Goal: Transaction & Acquisition: Purchase product/service

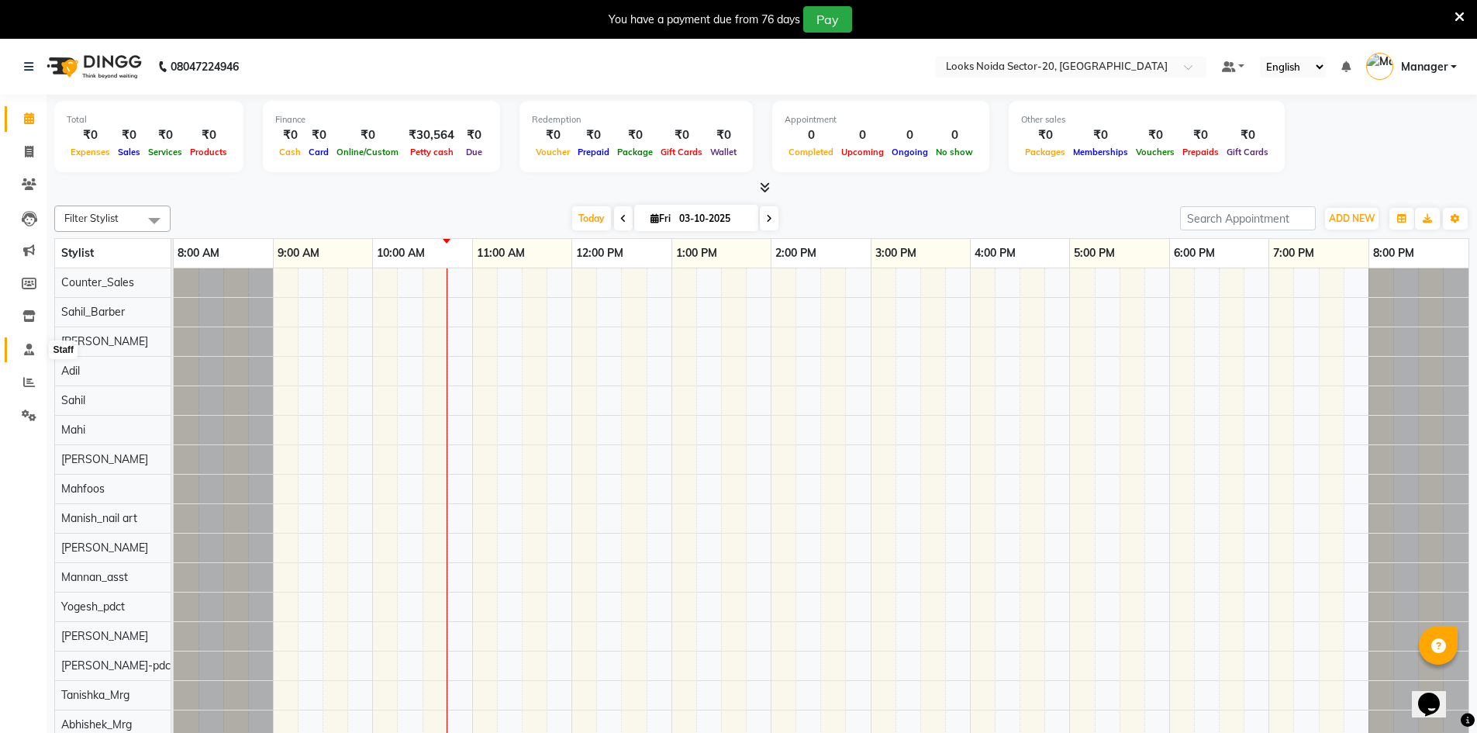
click at [24, 349] on icon at bounding box center [29, 349] width 10 height 12
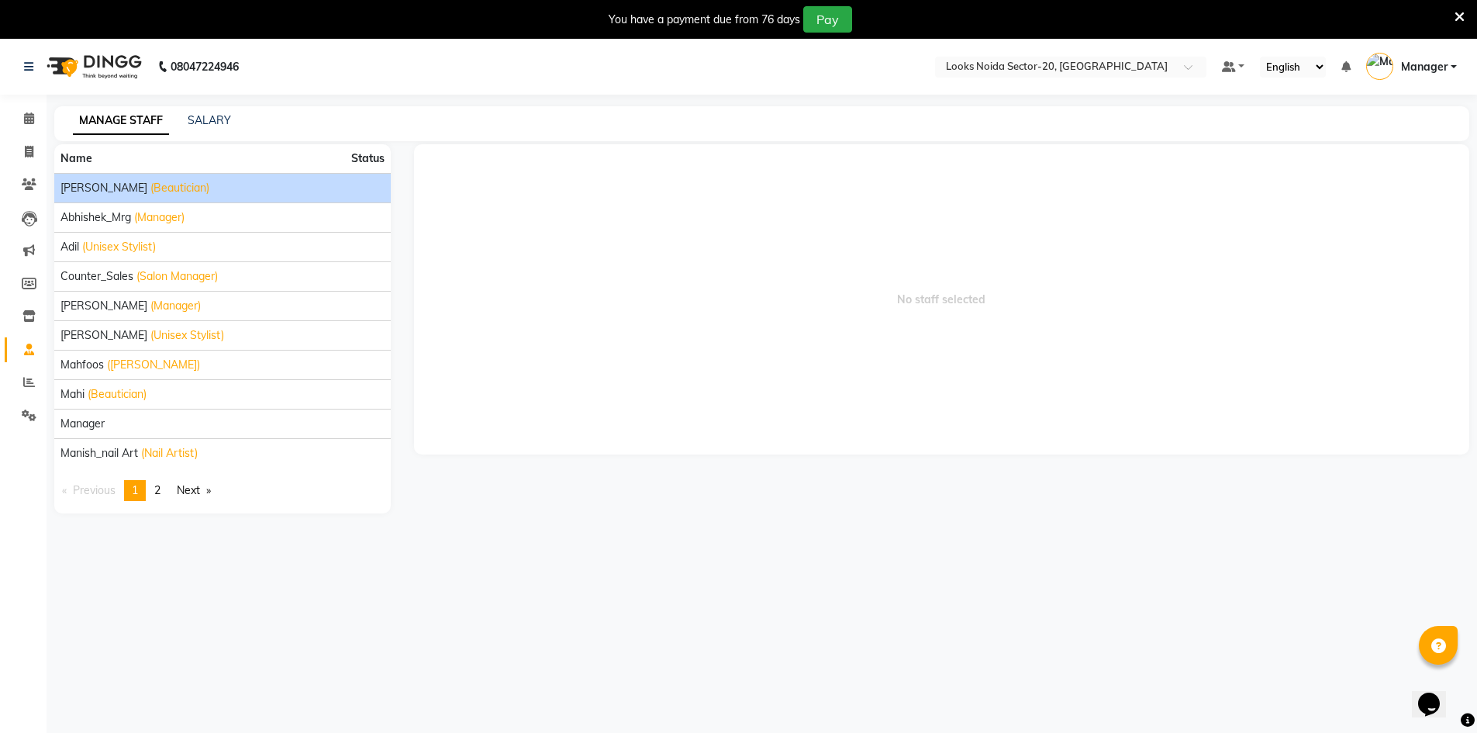
click at [150, 188] on span "(Beautician)" at bounding box center [179, 188] width 59 height 16
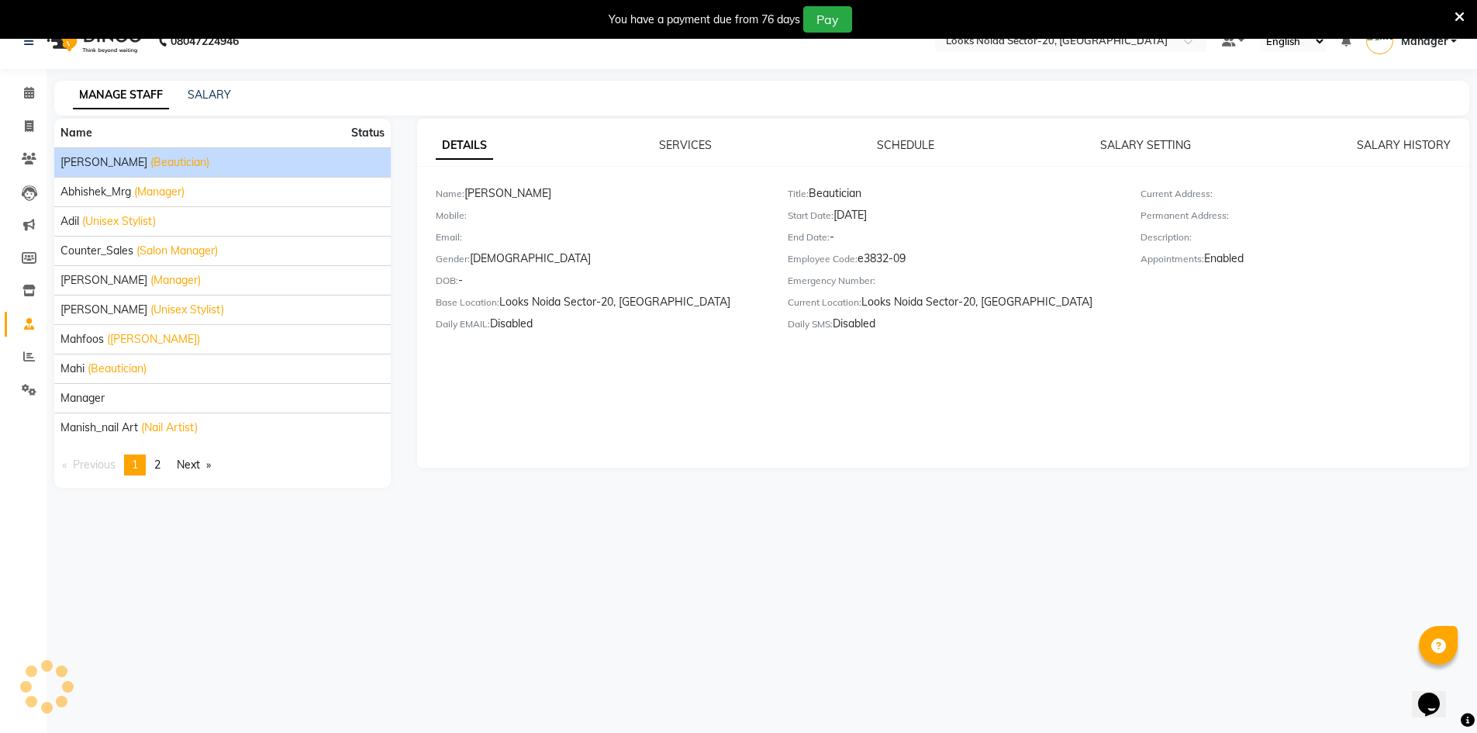
scroll to position [39, 0]
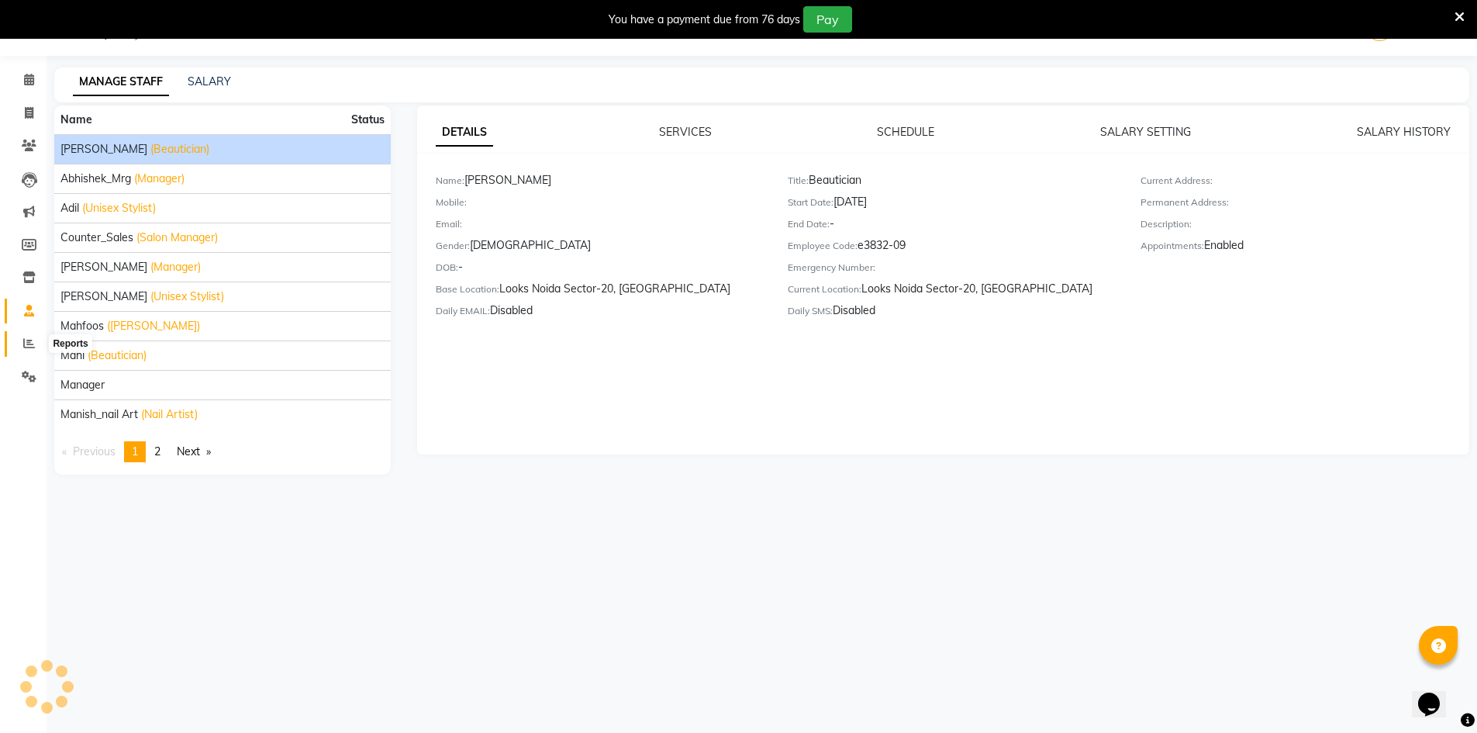
click at [26, 347] on icon at bounding box center [29, 343] width 12 height 12
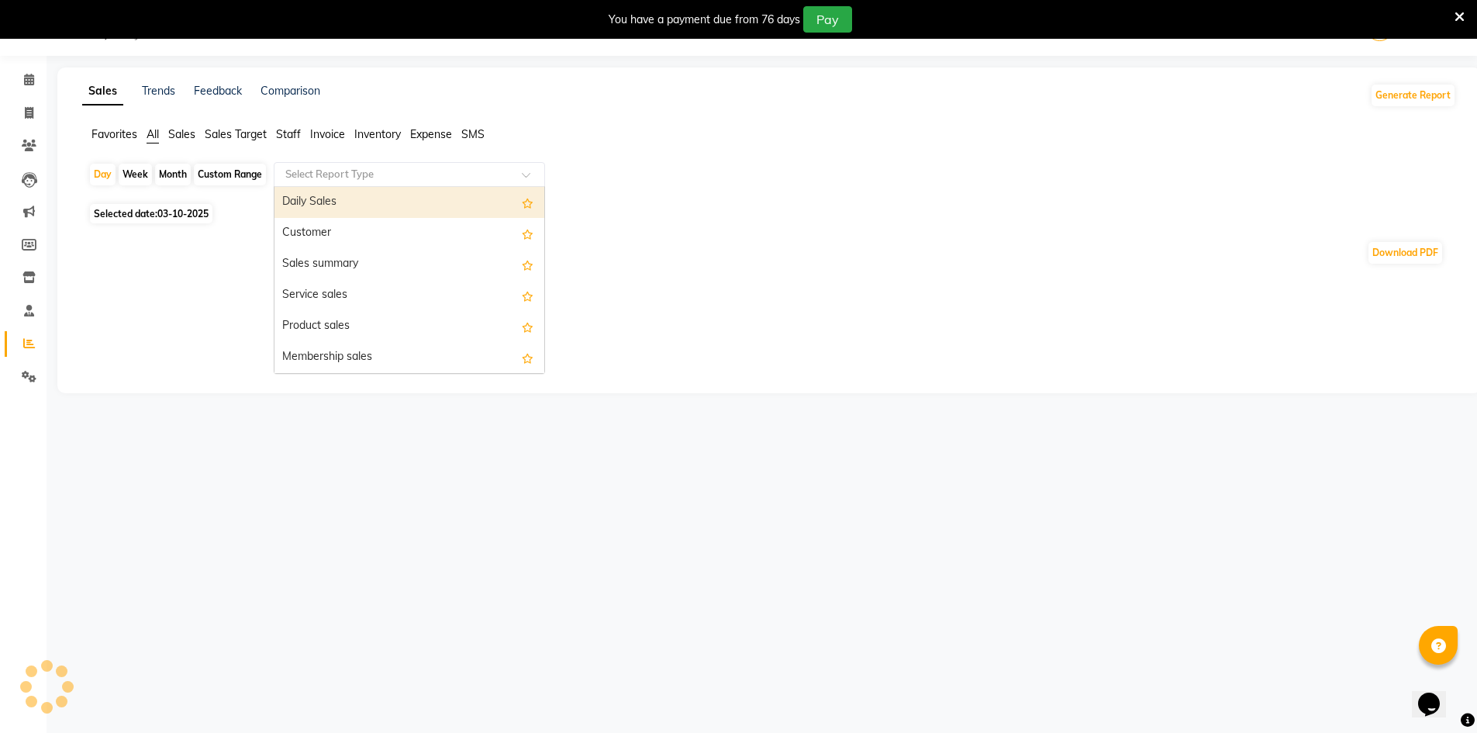
click at [337, 171] on input "text" at bounding box center [393, 175] width 223 height 16
click at [339, 203] on div "Daily Sales" at bounding box center [409, 202] width 270 height 31
select select "full_report"
select select "pdf"
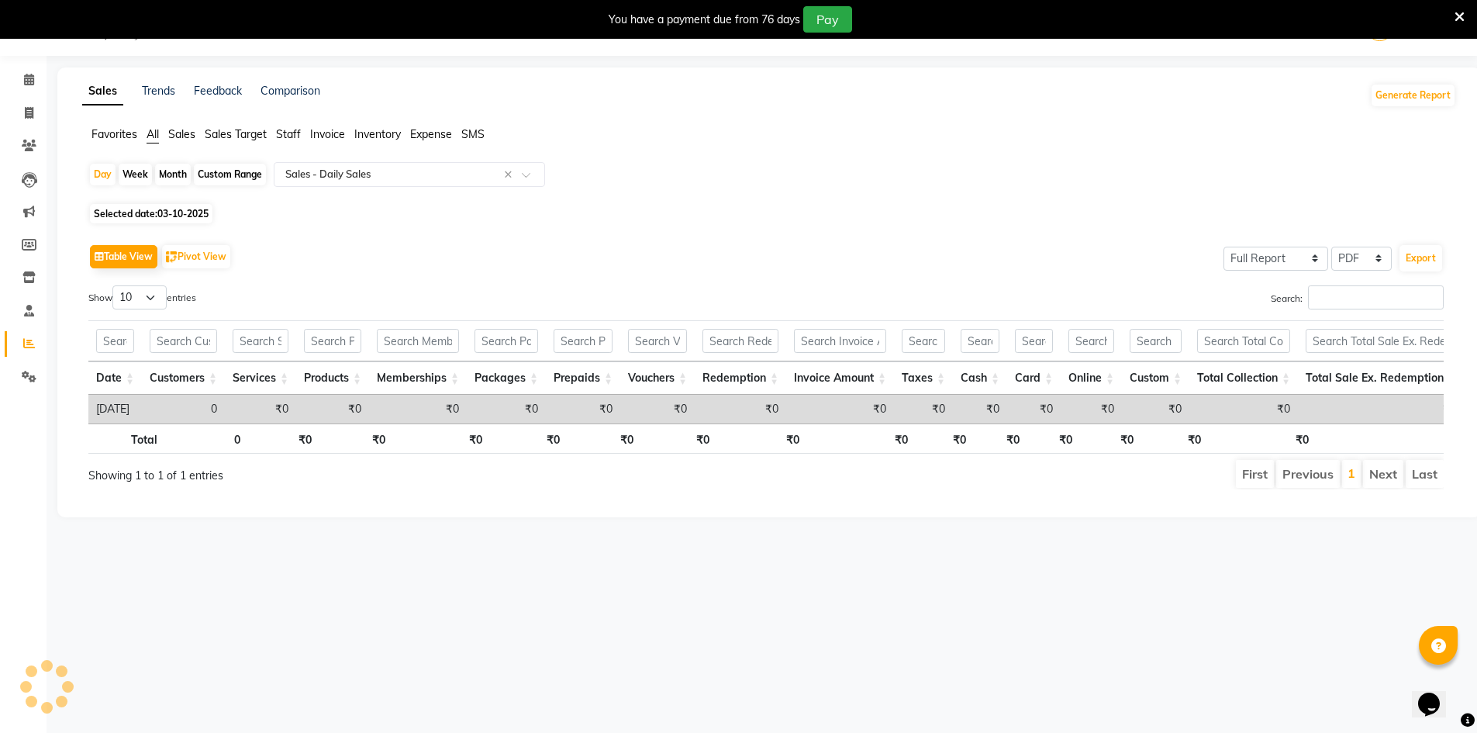
click at [177, 171] on div "Month" at bounding box center [173, 175] width 36 height 22
select select "10"
select select "2025"
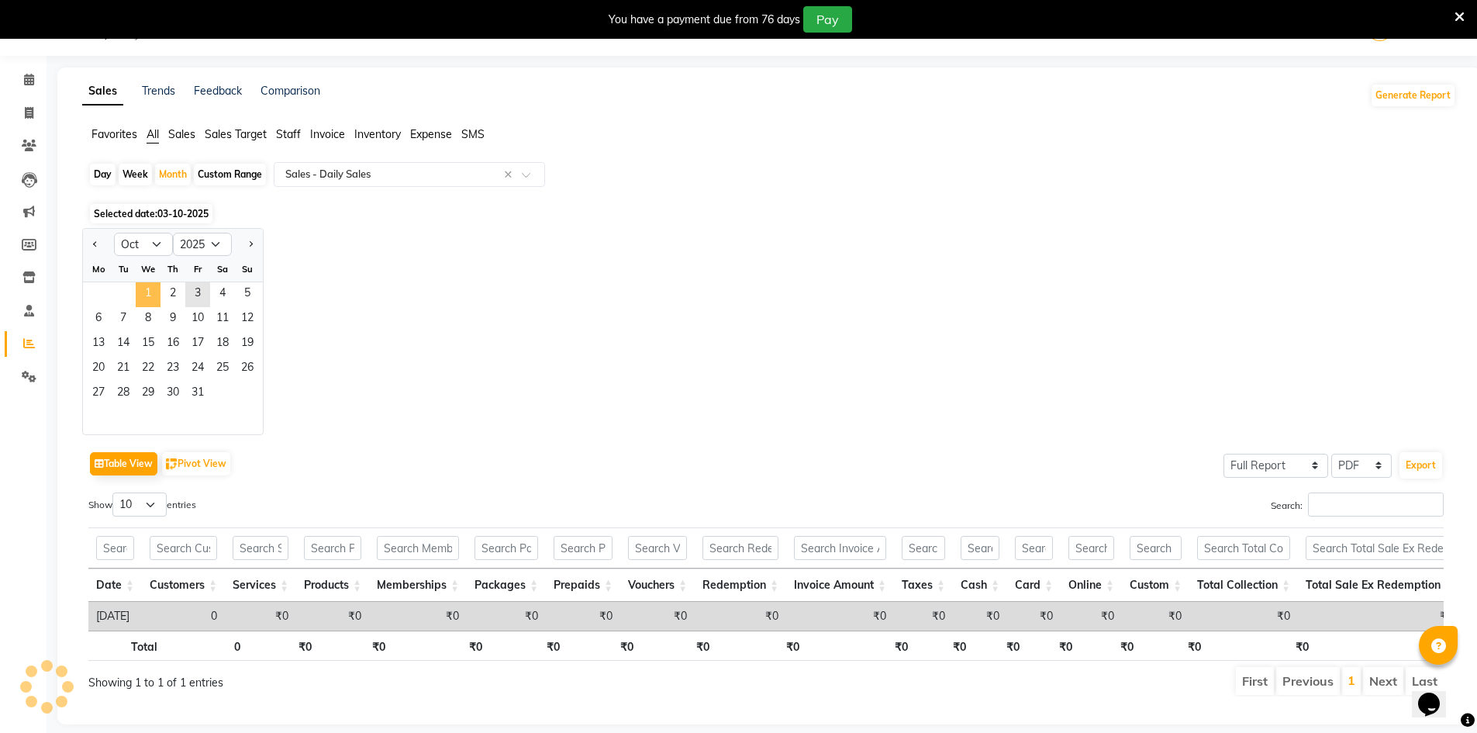
click at [140, 287] on span "1" at bounding box center [148, 294] width 25 height 25
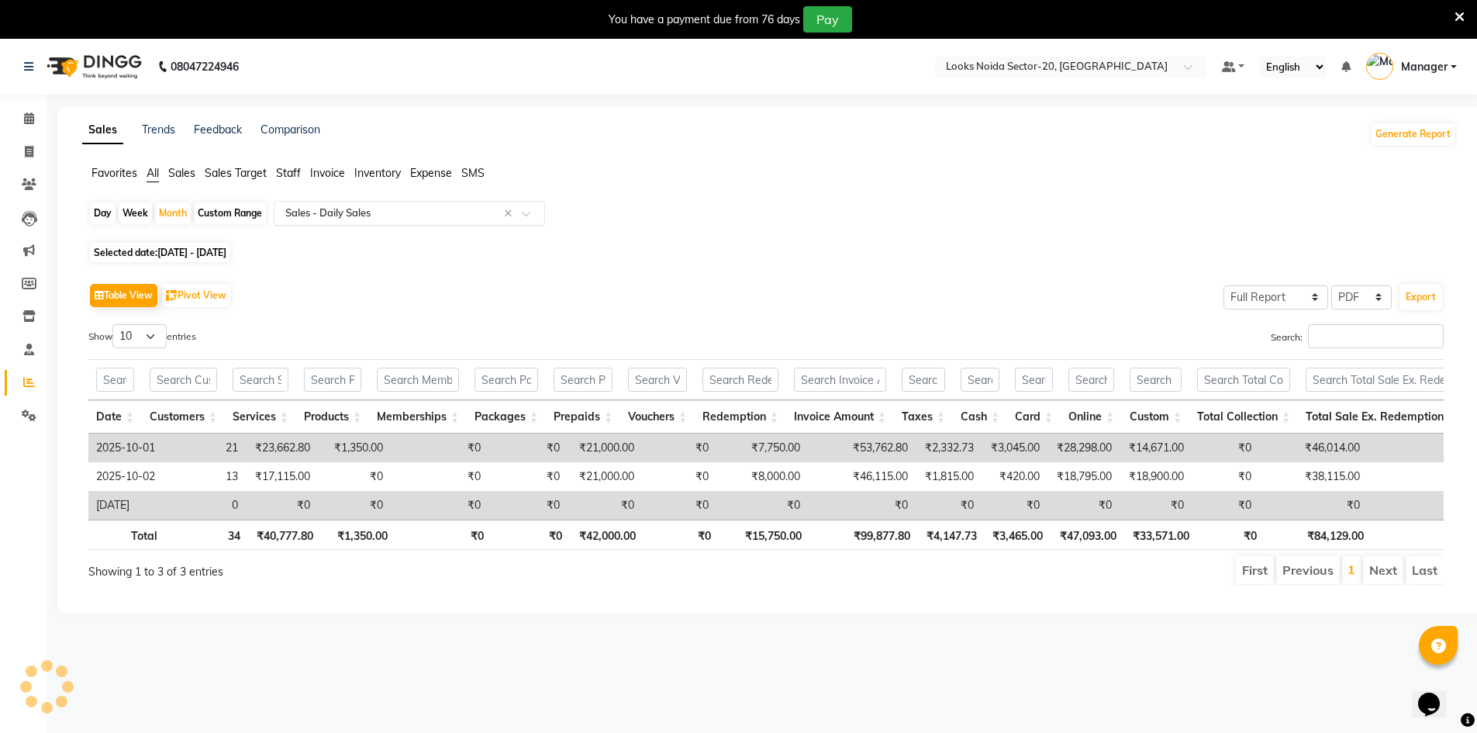
click at [363, 225] on ng-select "Select Report Type × Sales - Daily Sales ×" at bounding box center [409, 213] width 271 height 25
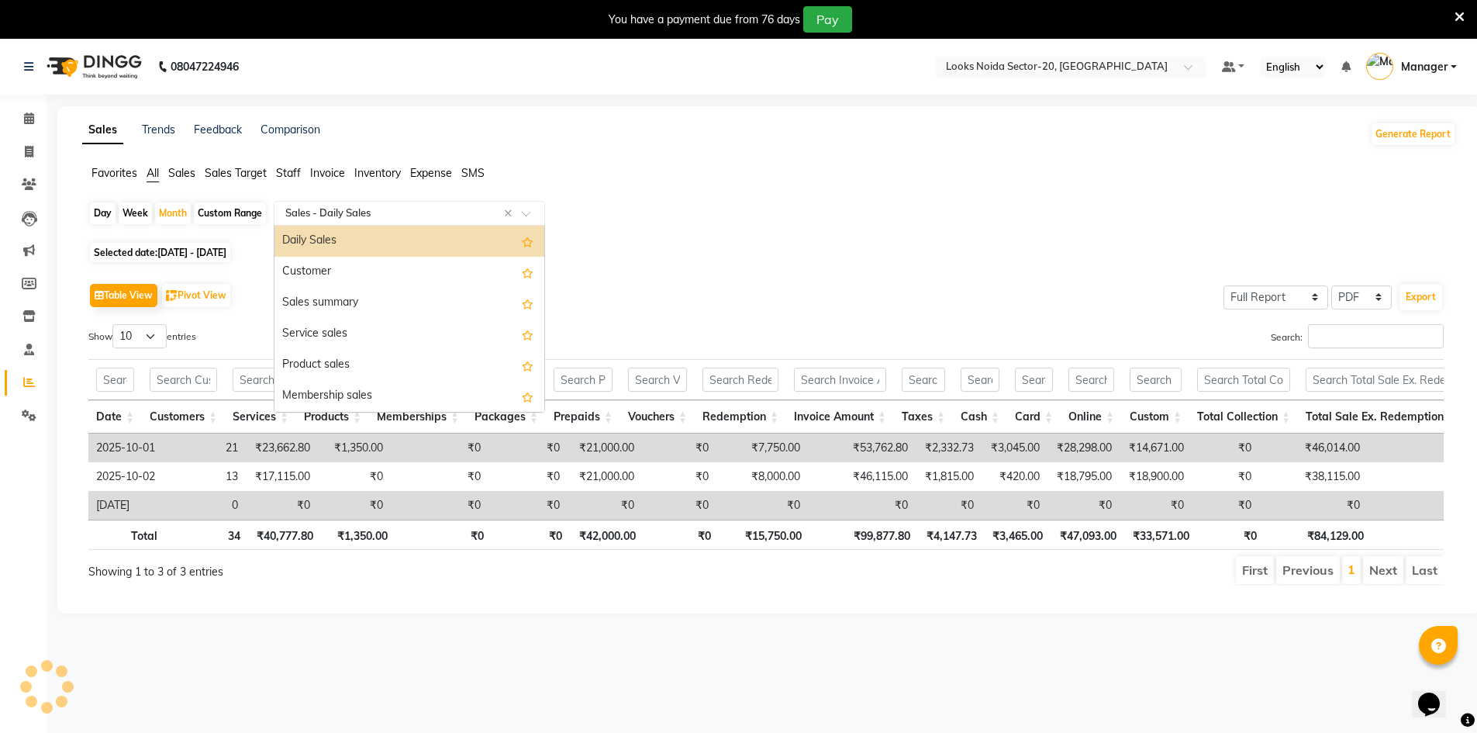
click at [371, 218] on input "text" at bounding box center [393, 213] width 223 height 16
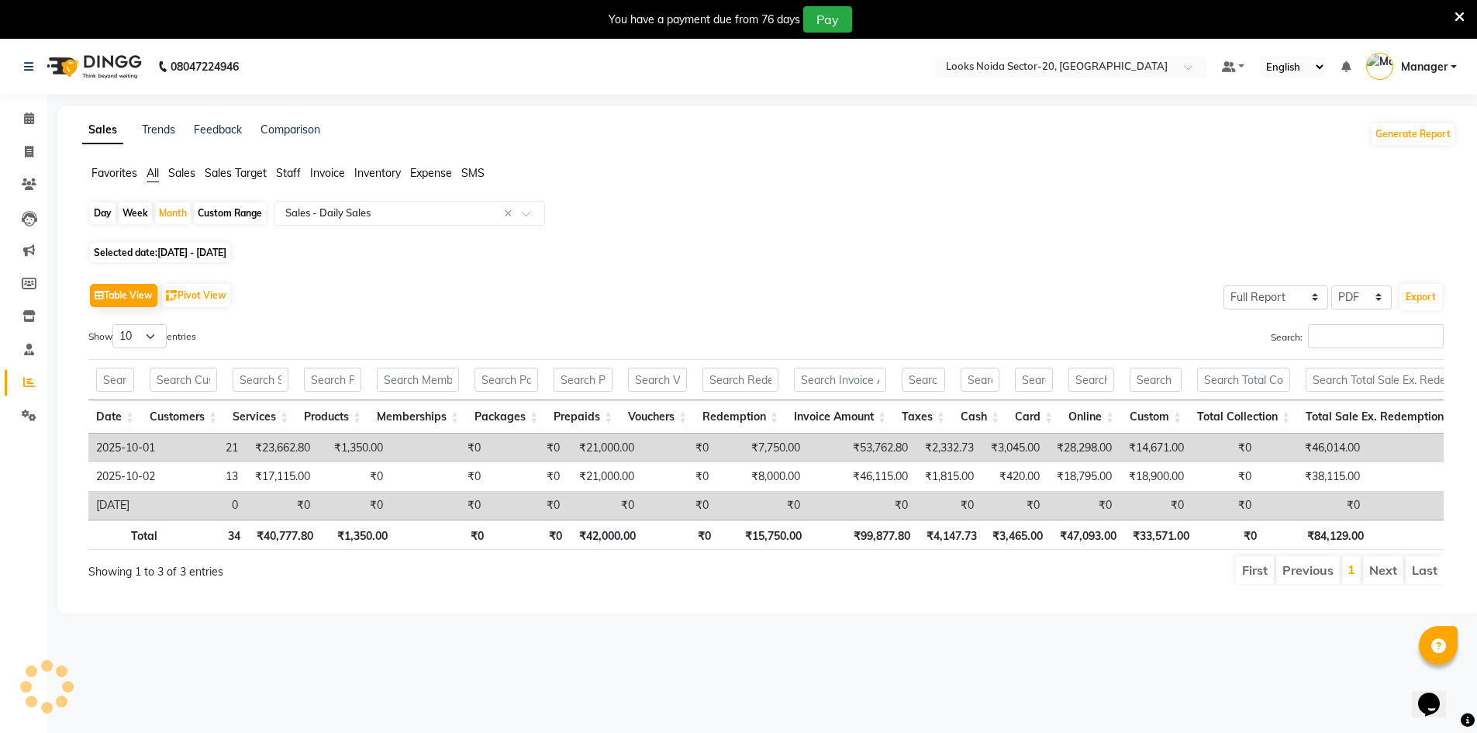
click at [294, 176] on span "Staff" at bounding box center [288, 173] width 25 height 14
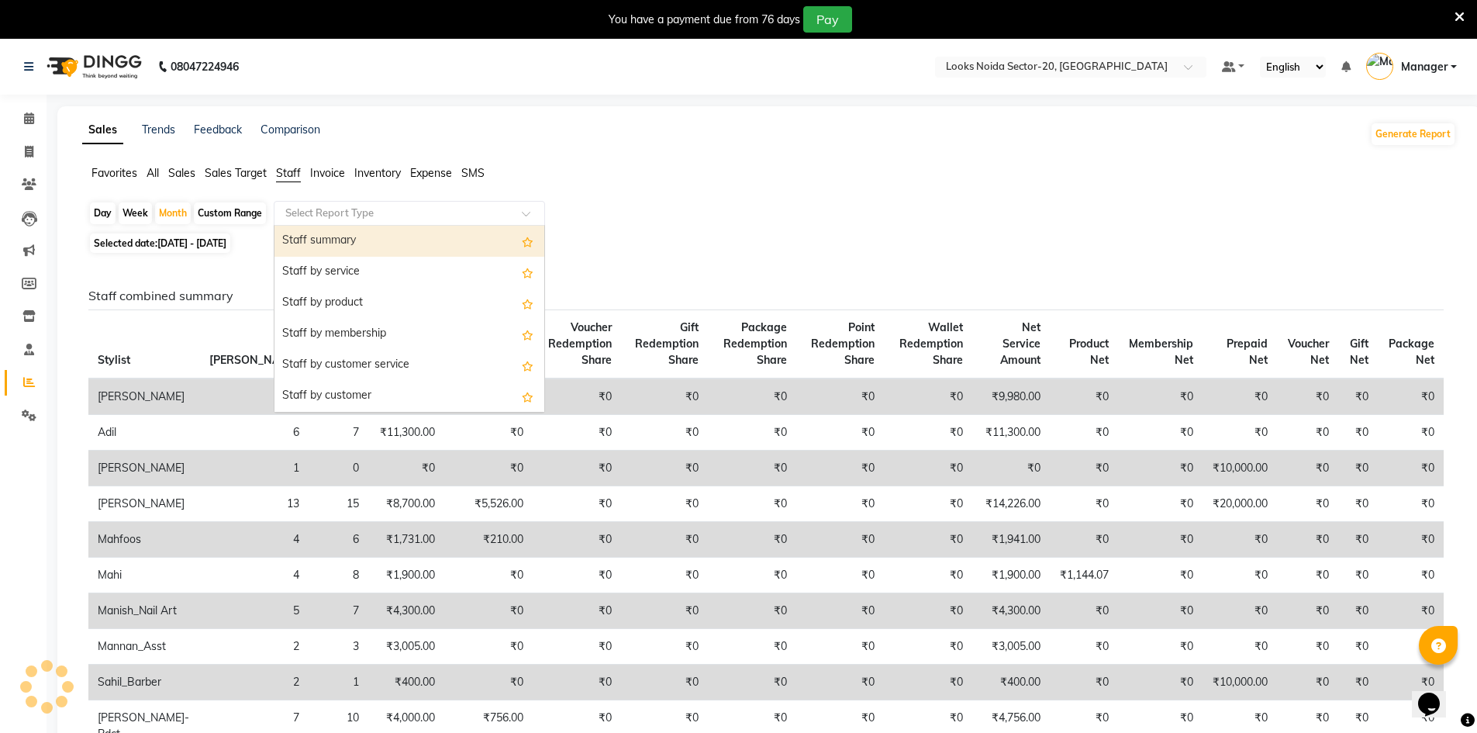
click at [331, 208] on input "text" at bounding box center [393, 213] width 223 height 16
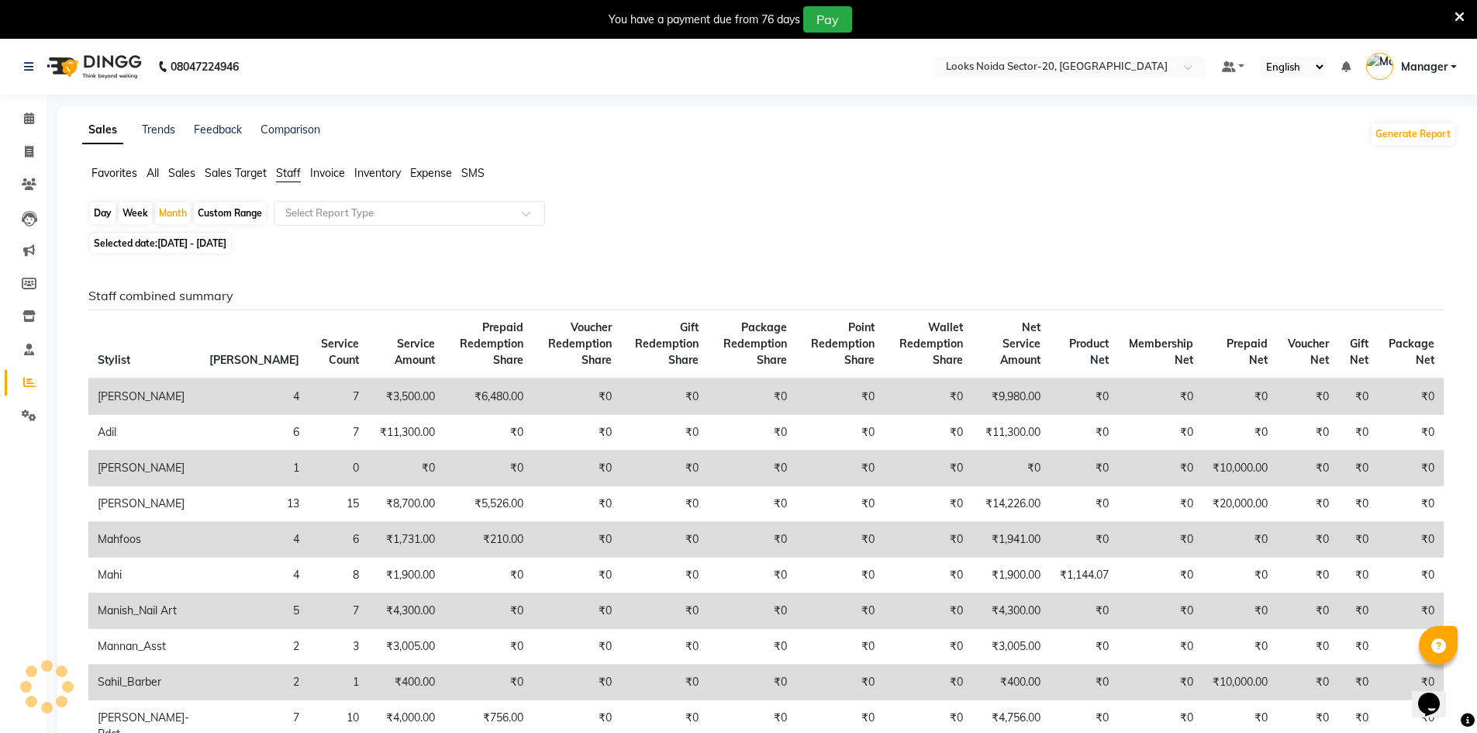
click at [226, 246] on span "01-10-2025 - 31-10-2025" at bounding box center [191, 243] width 69 height 12
select select "10"
select select "2025"
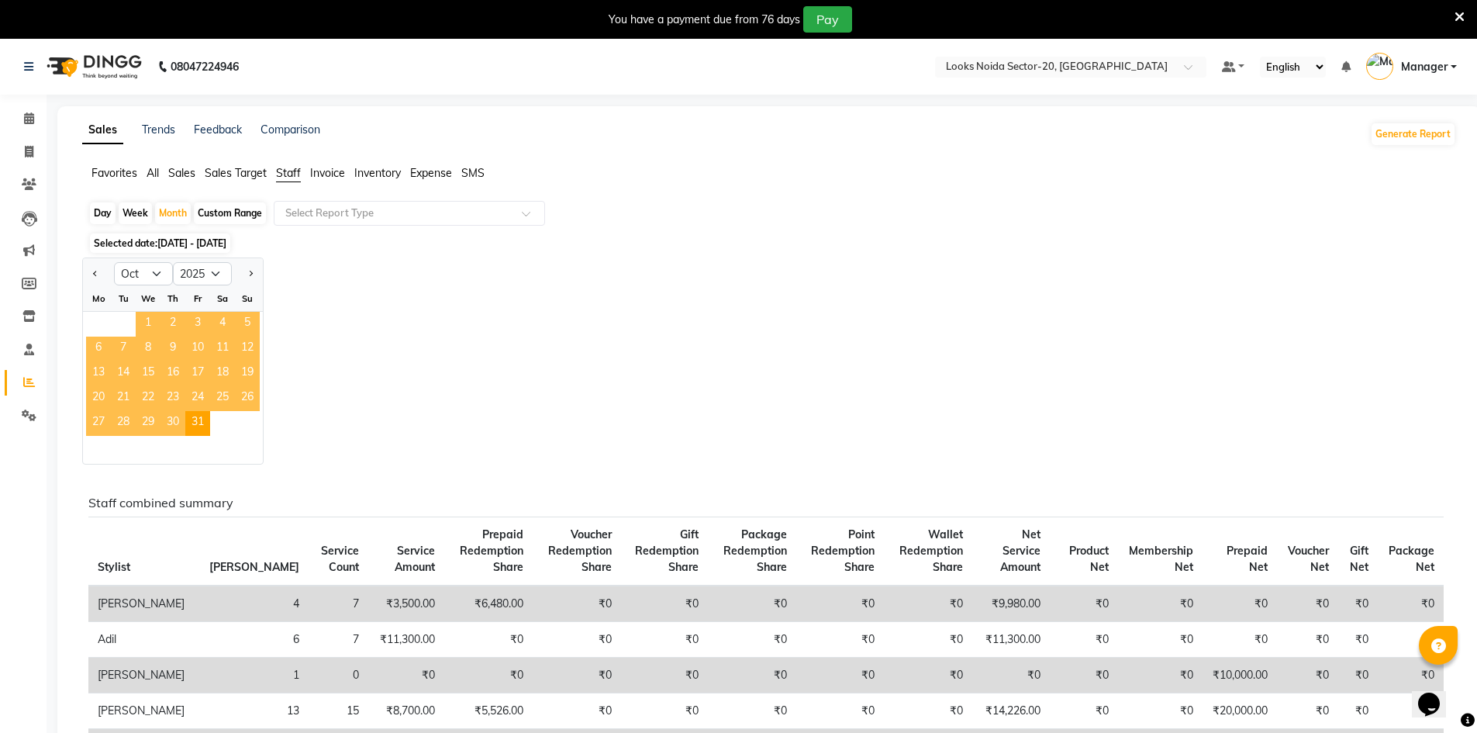
click at [147, 329] on span "1" at bounding box center [148, 324] width 25 height 25
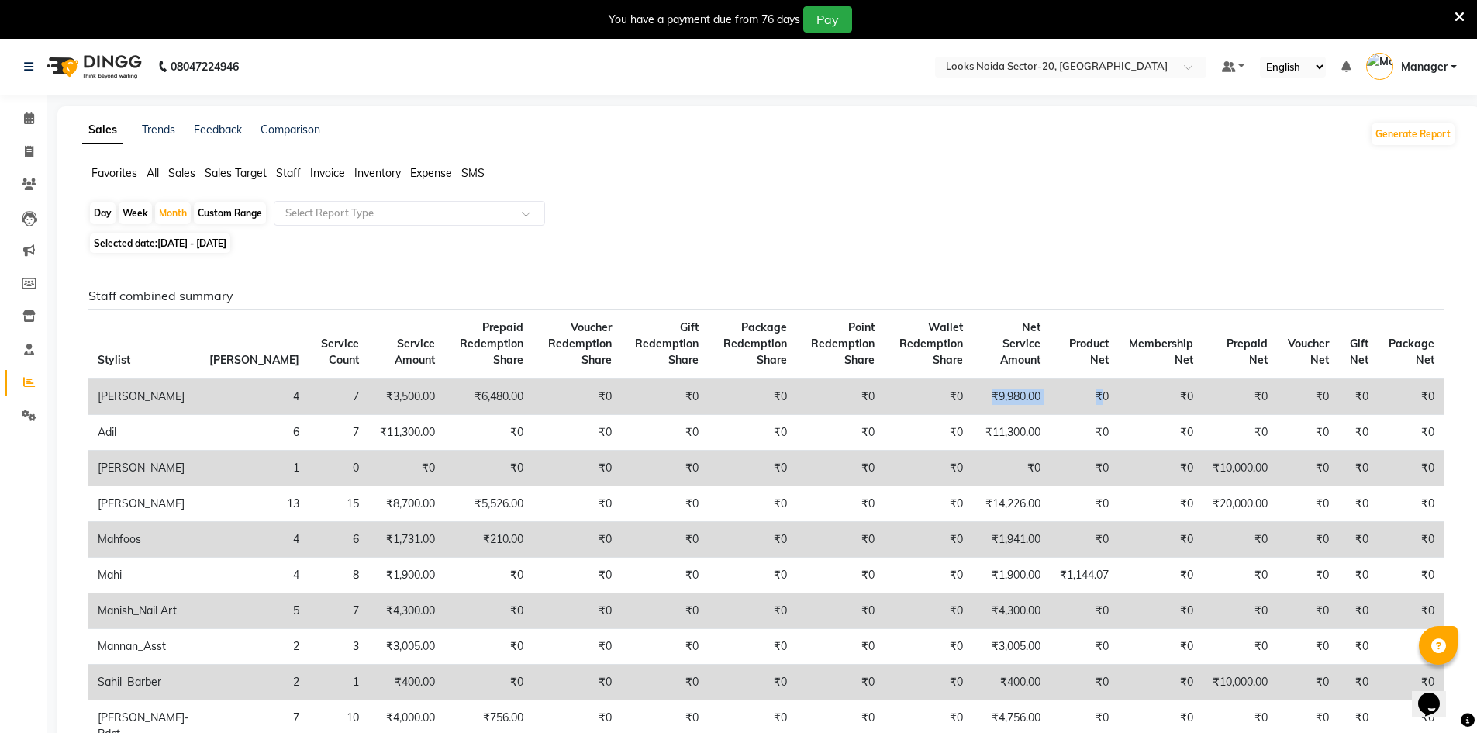
drag, startPoint x: 972, startPoint y: 396, endPoint x: 1088, endPoint y: 412, distance: 117.3
click at [1088, 412] on tr "Aarti Sharma 4 7 ₹3,500.00 ₹6,480.00 ₹0 ₹0 ₹0 ₹0 ₹0 ₹9,980.00 ₹0 ₹0 ₹0 ₹0 ₹0 ₹0" at bounding box center [765, 396] width 1355 height 36
click at [27, 116] on icon at bounding box center [29, 118] width 10 height 12
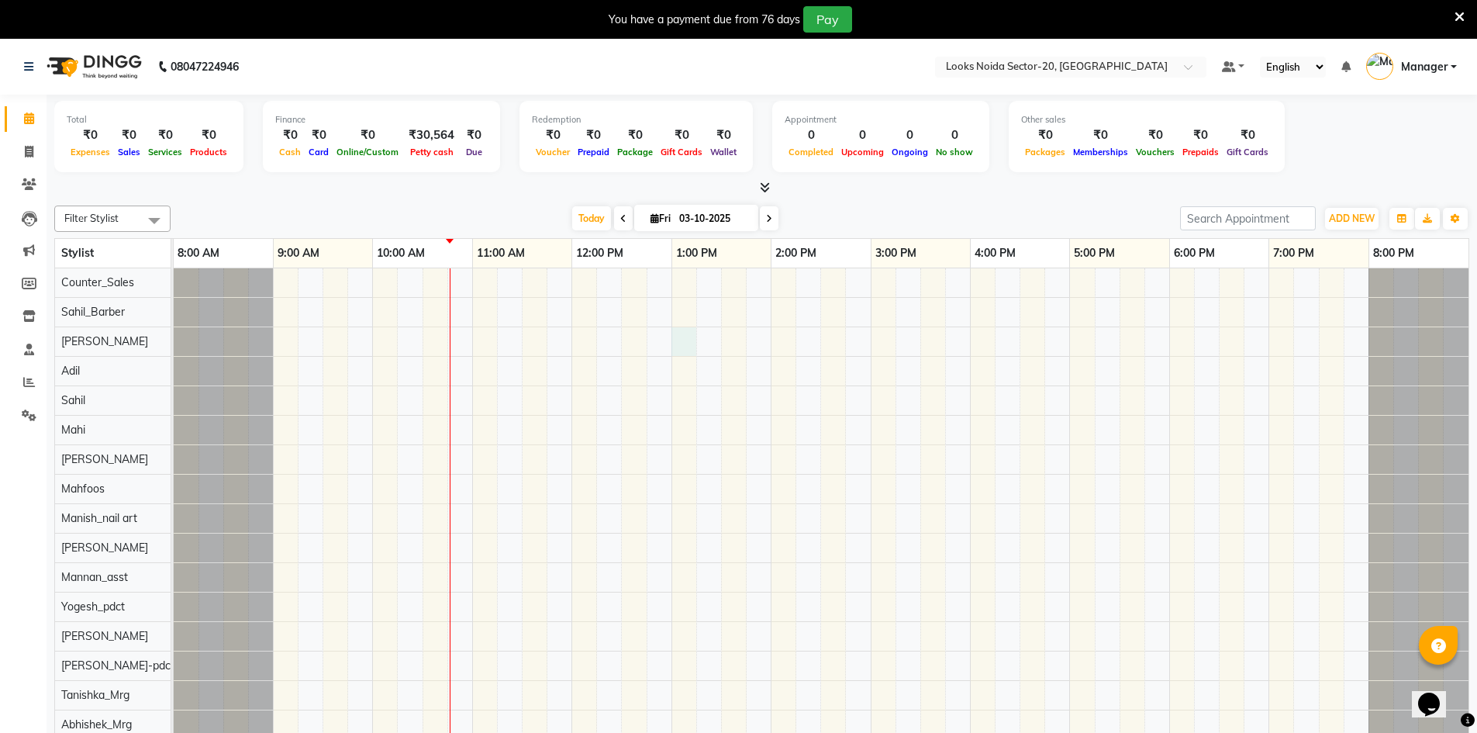
drag, startPoint x: 688, startPoint y: 343, endPoint x: 936, endPoint y: 571, distance: 336.9
click at [776, 447] on tr at bounding box center [821, 511] width 1295 height 487
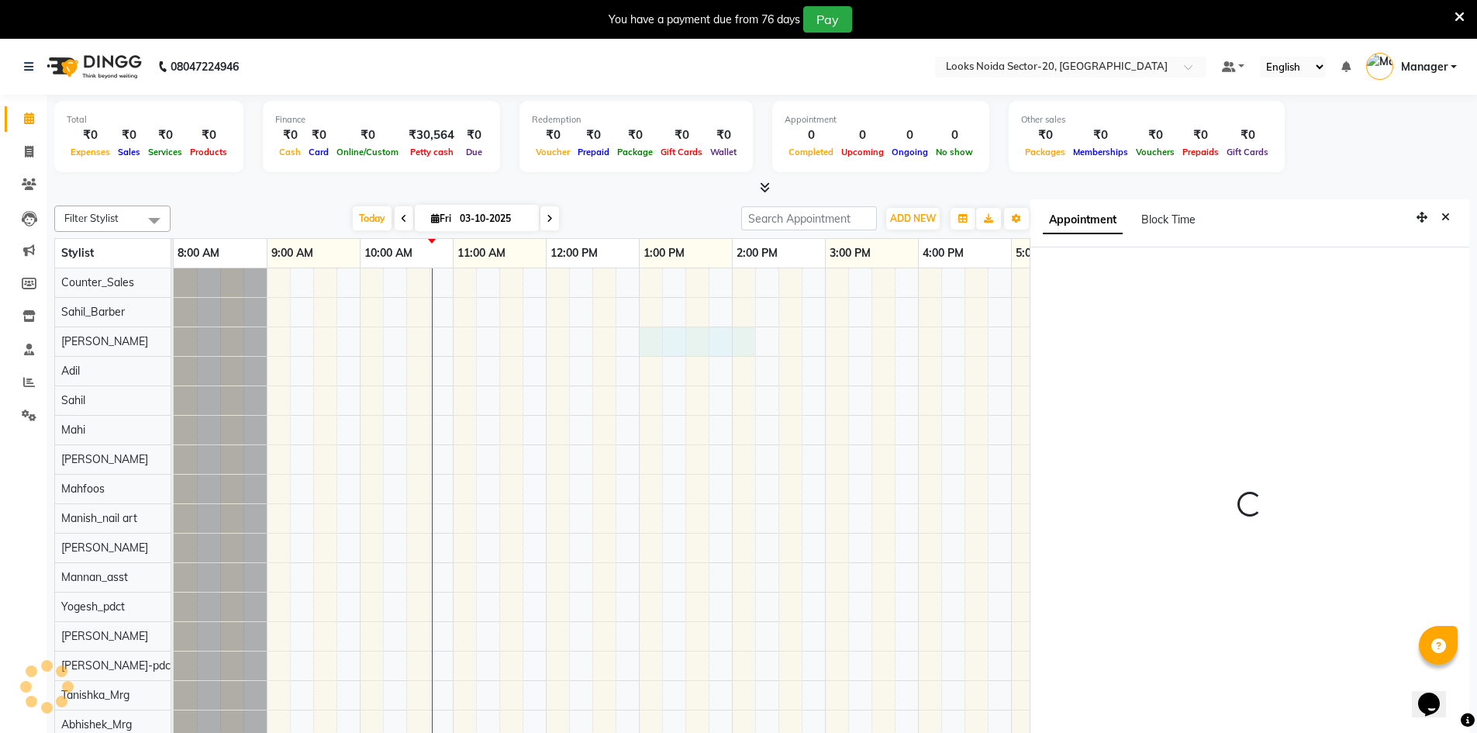
scroll to position [46, 0]
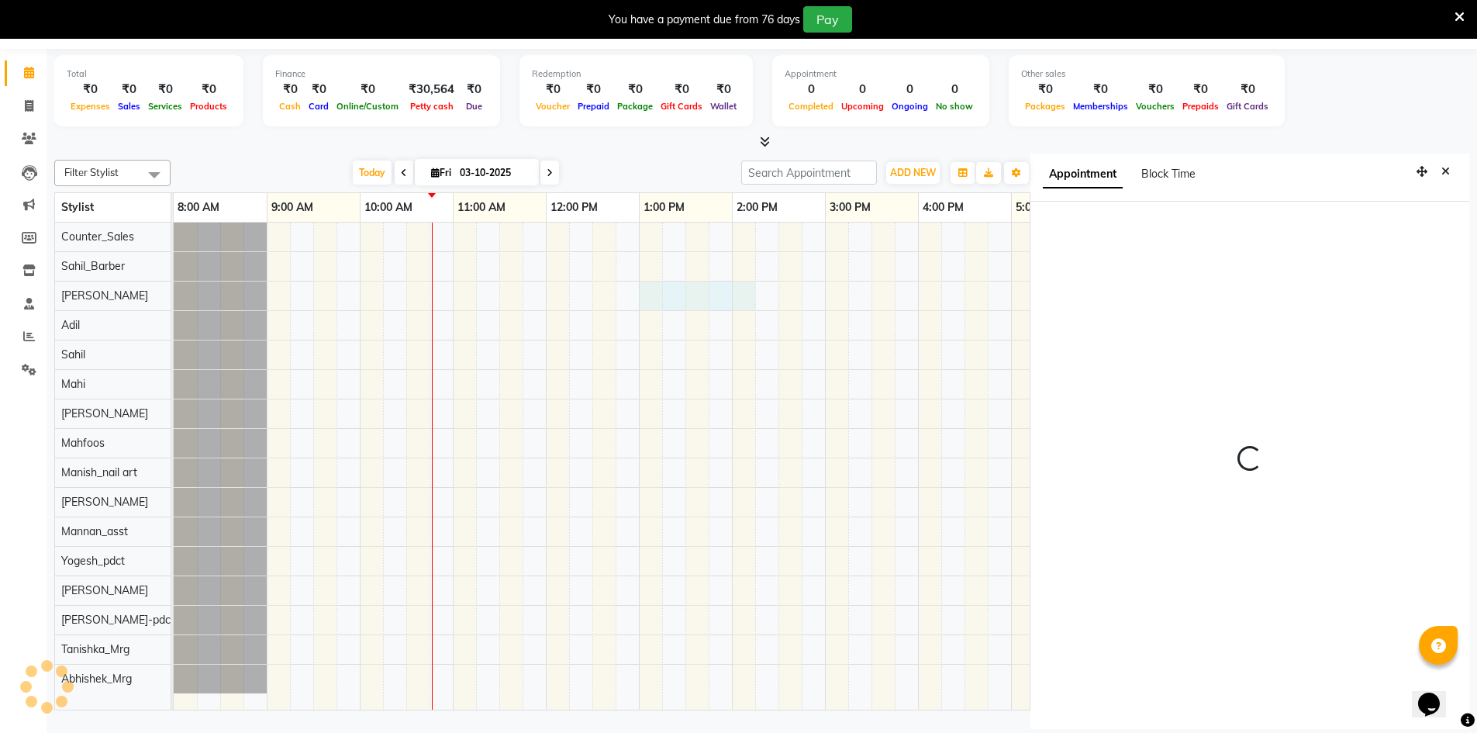
select select "780"
select select "86760"
select select "tentative"
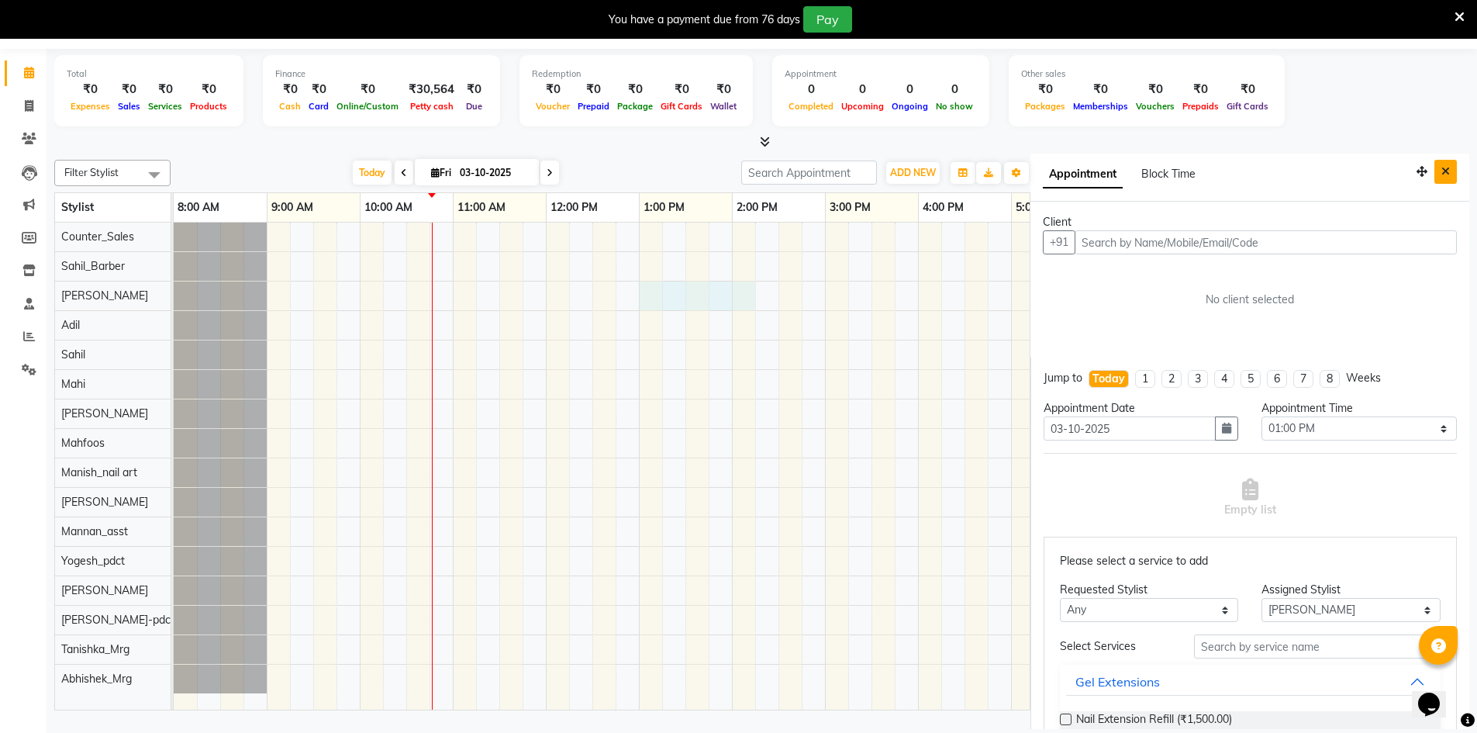
click at [1441, 173] on button "Close" at bounding box center [1445, 172] width 22 height 24
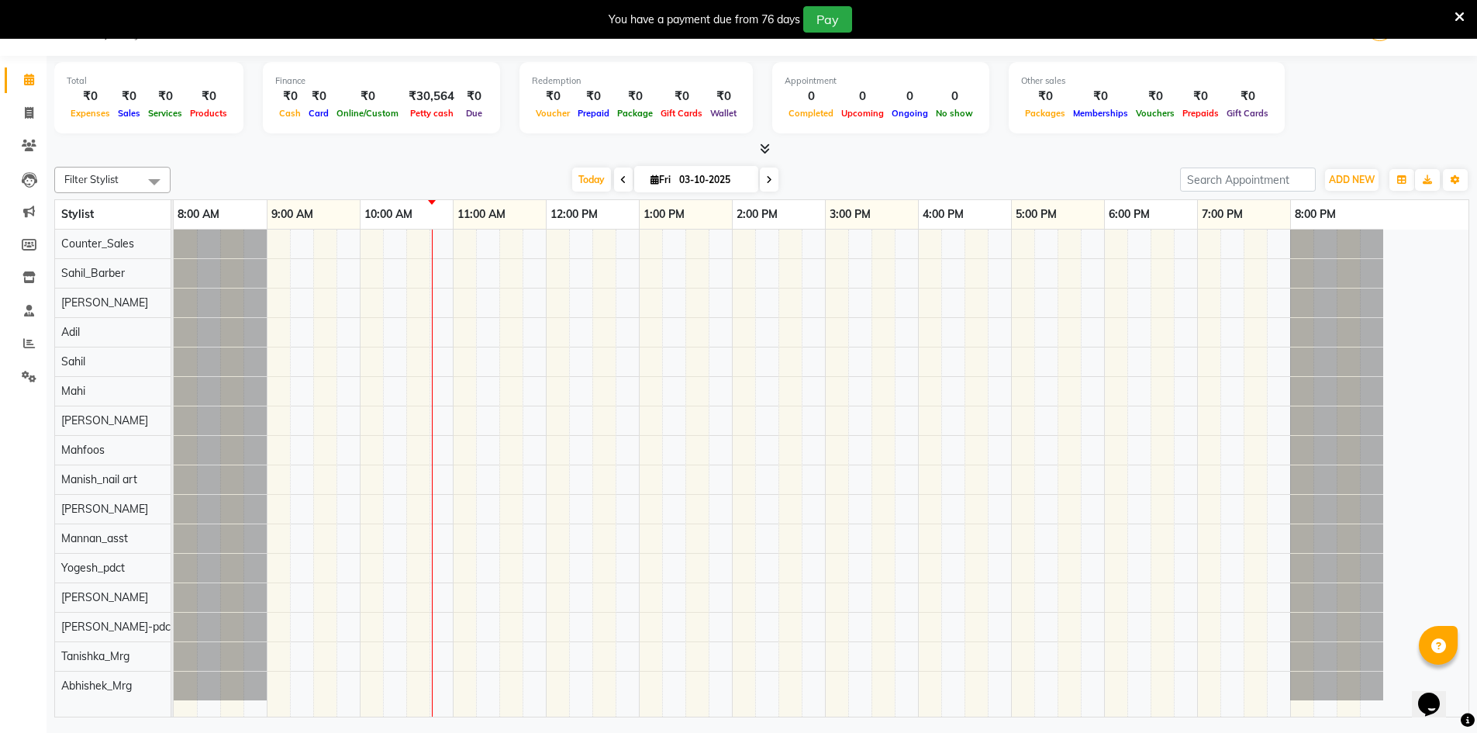
scroll to position [39, 0]
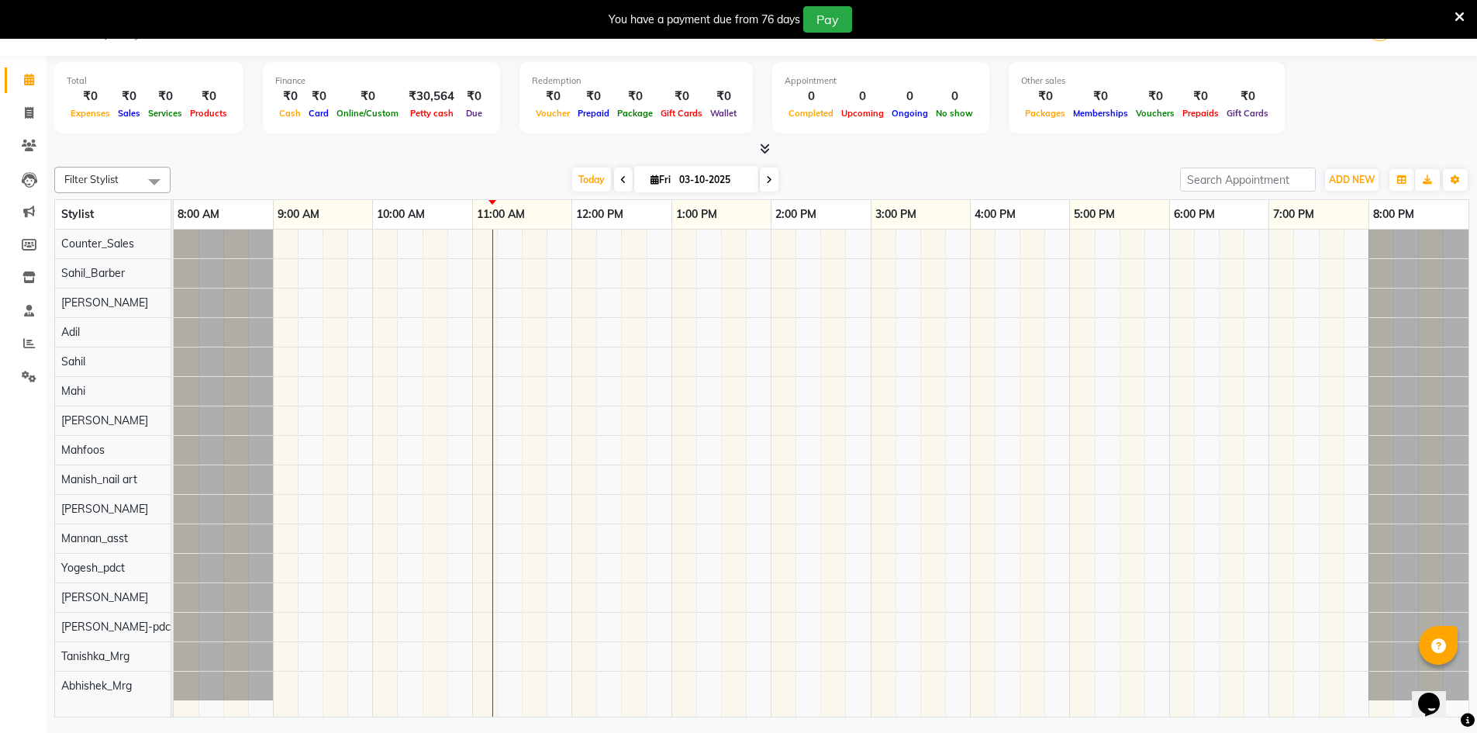
click at [756, 147] on span at bounding box center [762, 149] width 16 height 16
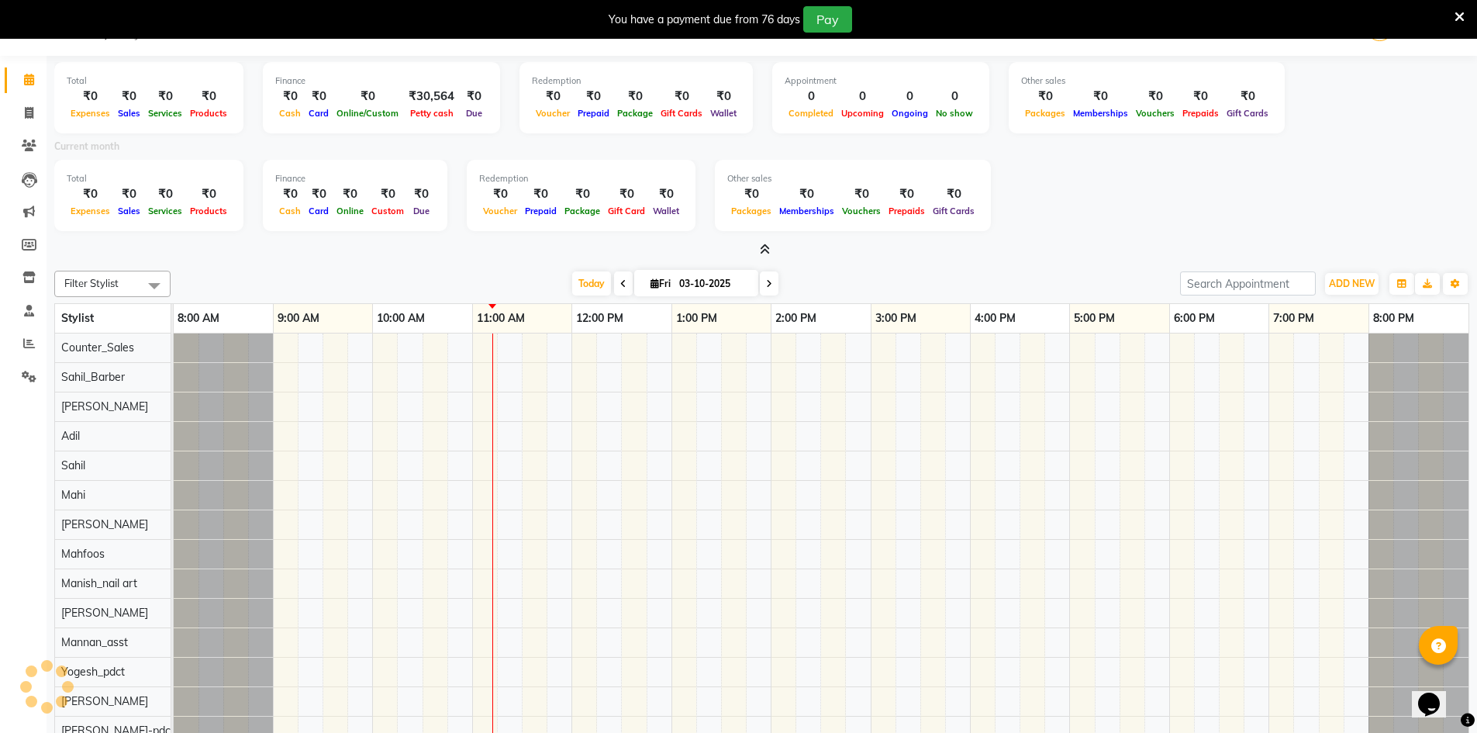
scroll to position [46, 0]
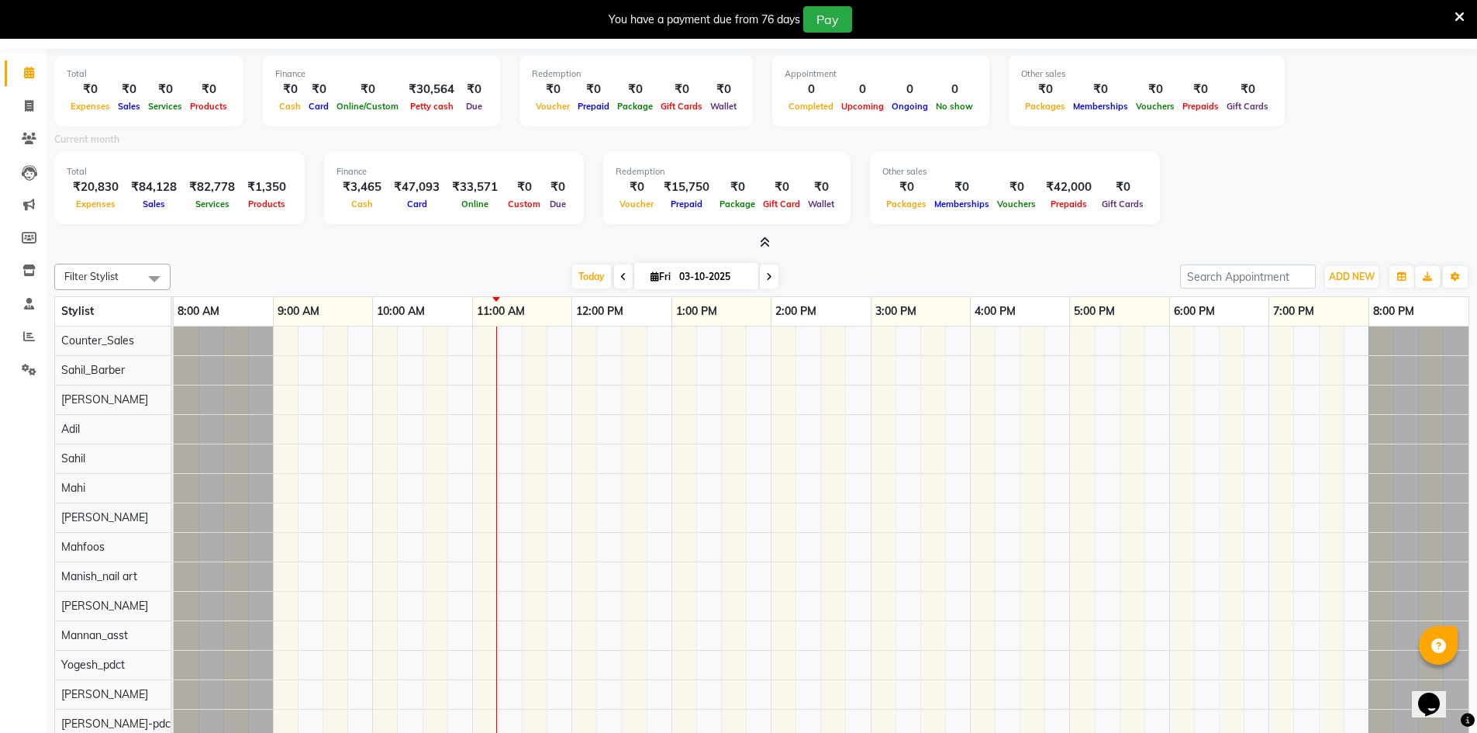
click at [769, 242] on icon at bounding box center [765, 242] width 10 height 12
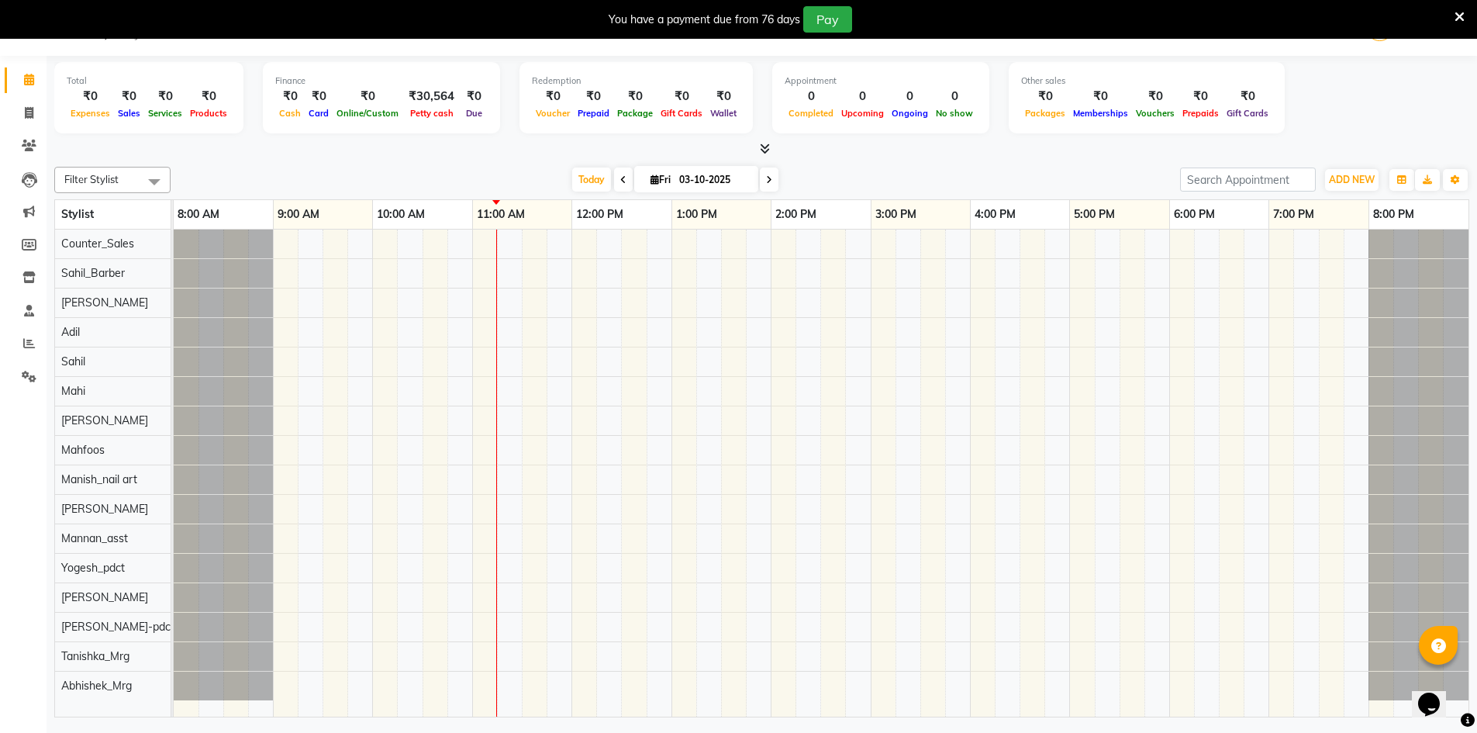
scroll to position [39, 0]
click at [760, 153] on icon at bounding box center [765, 149] width 10 height 12
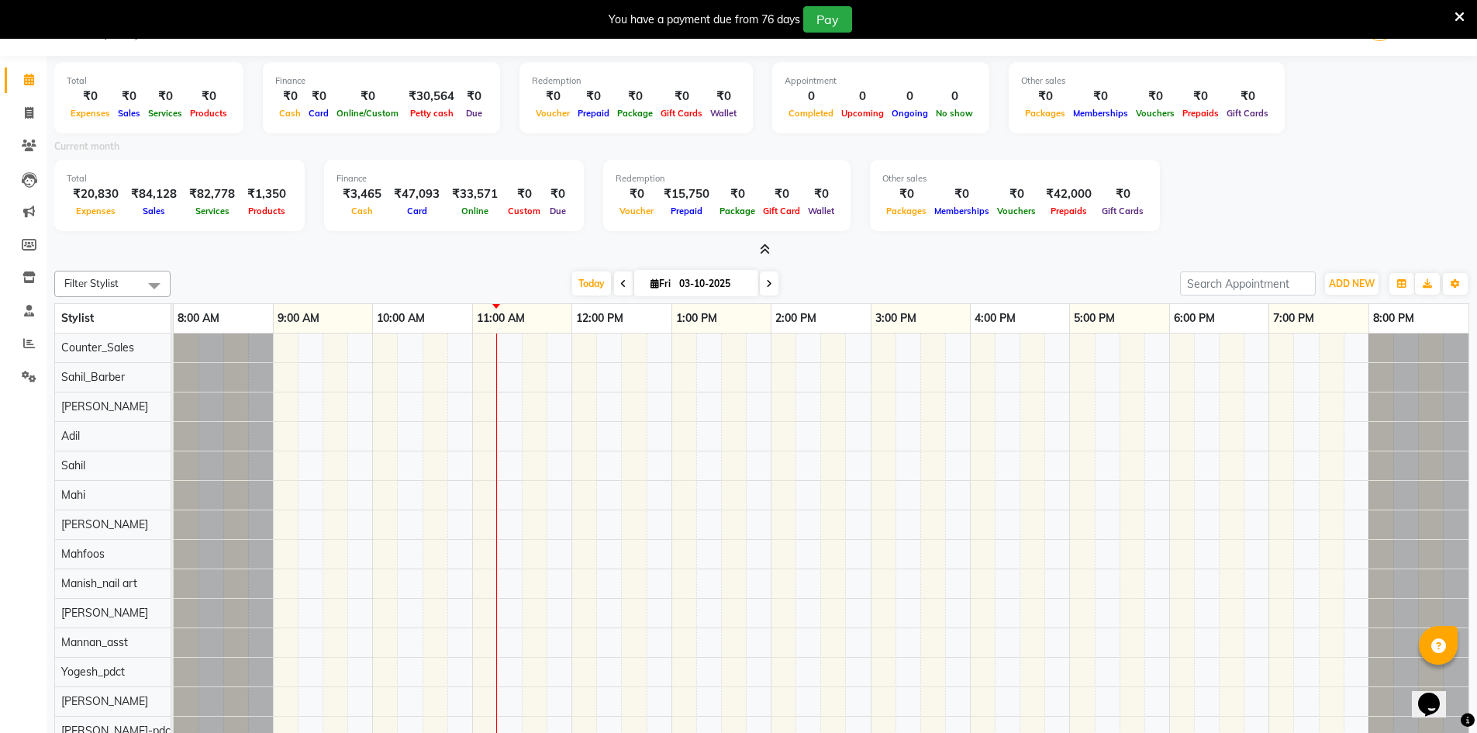
scroll to position [46, 0]
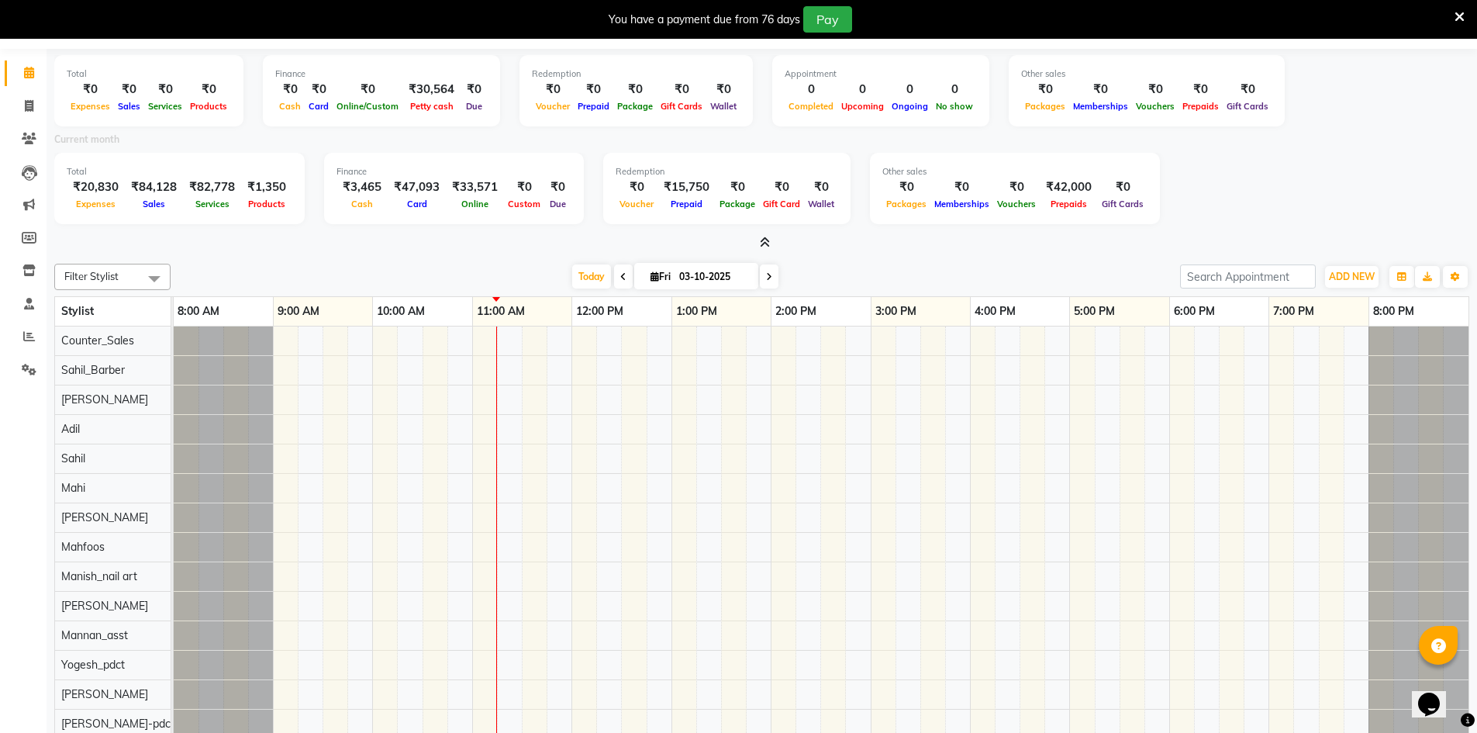
click at [769, 239] on icon at bounding box center [765, 242] width 10 height 12
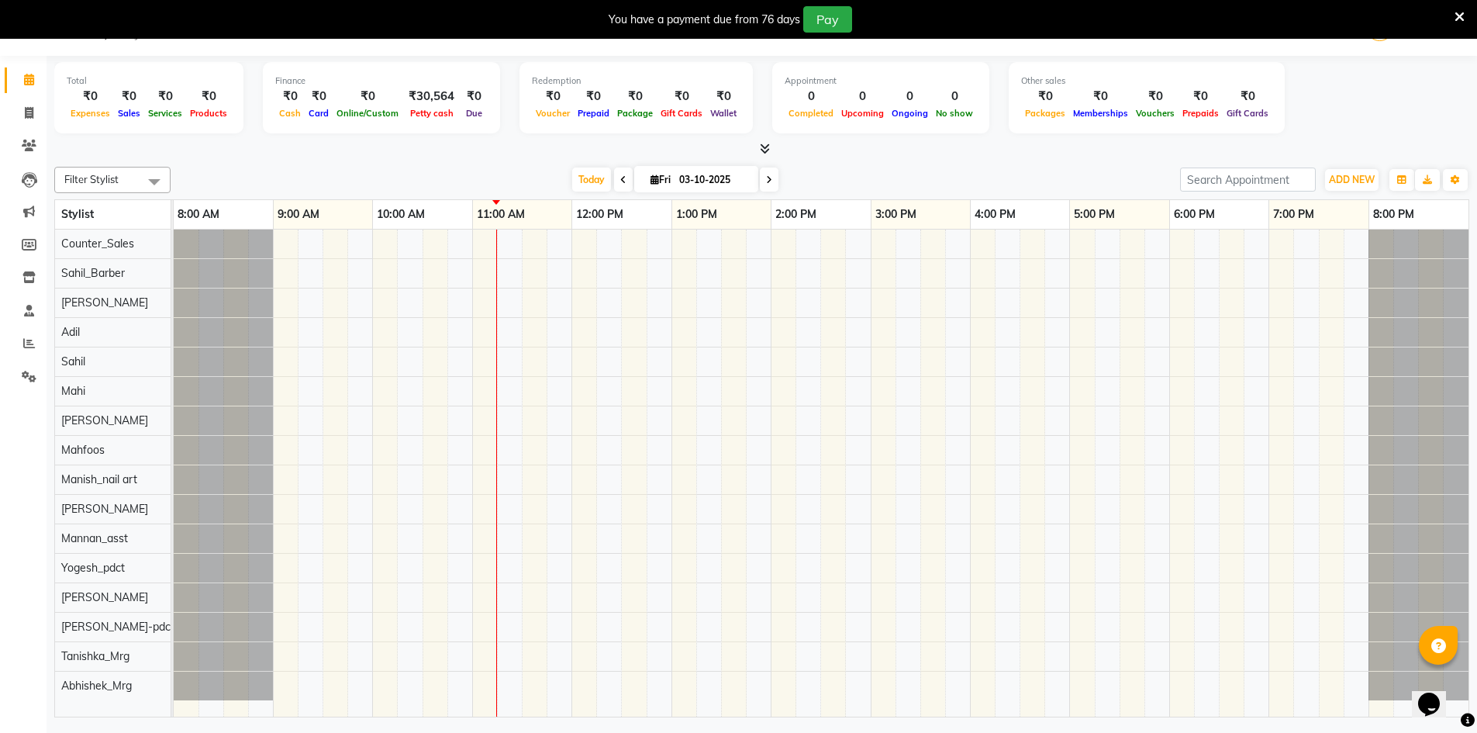
click at [767, 150] on icon at bounding box center [765, 149] width 10 height 12
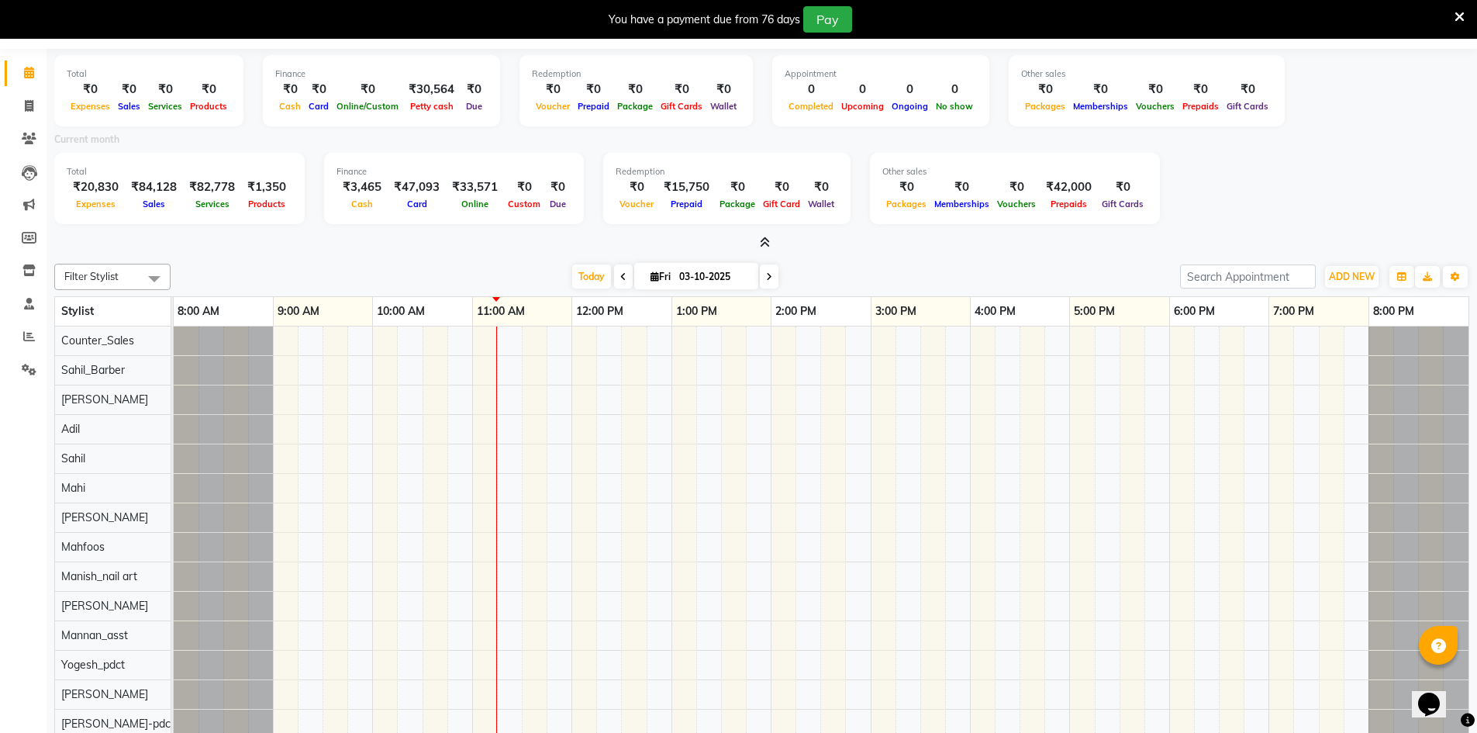
click at [766, 237] on icon at bounding box center [765, 242] width 10 height 12
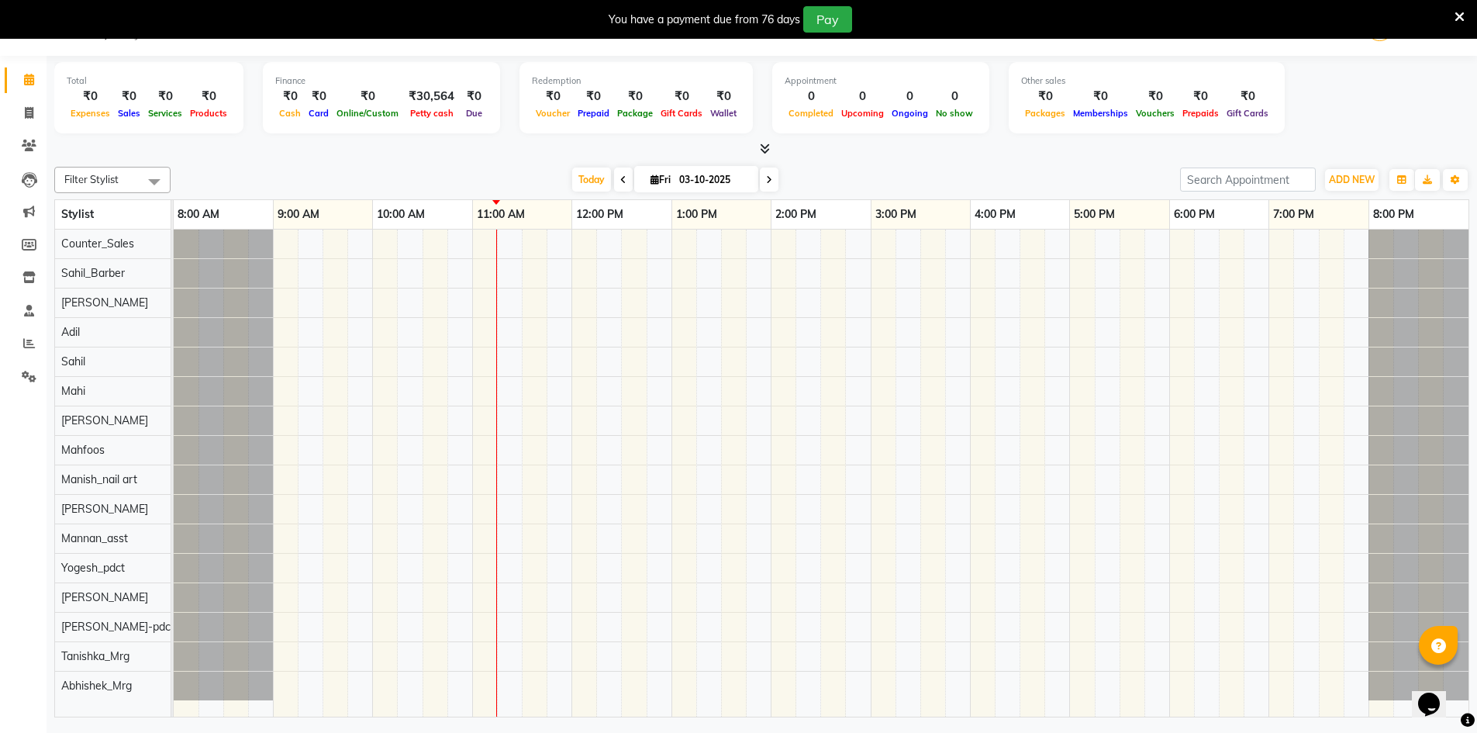
click at [767, 147] on icon at bounding box center [765, 149] width 10 height 12
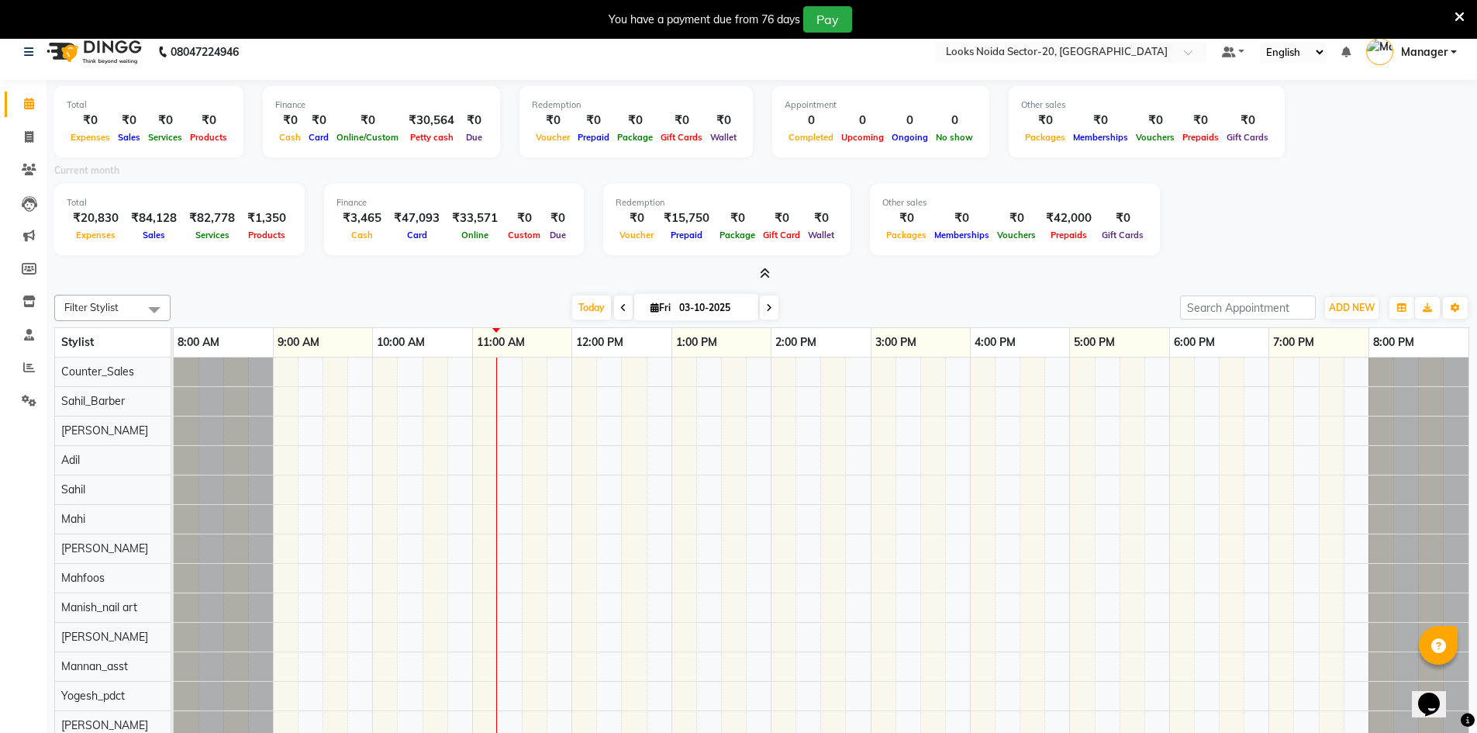
scroll to position [0, 0]
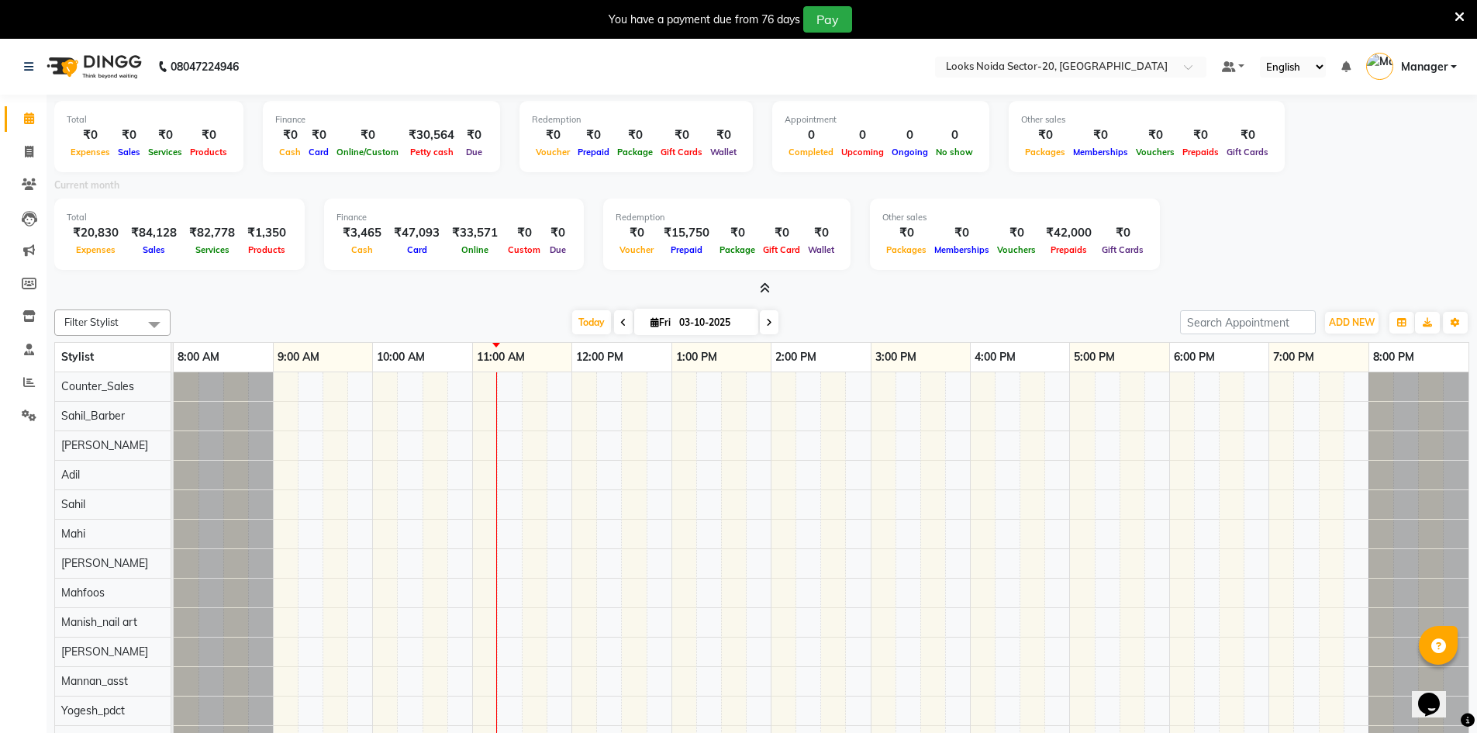
click at [769, 287] on icon at bounding box center [765, 288] width 10 height 12
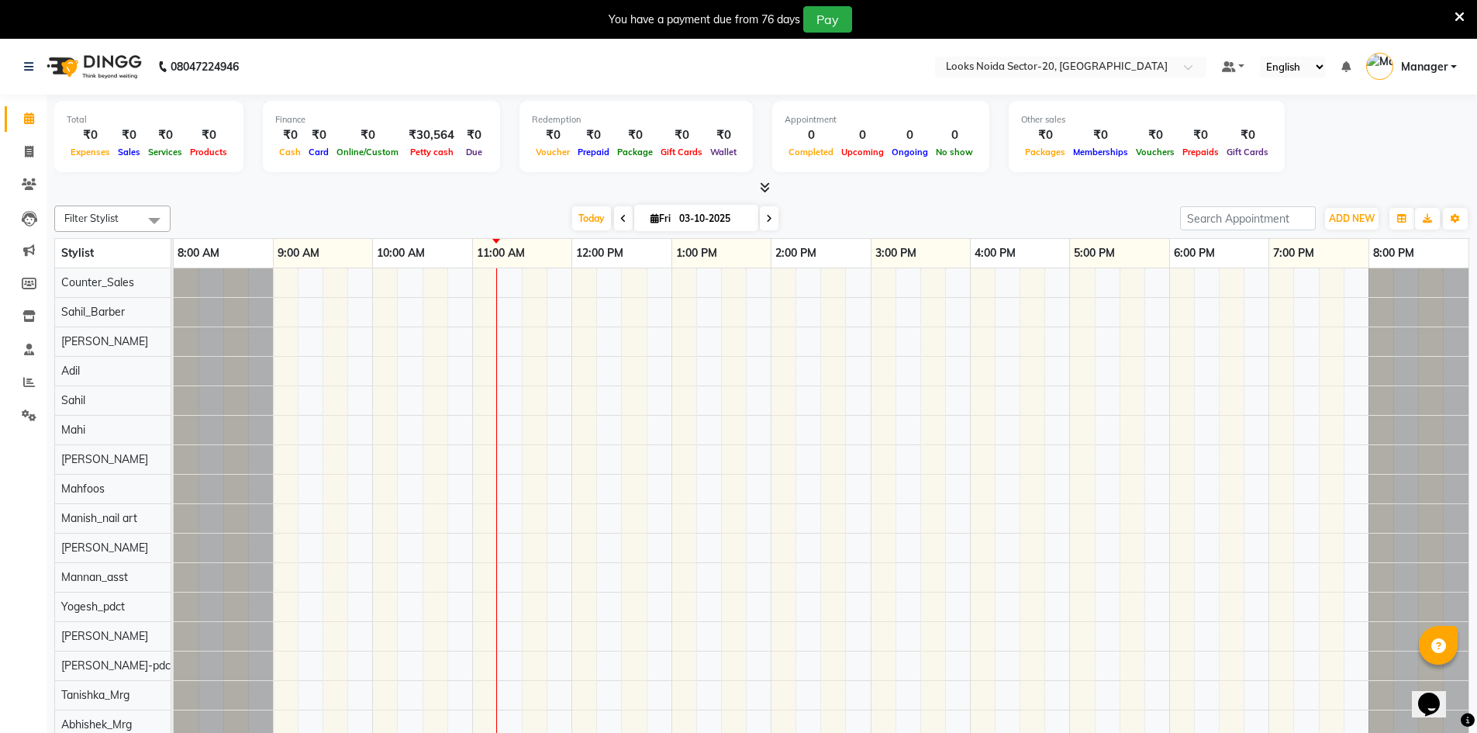
click at [768, 188] on icon at bounding box center [765, 187] width 10 height 12
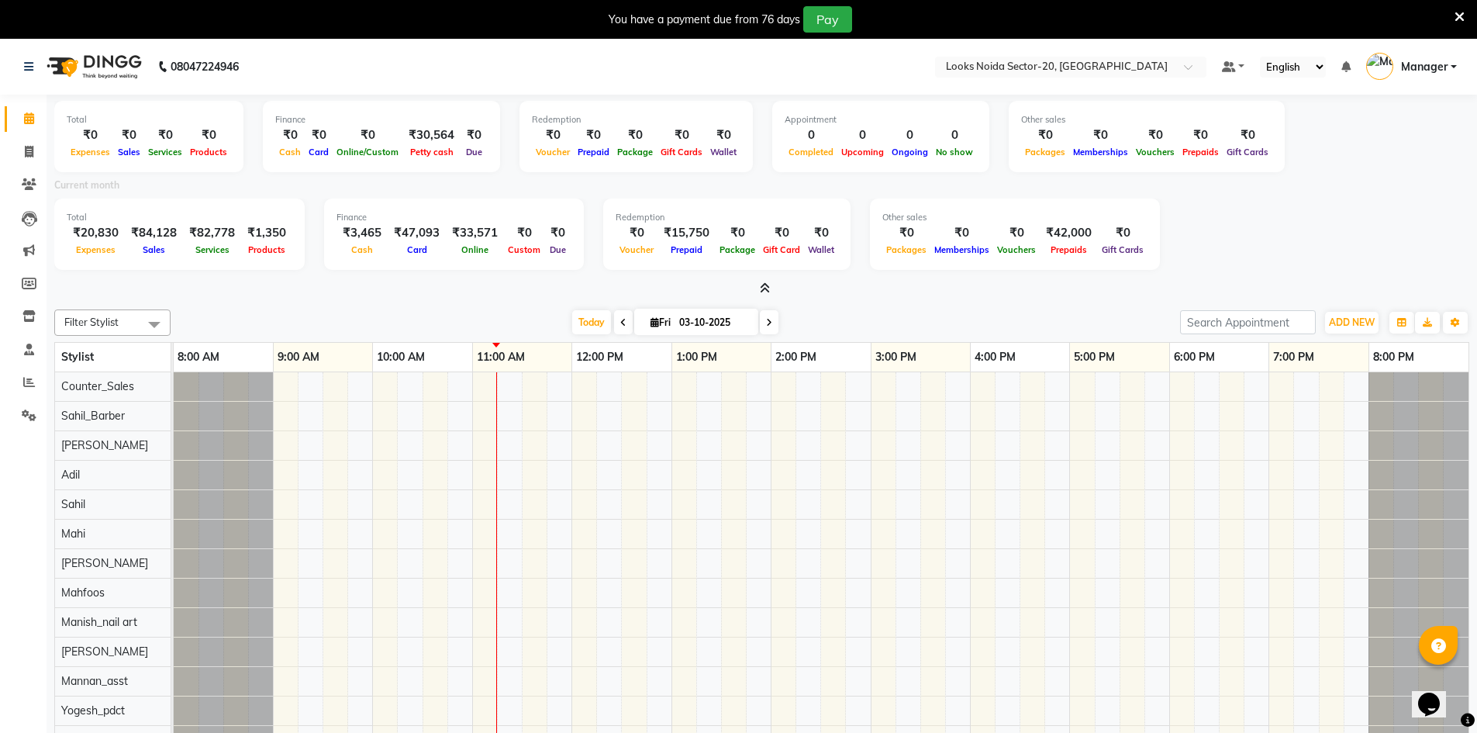
click at [766, 290] on icon at bounding box center [765, 288] width 10 height 12
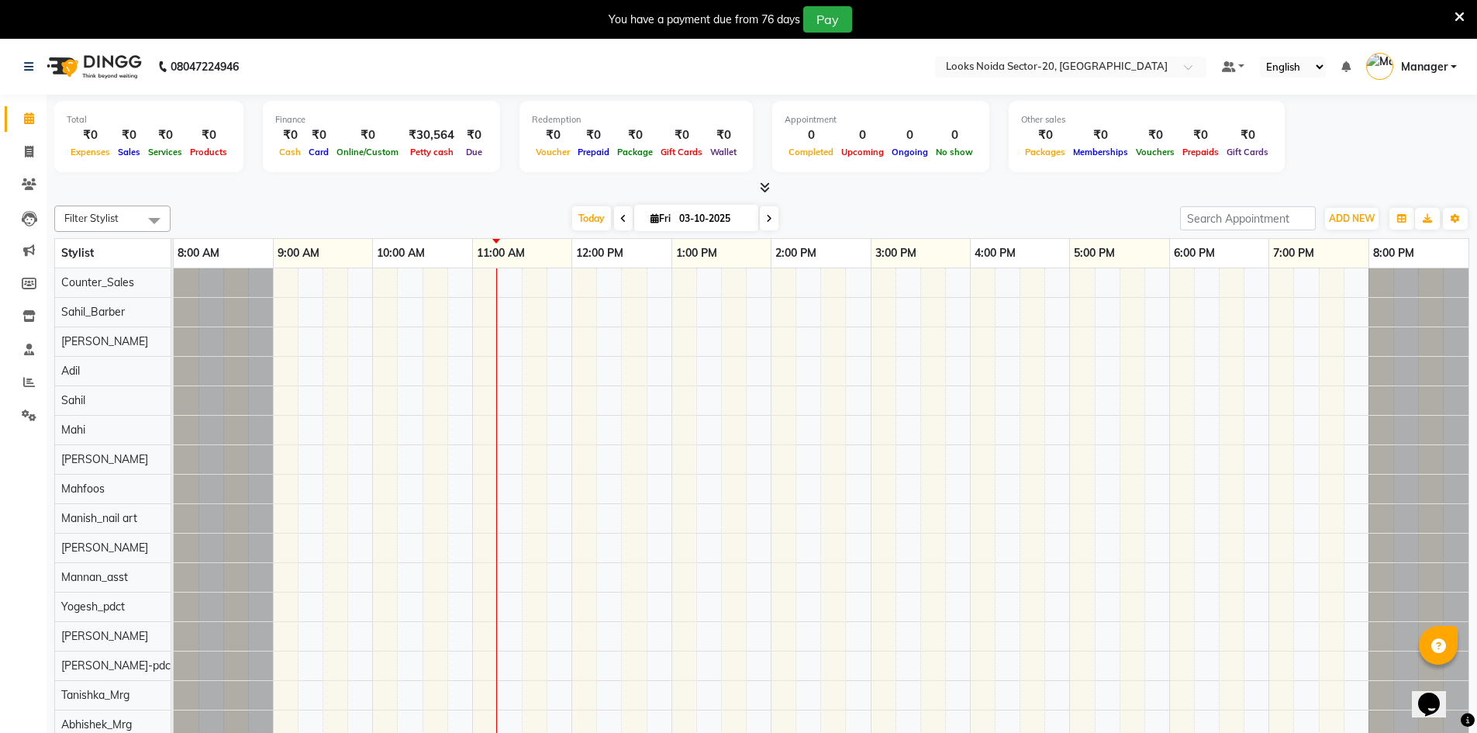
click at [758, 184] on span at bounding box center [762, 188] width 16 height 16
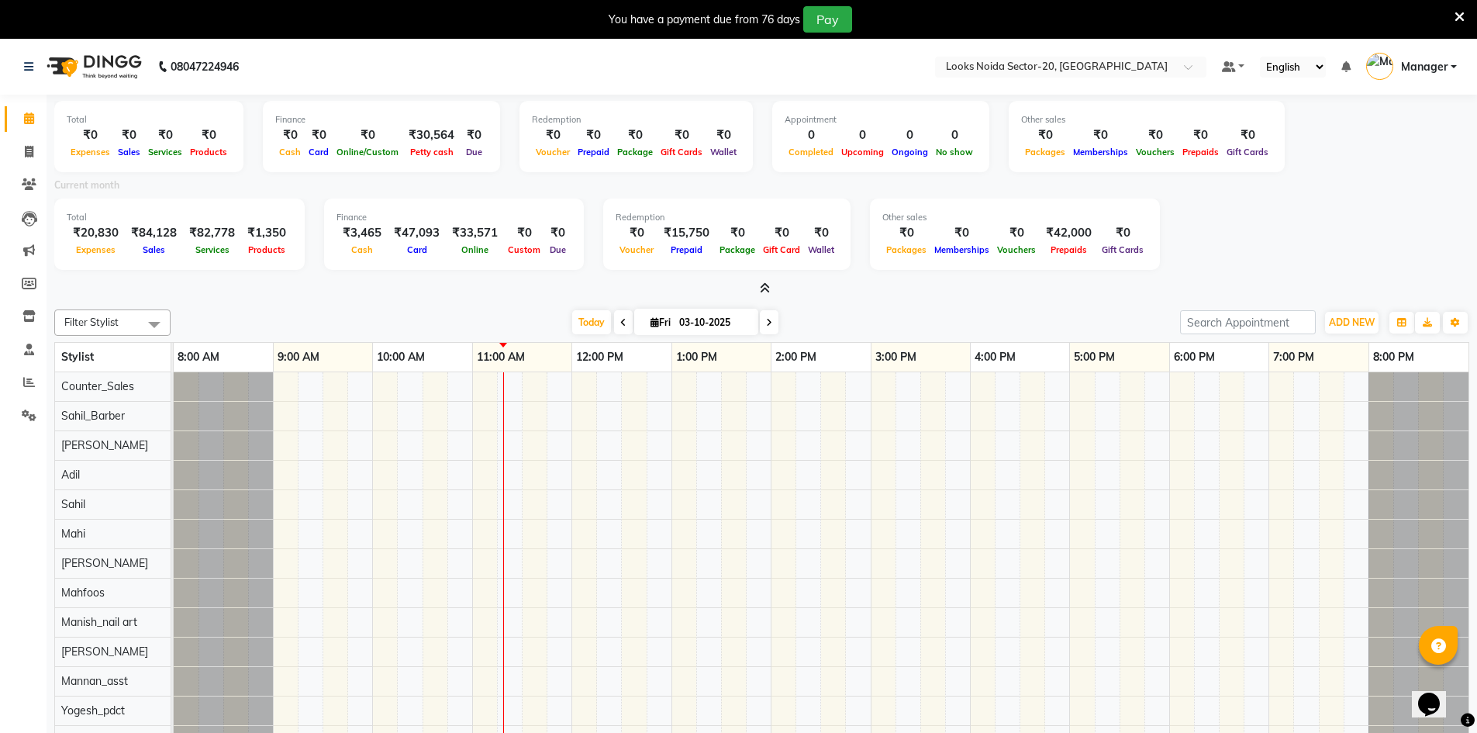
click at [766, 283] on icon at bounding box center [765, 288] width 10 height 12
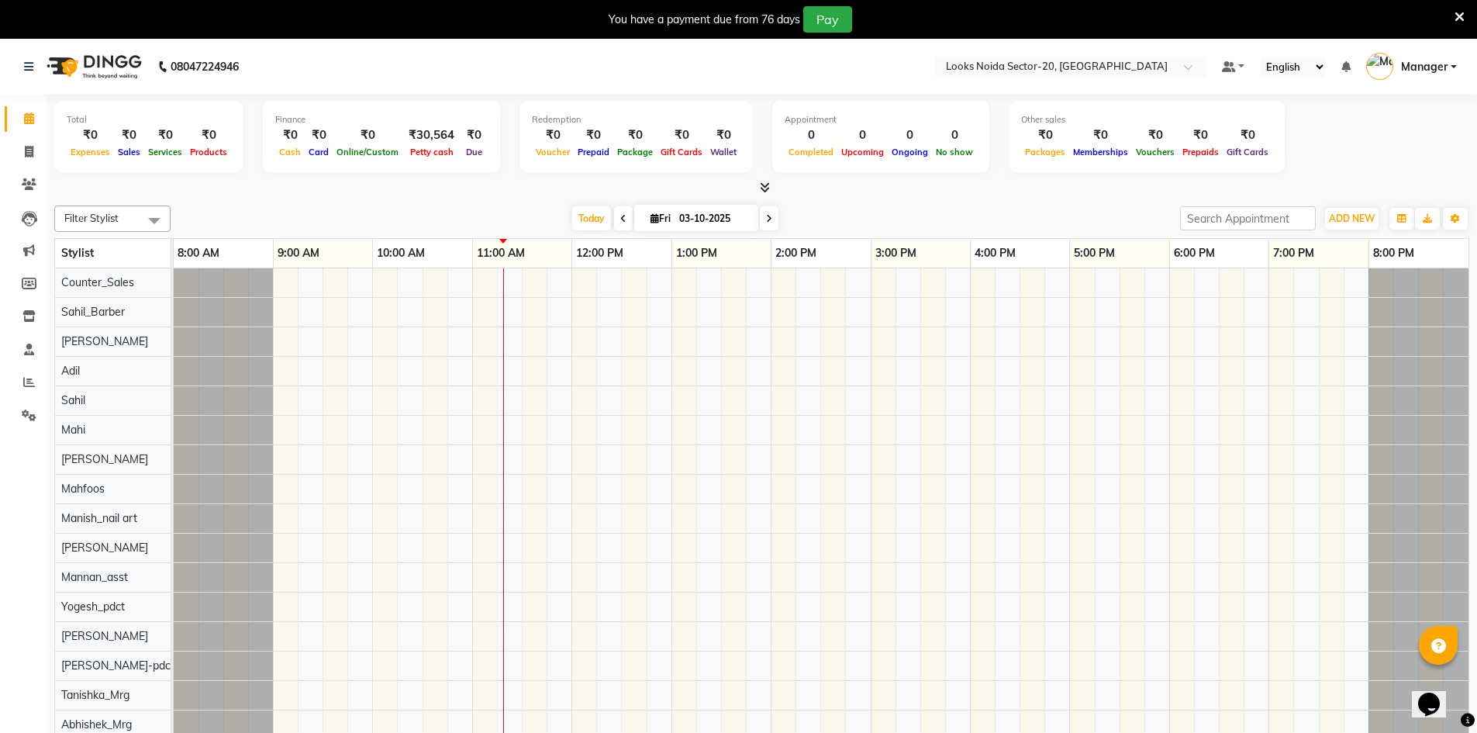
click at [765, 183] on icon at bounding box center [765, 187] width 10 height 12
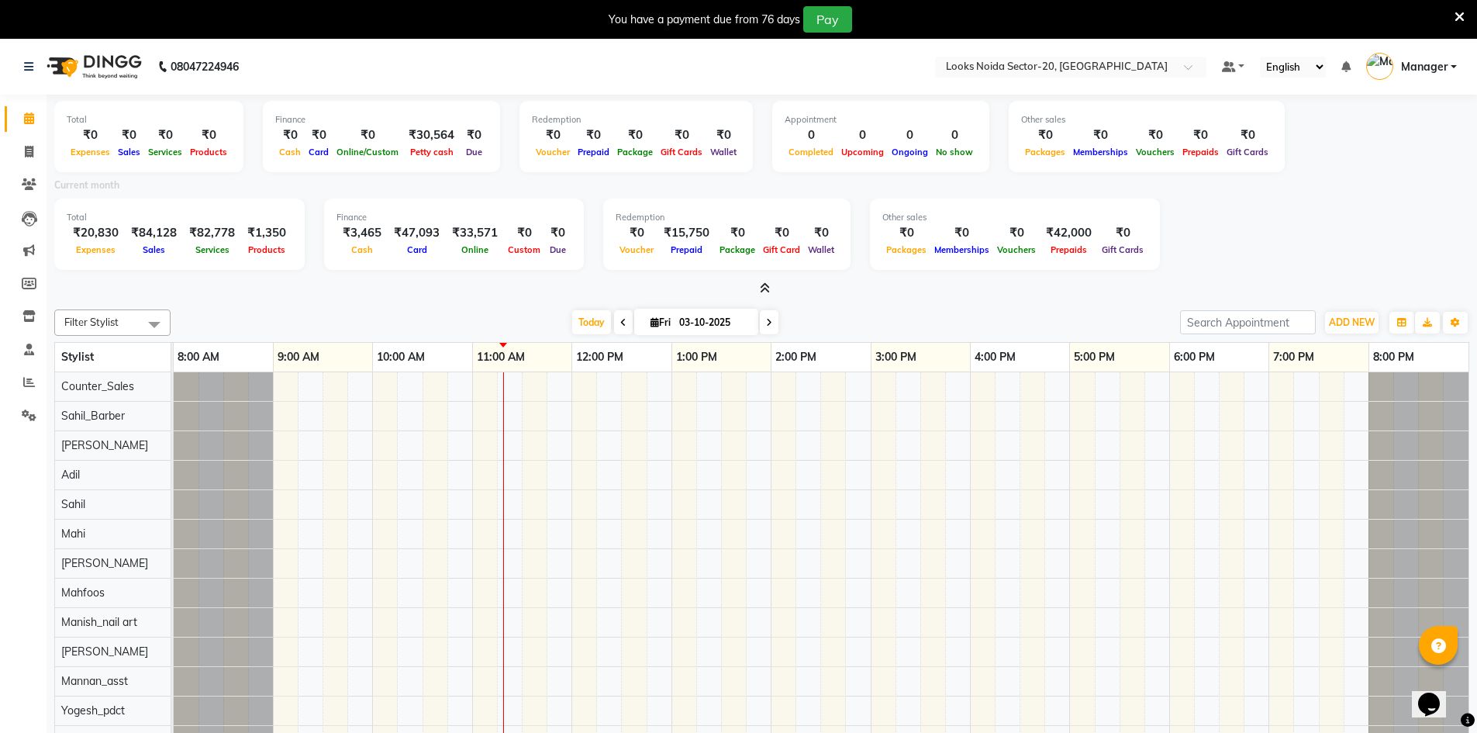
click at [758, 290] on span at bounding box center [762, 289] width 16 height 16
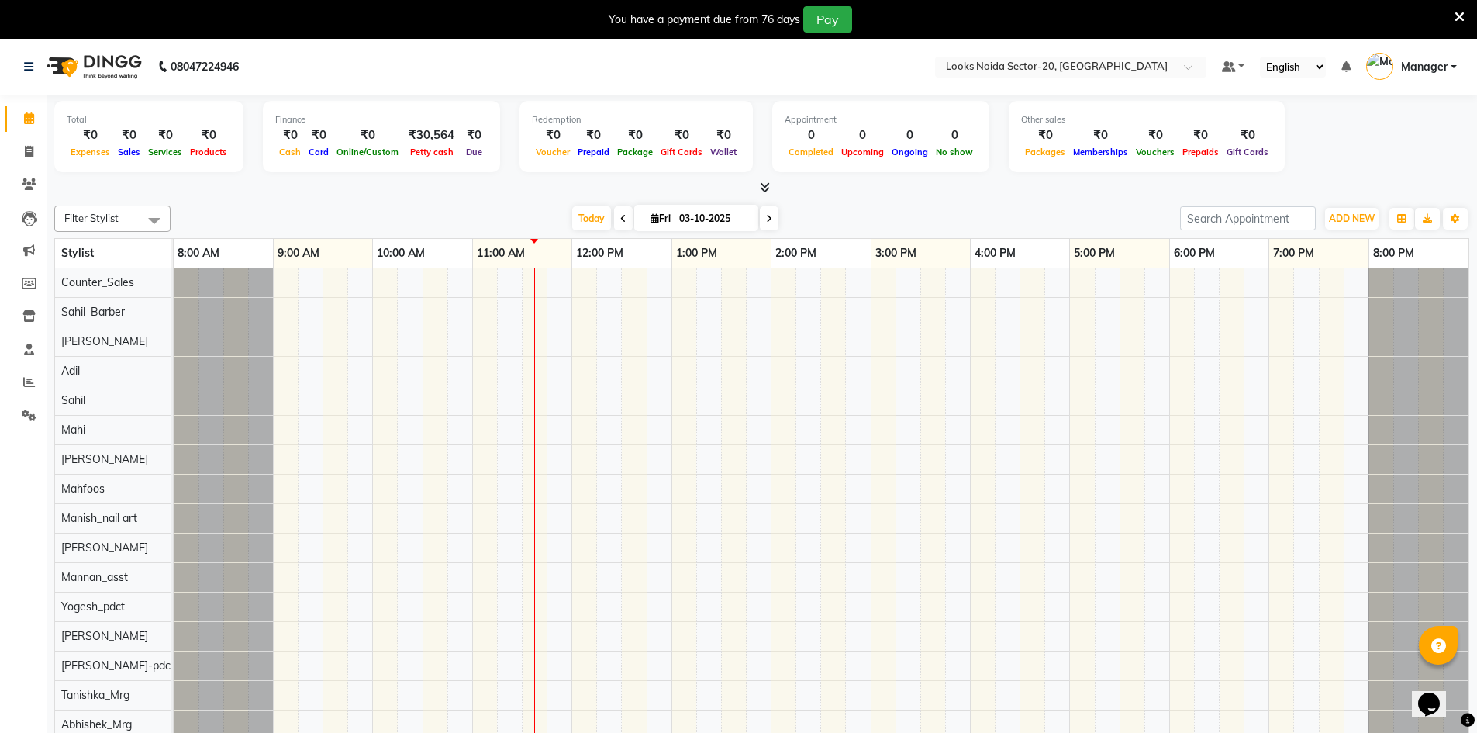
click at [768, 181] on icon at bounding box center [765, 187] width 10 height 12
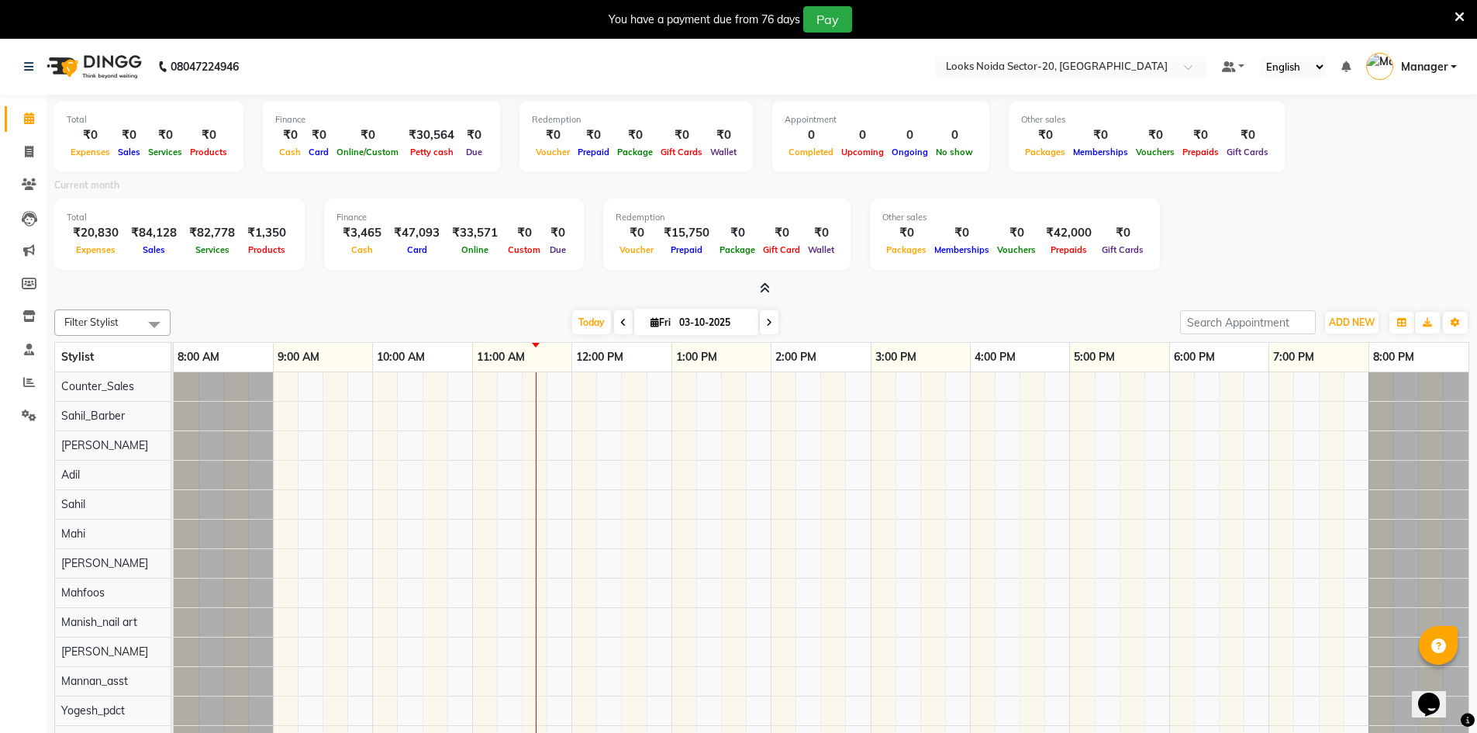
click at [31, 109] on link "Calendar" at bounding box center [23, 119] width 37 height 26
click at [29, 144] on span at bounding box center [29, 152] width 27 height 18
select select "service"
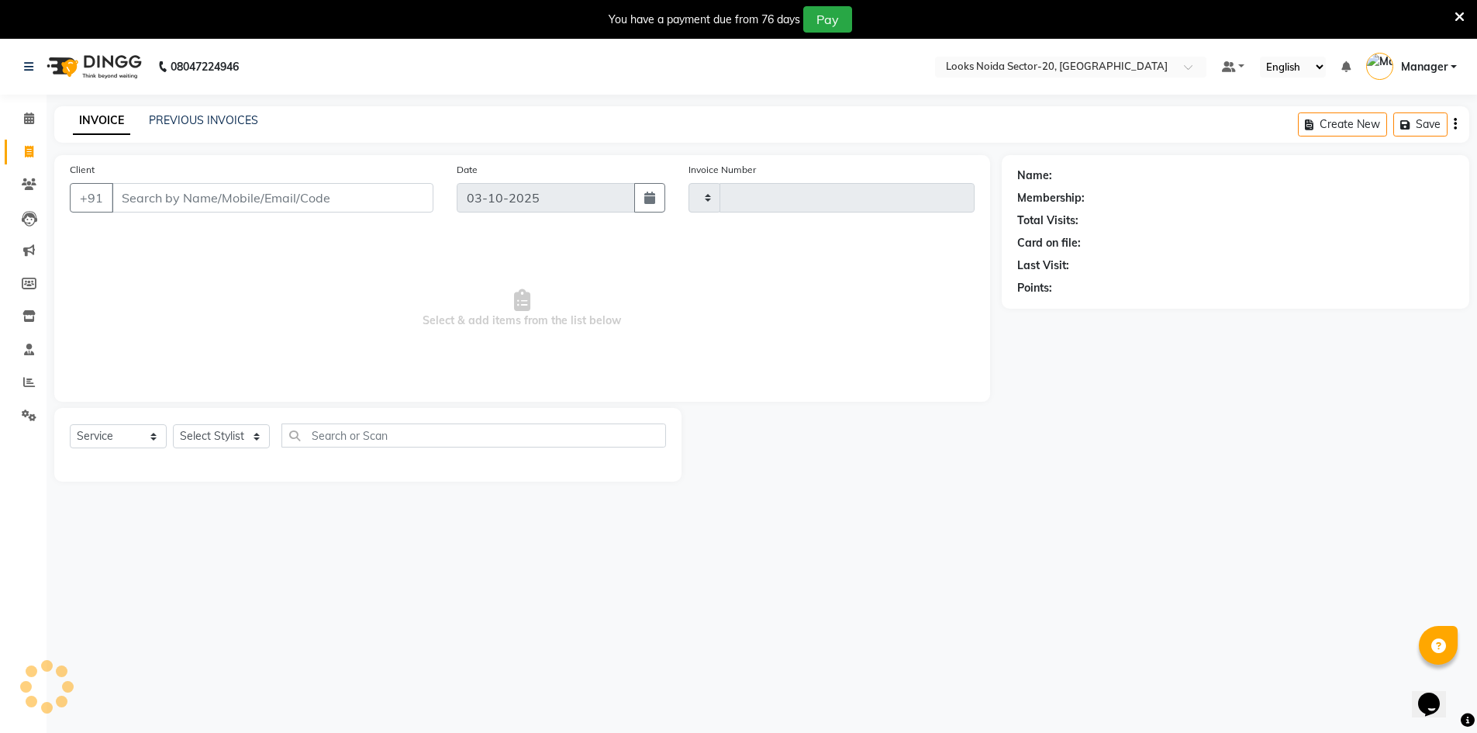
type input "0825"
select select "8646"
click at [36, 117] on span at bounding box center [29, 119] width 27 height 18
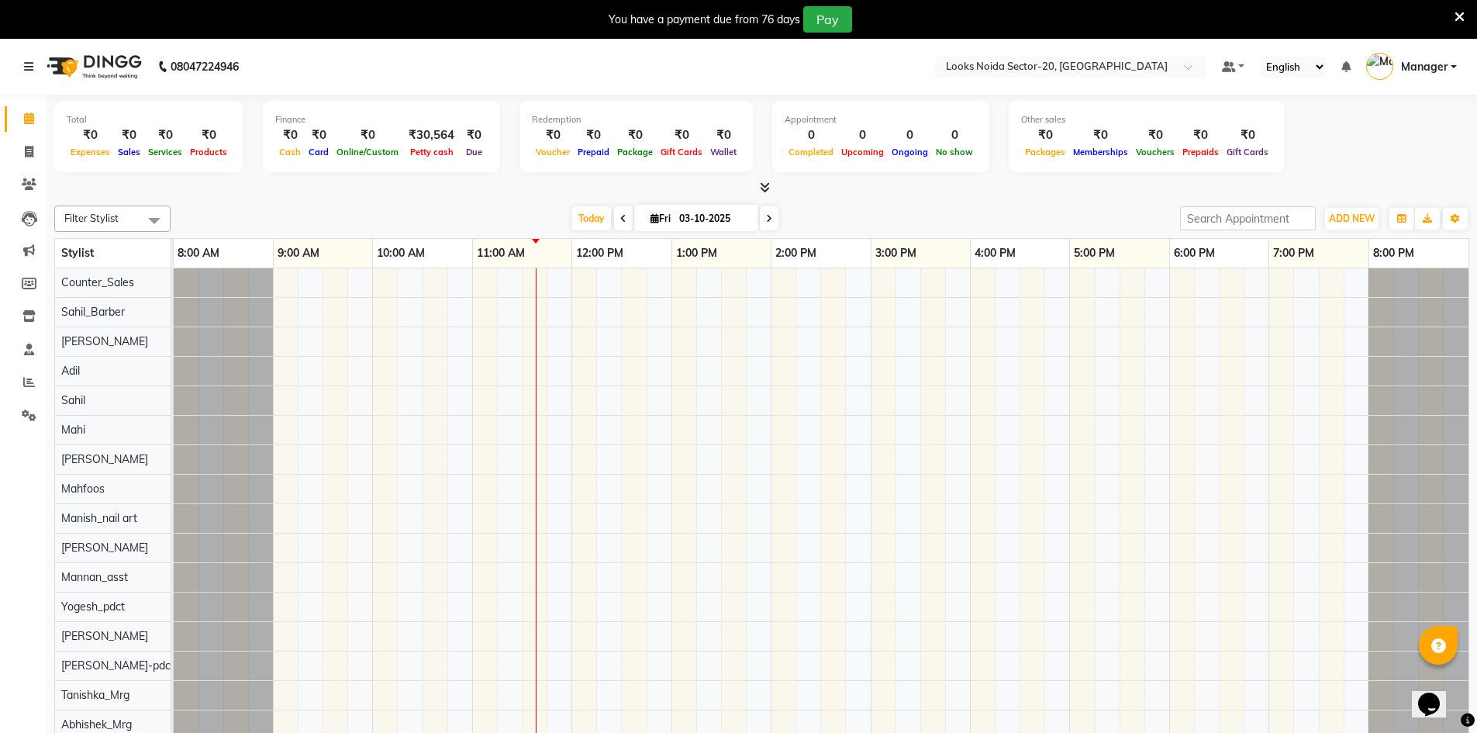
click at [772, 186] on div at bounding box center [761, 188] width 1415 height 16
click at [769, 186] on icon at bounding box center [765, 187] width 10 height 12
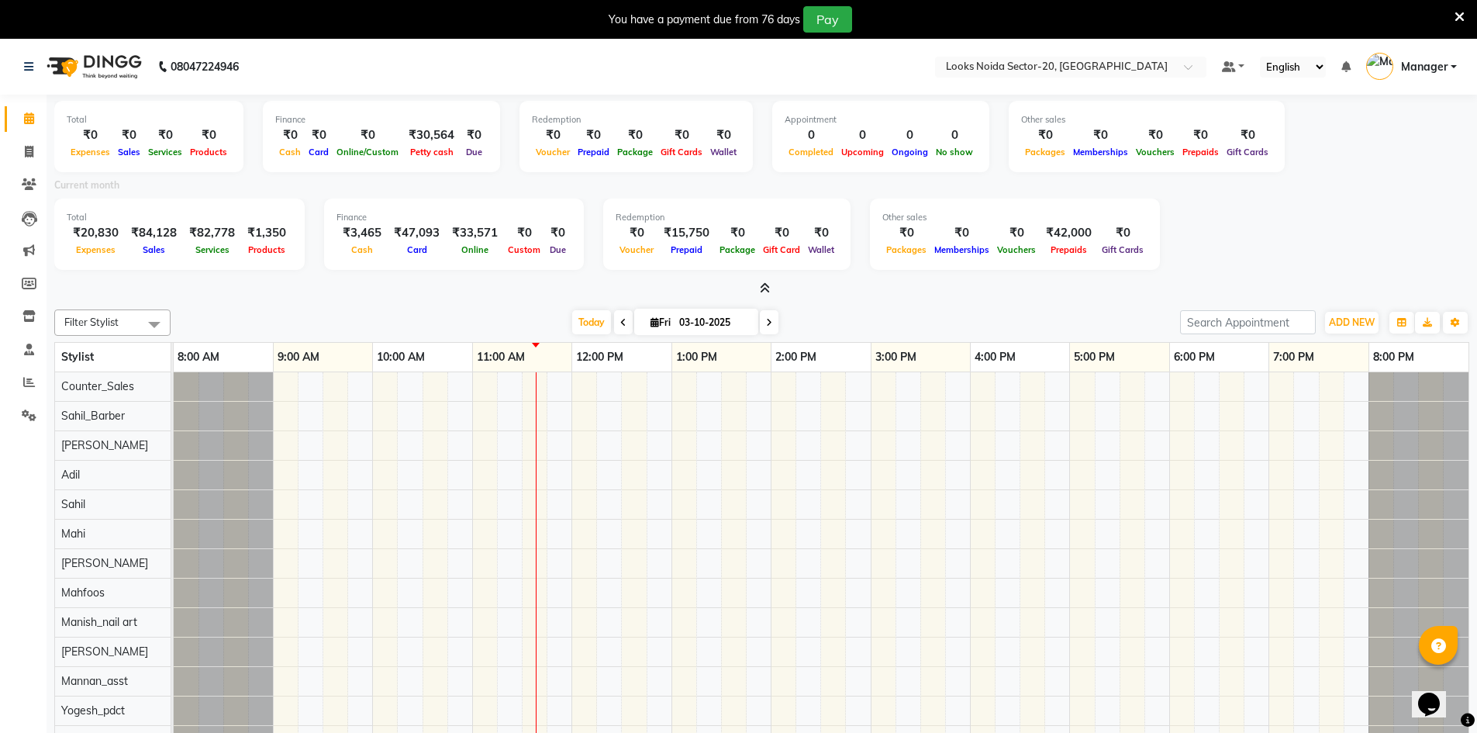
click at [771, 292] on div at bounding box center [761, 289] width 1415 height 16
click at [765, 286] on icon at bounding box center [765, 288] width 10 height 12
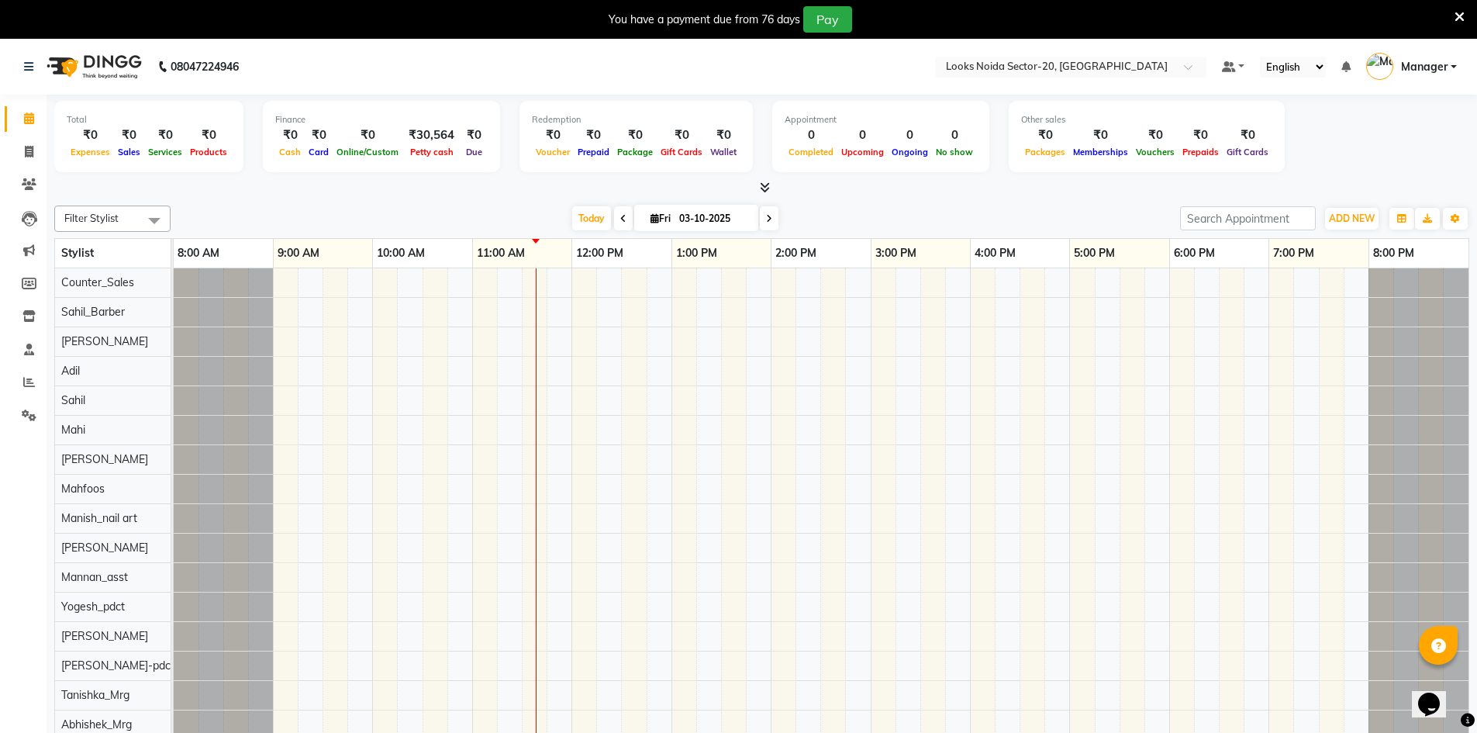
click at [768, 190] on icon at bounding box center [765, 187] width 10 height 12
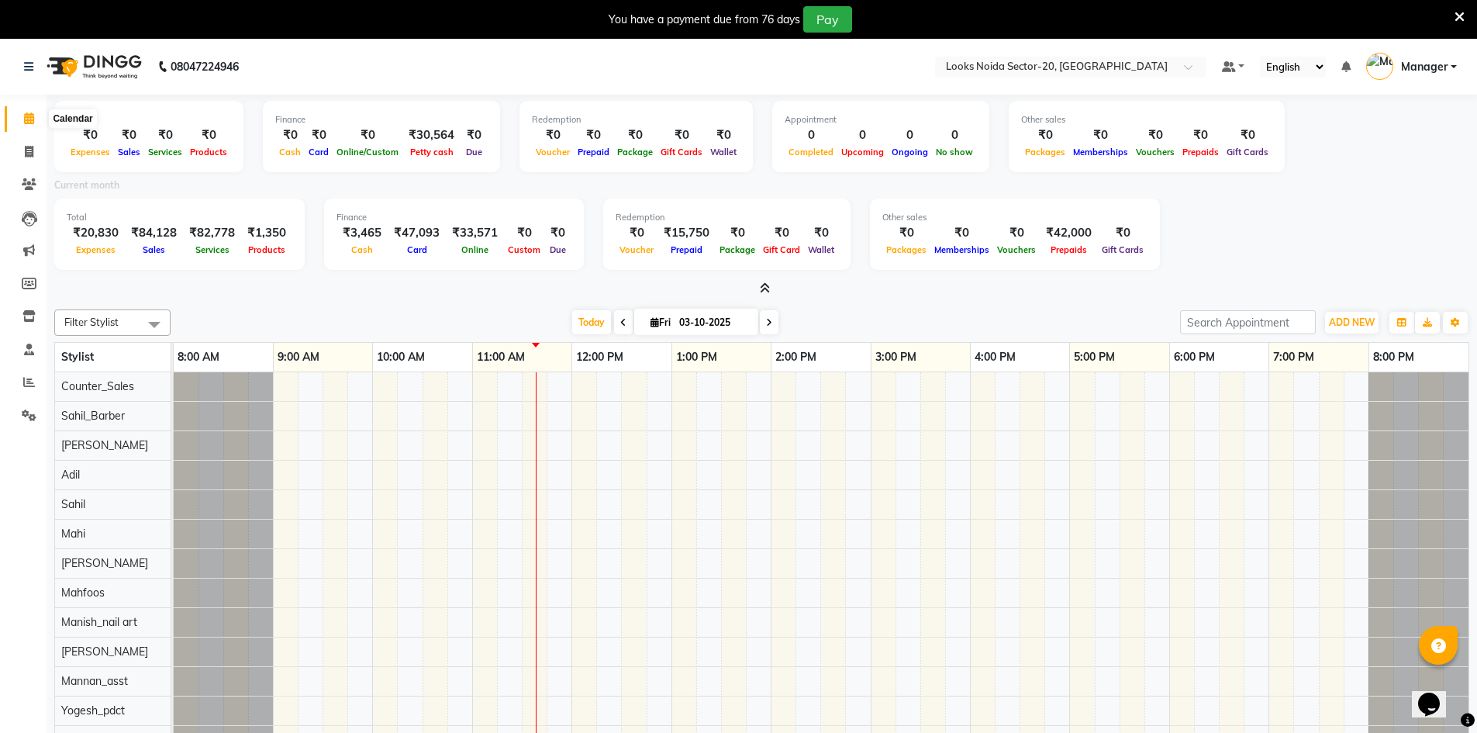
click at [33, 121] on icon at bounding box center [29, 118] width 10 height 12
click at [29, 149] on icon at bounding box center [29, 152] width 9 height 12
select select "8646"
select select "service"
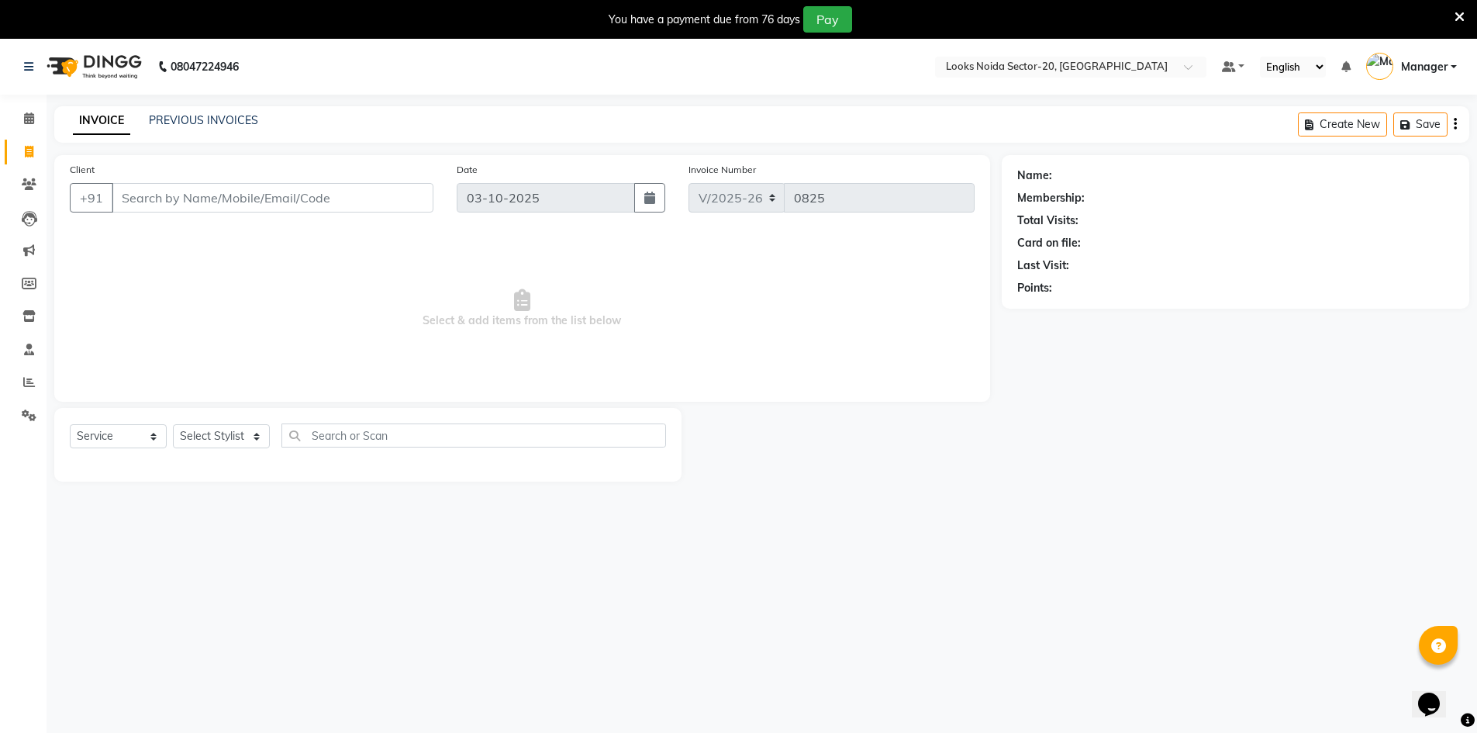
click at [279, 201] on input "Client" at bounding box center [273, 197] width 322 height 29
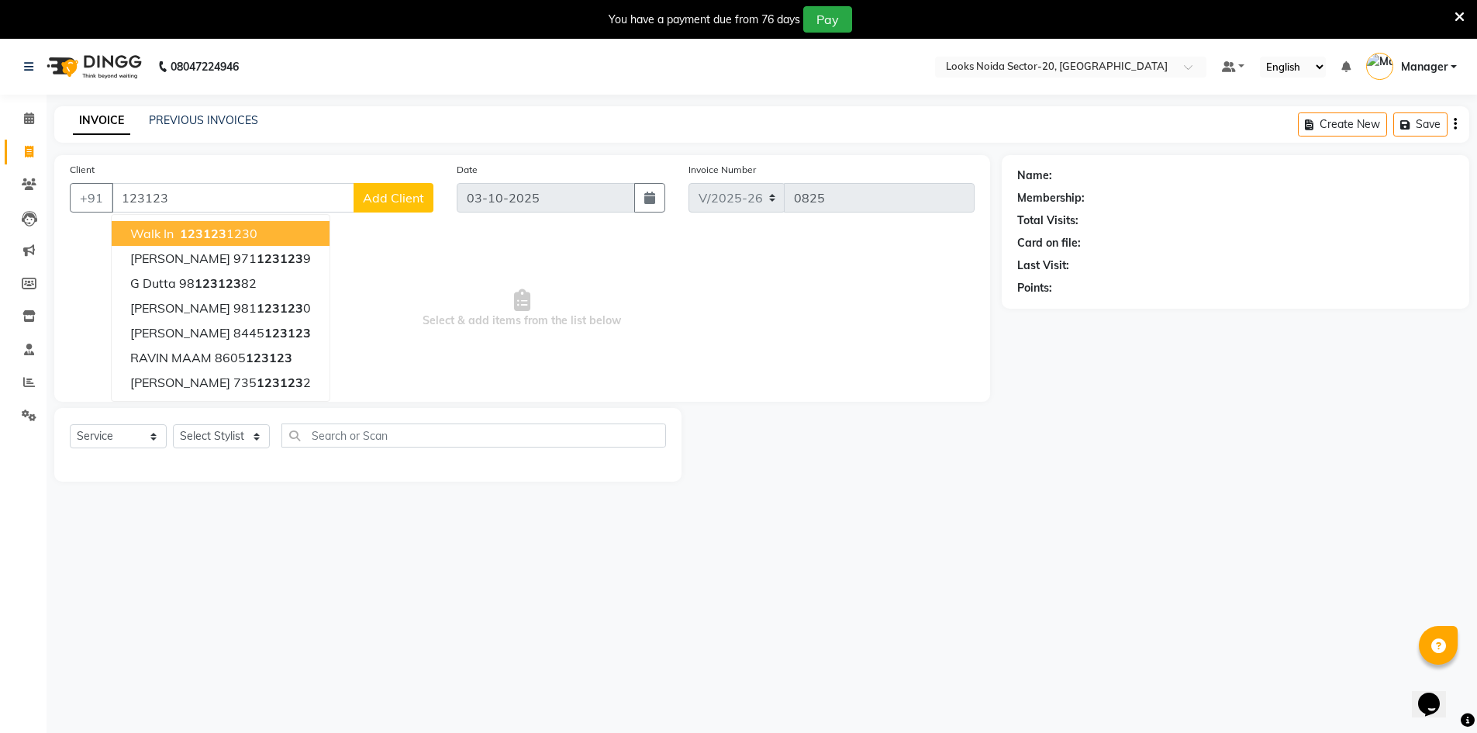
click at [197, 220] on ngb-typeahead-window "walk in 123123 1230 tanya 971 123123 9 G Dutta 98 123123 82 Rajeev Kakkar 981 1…" at bounding box center [220, 308] width 219 height 188
click at [194, 233] on span "123123" at bounding box center [203, 234] width 47 height 16
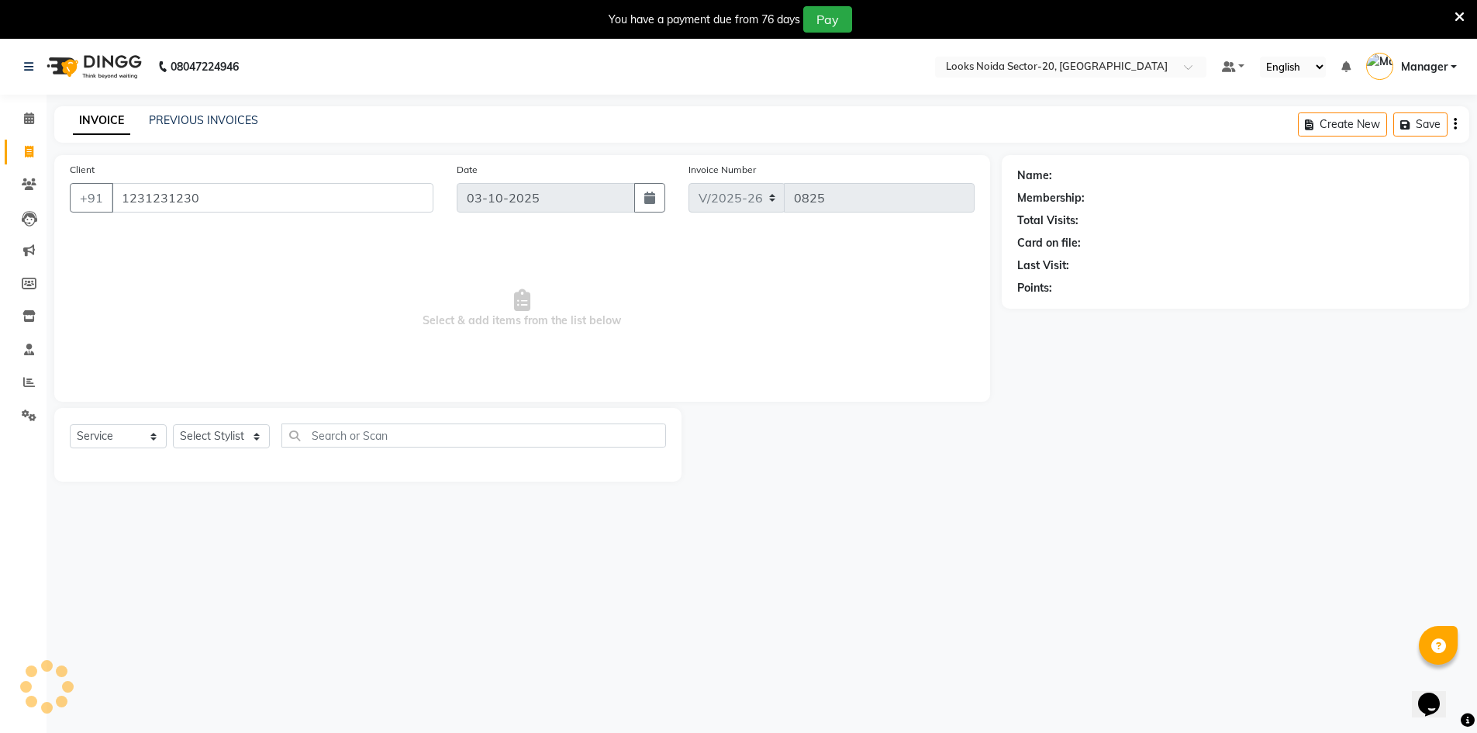
type input "1231231230"
click at [107, 435] on select "Select Service Product Membership Package Voucher Prepaid Gift Card" at bounding box center [118, 436] width 97 height 24
select select "1: Object"
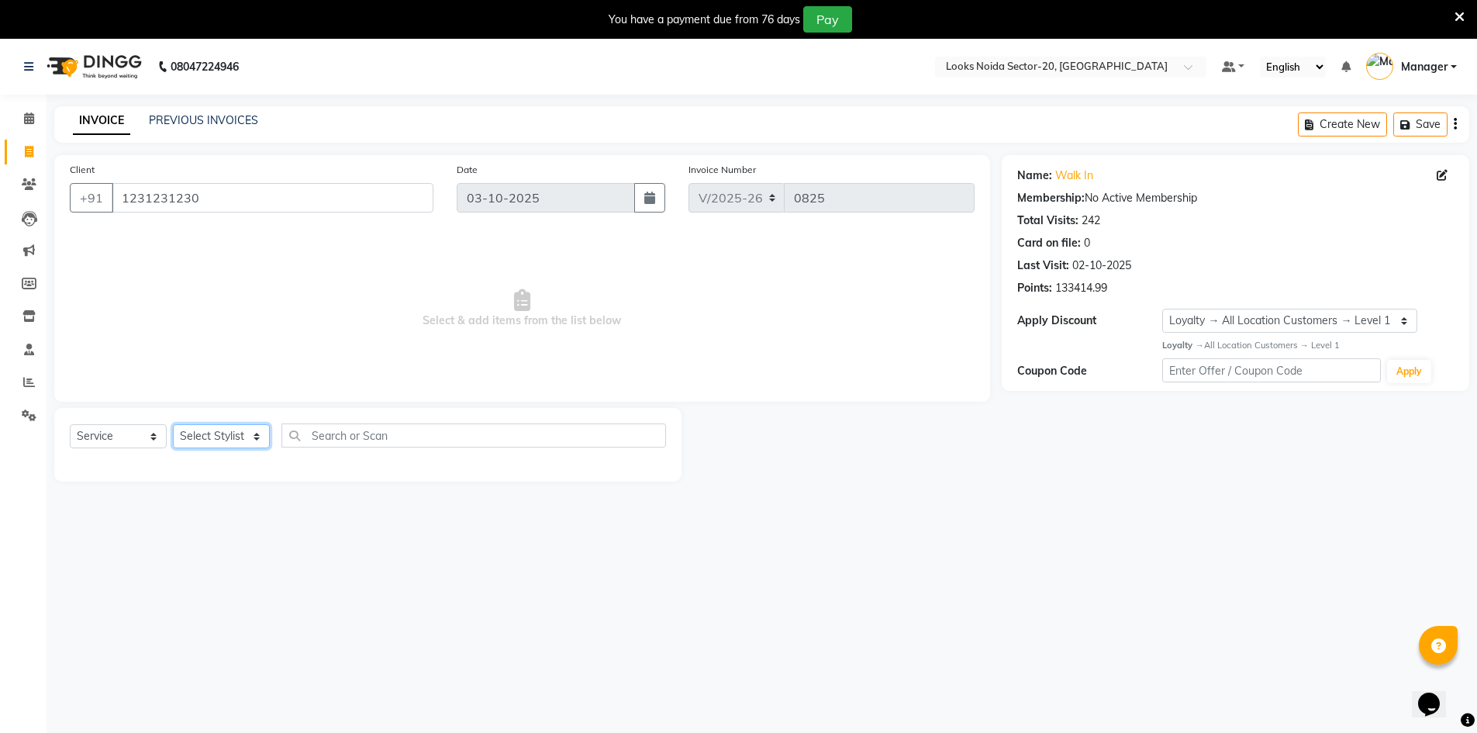
click at [198, 447] on select "Select Stylist Aarti Sharma Abhishek_Mrg Adil Counter_Sales Elisha Fardeen Mahf…" at bounding box center [221, 436] width 97 height 24
select select "88102"
click at [173, 424] on select "Select Stylist Aarti Sharma Abhishek_Mrg Adil Counter_Sales Elisha Fardeen Mahf…" at bounding box center [221, 436] width 97 height 24
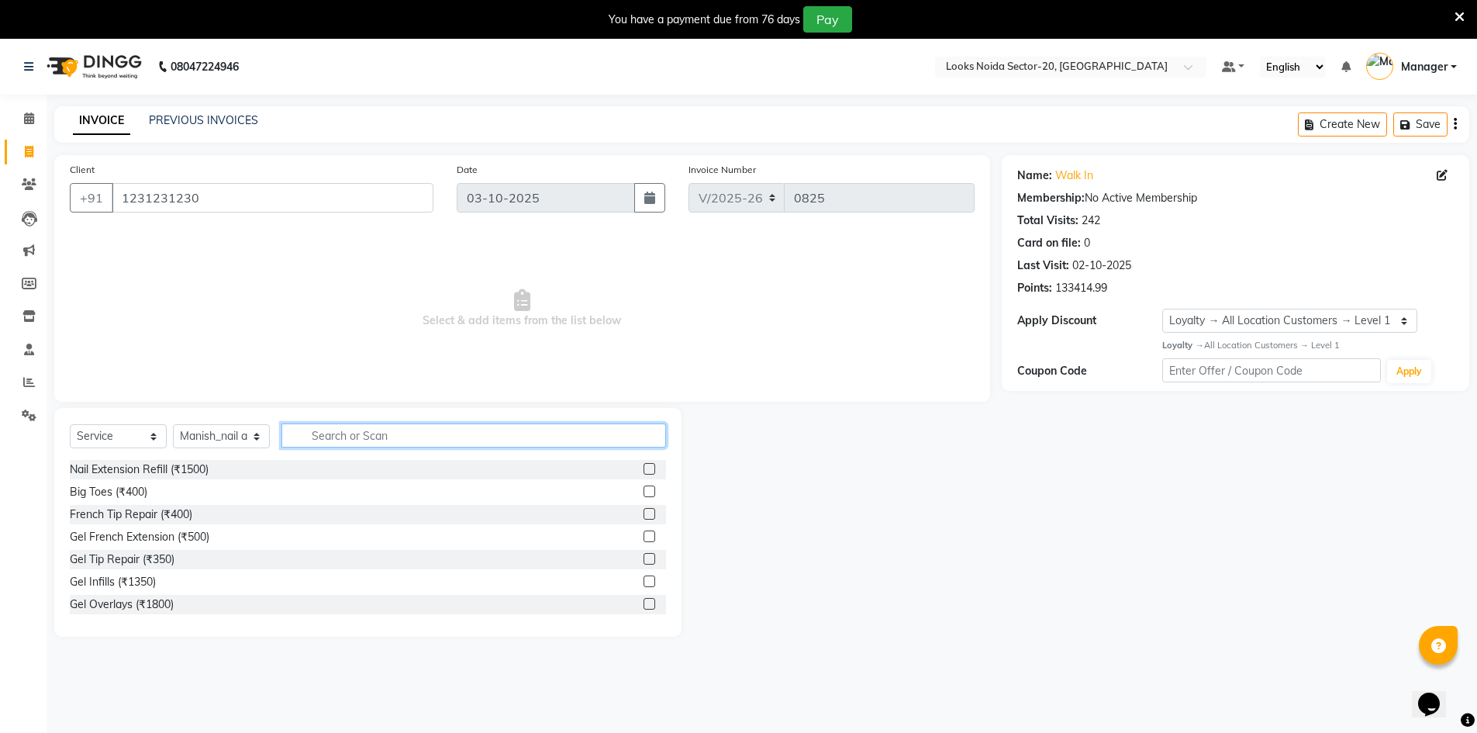
click at [340, 433] on input "text" at bounding box center [473, 435] width 385 height 24
type input "pedi"
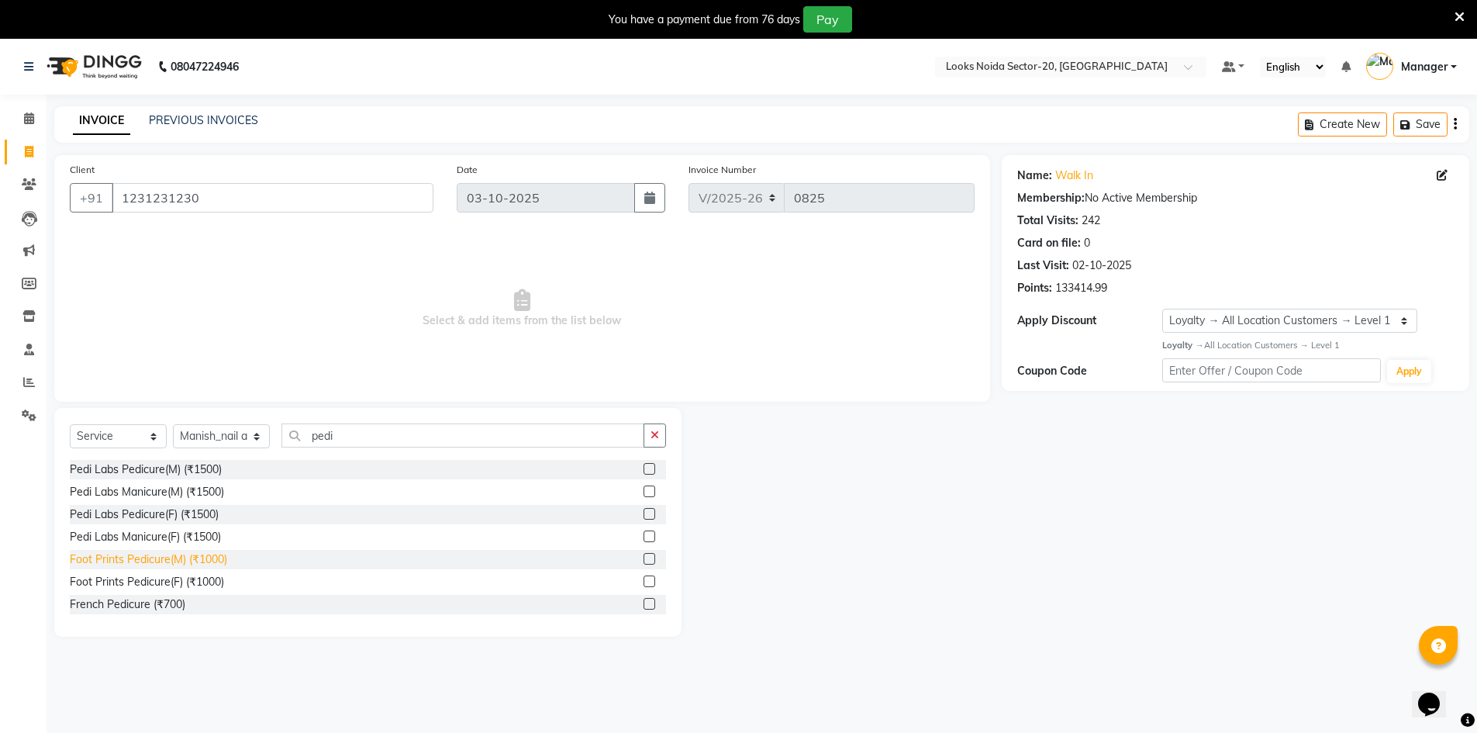
click at [198, 559] on div "Foot Prints Pedicure(M) (₹1000)" at bounding box center [148, 559] width 157 height 16
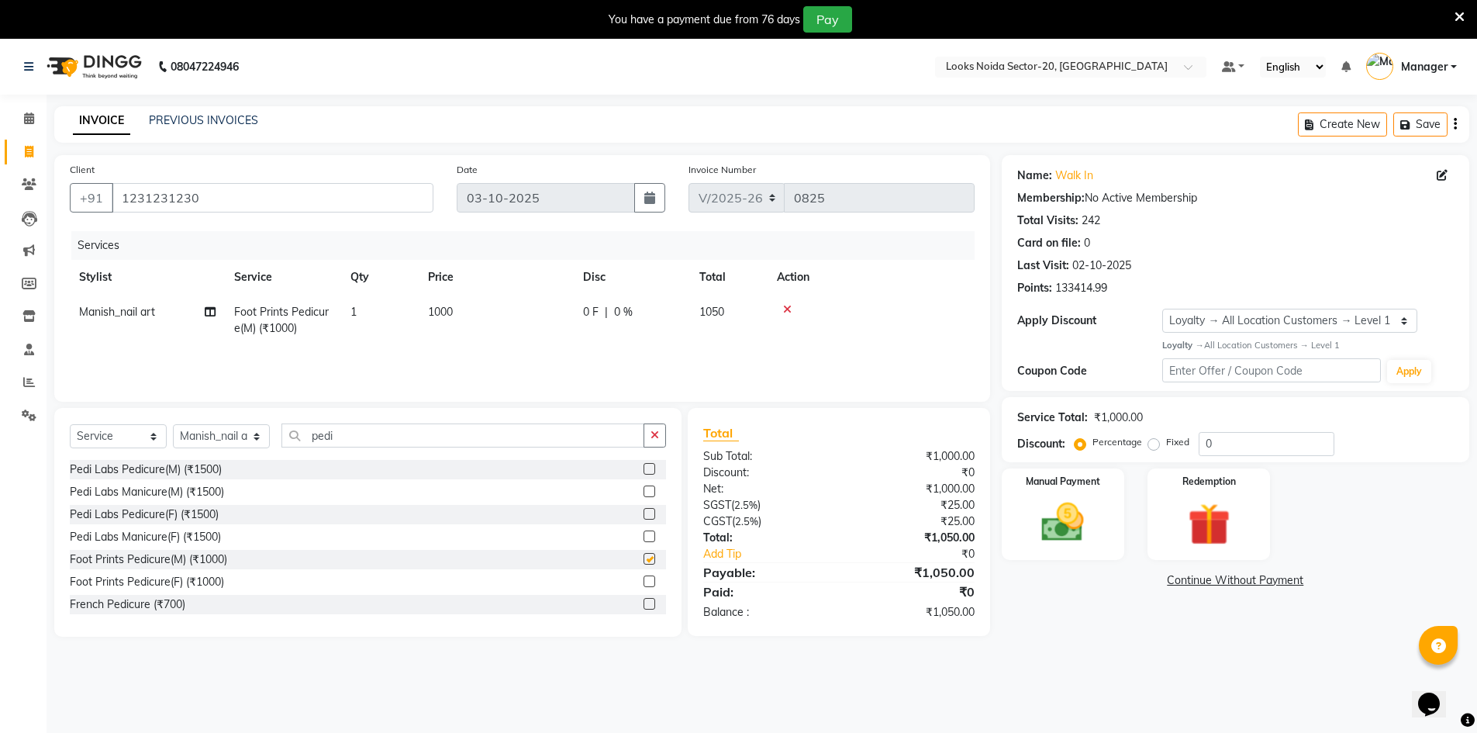
checkbox input "false"
click at [841, 575] on div "₹1,050.00" at bounding box center [912, 572] width 147 height 19
click at [253, 197] on input "1231231230" at bounding box center [273, 197] width 322 height 29
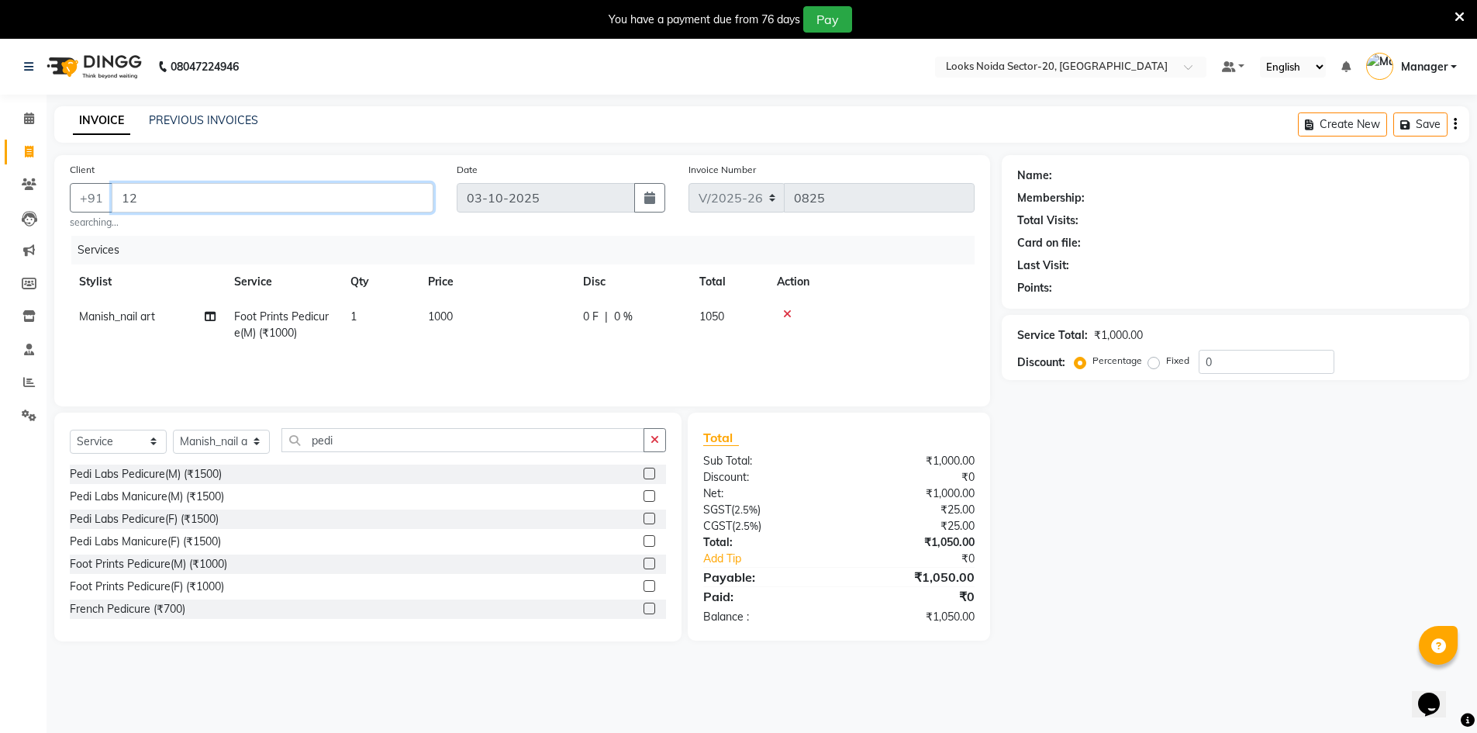
type input "1"
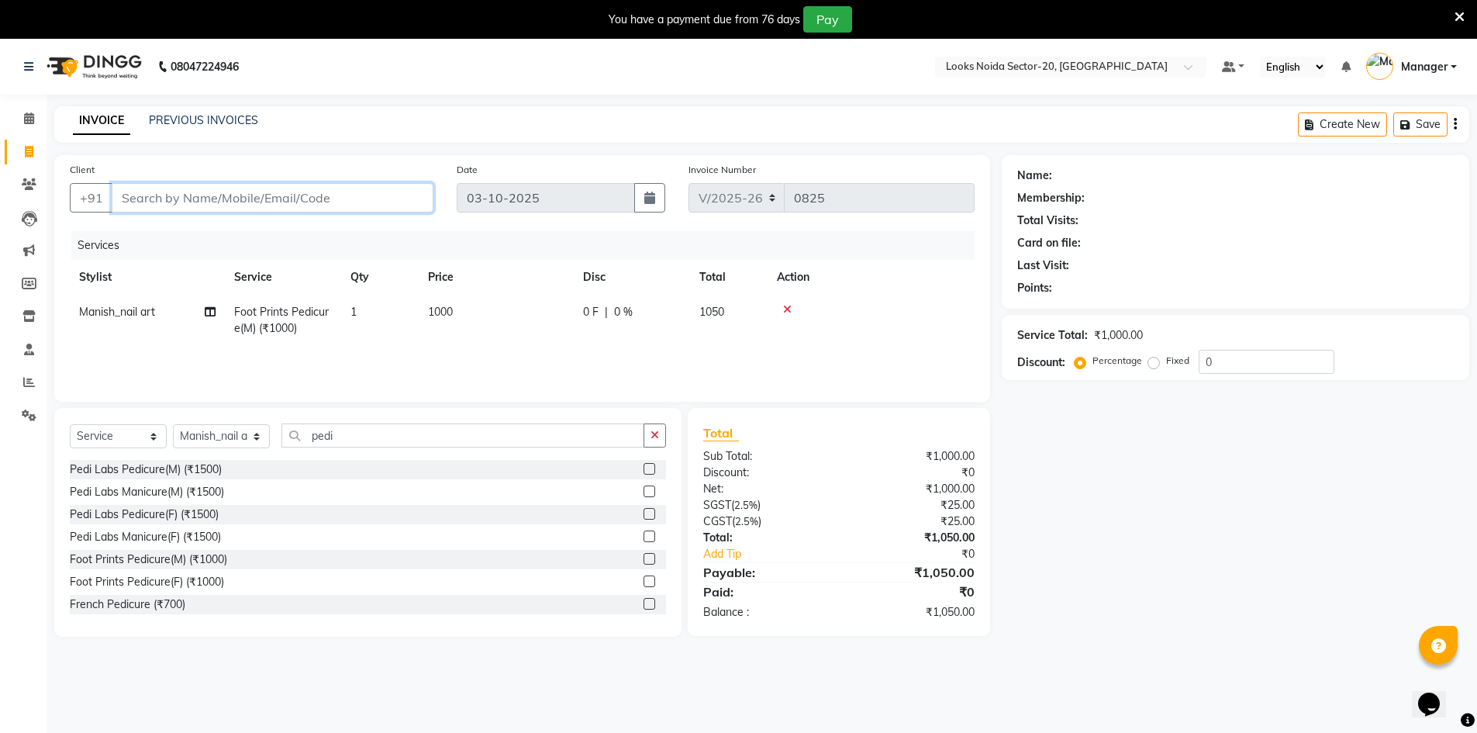
click at [130, 198] on input "Client" at bounding box center [273, 197] width 322 height 29
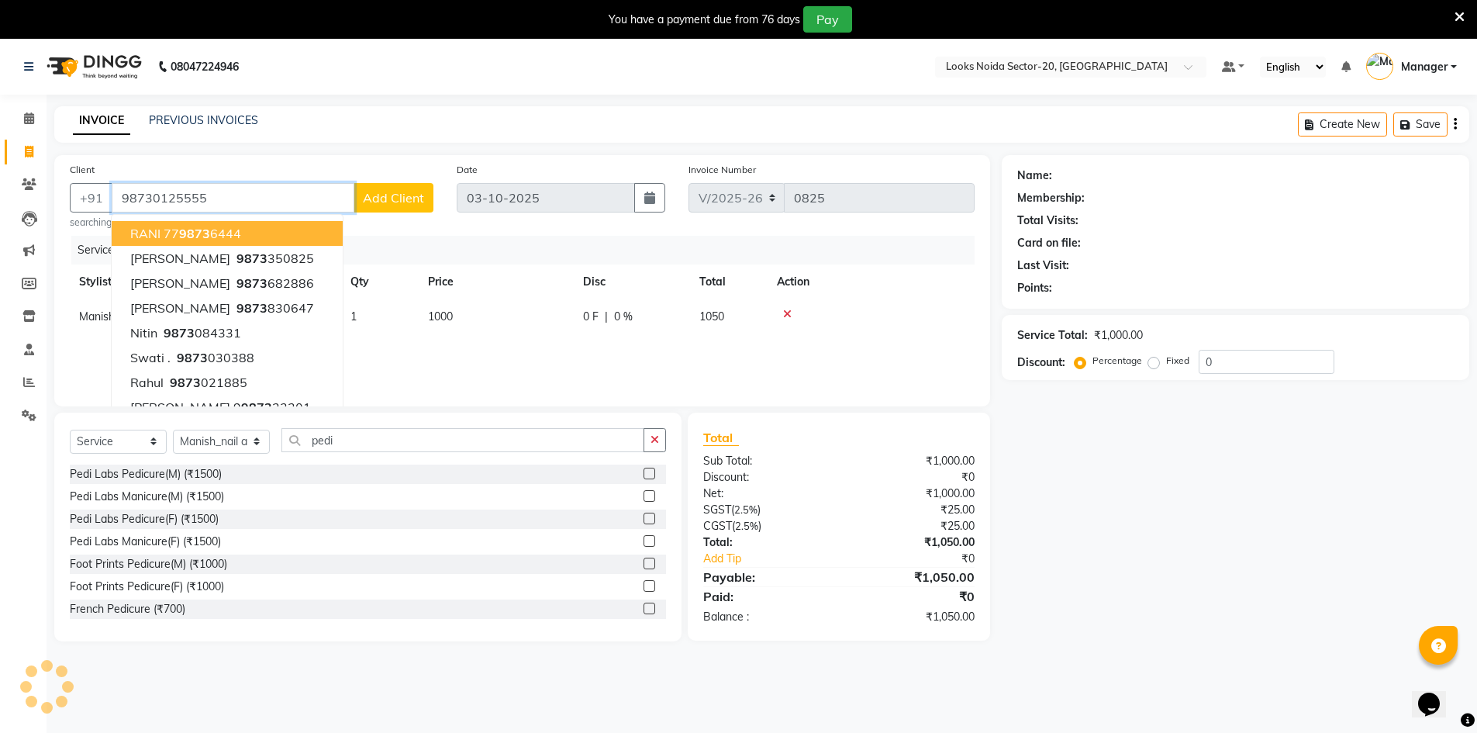
type input "98730125555"
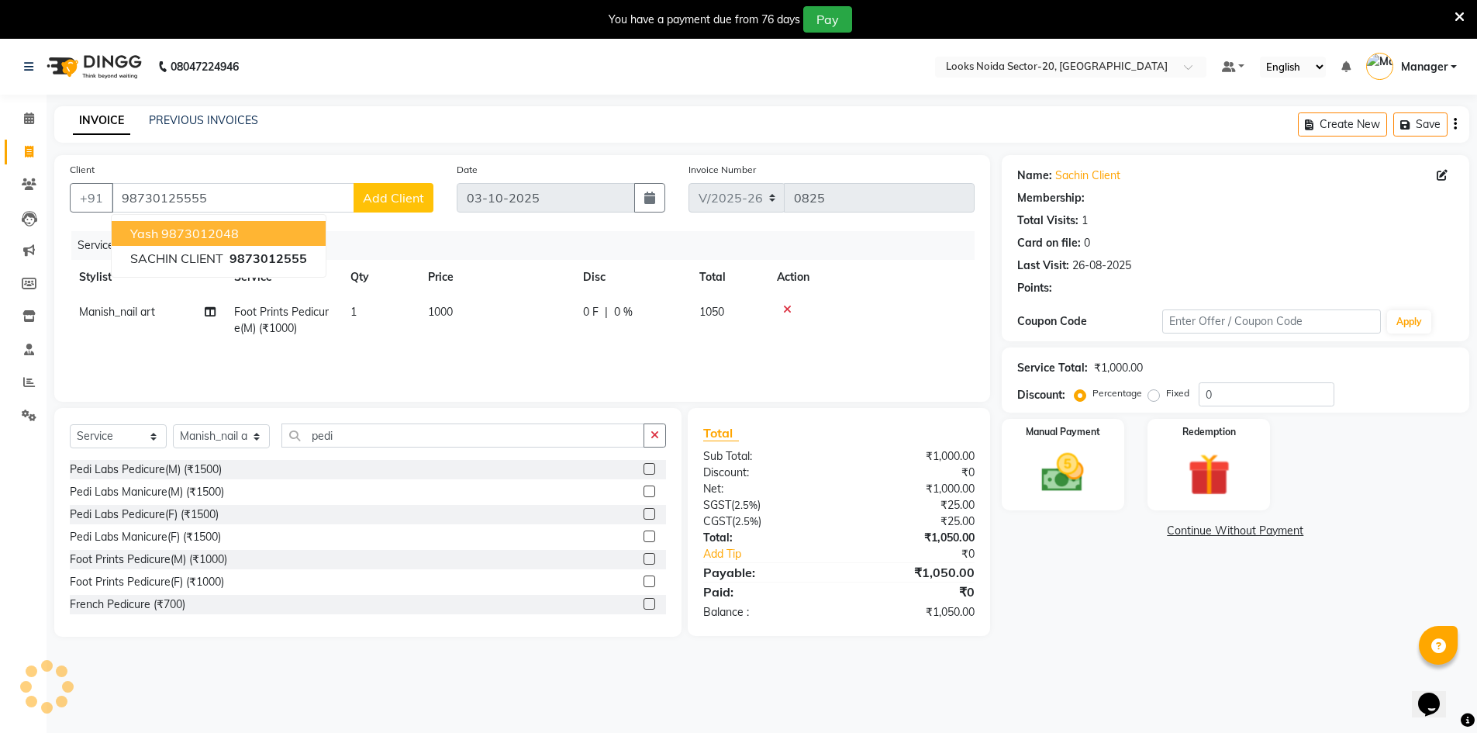
select select "1: Object"
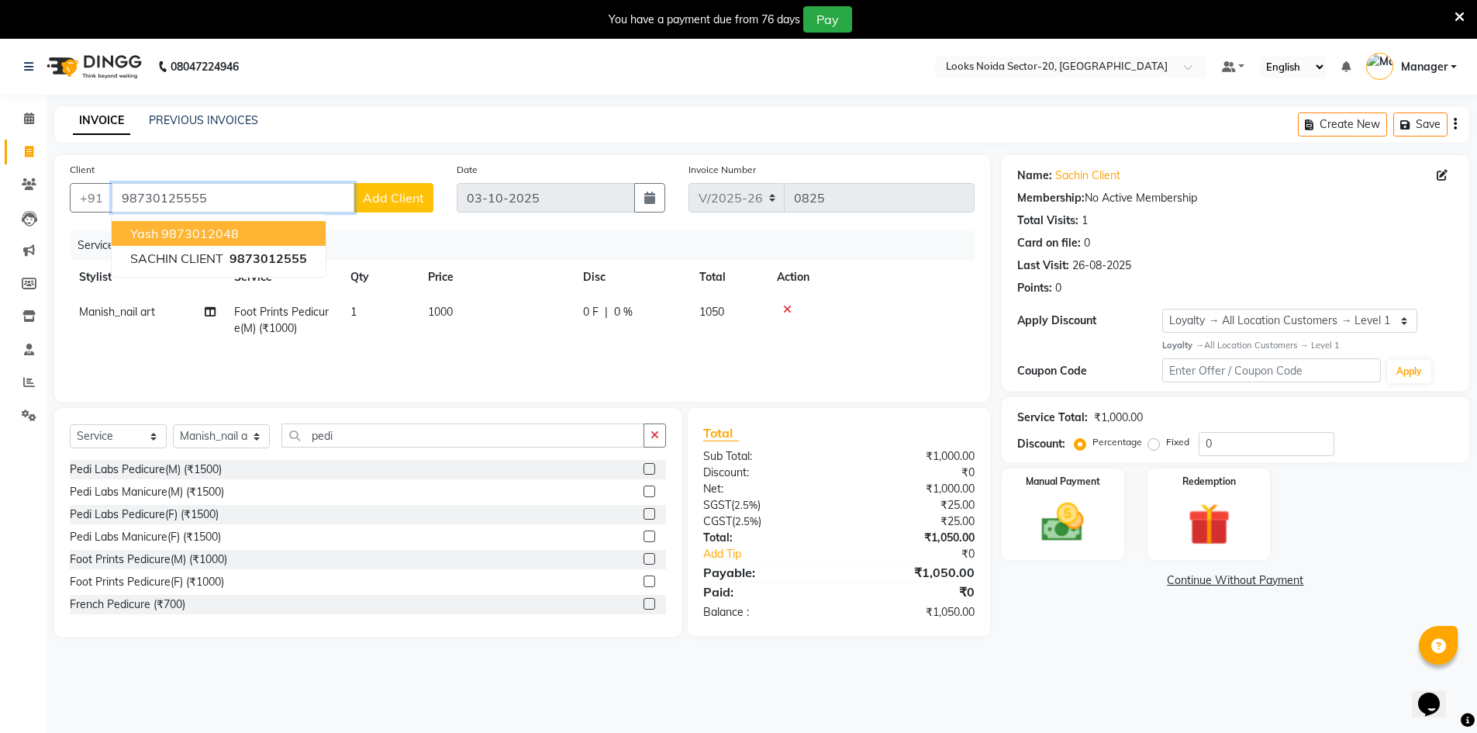
click at [241, 205] on input "98730125555" at bounding box center [233, 197] width 243 height 29
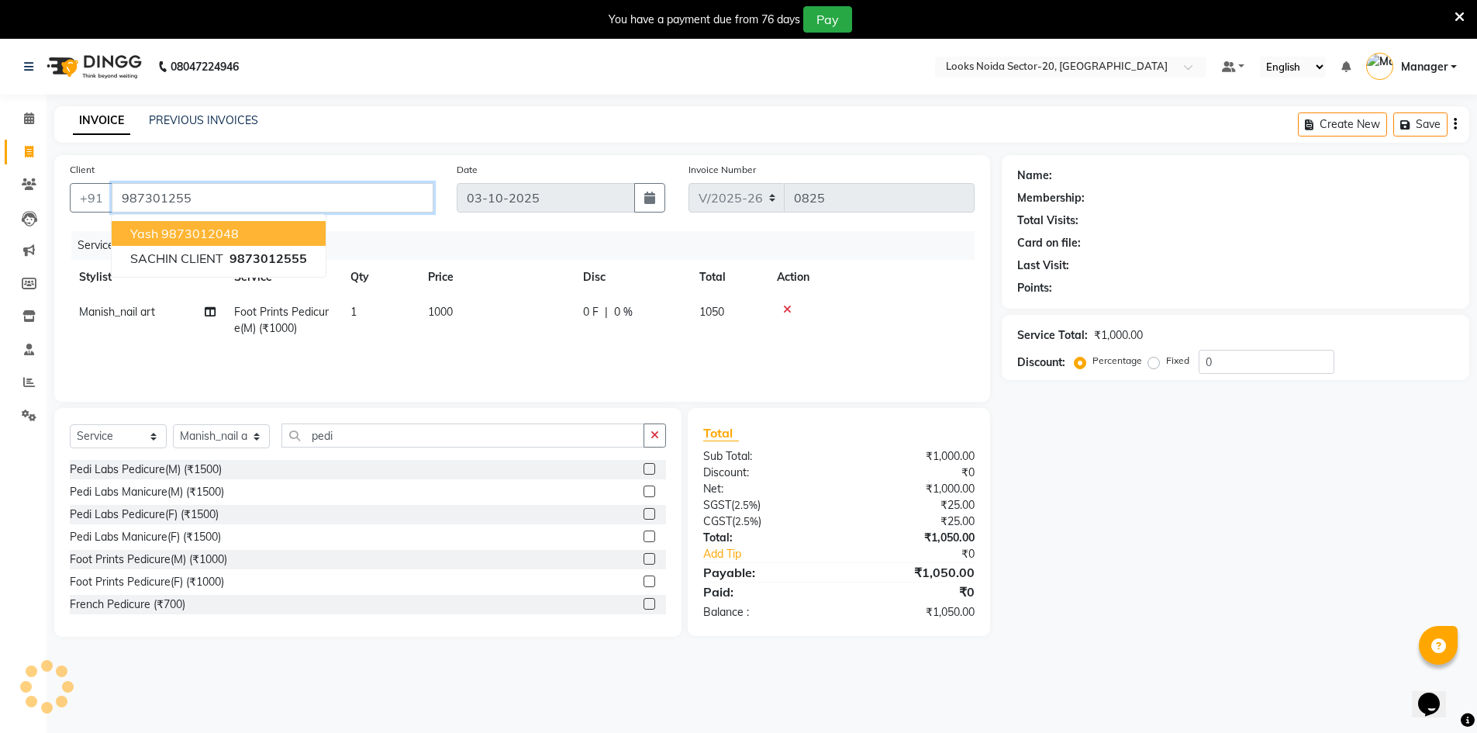
type input "987301255"
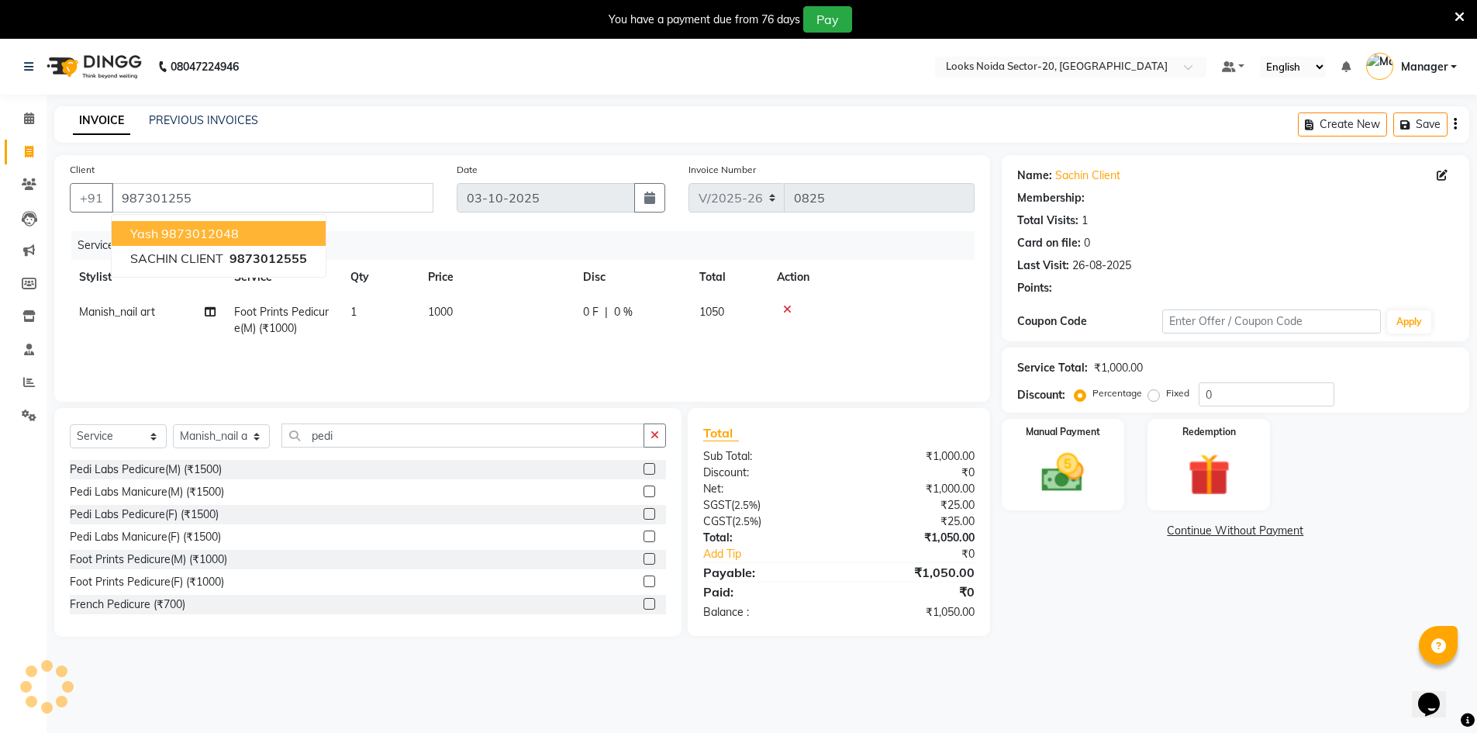
select select "1: Object"
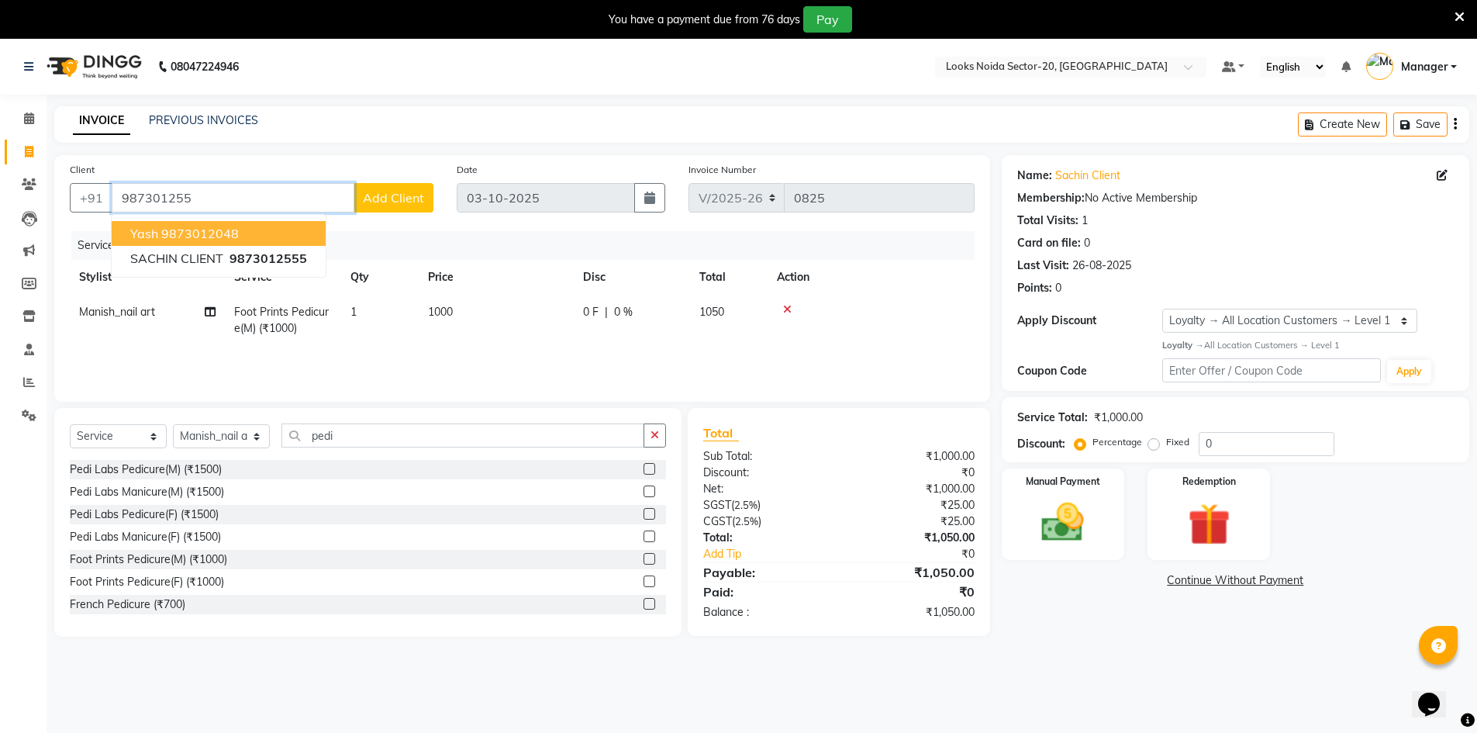
click at [232, 200] on input "987301255" at bounding box center [233, 197] width 243 height 29
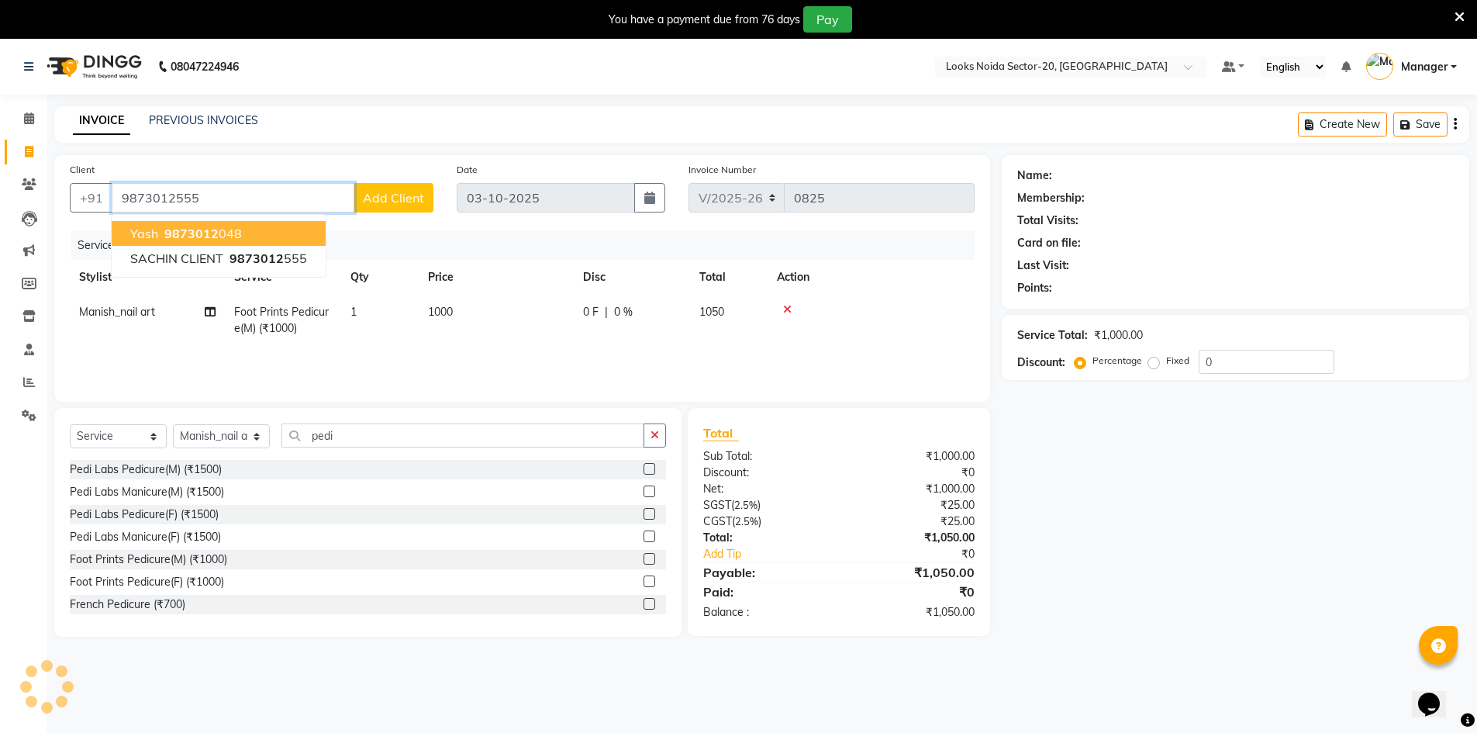
type input "9873012555"
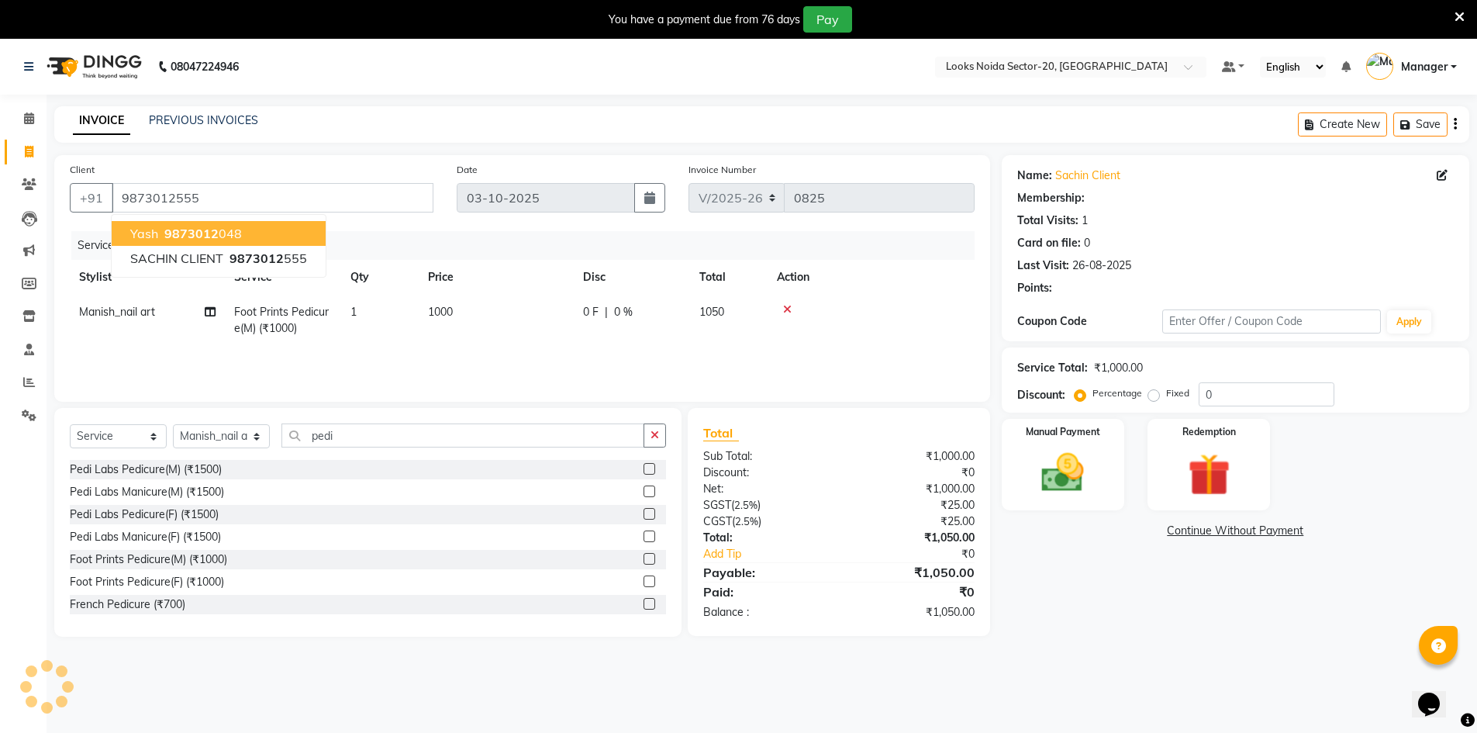
select select "1: Object"
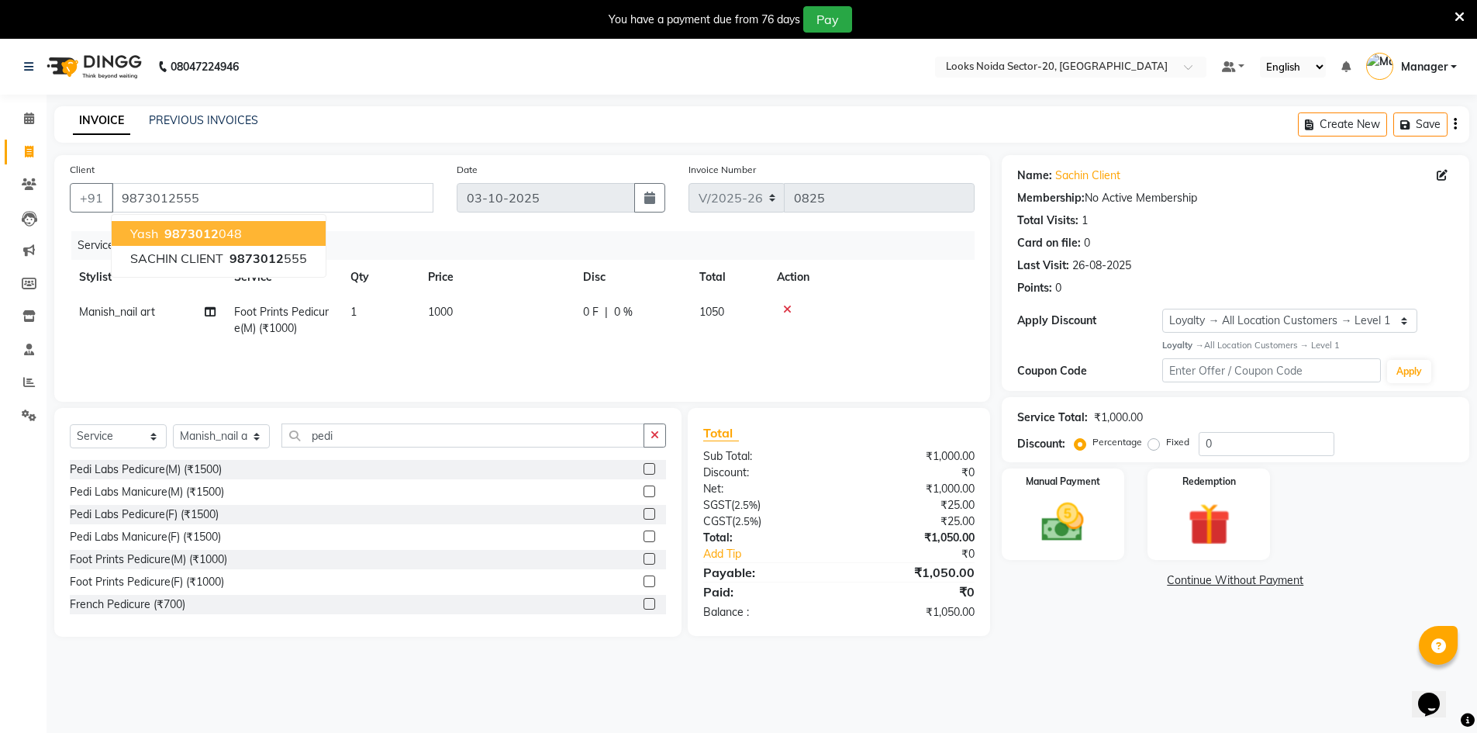
click at [1290, 214] on div "Total Visits: 1" at bounding box center [1235, 220] width 437 height 16
click at [1064, 521] on img at bounding box center [1062, 522] width 71 height 50
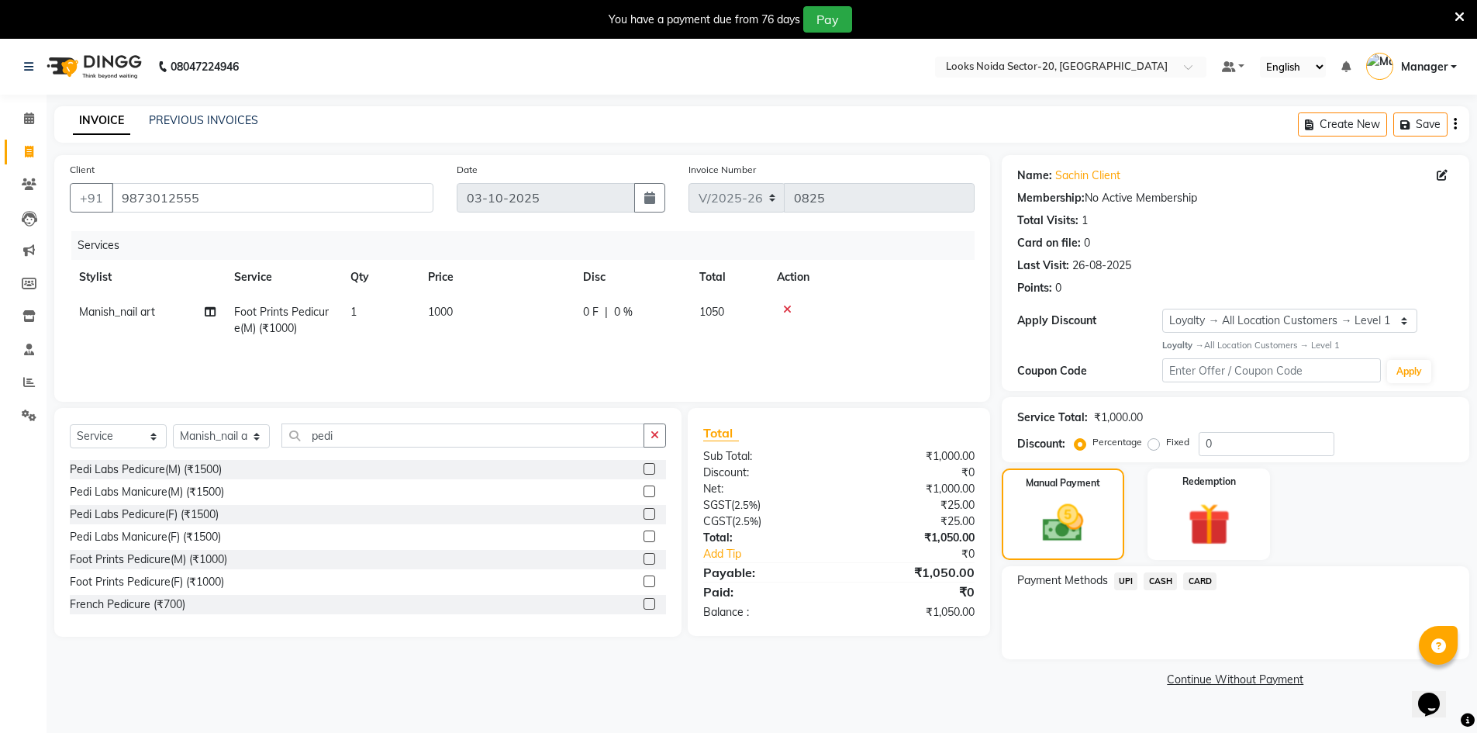
click at [1165, 576] on span "CASH" at bounding box center [1160, 581] width 33 height 18
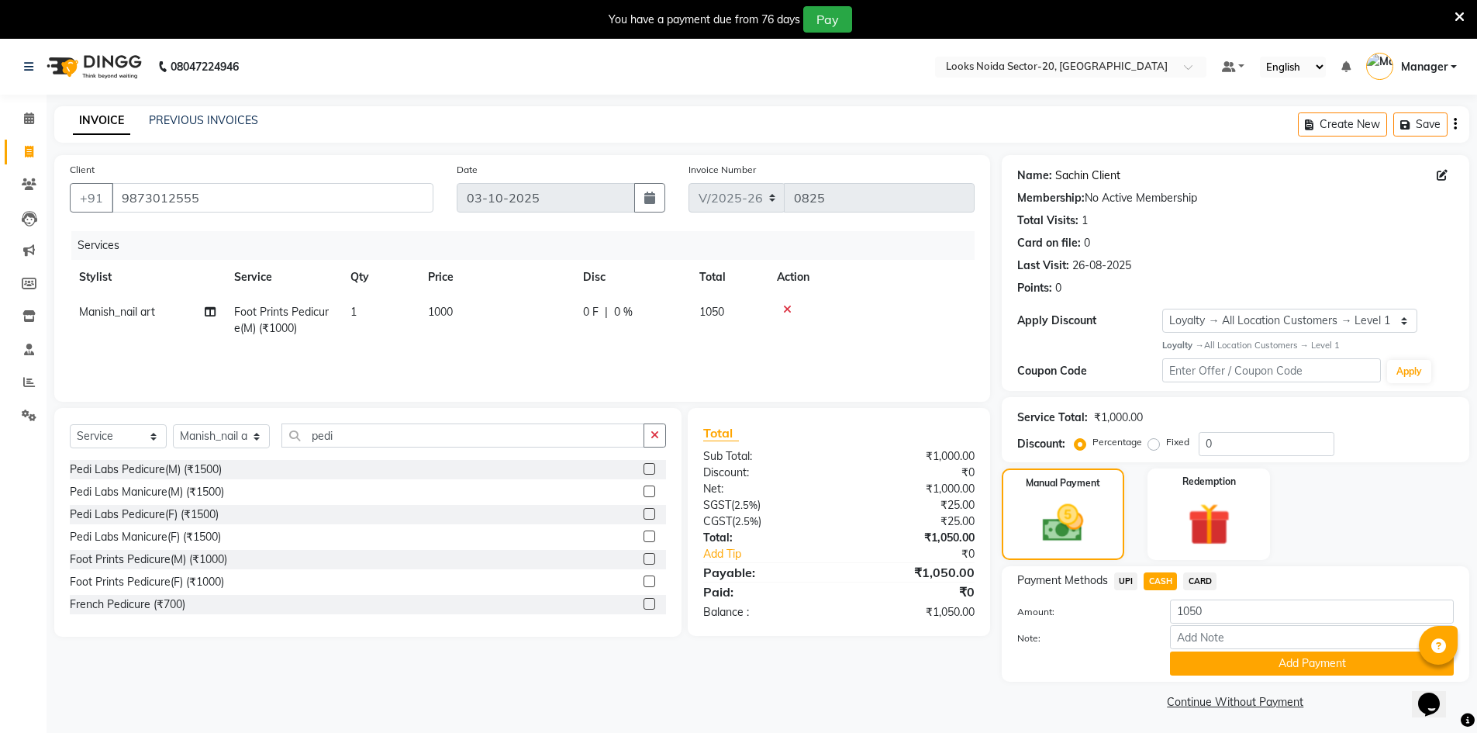
click at [1091, 172] on link "Sachin Client" at bounding box center [1087, 175] width 65 height 16
click at [1261, 663] on button "Add Payment" at bounding box center [1312, 663] width 284 height 24
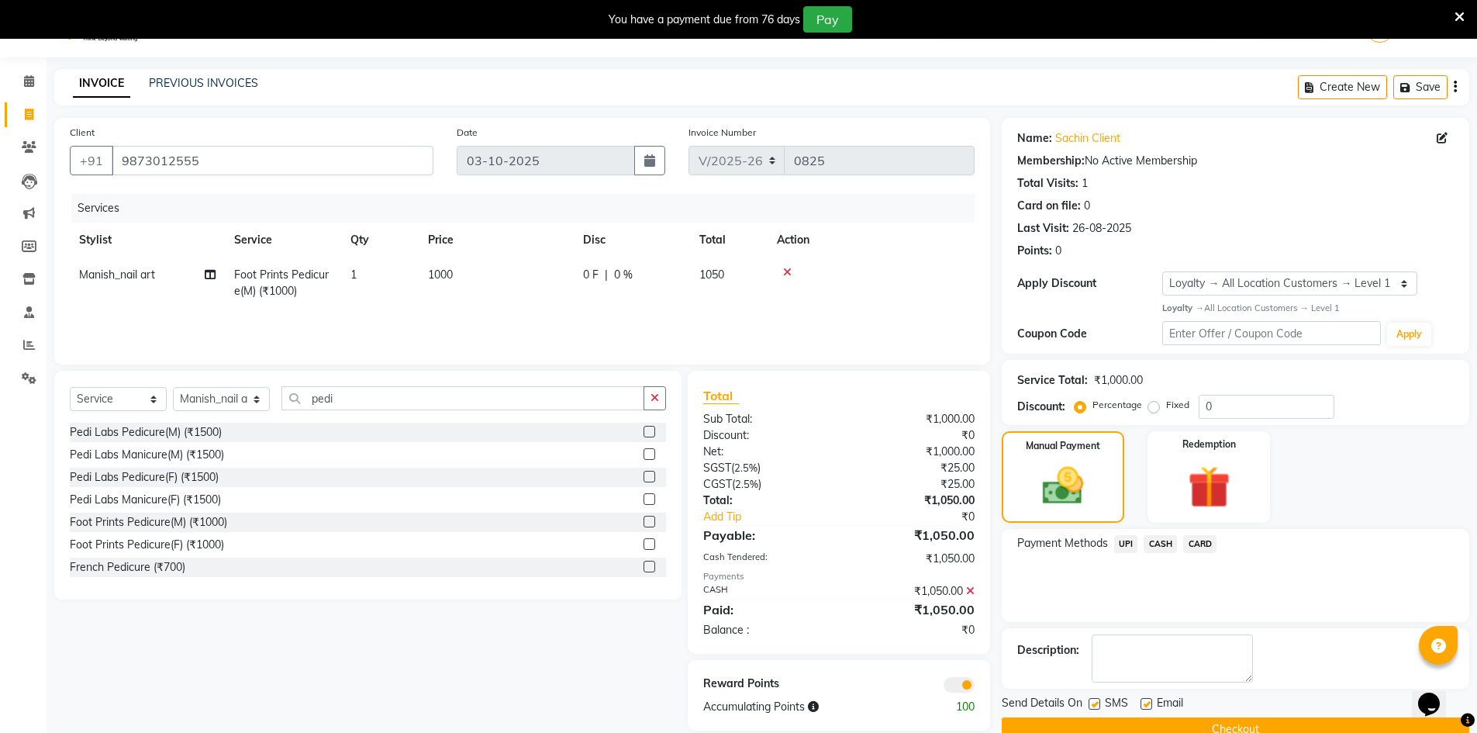
scroll to position [69, 0]
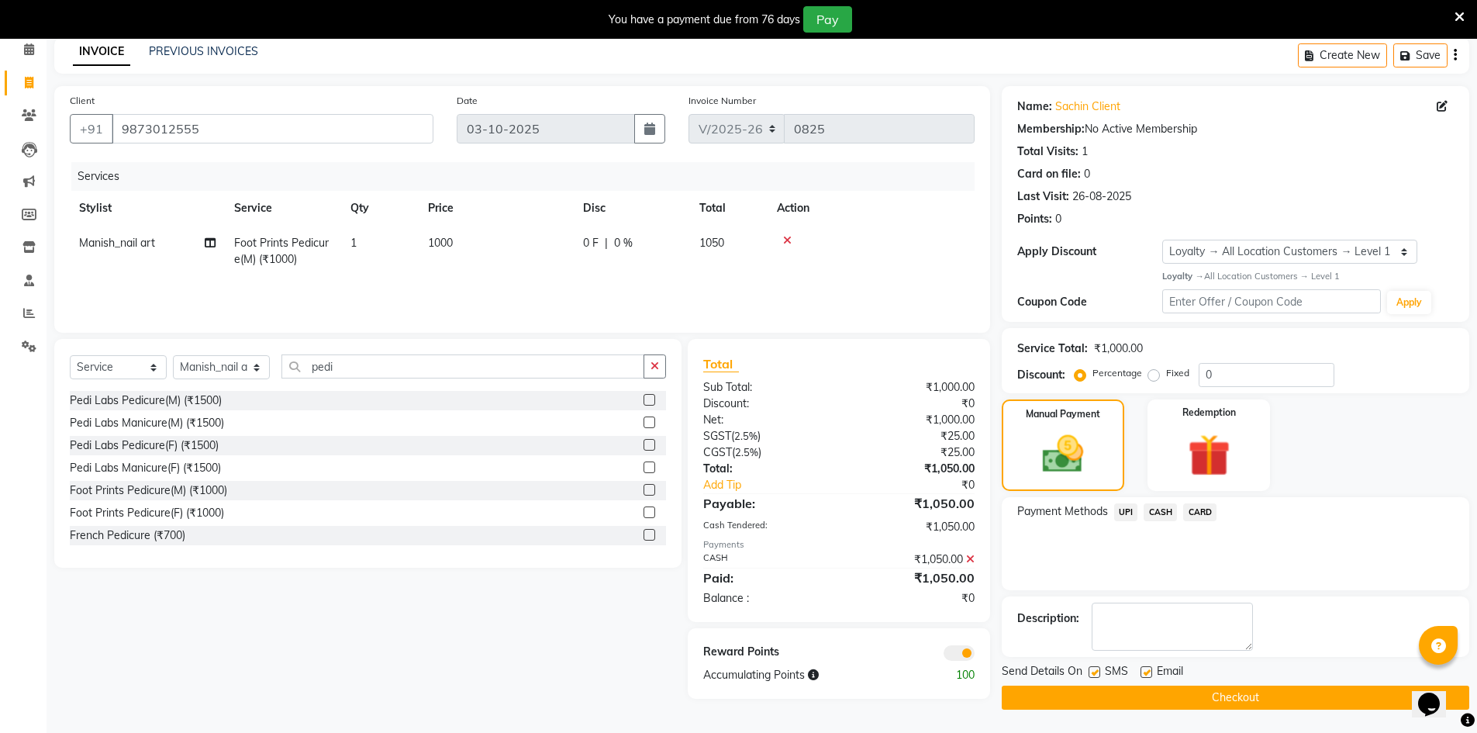
click at [966, 645] on span at bounding box center [959, 653] width 31 height 16
click at [975, 655] on input "checkbox" at bounding box center [975, 655] width 0 height 0
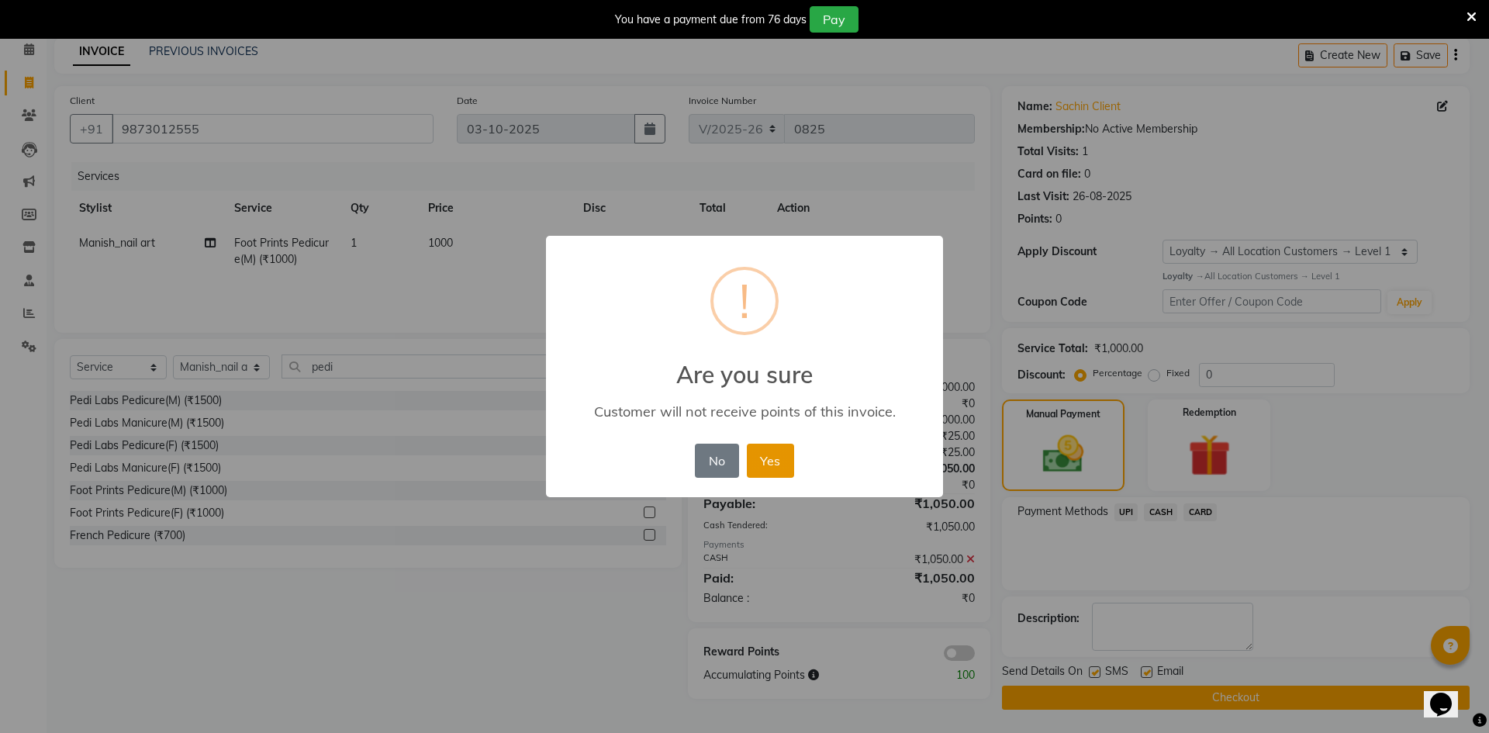
click at [768, 465] on button "Yes" at bounding box center [770, 461] width 47 height 34
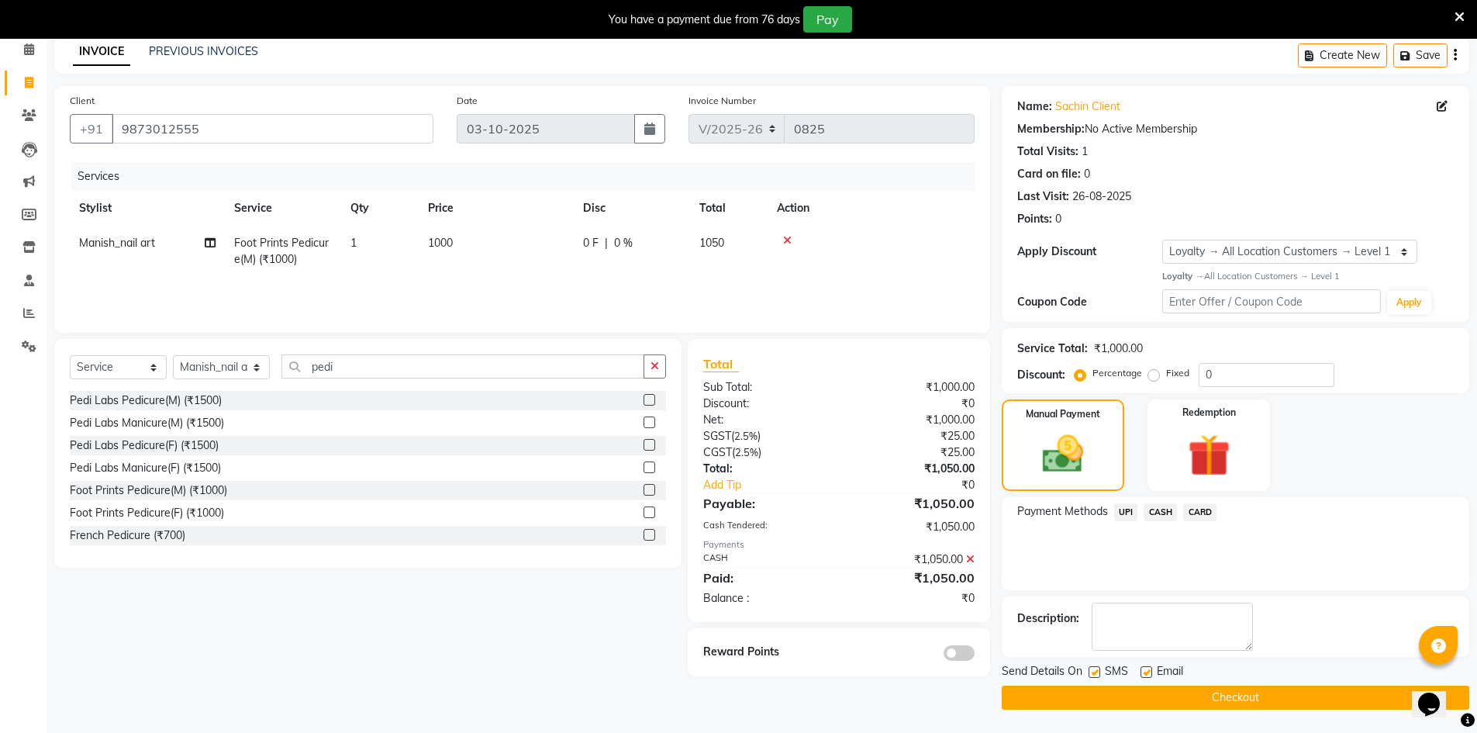
click at [1203, 699] on button "Checkout" at bounding box center [1236, 697] width 468 height 24
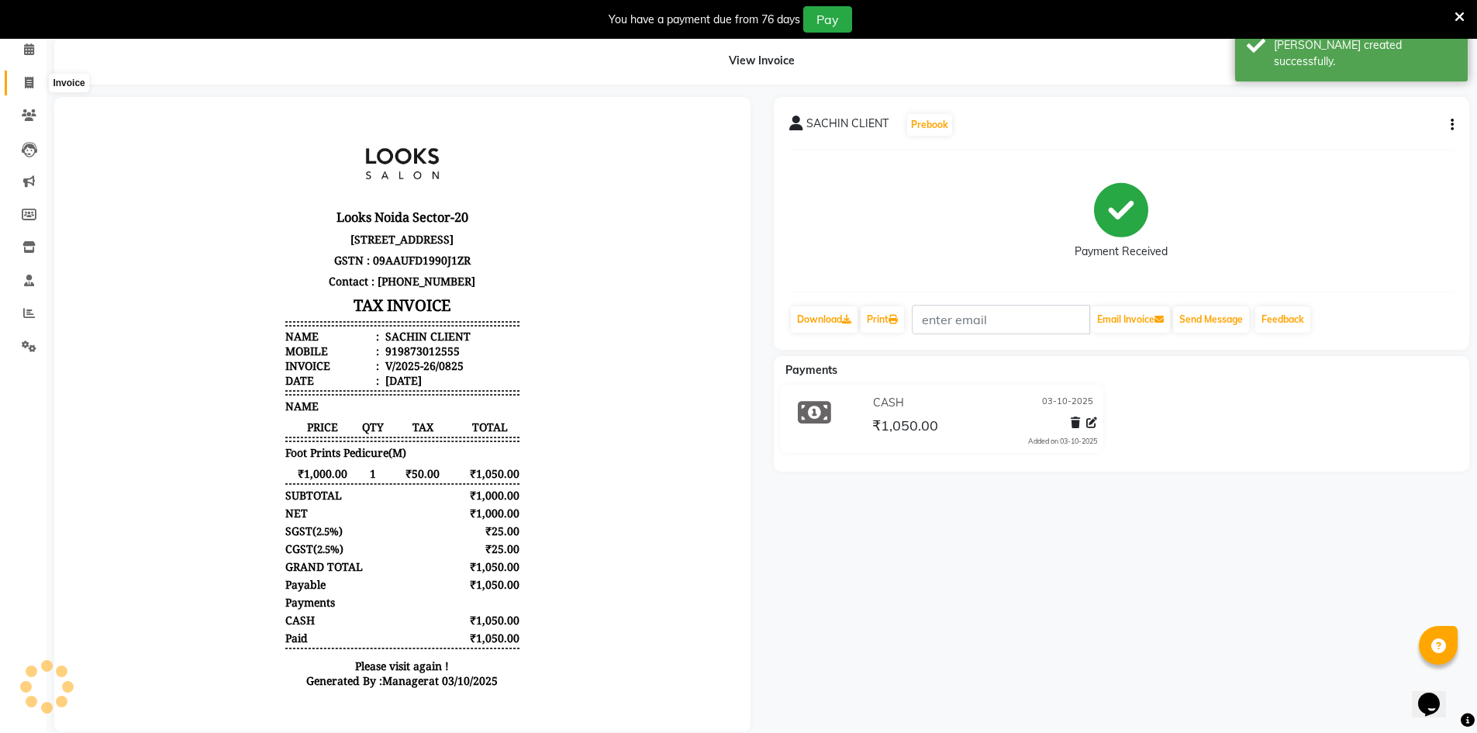
click at [33, 74] on span at bounding box center [29, 83] width 27 height 18
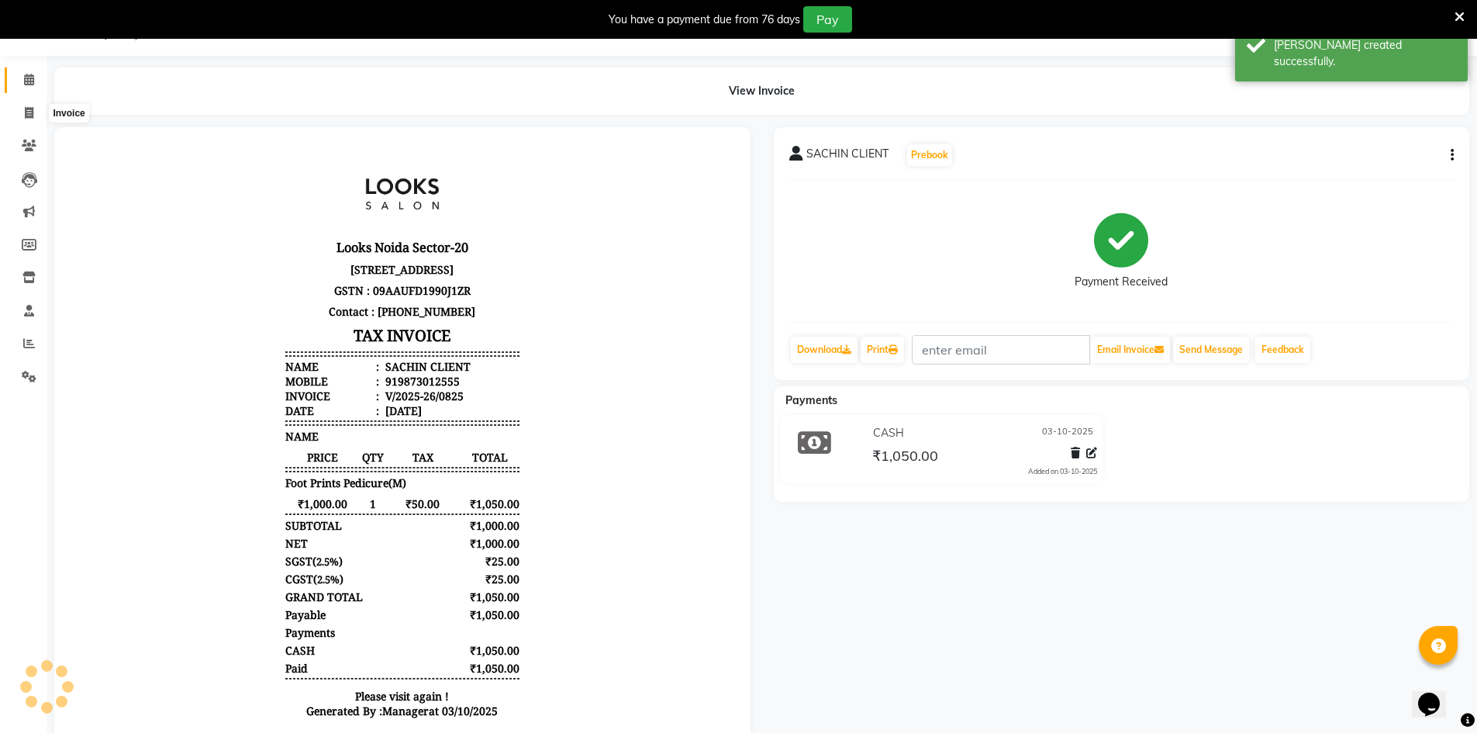
select select "8646"
select select "service"
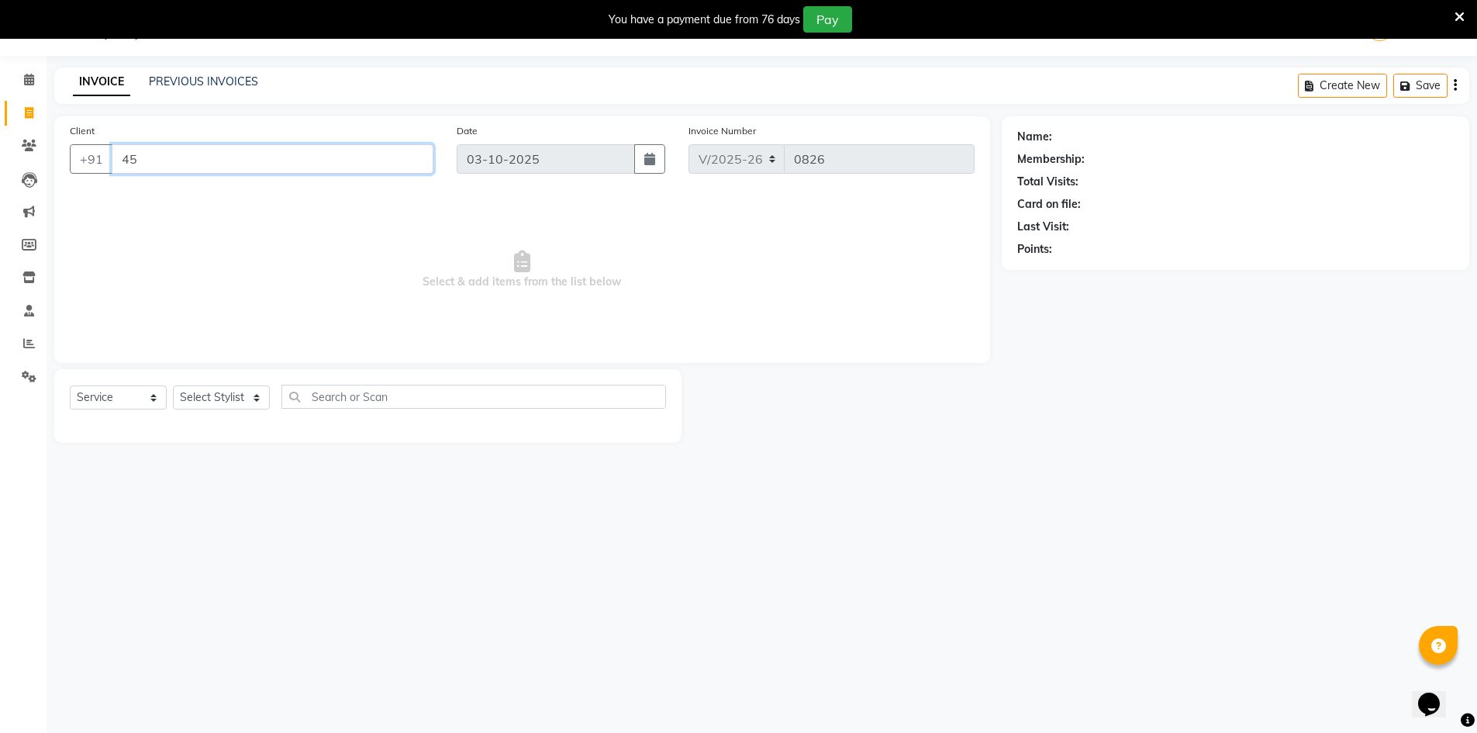
click at [281, 161] on input "45" at bounding box center [273, 158] width 322 height 29
type input "4"
type input "9810558746"
click at [361, 163] on button "Add Client" at bounding box center [394, 158] width 80 height 29
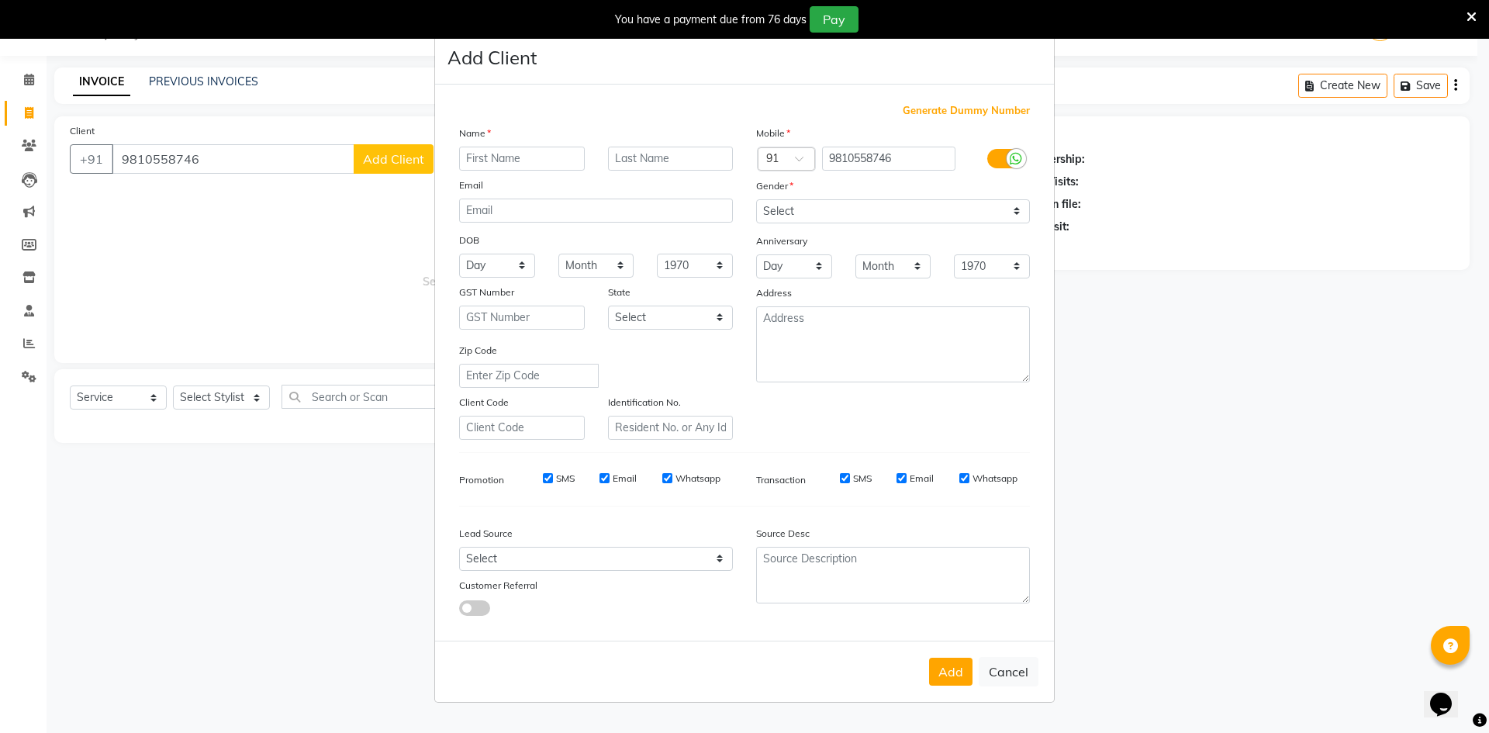
click at [502, 150] on input "text" at bounding box center [522, 159] width 126 height 24
type input "laksh"
click at [913, 207] on select "Select Male Female Other Prefer Not To Say" at bounding box center [893, 211] width 274 height 24
select select "male"
click at [756, 199] on select "Select Male Female Other Prefer Not To Say" at bounding box center [893, 211] width 274 height 24
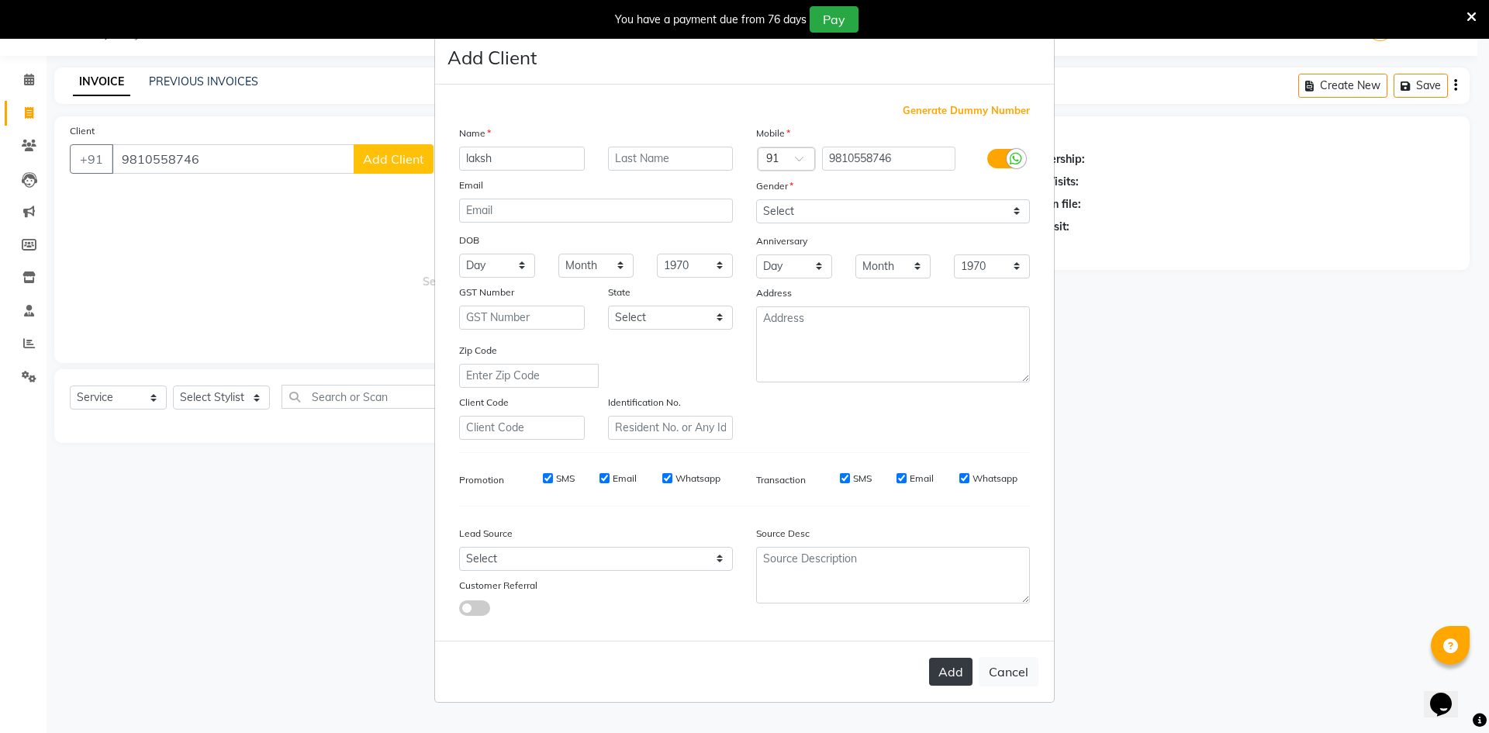
click at [948, 681] on button "Add" at bounding box center [950, 672] width 43 height 28
select select
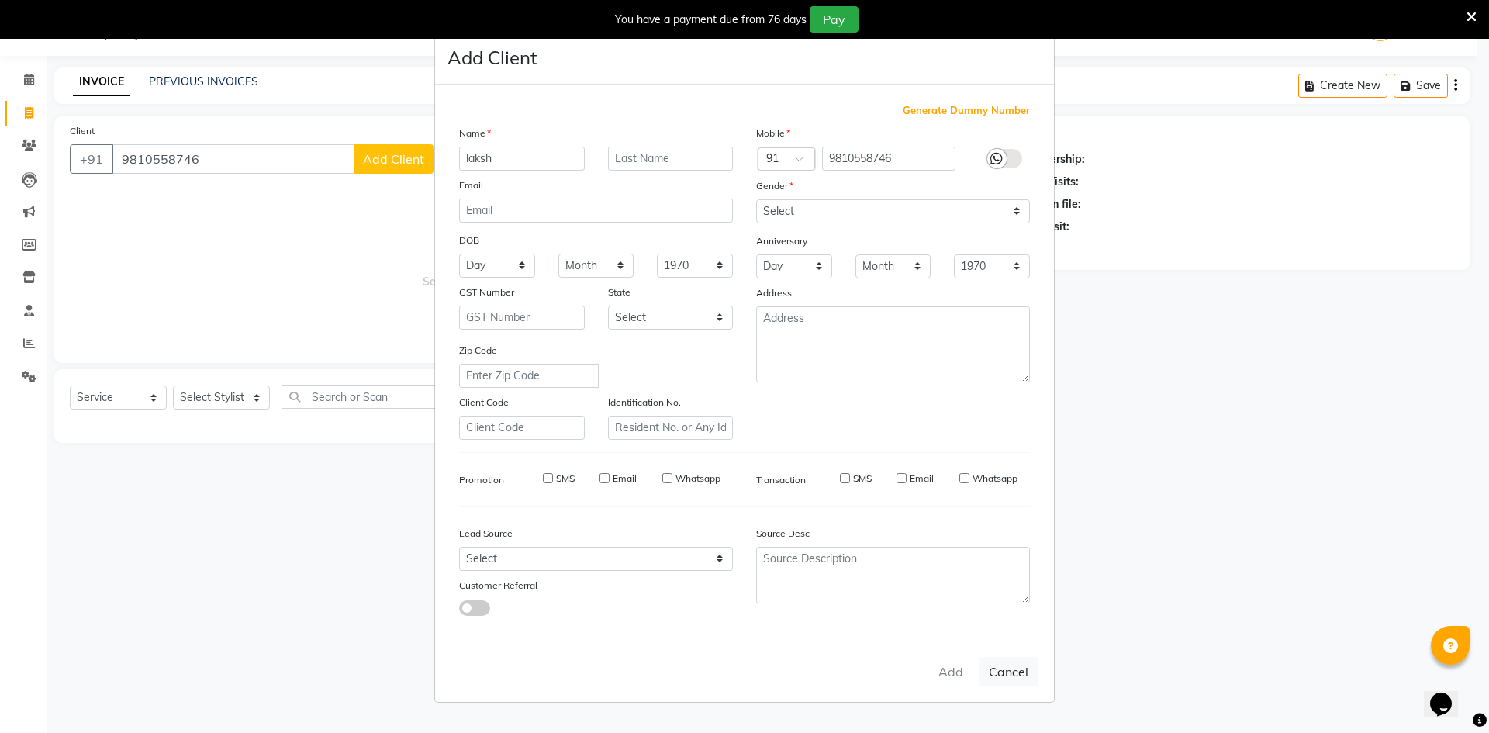
select select
checkbox input "false"
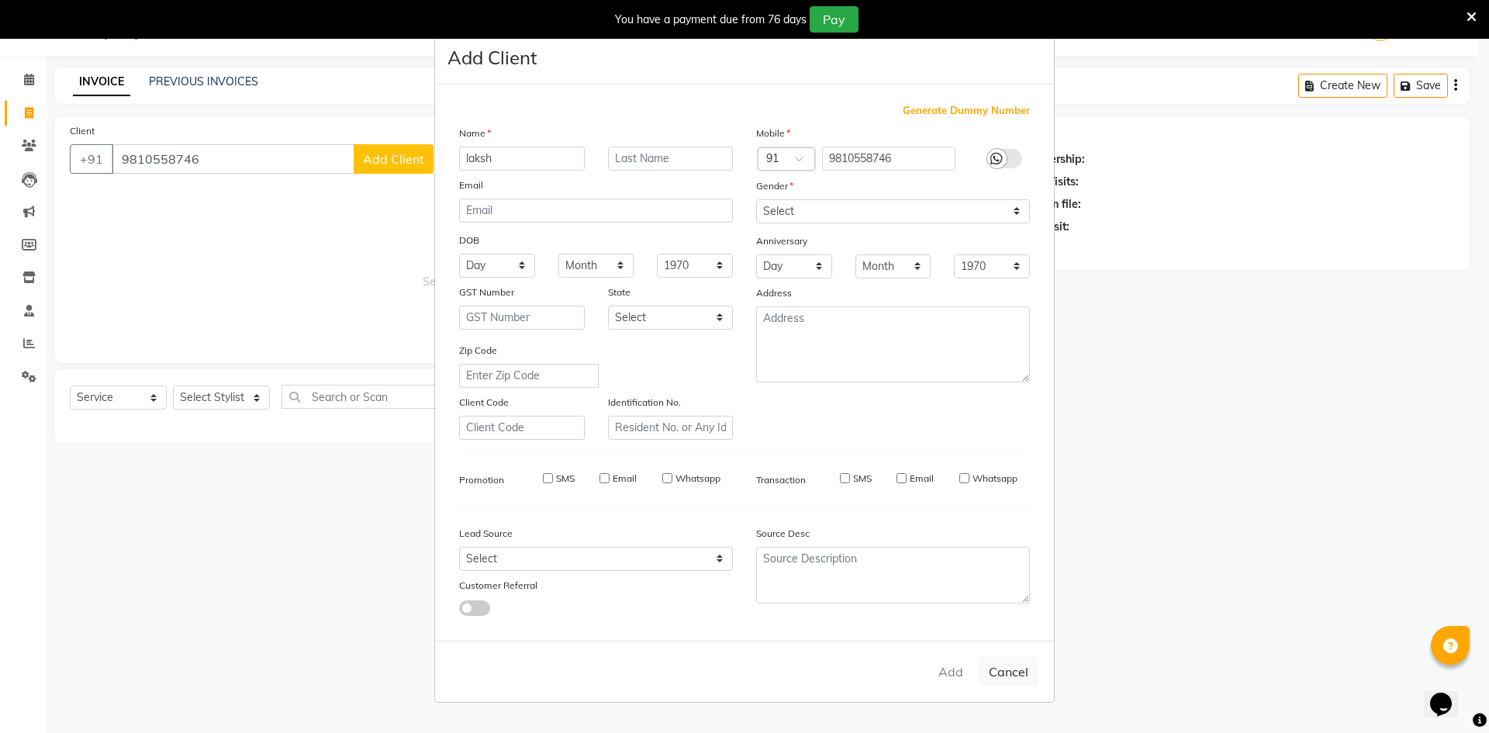
checkbox input "false"
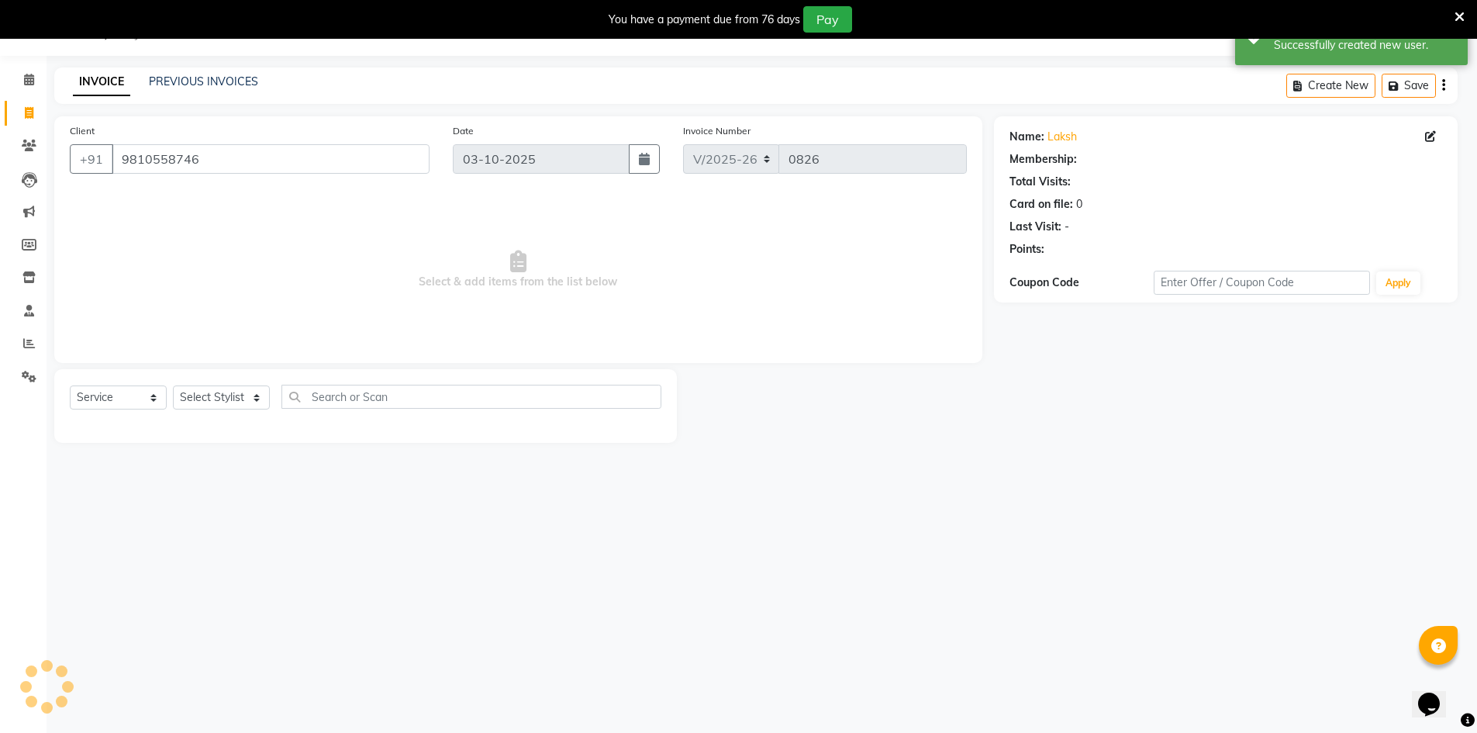
select select "1: Object"
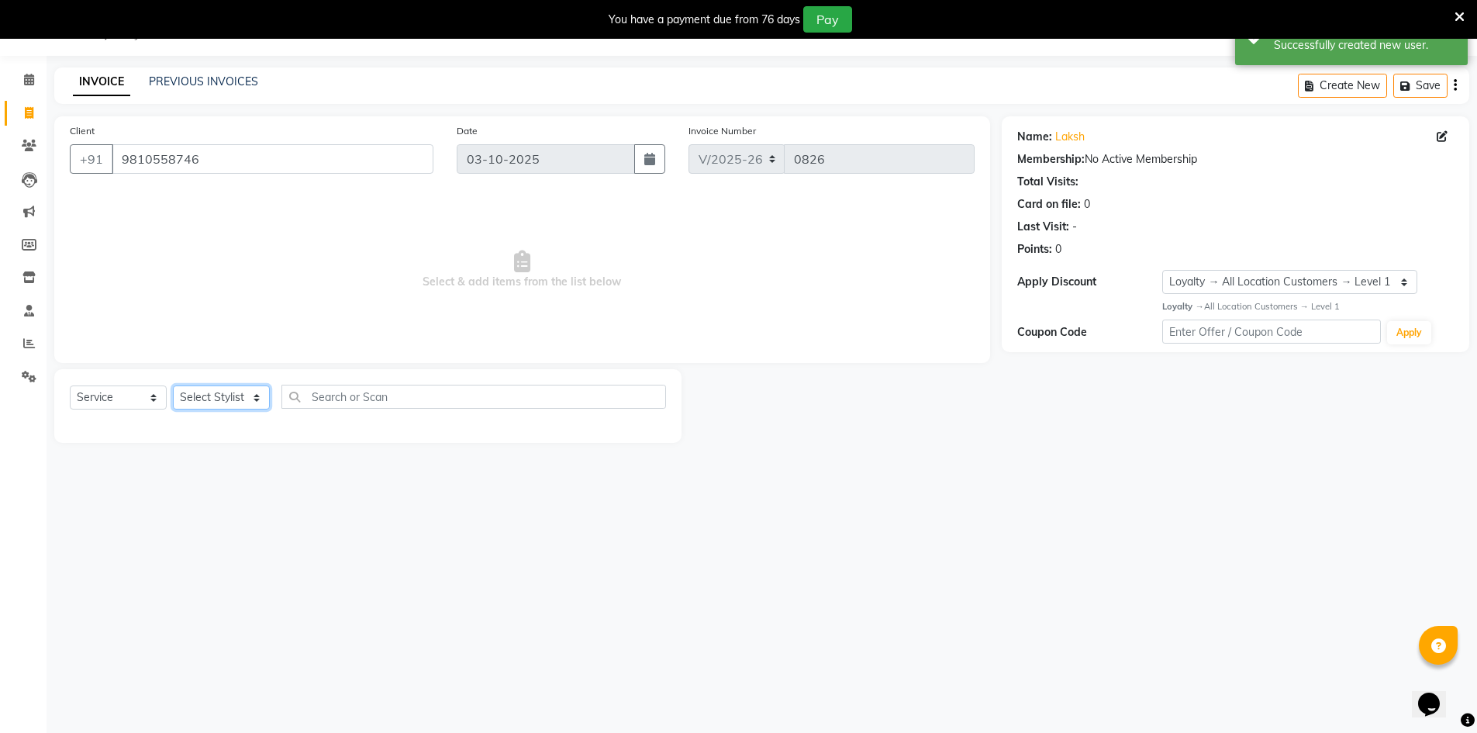
click at [197, 399] on select "Select Stylist Aarti Sharma Abhishek_Mrg Adil Counter_Sales Elisha Fardeen Mahf…" at bounding box center [221, 397] width 97 height 24
select select "88101"
click at [173, 385] on select "Select Stylist Aarti Sharma Abhishek_Mrg Adil Counter_Sales Elisha Fardeen Mahf…" at bounding box center [221, 397] width 97 height 24
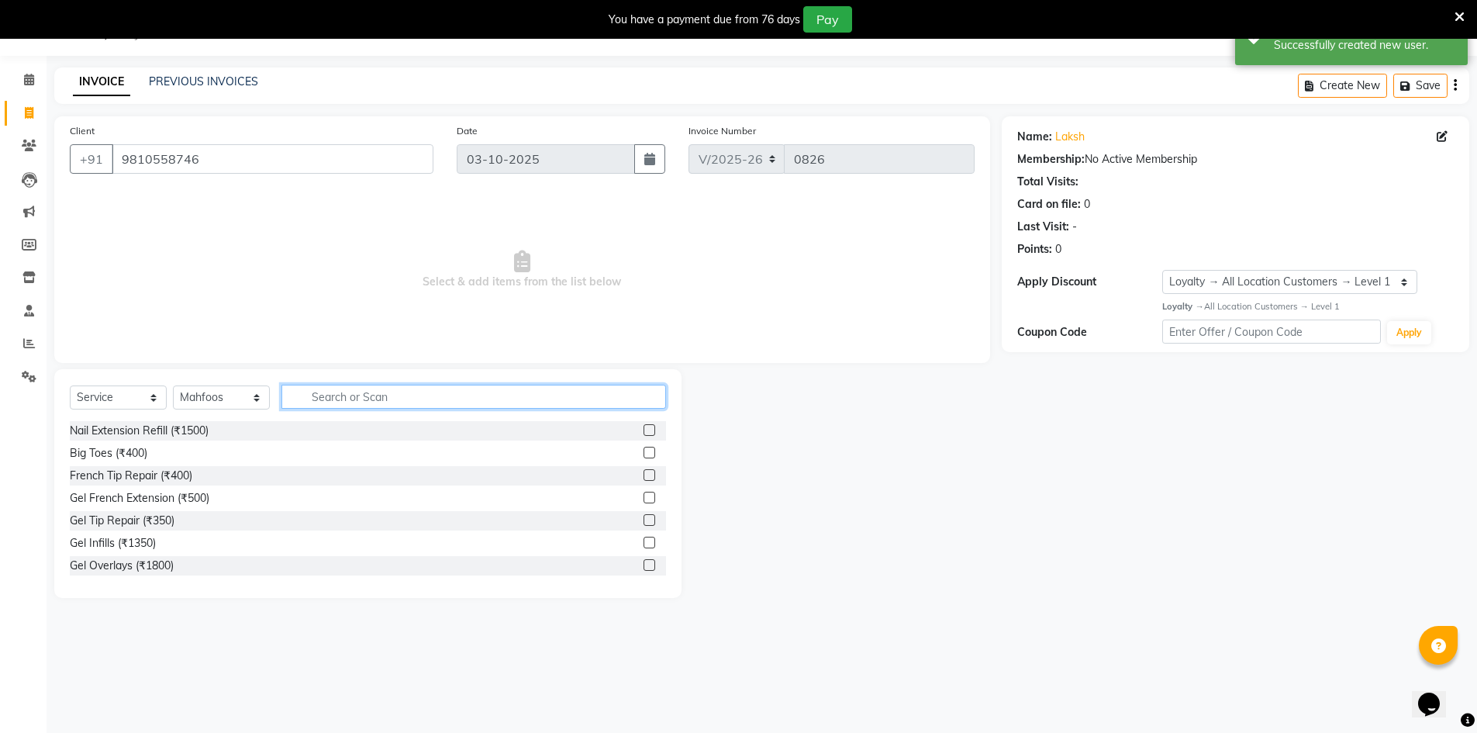
click at [337, 400] on input "text" at bounding box center [473, 397] width 385 height 24
type input "h"
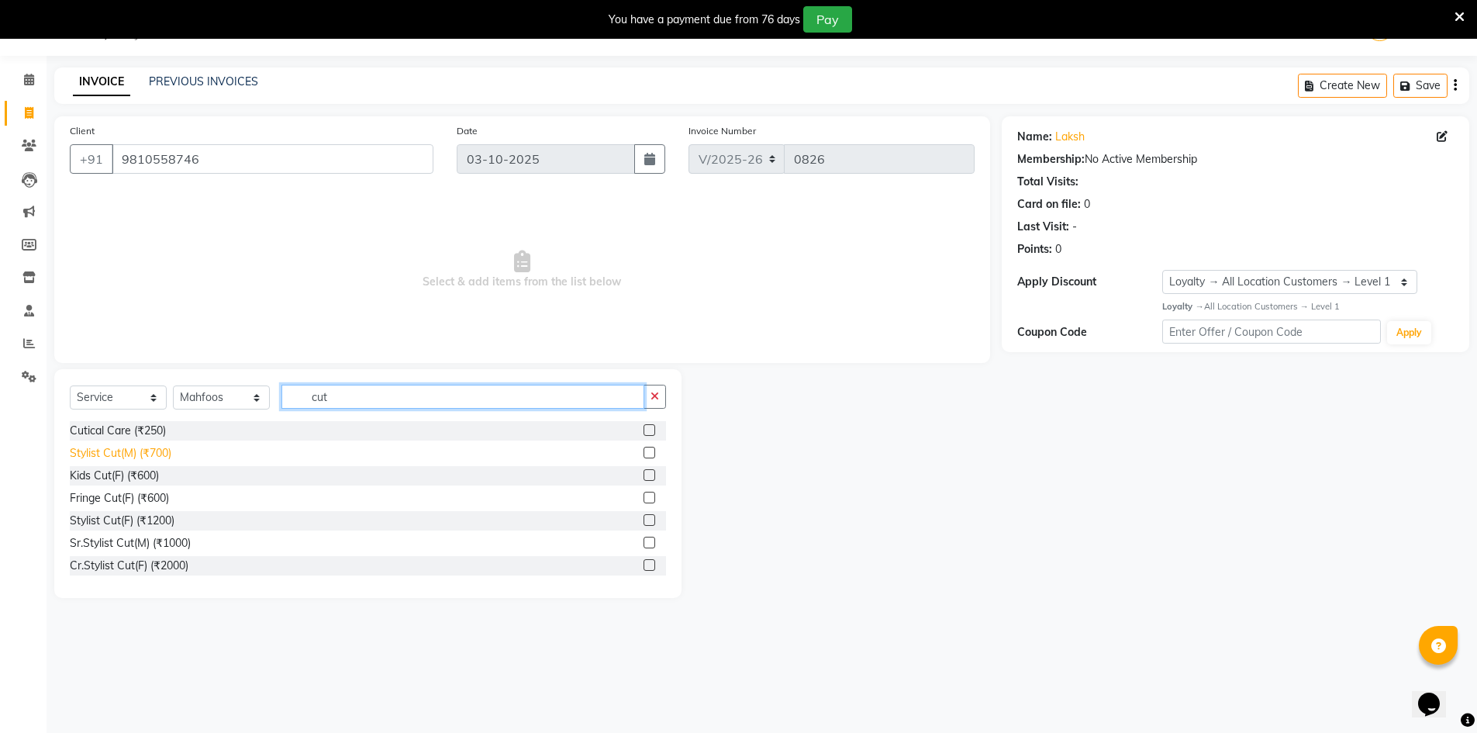
type input "cut"
click at [128, 454] on div "Stylist Cut(M) (₹700)" at bounding box center [121, 453] width 102 height 16
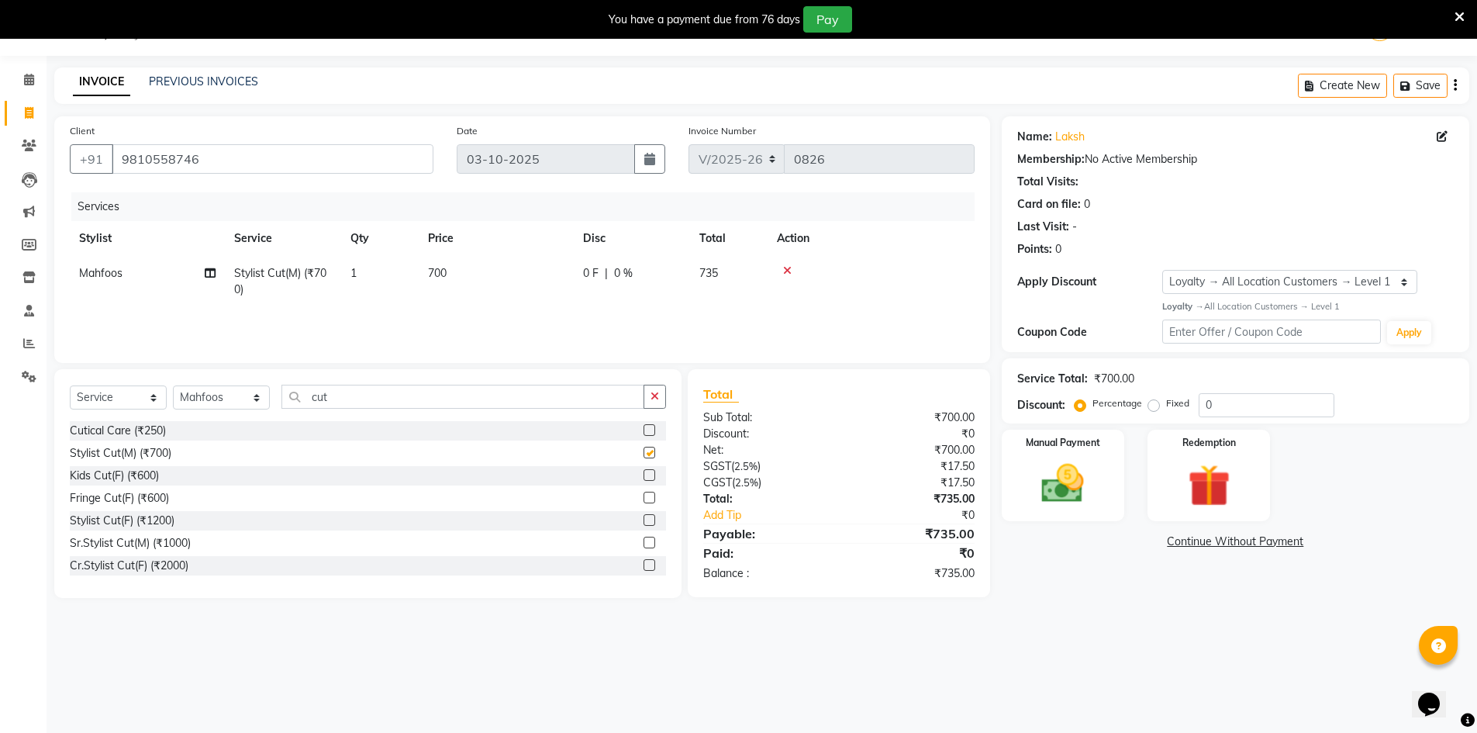
checkbox input "false"
click at [438, 269] on span "700" at bounding box center [437, 273] width 19 height 14
select select "88101"
click at [589, 278] on input "700" at bounding box center [569, 277] width 136 height 24
type input "7"
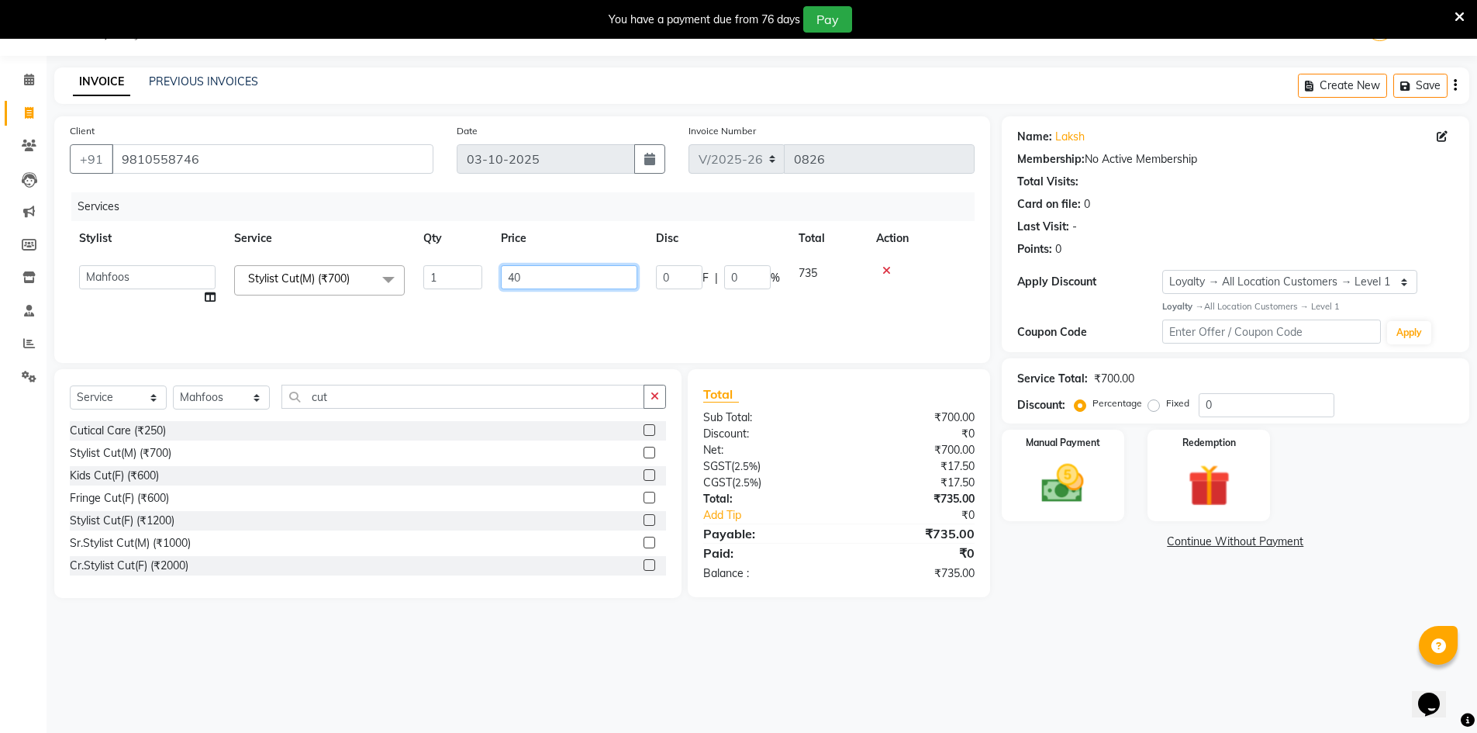
type input "400"
click at [1159, 623] on div "08047224946 Select Location × Looks Noida Sector-20, Noida Default Panel My Pan…" at bounding box center [738, 366] width 1477 height 733
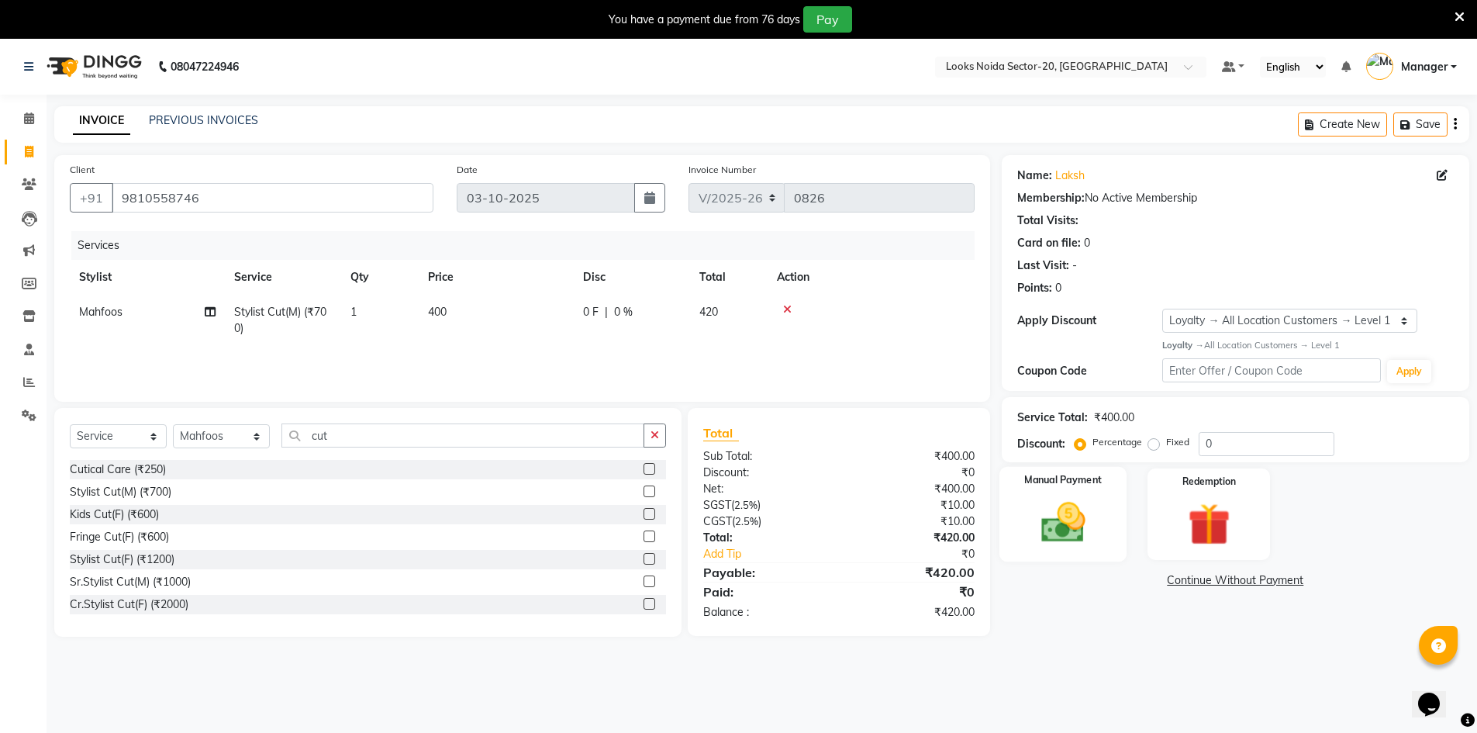
click at [1093, 507] on img at bounding box center [1062, 522] width 71 height 50
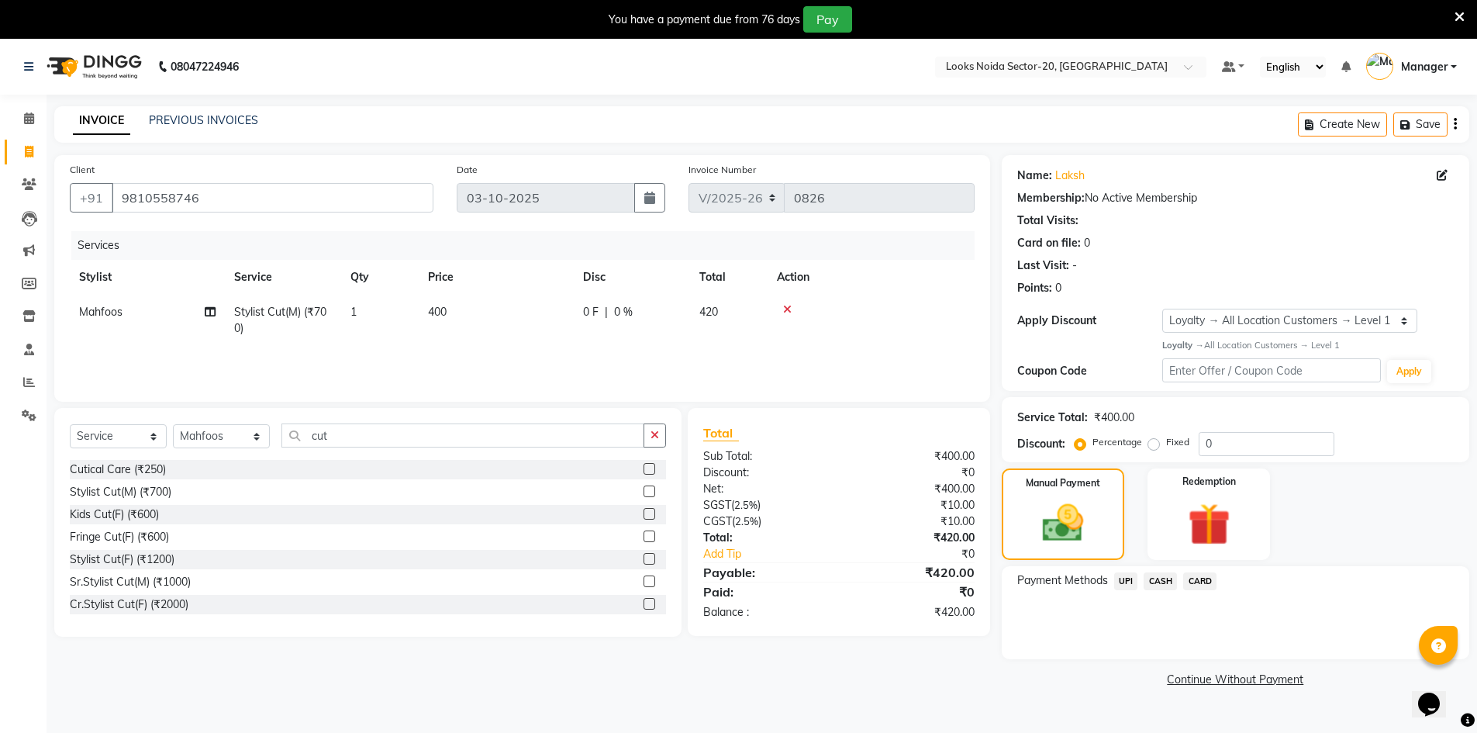
click at [436, 310] on span "400" at bounding box center [437, 312] width 19 height 14
select select "88101"
click at [445, 312] on span "400" at bounding box center [437, 312] width 19 height 14
select select "88101"
click at [453, 302] on td "400" at bounding box center [496, 320] width 155 height 51
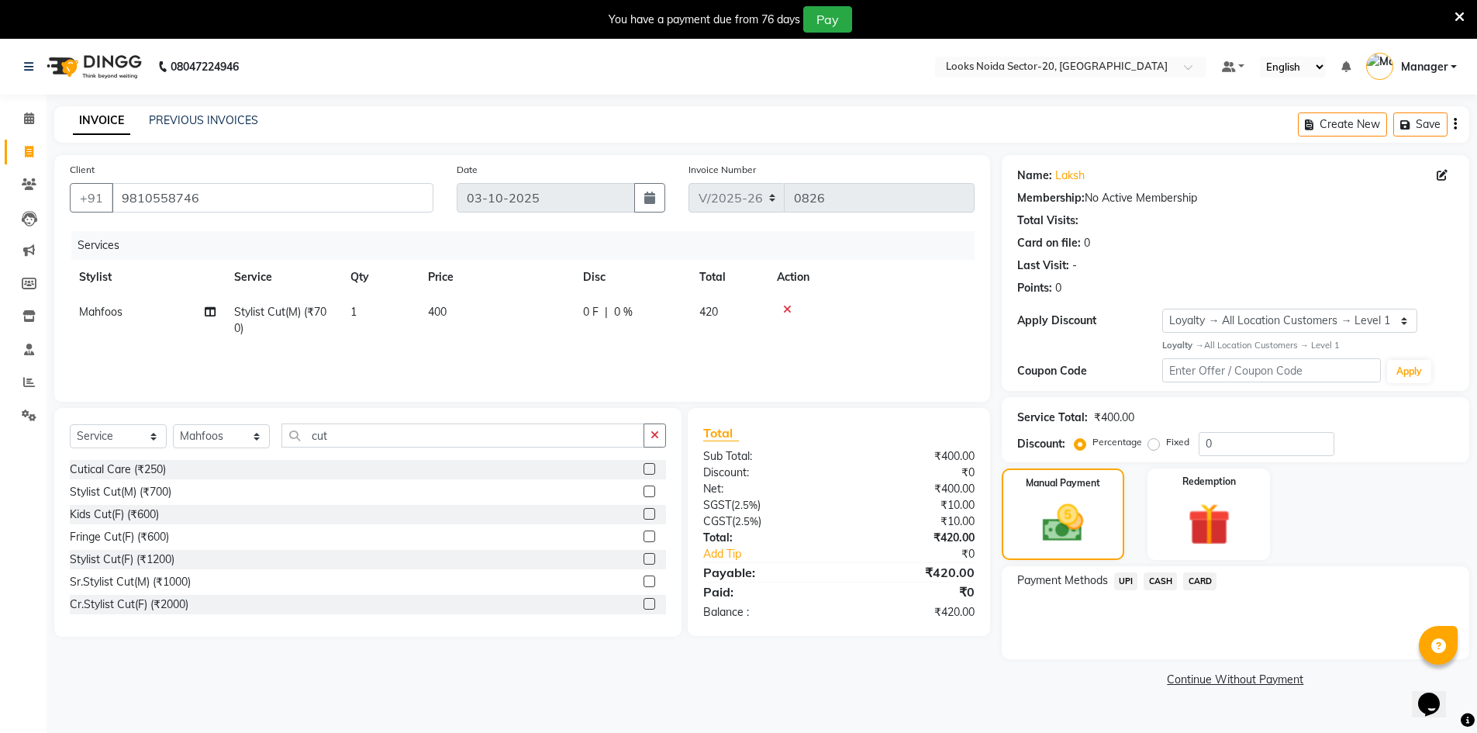
select select "88101"
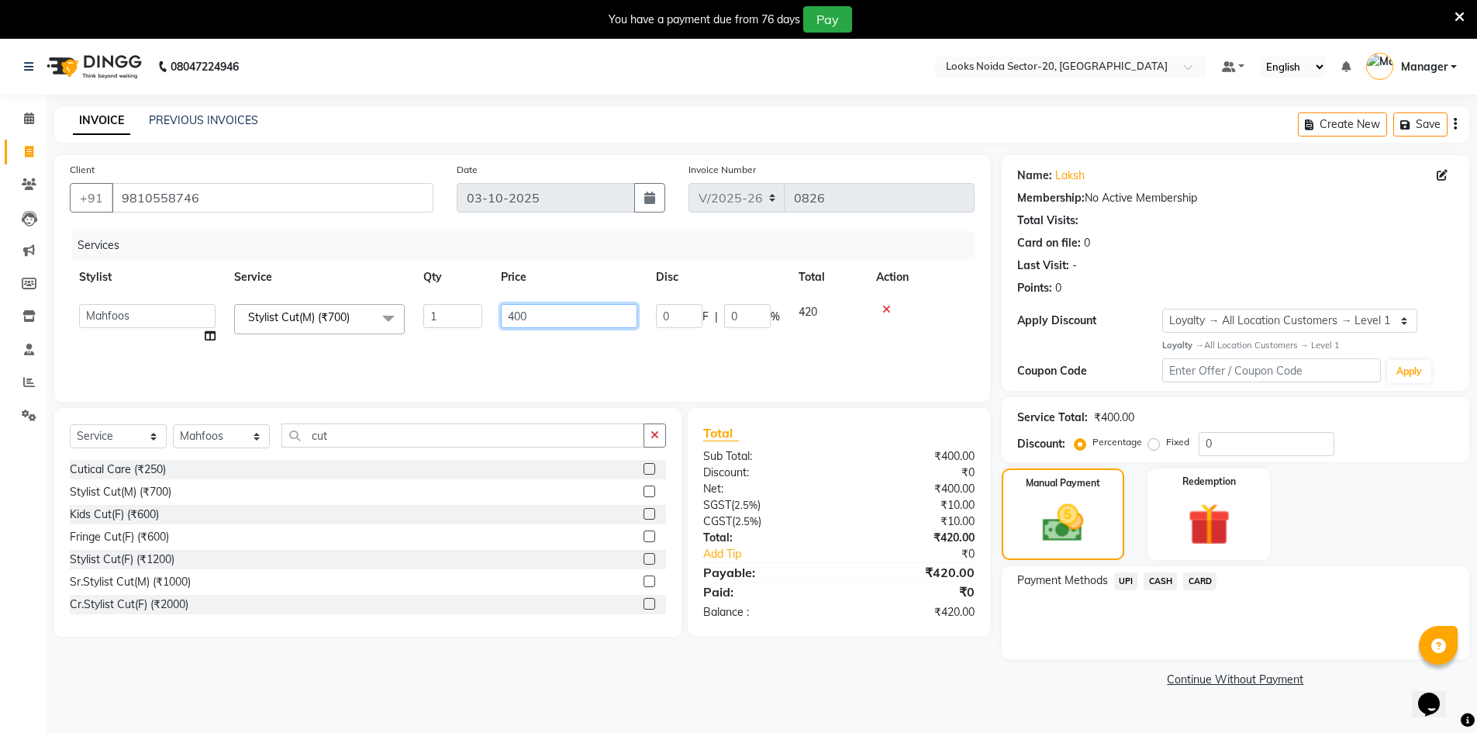
click at [575, 304] on input "400" at bounding box center [569, 316] width 136 height 24
type input "4"
type input "300"
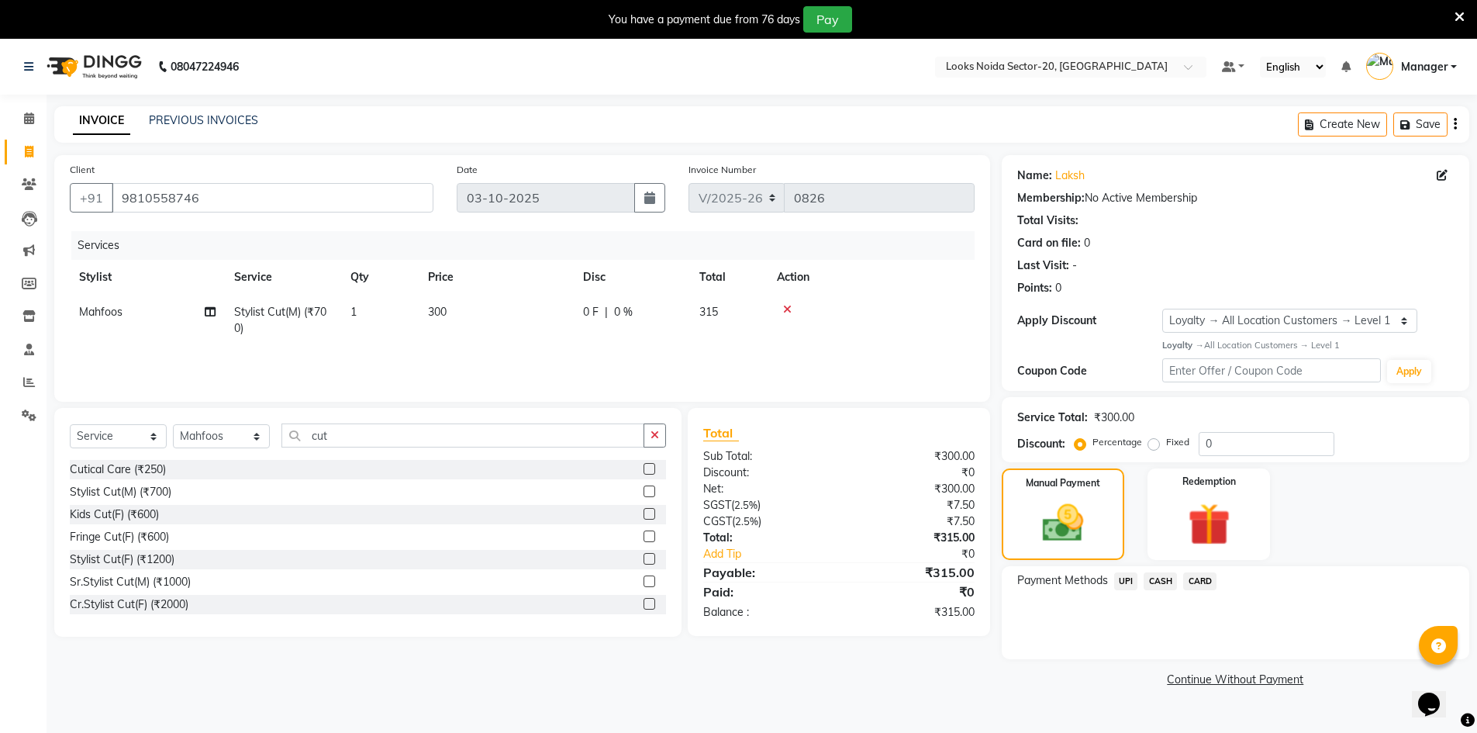
click at [1251, 659] on div "Name: Laksh Membership: No Active Membership Total Visits: Card on file: 0 Last…" at bounding box center [1241, 423] width 479 height 536
click at [1131, 590] on div "UPI" at bounding box center [1123, 582] width 30 height 21
click at [1131, 587] on span "UPI" at bounding box center [1126, 581] width 24 height 18
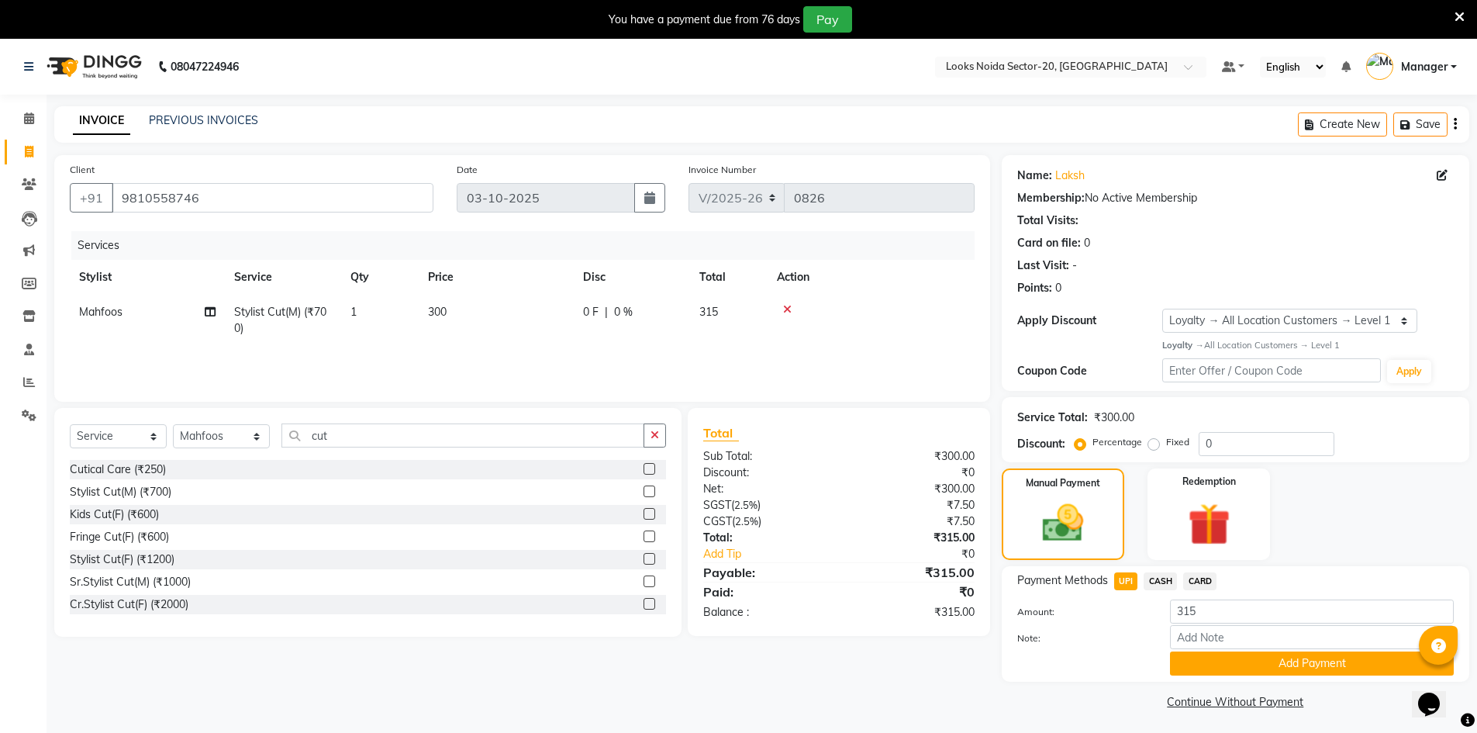
click at [444, 309] on span "300" at bounding box center [437, 312] width 19 height 14
select select "88101"
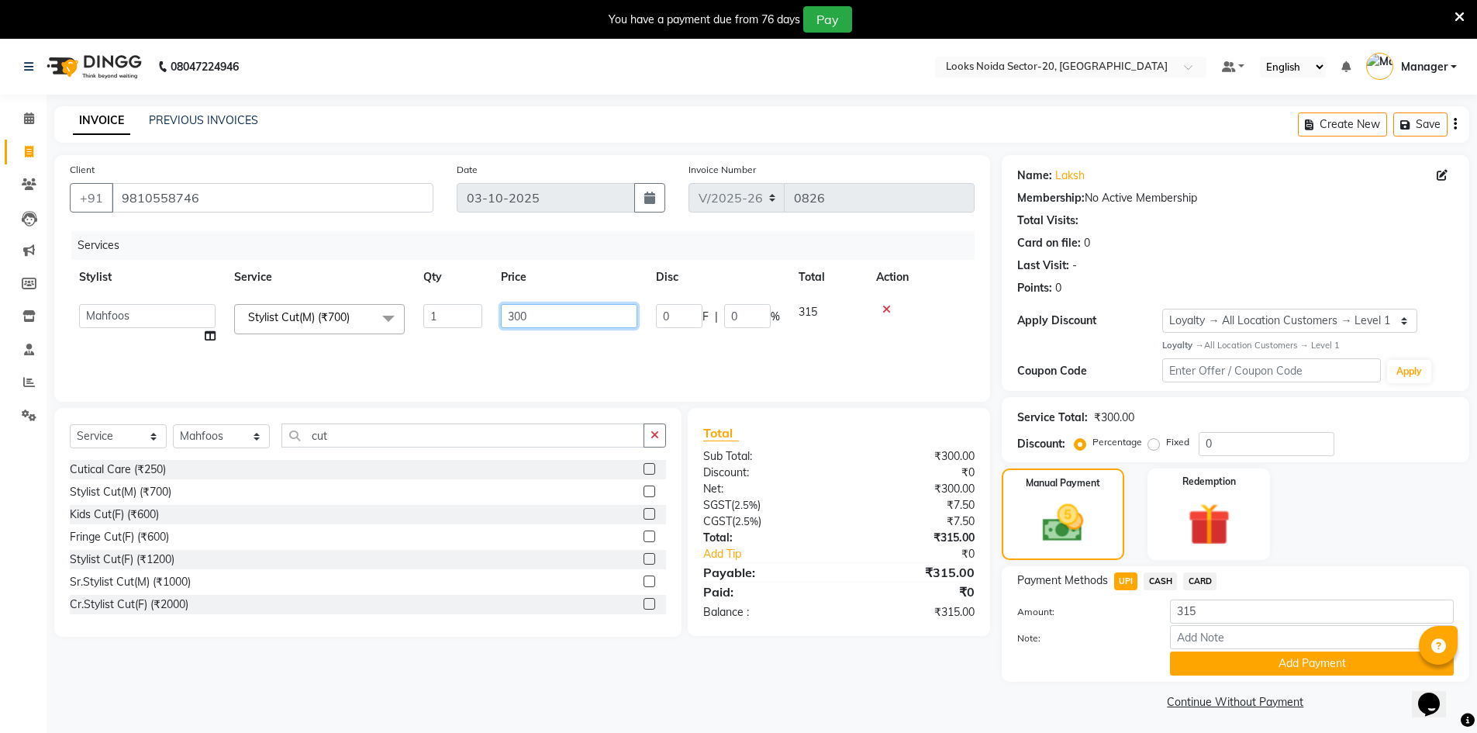
click at [541, 323] on input "300" at bounding box center [569, 316] width 136 height 24
type input "3"
type input "300"
click at [1293, 499] on div "Manual Payment Redemption" at bounding box center [1235, 513] width 491 height 91
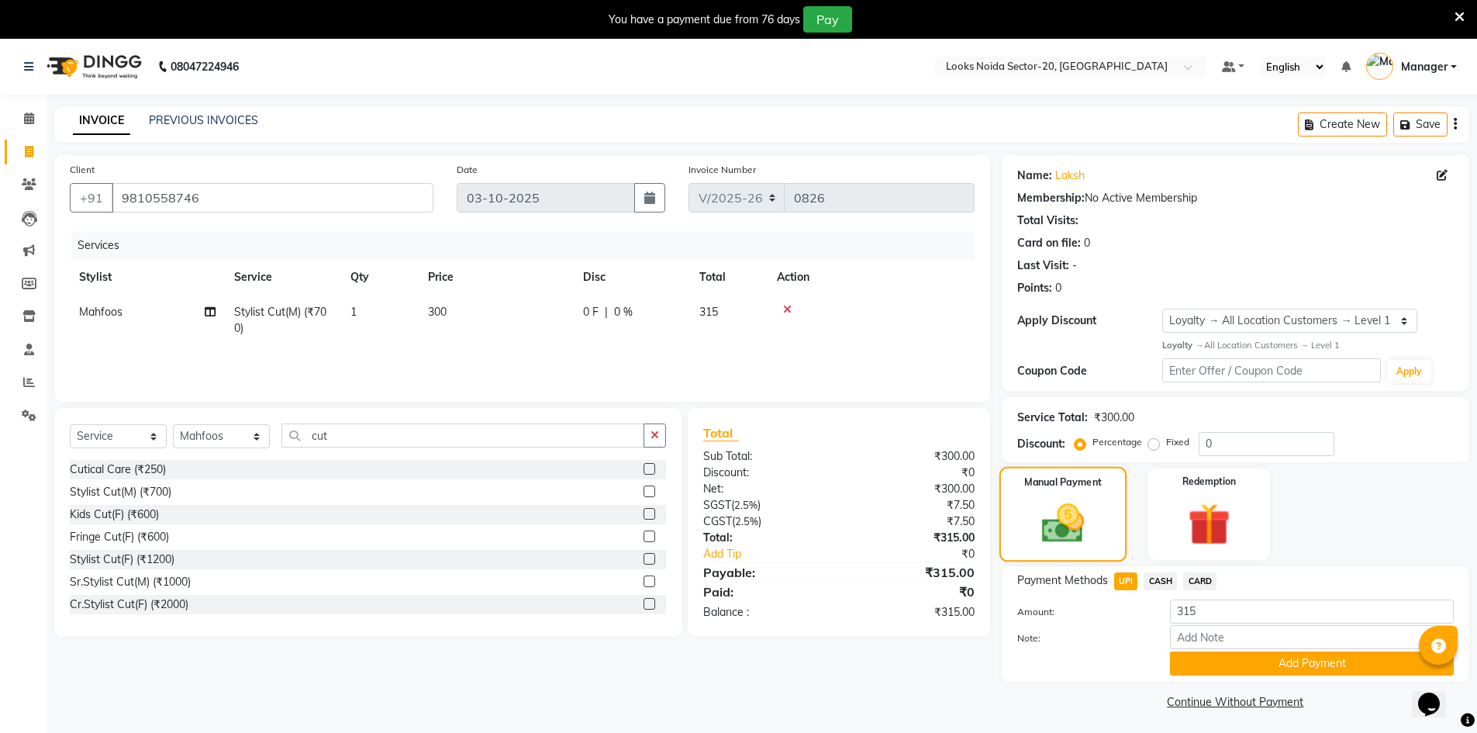
click at [1089, 521] on img at bounding box center [1062, 523] width 69 height 49
drag, startPoint x: 1424, startPoint y: 409, endPoint x: 498, endPoint y: 167, distance: 956.9
click at [498, 167] on div "Date 03-10-2025" at bounding box center [561, 193] width 232 height 64
click at [1252, 663] on button "Add Payment" at bounding box center [1312, 663] width 284 height 24
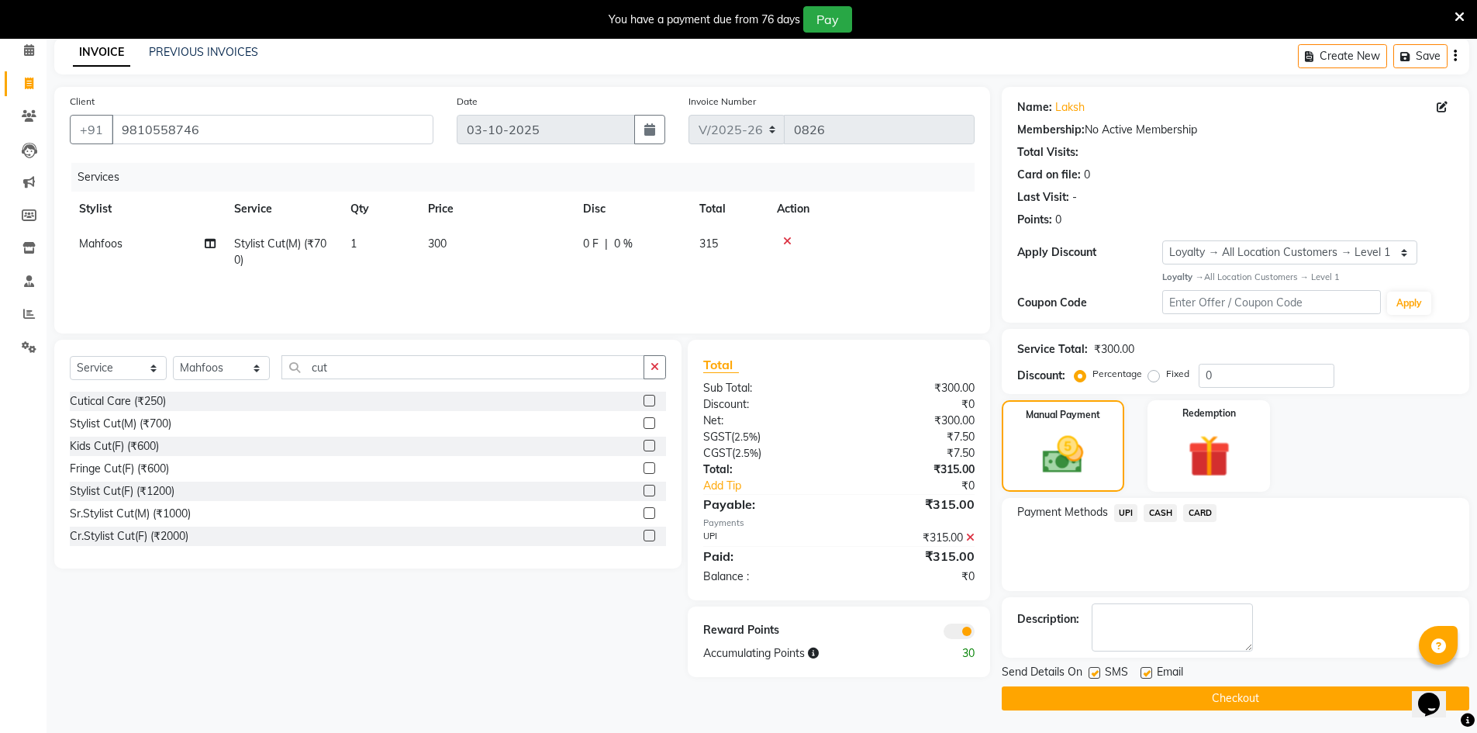
scroll to position [69, 0]
click at [959, 635] on span at bounding box center [959, 631] width 31 height 16
click at [975, 633] on input "checkbox" at bounding box center [975, 633] width 0 height 0
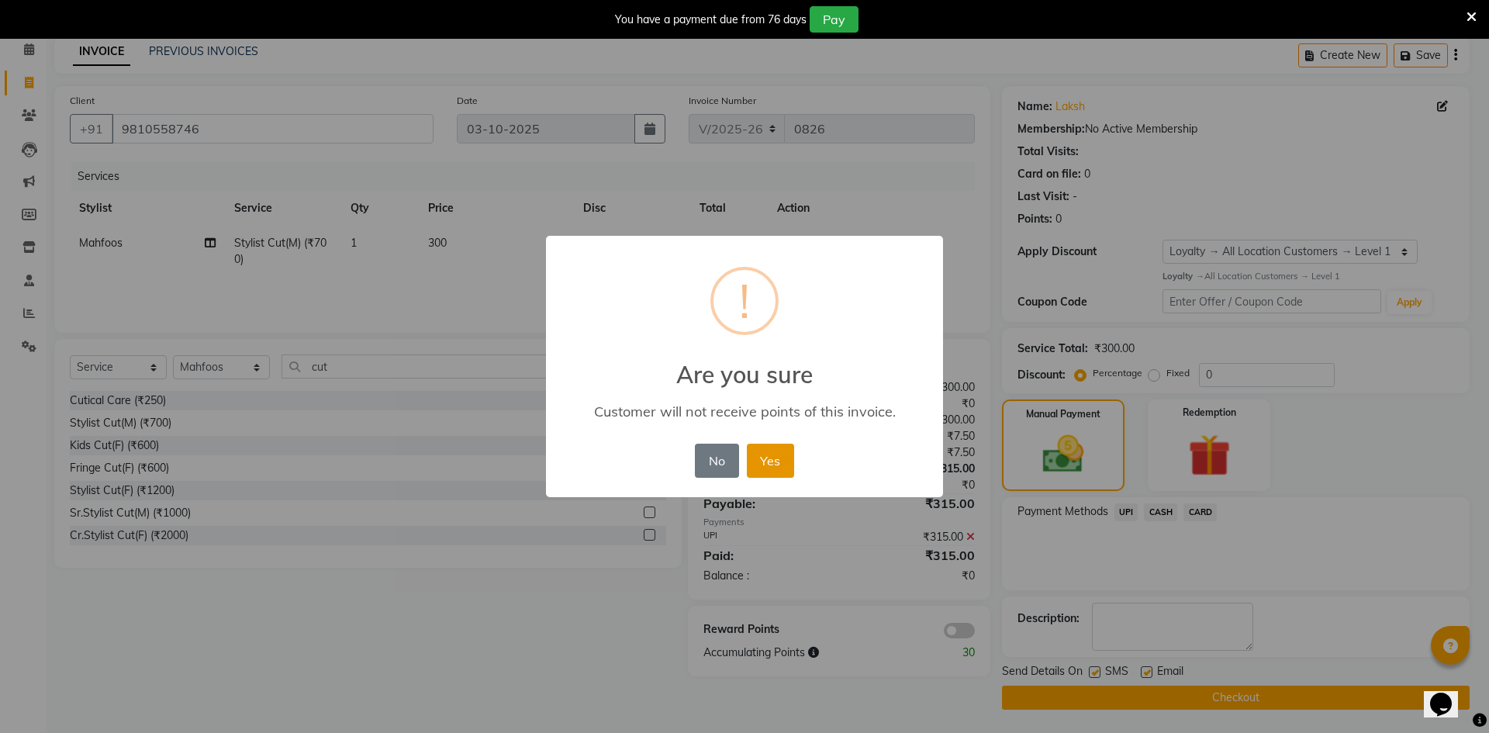
click at [789, 459] on button "Yes" at bounding box center [770, 461] width 47 height 34
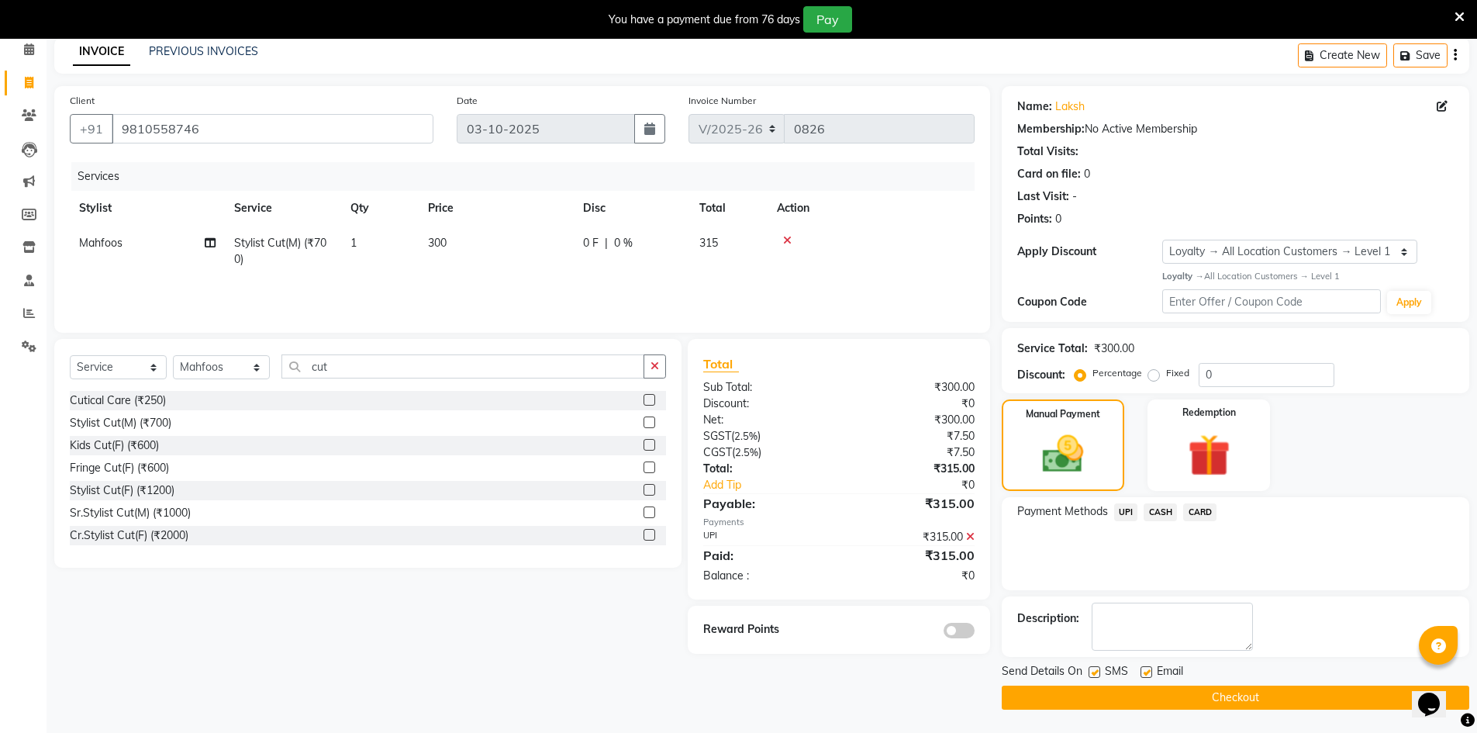
click at [1220, 695] on button "Checkout" at bounding box center [1236, 697] width 468 height 24
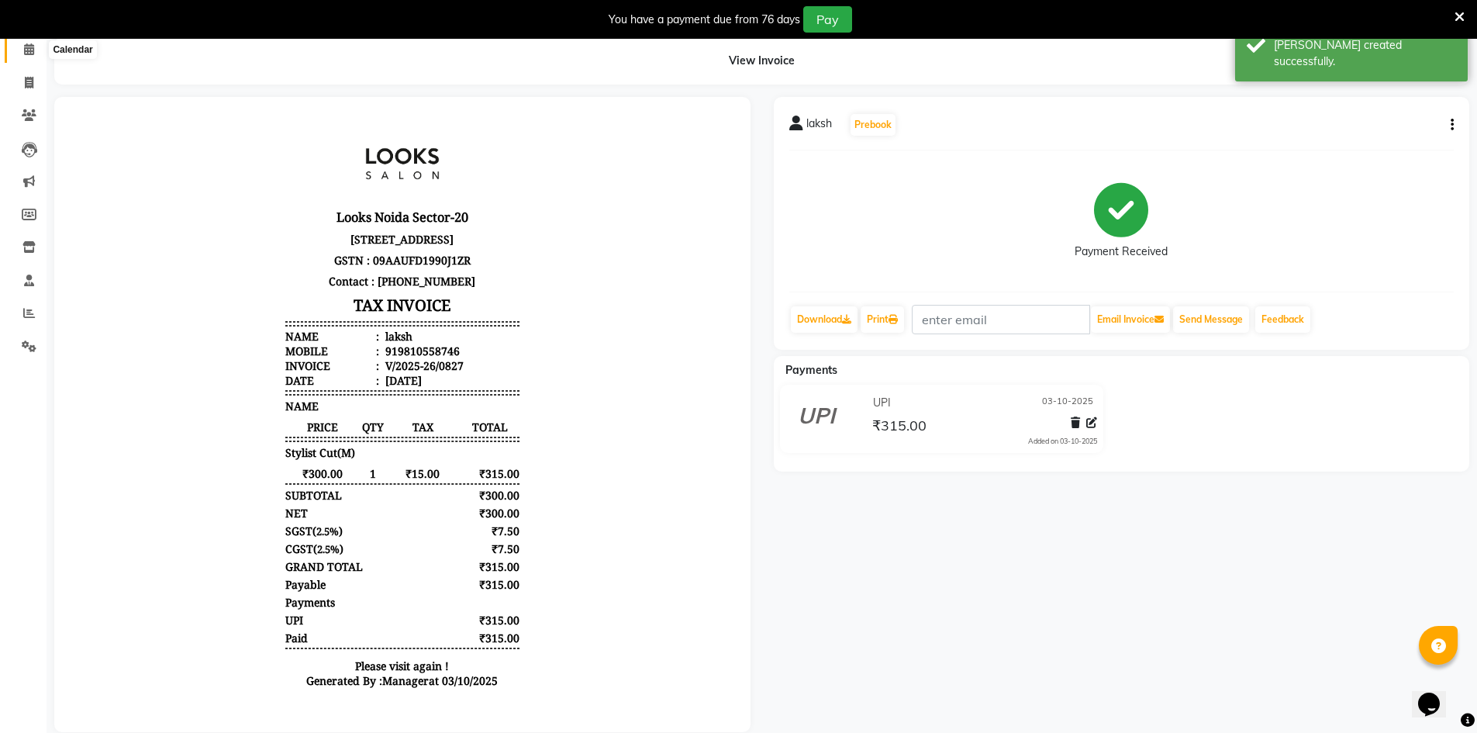
click at [30, 50] on icon at bounding box center [29, 49] width 10 height 12
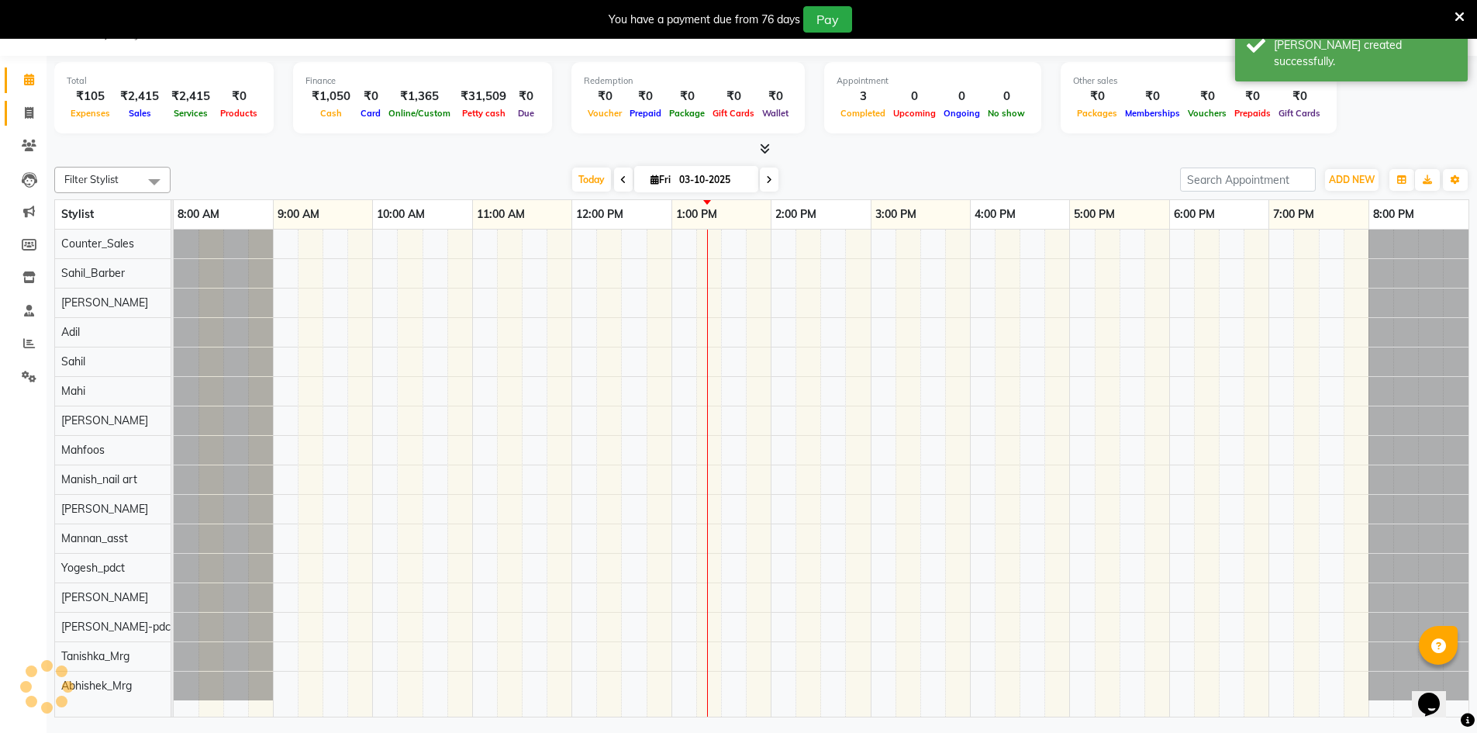
scroll to position [39, 0]
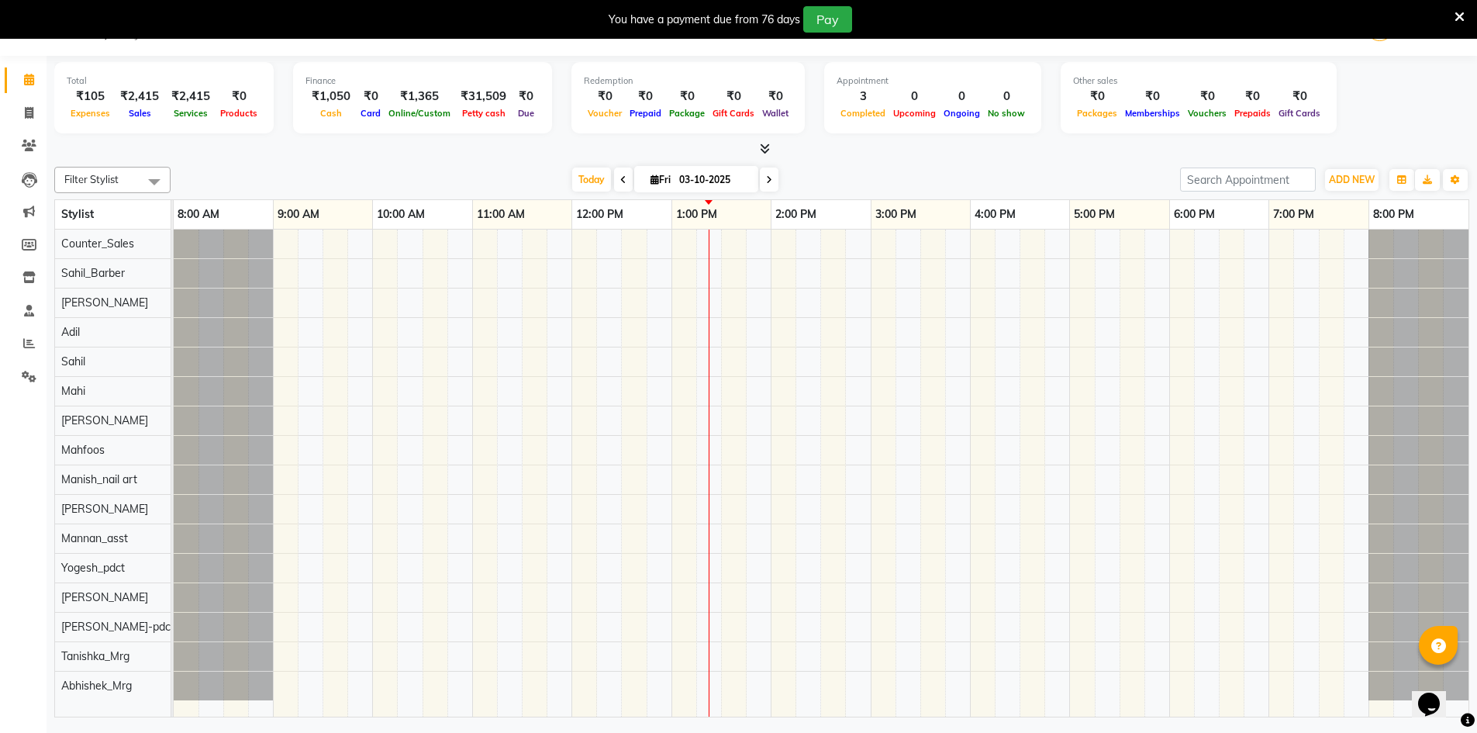
click at [1459, 17] on icon at bounding box center [1460, 17] width 10 height 14
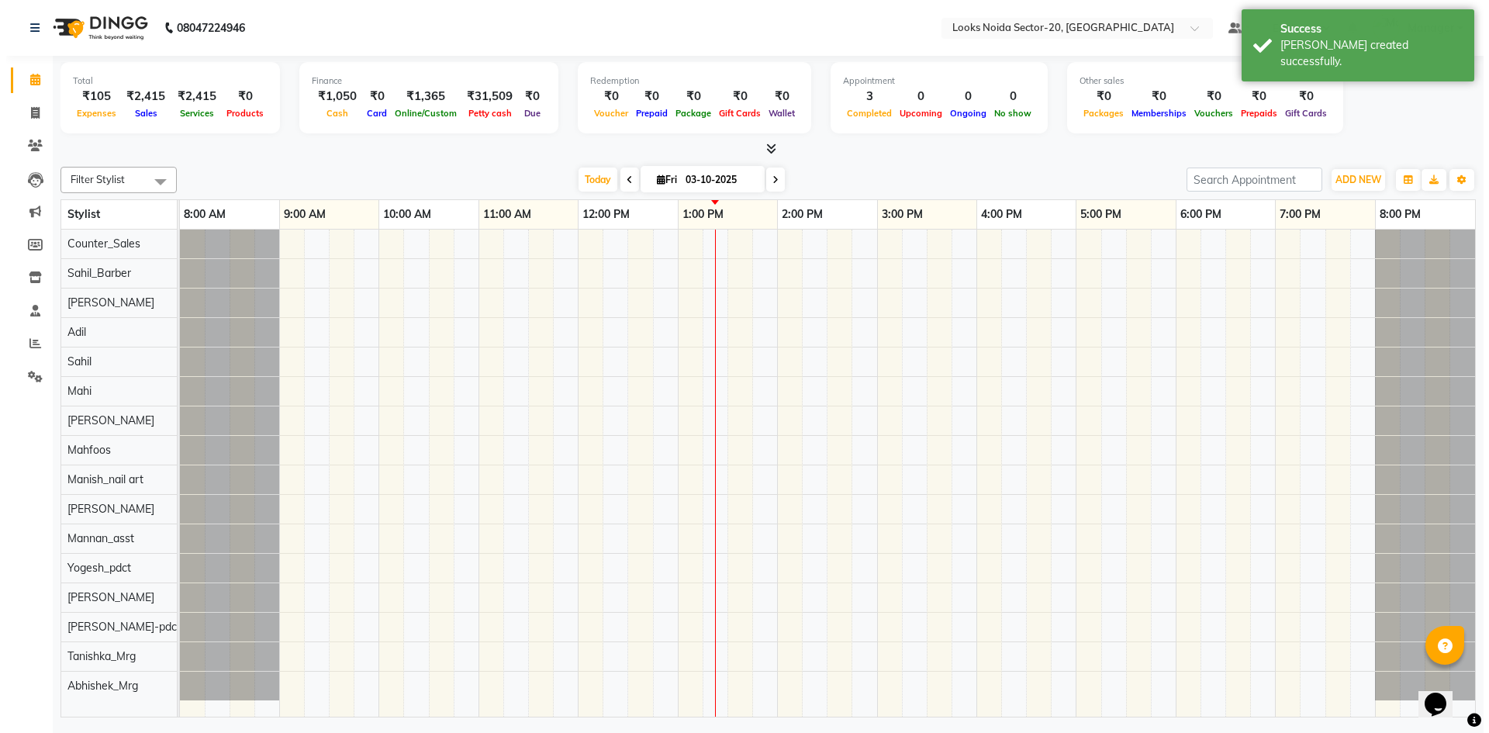
scroll to position [0, 0]
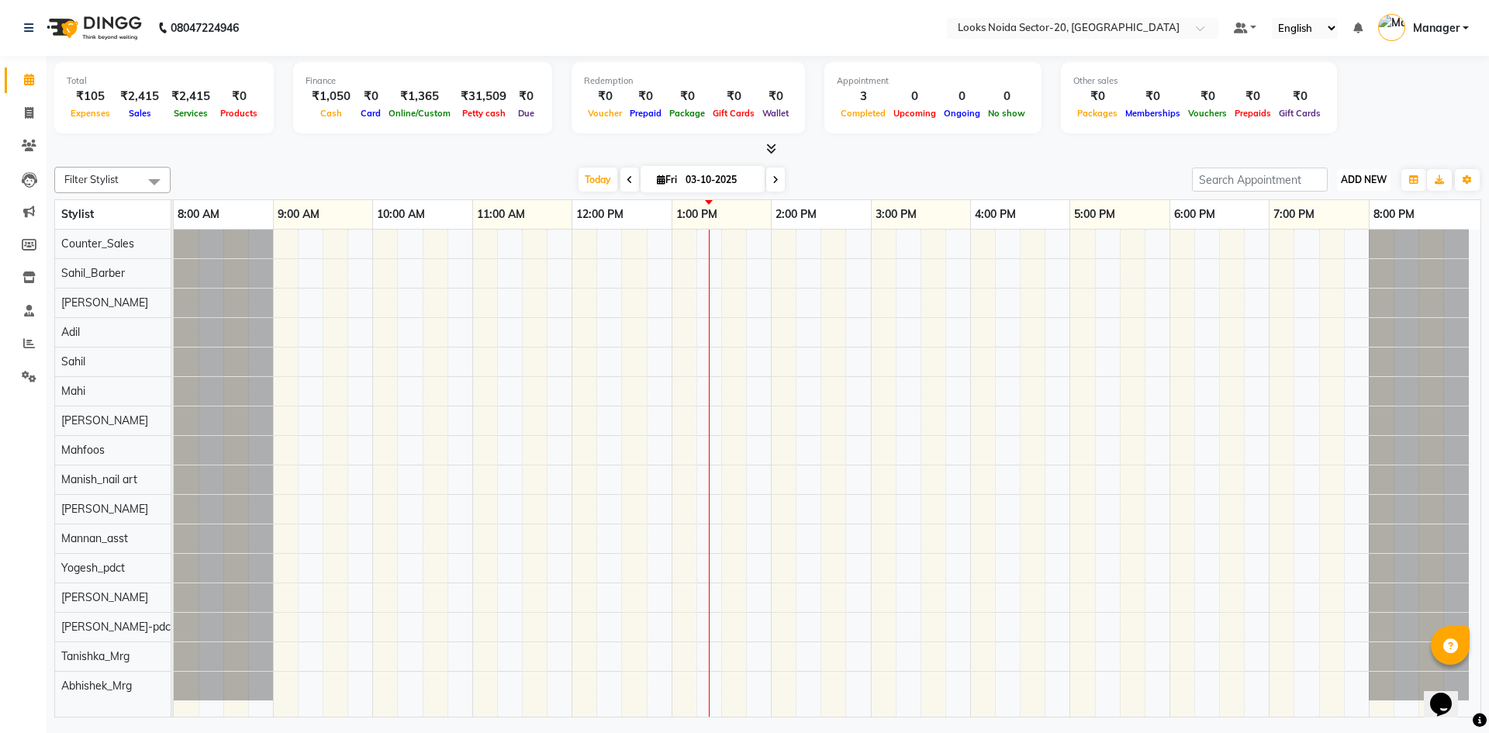
click at [1367, 180] on span "ADD NEW" at bounding box center [1364, 180] width 46 height 12
click at [1324, 248] on link "Add Expense" at bounding box center [1328, 250] width 123 height 20
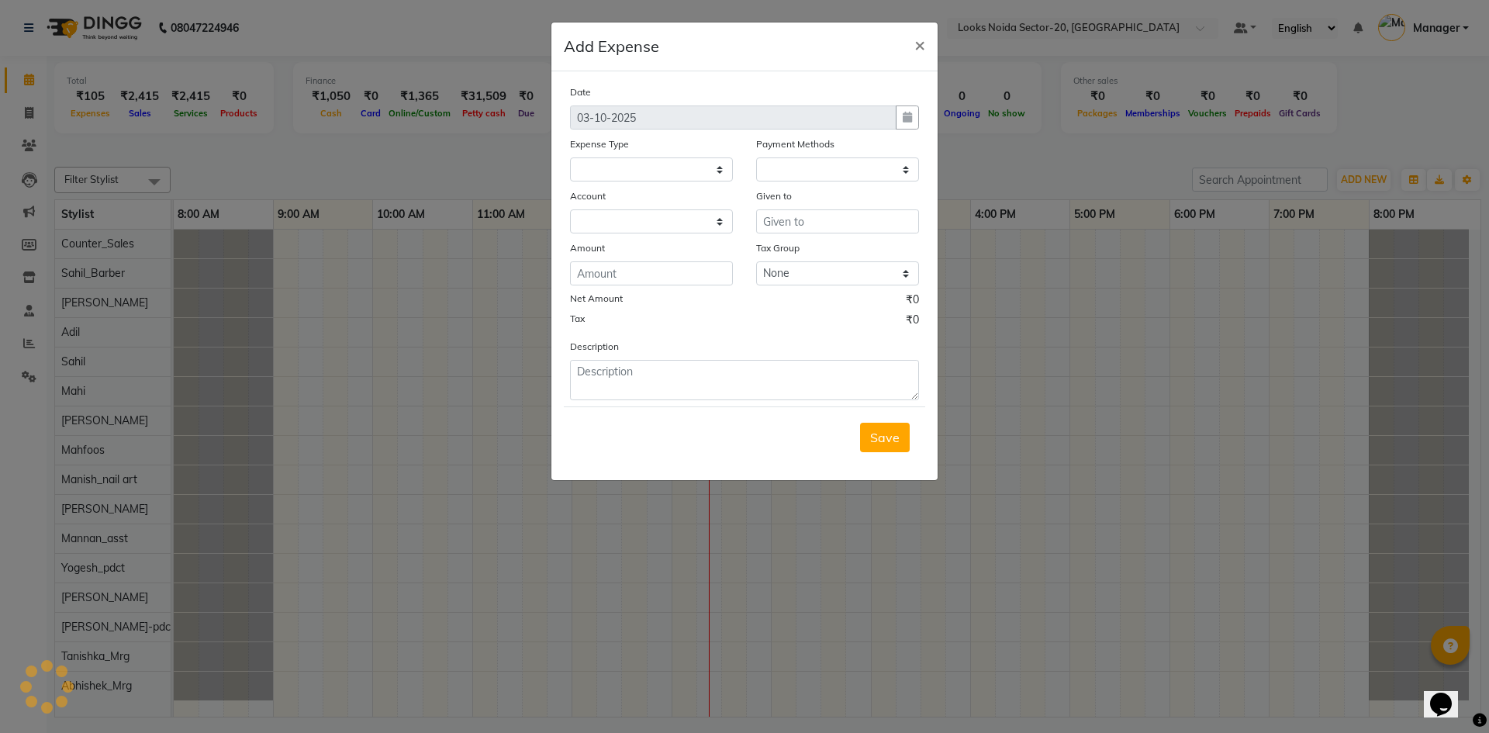
select select
select select "1"
select select "7896"
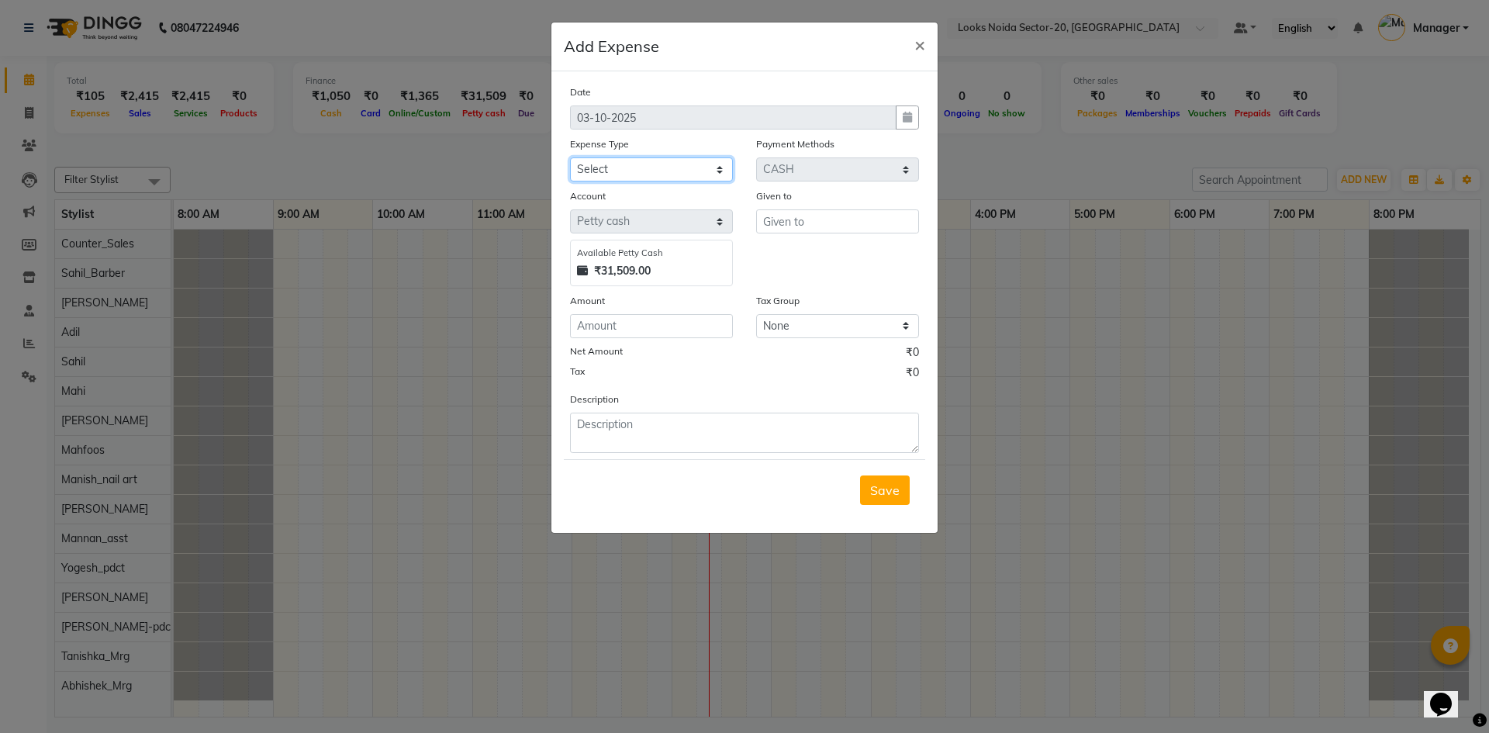
click at [598, 173] on select "Select Accommodation Aesthetics Bank Deposit BLINKIT Cash Handover Client Refun…" at bounding box center [651, 169] width 163 height 24
click at [916, 43] on button "×" at bounding box center [920, 43] width 36 height 43
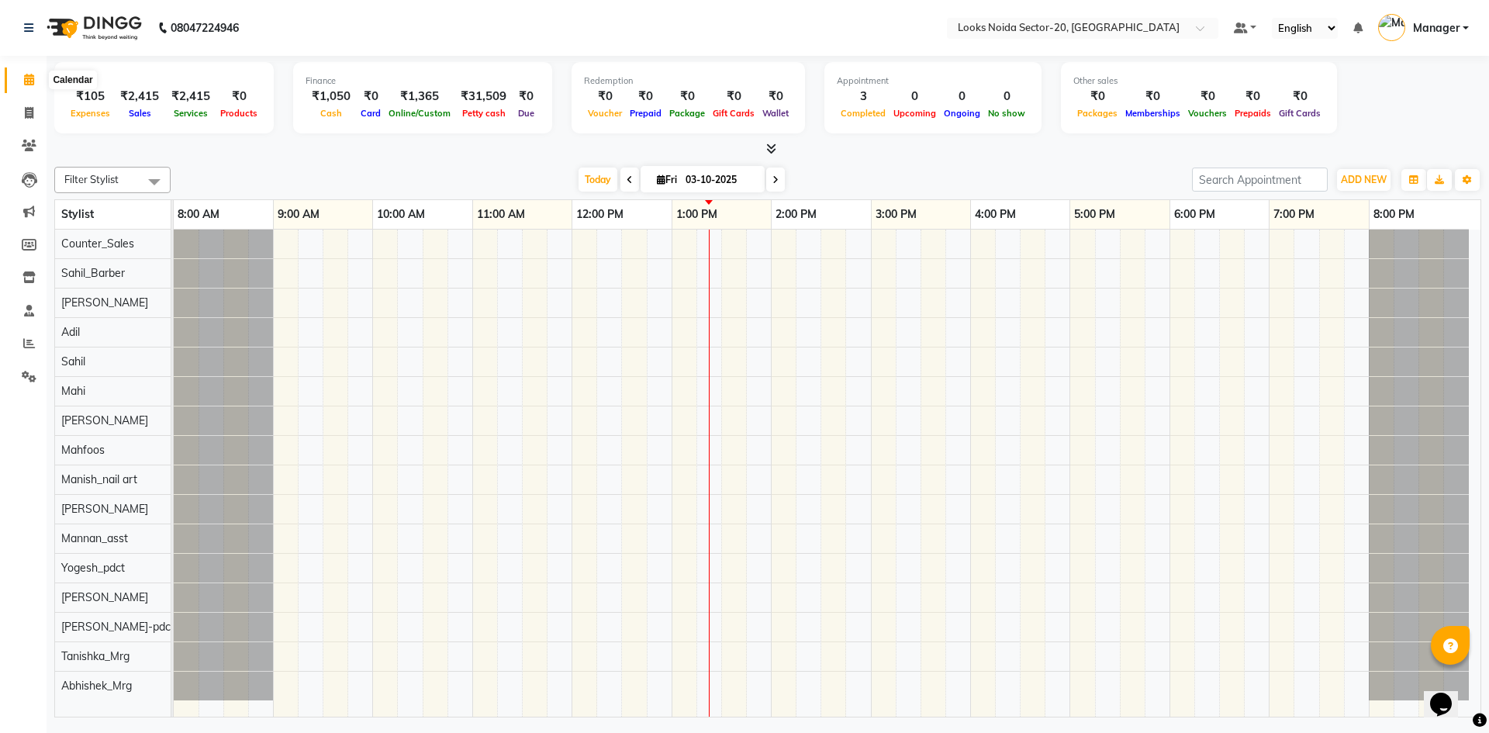
click at [29, 87] on span at bounding box center [29, 80] width 27 height 18
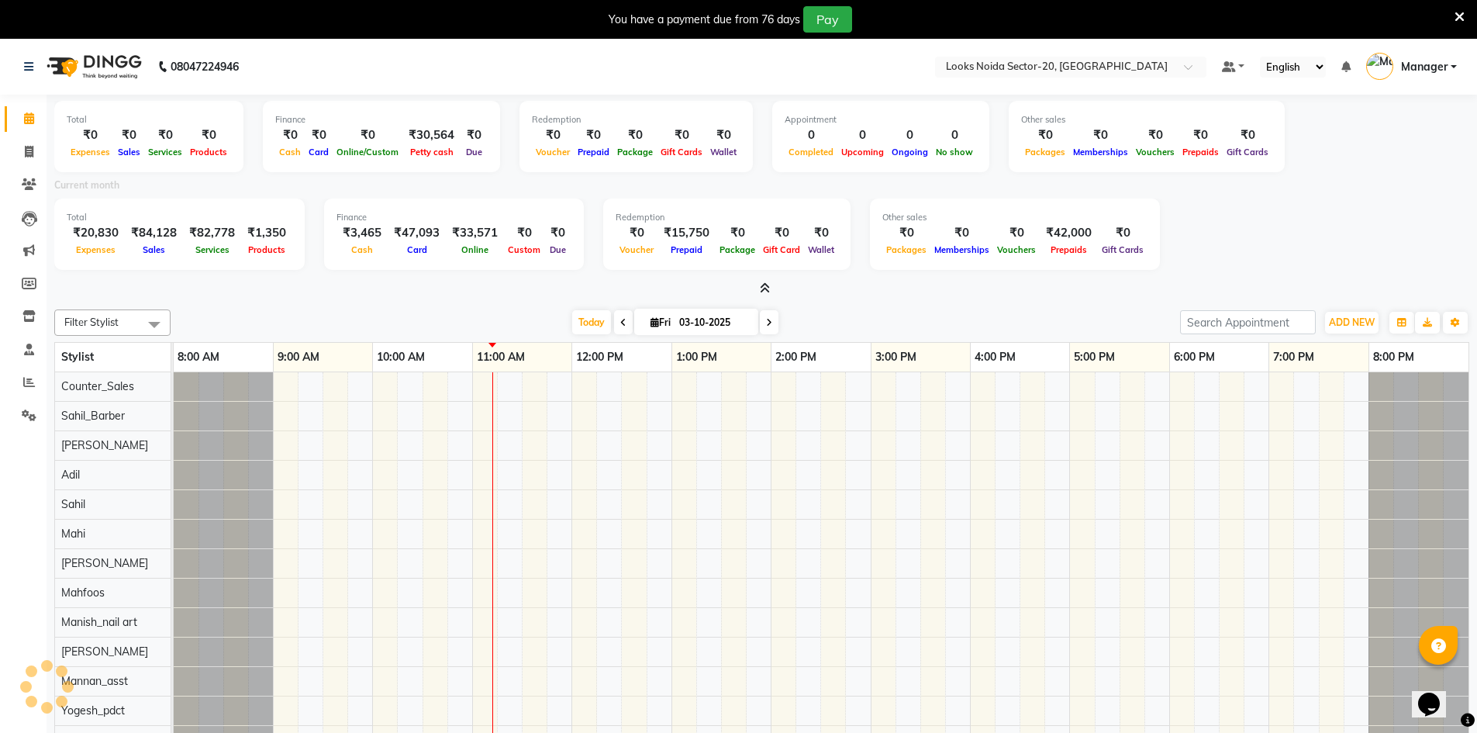
click at [767, 285] on icon at bounding box center [765, 288] width 10 height 12
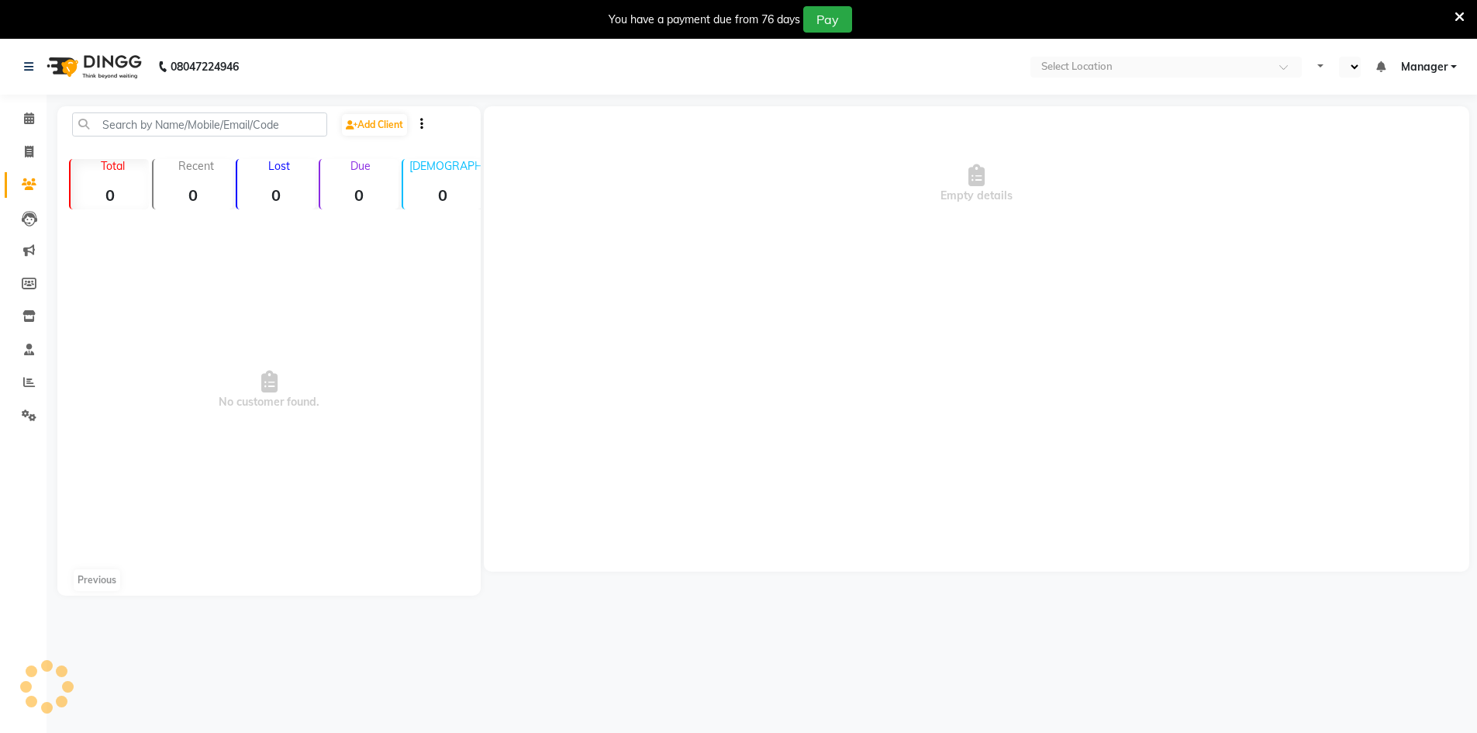
select select "en"
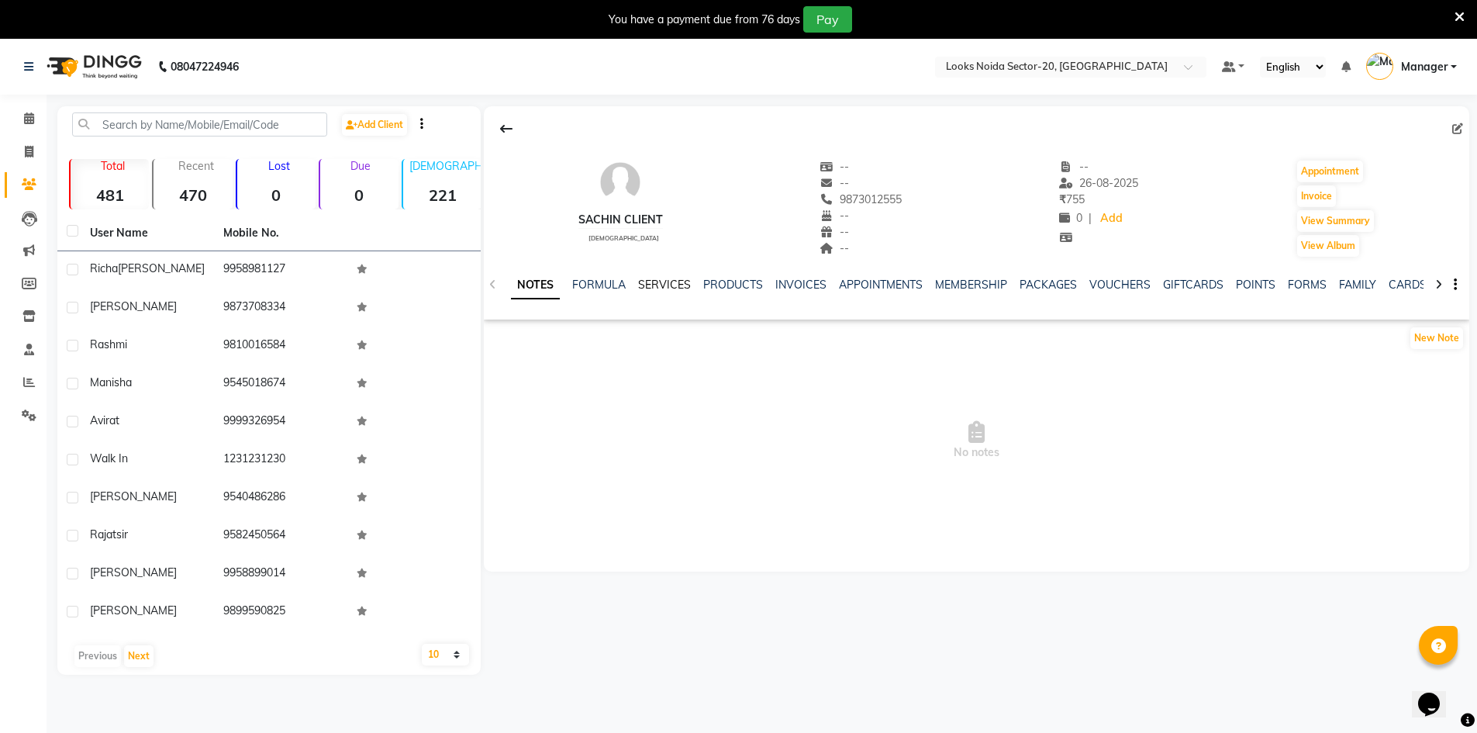
click at [648, 286] on link "SERVICES" at bounding box center [664, 285] width 53 height 14
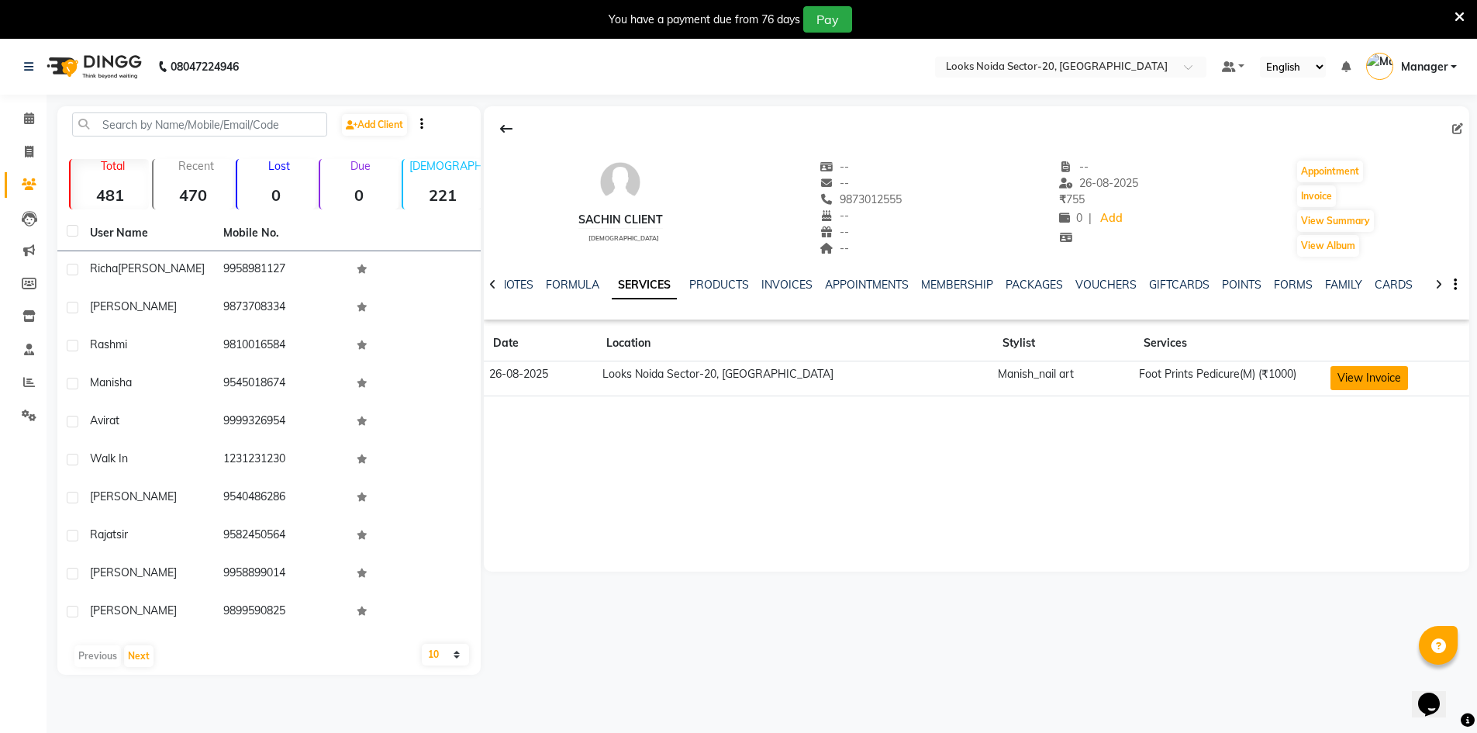
click at [1354, 381] on button "View Invoice" at bounding box center [1370, 378] width 78 height 24
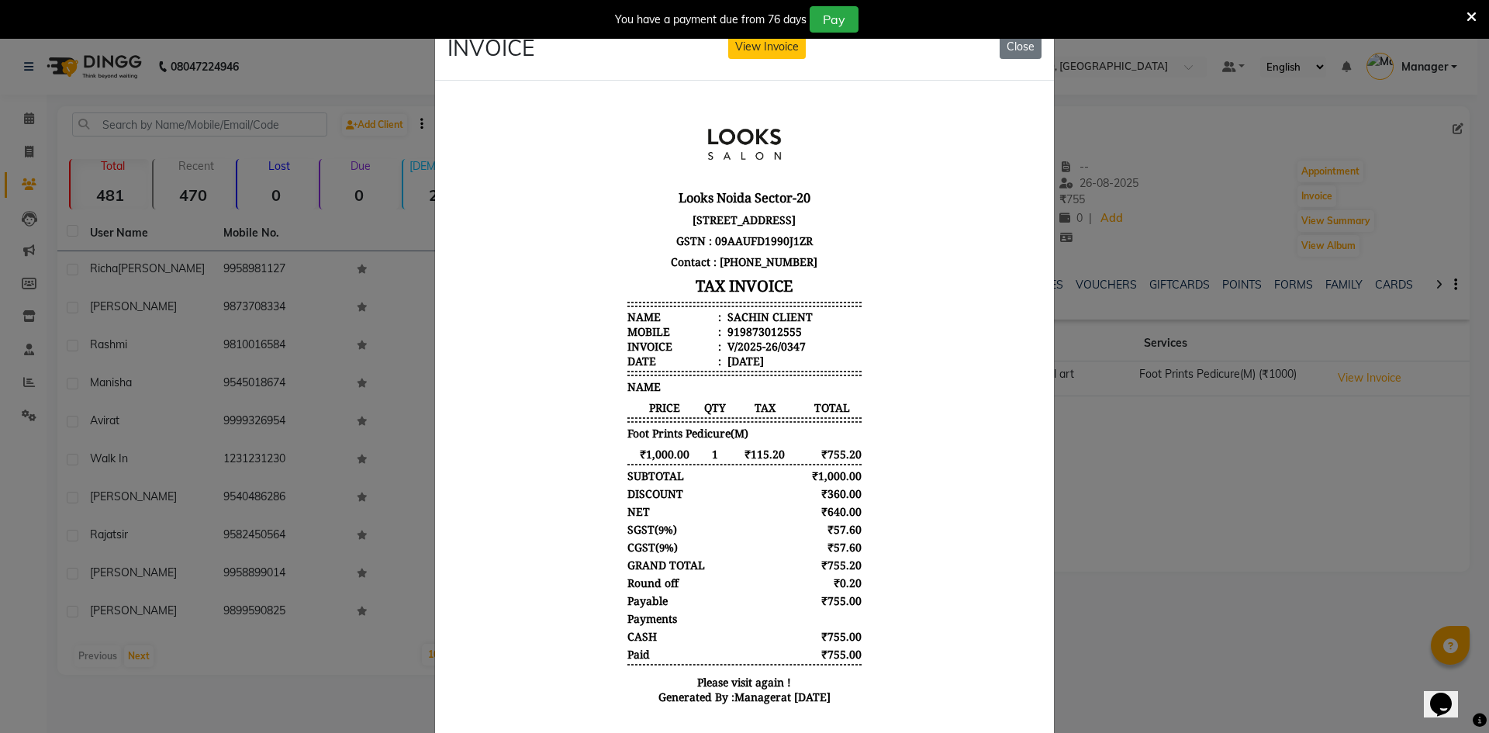
scroll to position [12, 0]
click at [1021, 44] on button "Close" at bounding box center [1020, 47] width 42 height 24
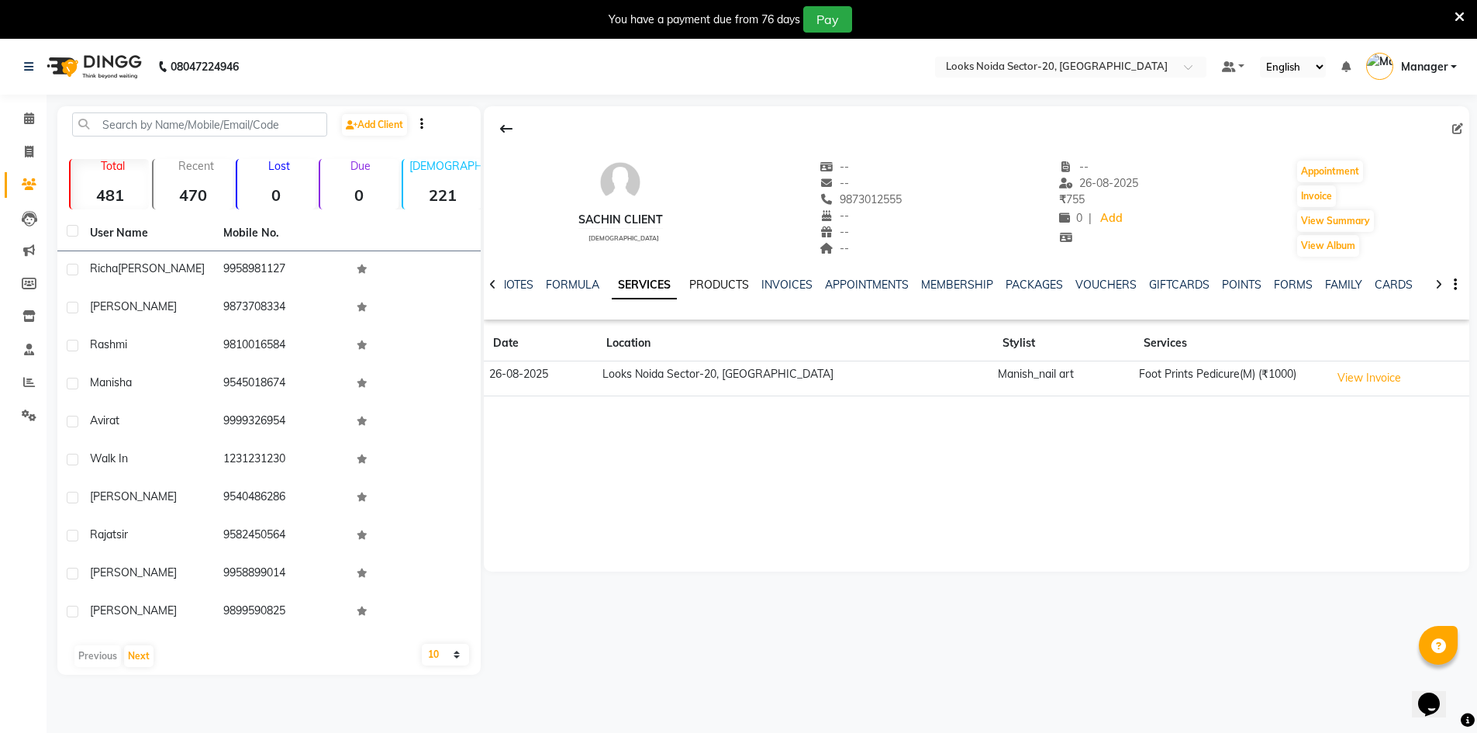
click at [699, 287] on link "PRODUCTS" at bounding box center [719, 285] width 60 height 14
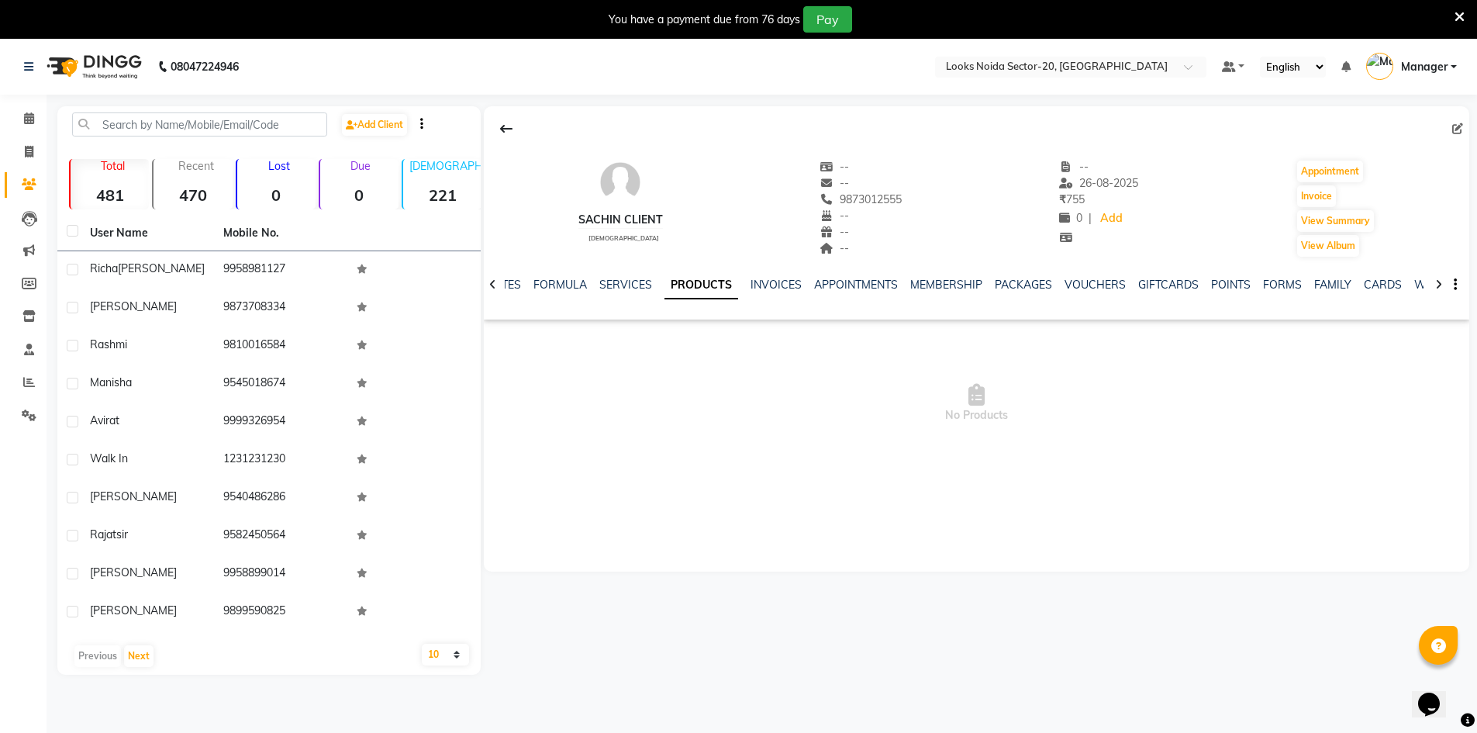
click at [775, 293] on div "NOTES FORMULA SERVICES PRODUCTS INVOICES APPOINTMENTS MEMBERSHIP PACKAGES VOUCH…" at bounding box center [958, 291] width 894 height 29
click at [777, 288] on link "INVOICES" at bounding box center [776, 285] width 51 height 14
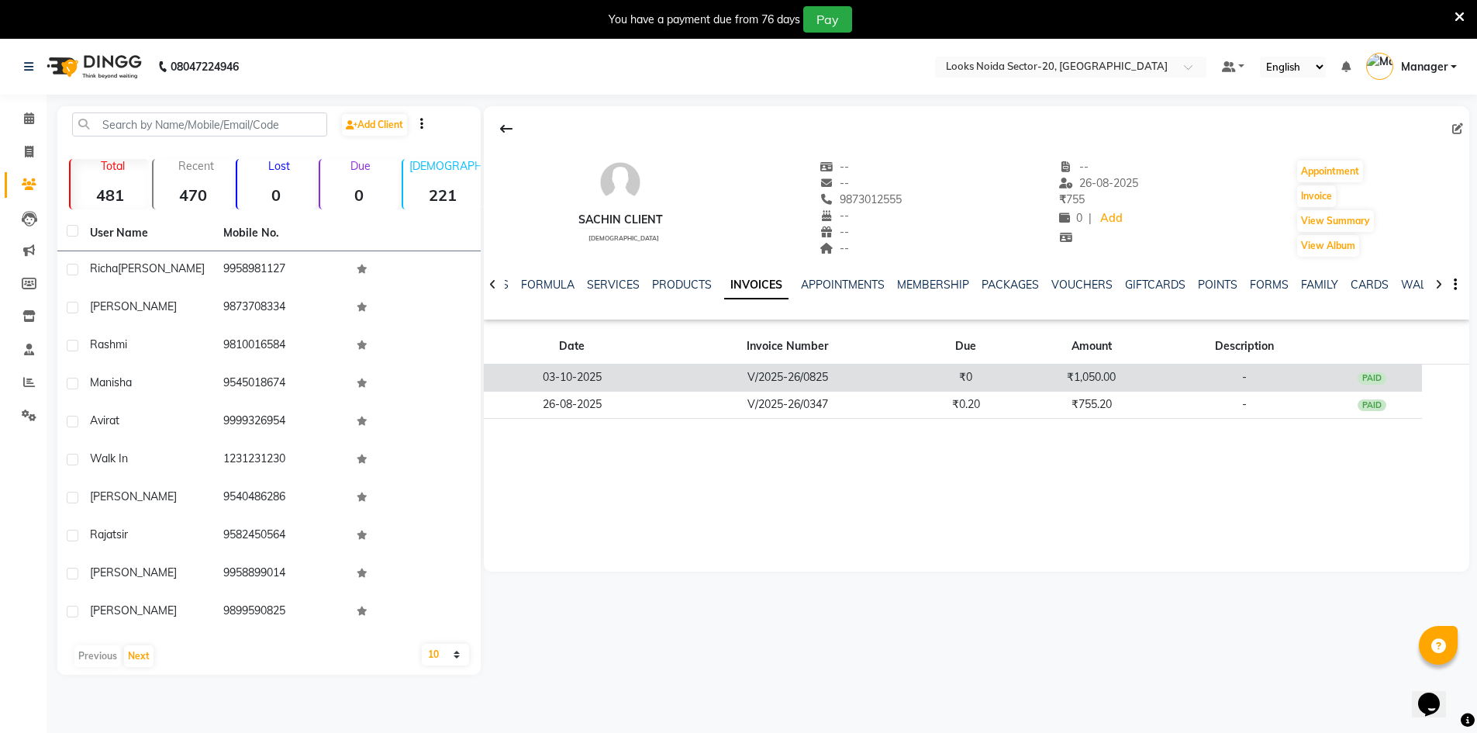
click at [1376, 376] on div "PAID" at bounding box center [1372, 378] width 29 height 12
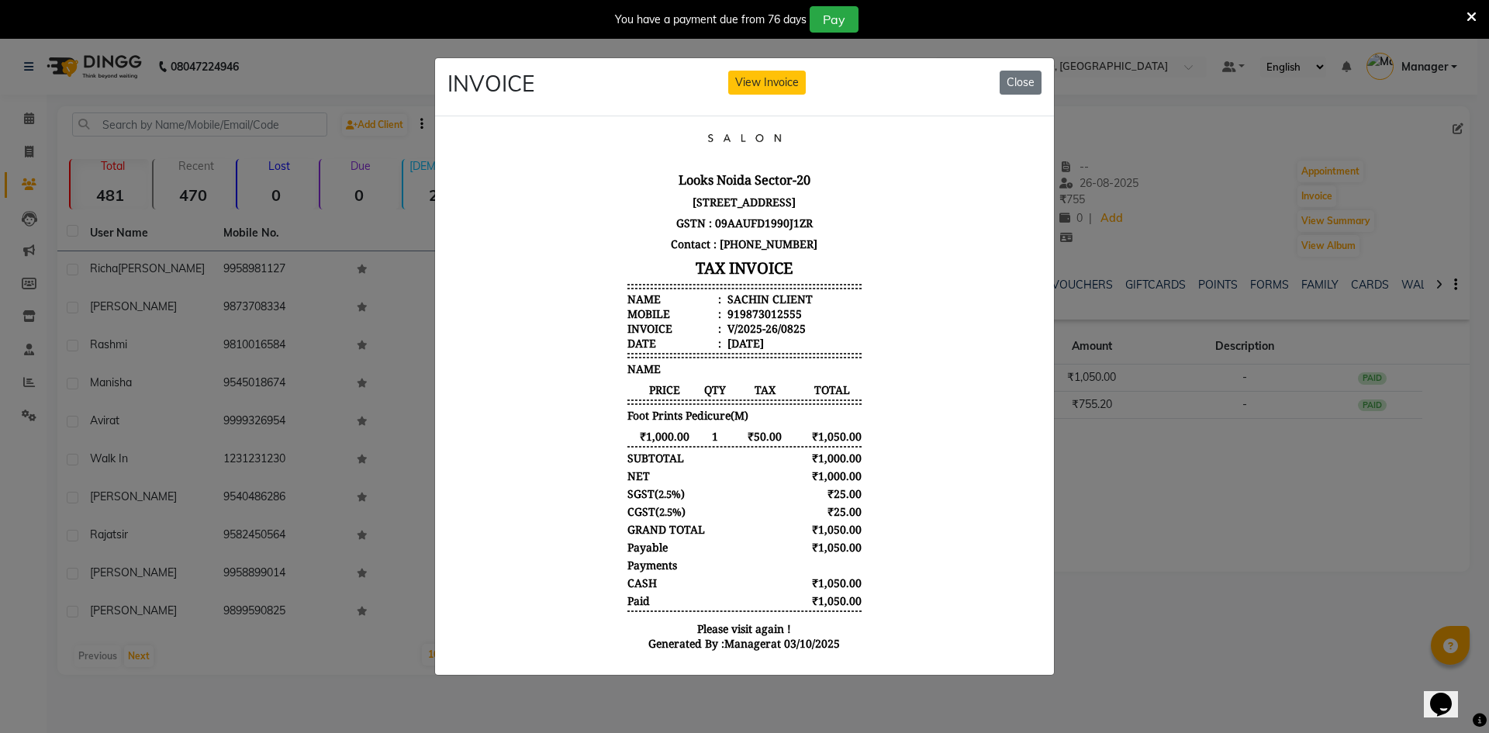
scroll to position [83, 0]
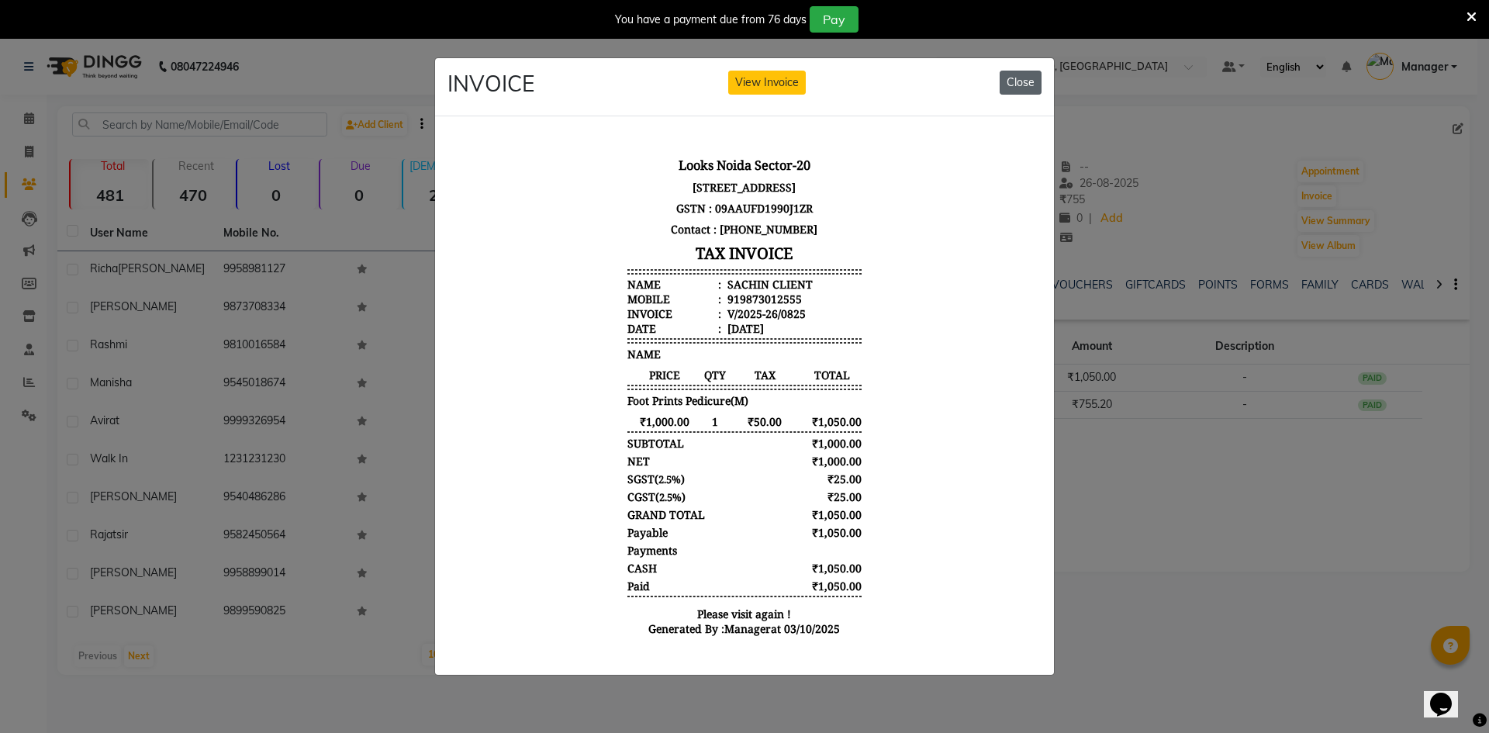
click at [1030, 71] on button "Close" at bounding box center [1020, 83] width 42 height 24
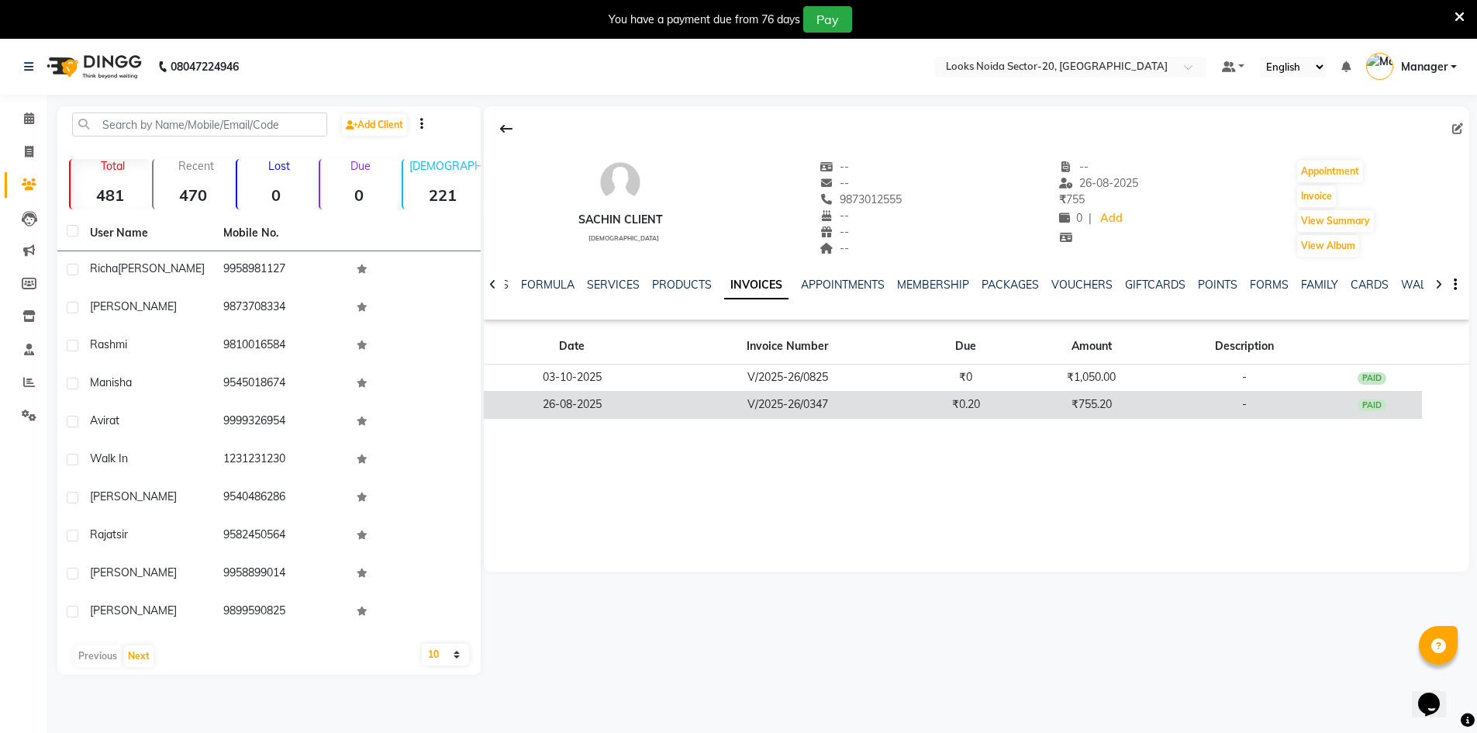
click at [1362, 407] on div "PAID" at bounding box center [1372, 405] width 29 height 12
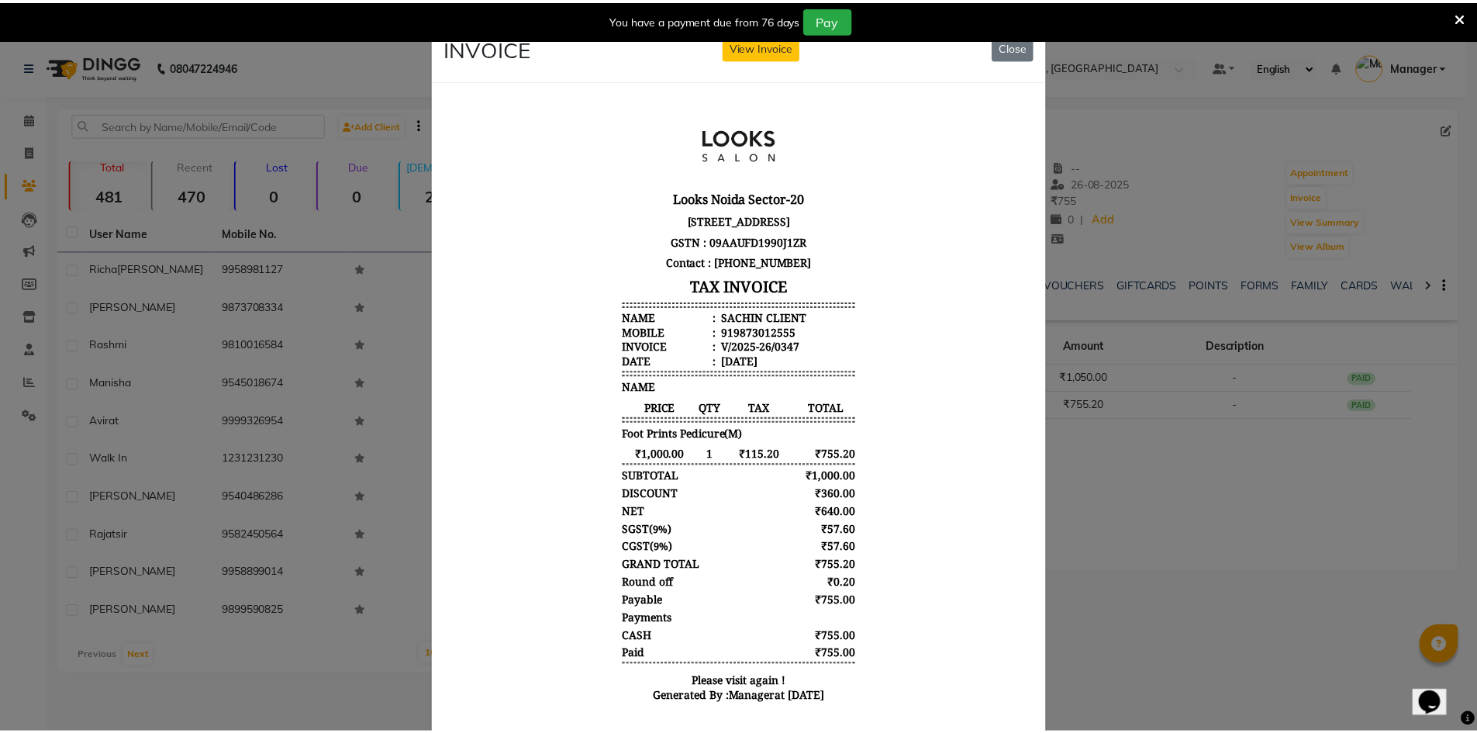
scroll to position [12, 0]
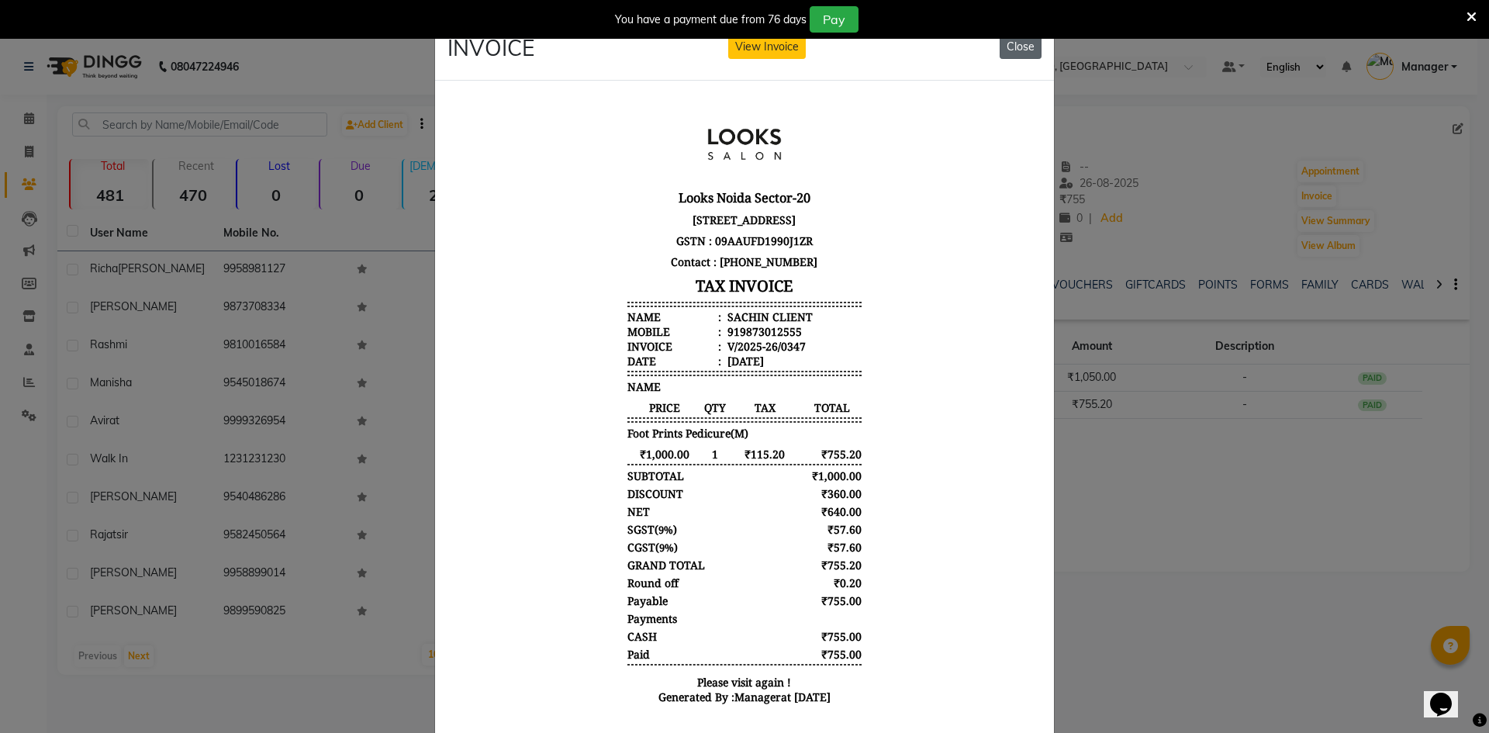
click at [1018, 52] on button "Close" at bounding box center [1020, 47] width 42 height 24
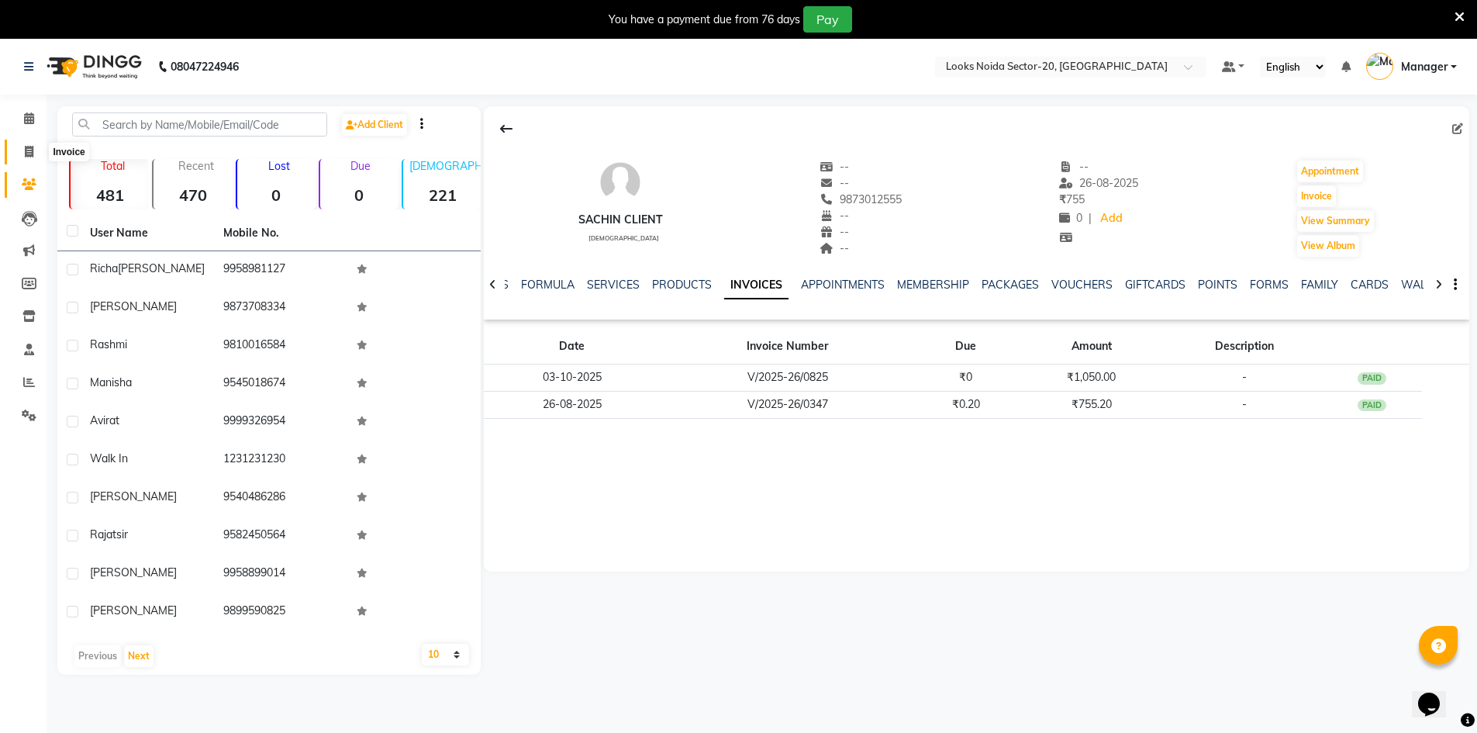
click at [22, 143] on span at bounding box center [29, 152] width 27 height 18
select select "service"
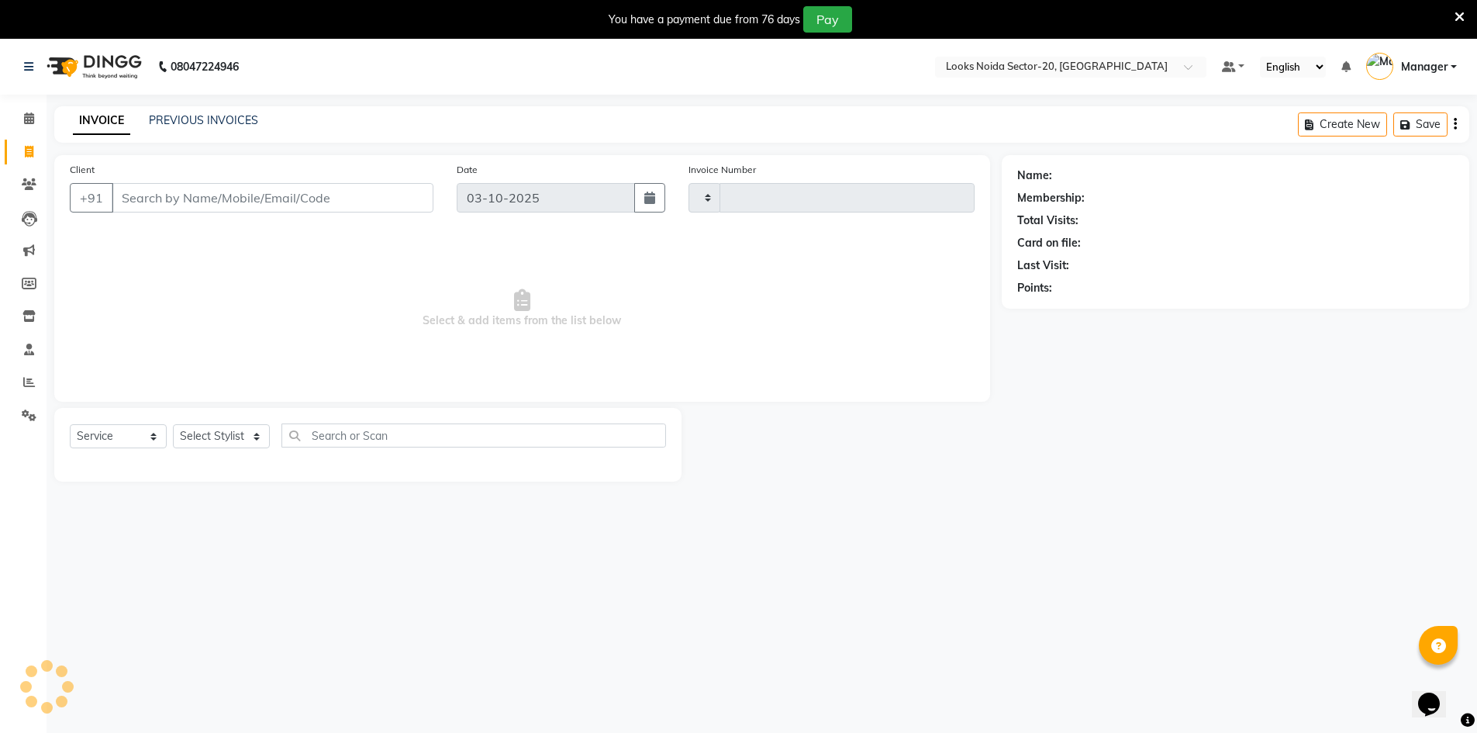
scroll to position [39, 0]
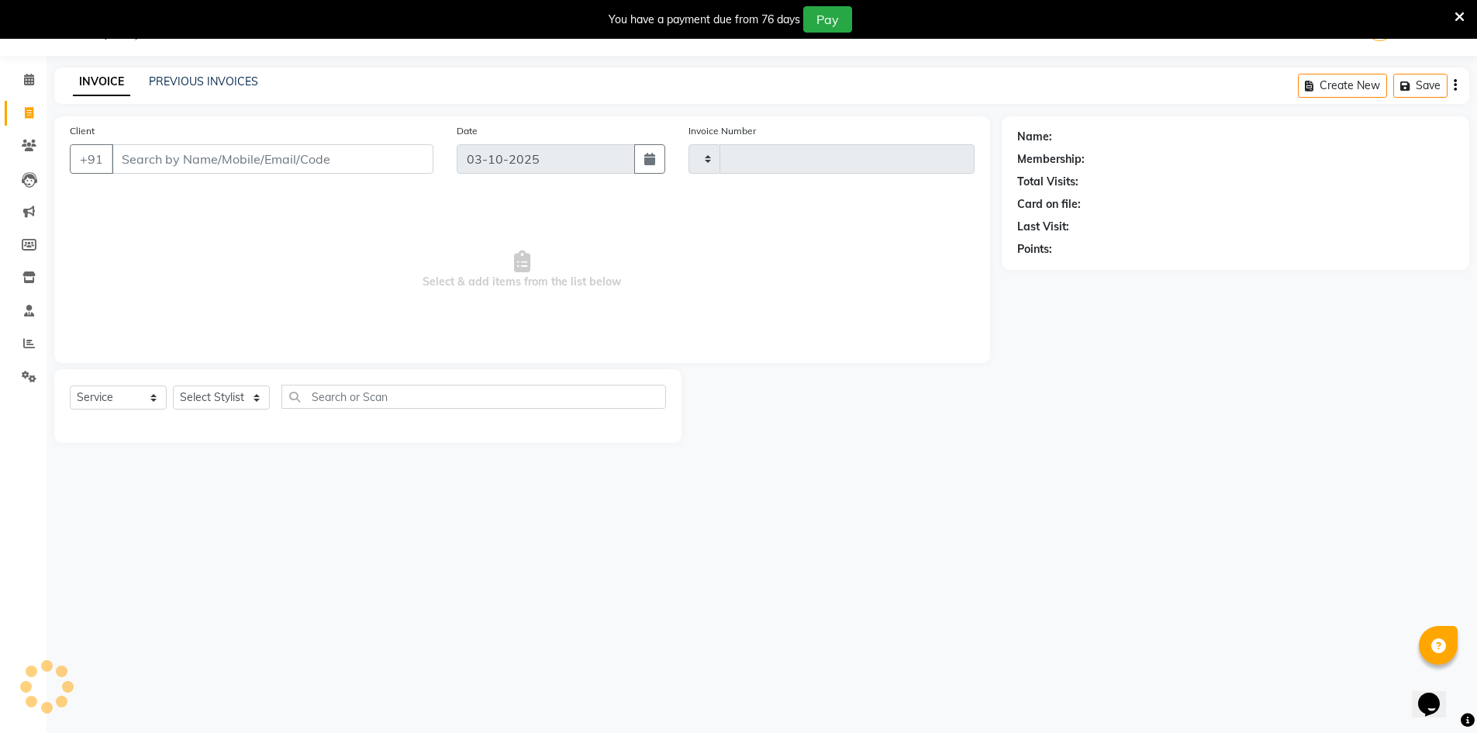
type input "0826"
select select "8646"
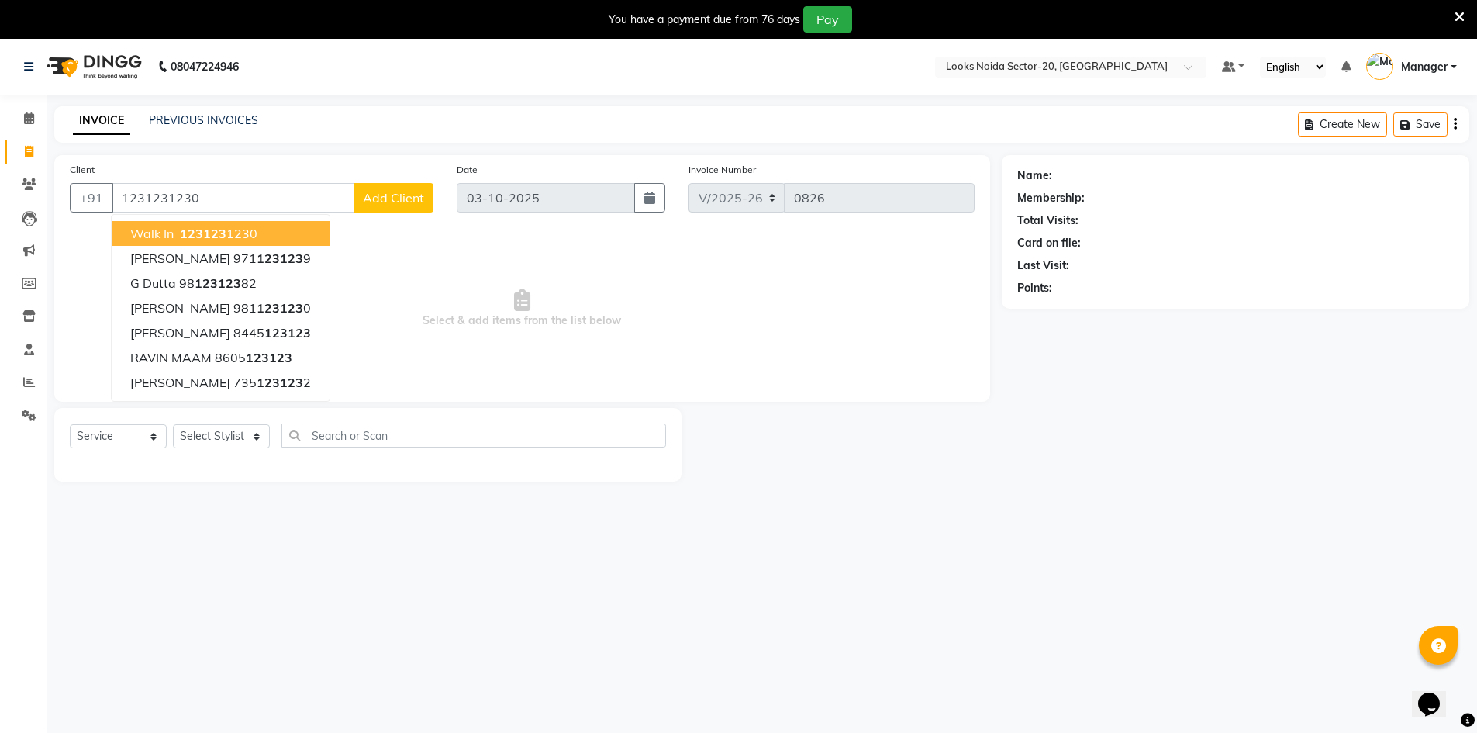
type input "1231231230"
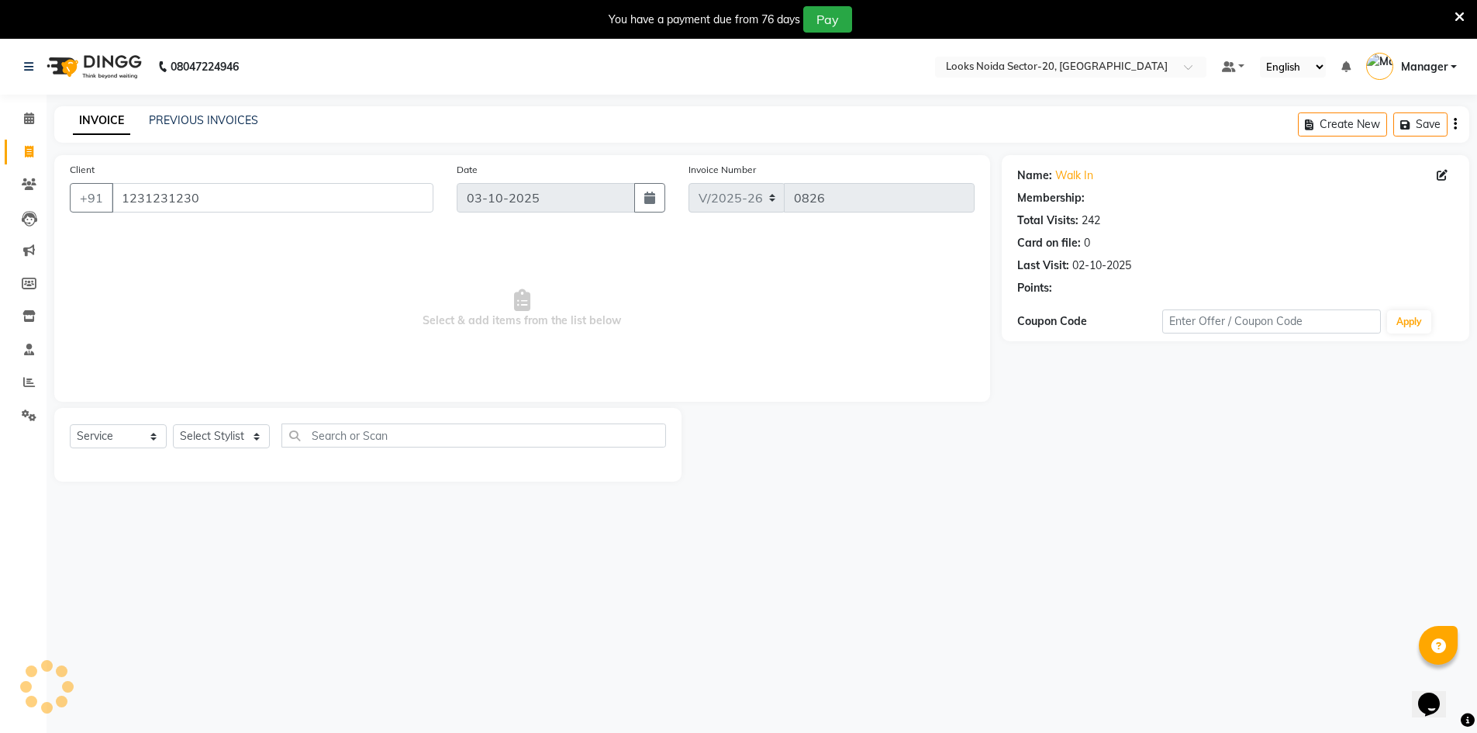
select select "1: Object"
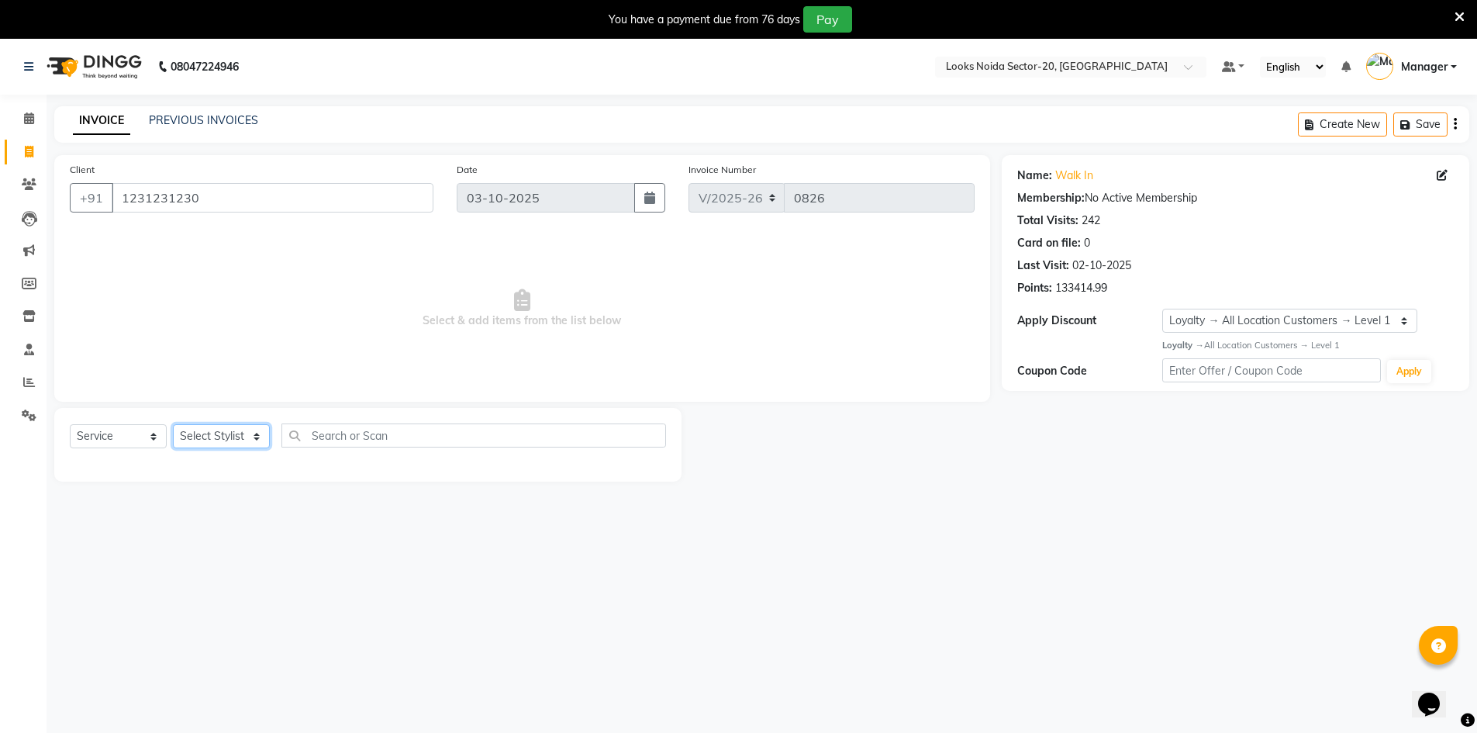
click at [183, 444] on select "Select Stylist Aarti Sharma Abhishek_Mrg Adil Counter_Sales Elisha Fardeen Mahf…" at bounding box center [221, 436] width 97 height 24
select select "86762"
click at [173, 424] on select "Select Stylist Aarti Sharma Abhishek_Mrg Adil Counter_Sales Elisha Fardeen Mahf…" at bounding box center [221, 436] width 97 height 24
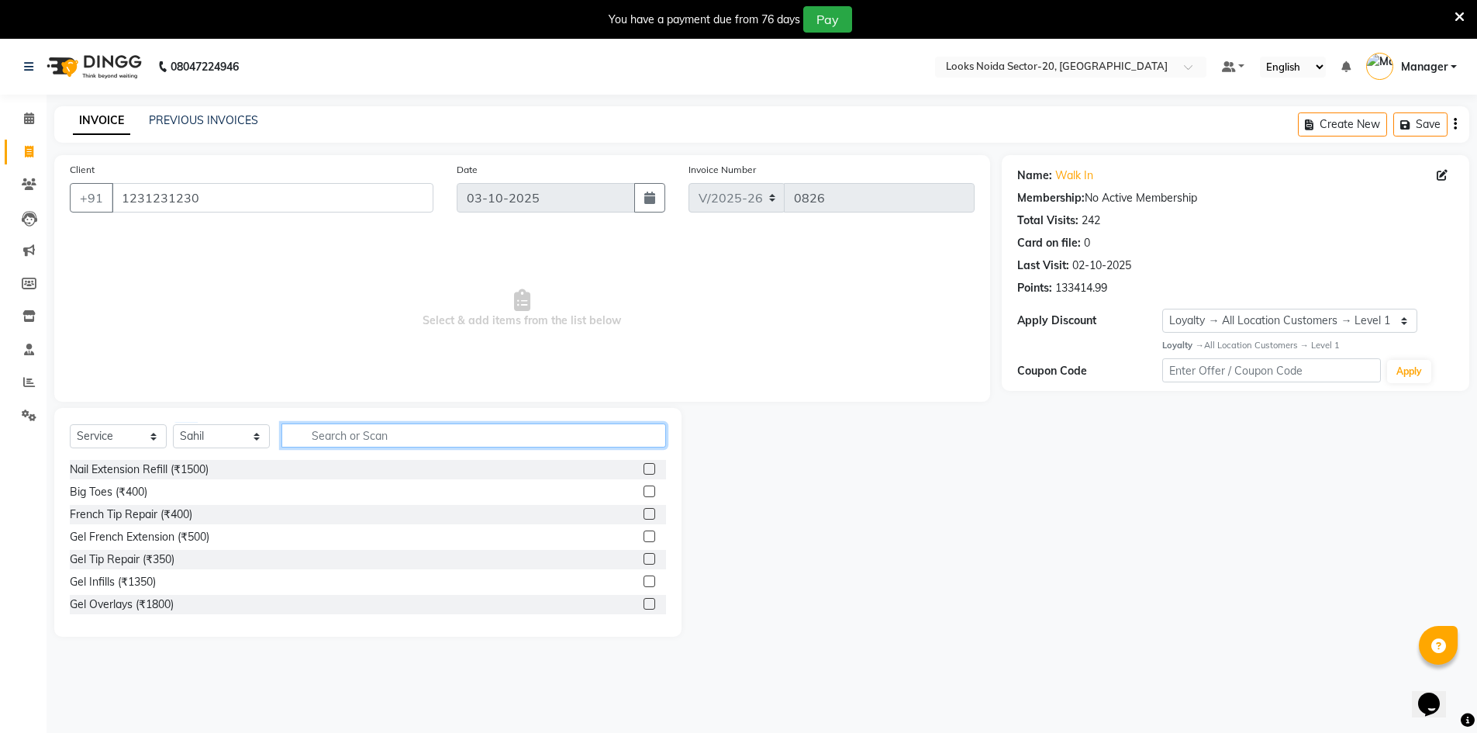
click at [375, 424] on input "text" at bounding box center [473, 435] width 385 height 24
type input "wash"
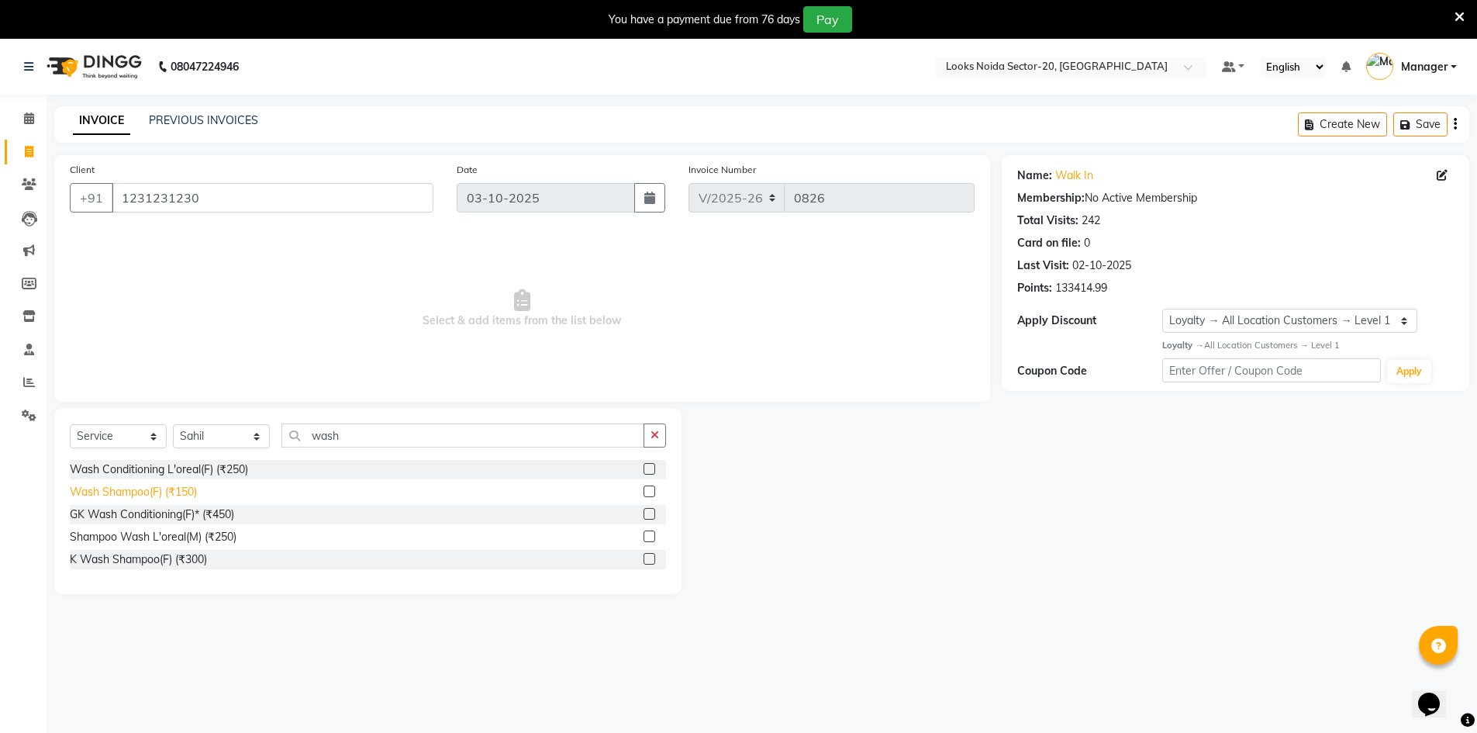
click at [102, 498] on div "Wash Shampoo(F) (₹150)" at bounding box center [133, 492] width 127 height 16
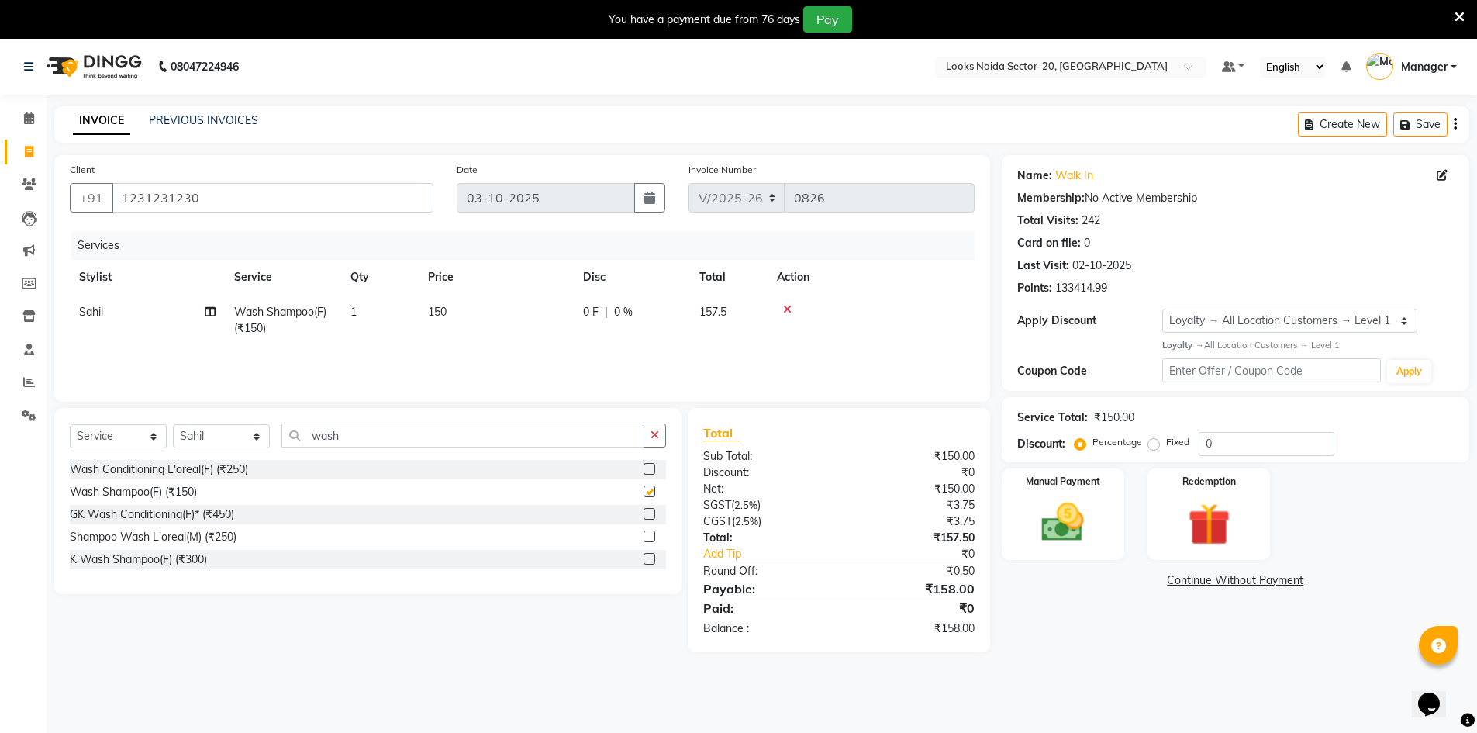
checkbox input "false"
click at [429, 310] on span "150" at bounding box center [437, 312] width 19 height 14
select select "86762"
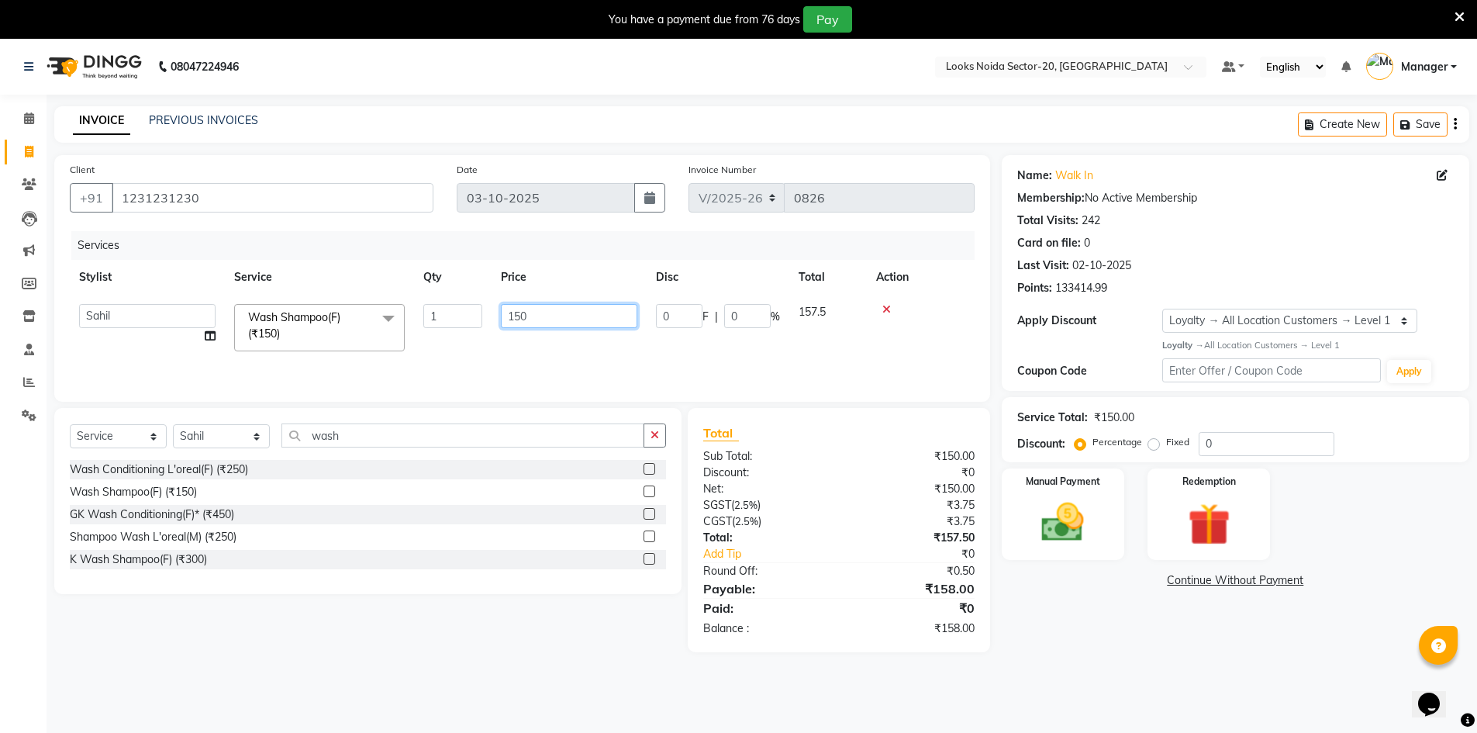
click at [564, 314] on input "150" at bounding box center [569, 316] width 136 height 24
type input "1"
type input "300"
click at [842, 352] on div "Services Stylist Service Qty Price Disc Total Action Aarti Sharma Abhishek_Mrg …" at bounding box center [522, 308] width 905 height 155
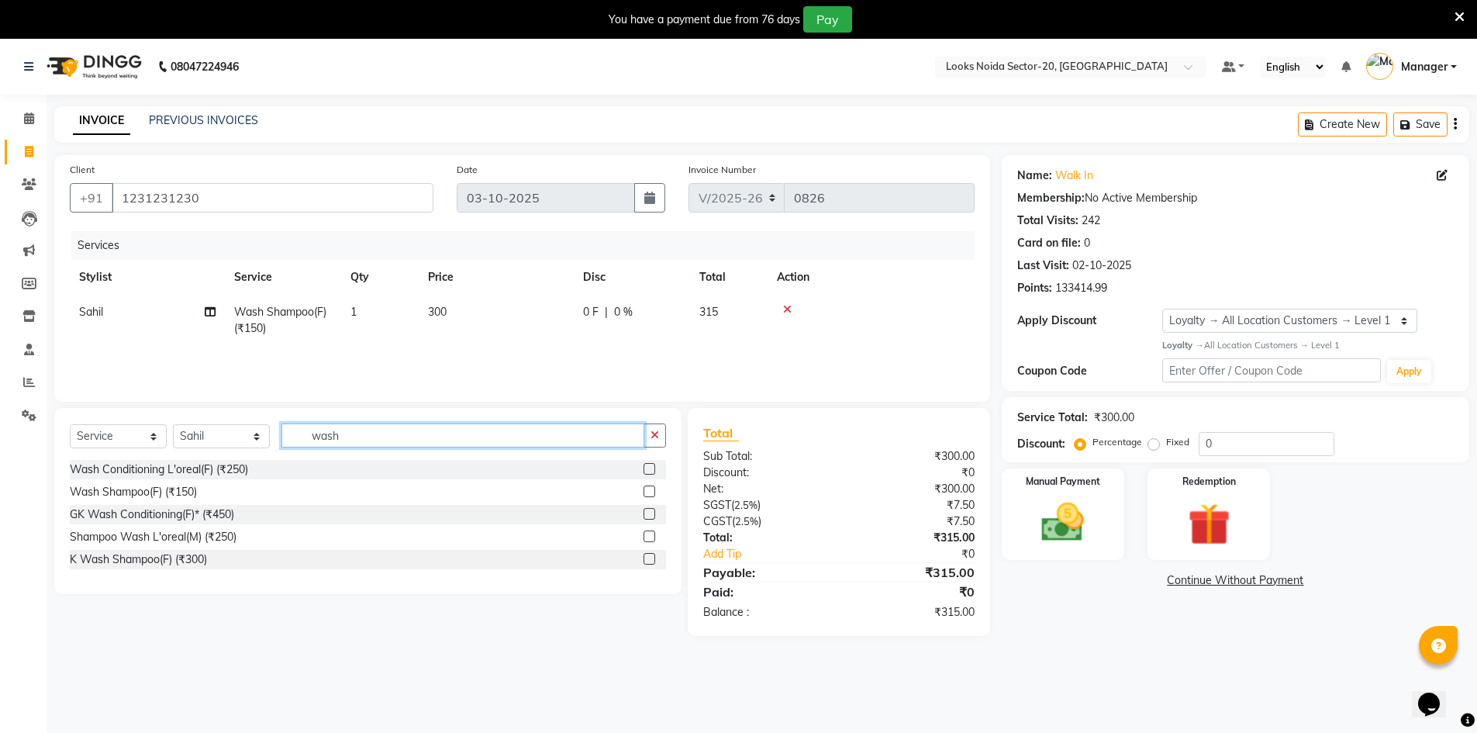
drag, startPoint x: 417, startPoint y: 433, endPoint x: 430, endPoint y: 433, distance: 12.4
click at [416, 433] on input "wash" at bounding box center [462, 435] width 363 height 24
type input "w"
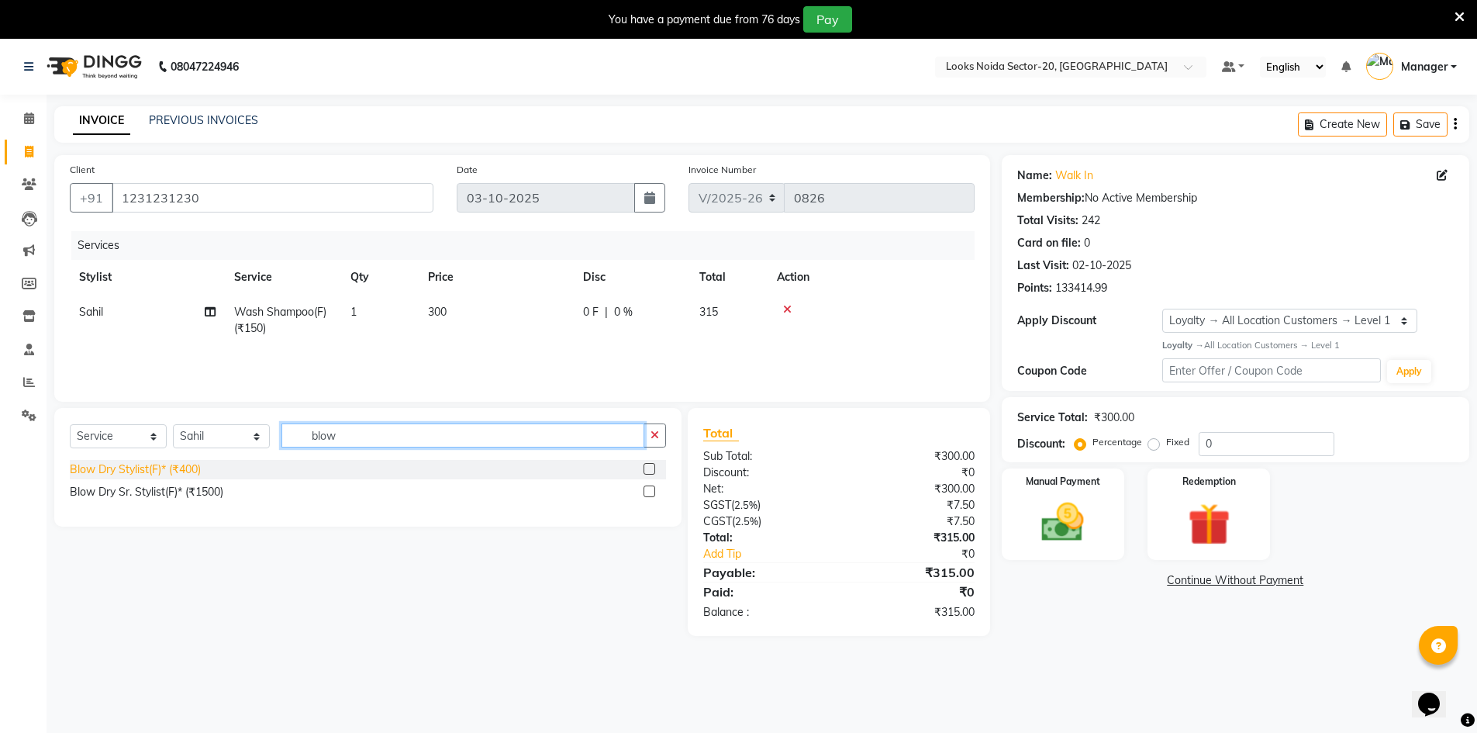
type input "blow"
click at [140, 463] on div "Blow Dry Stylist(F)* (₹400)" at bounding box center [135, 469] width 131 height 16
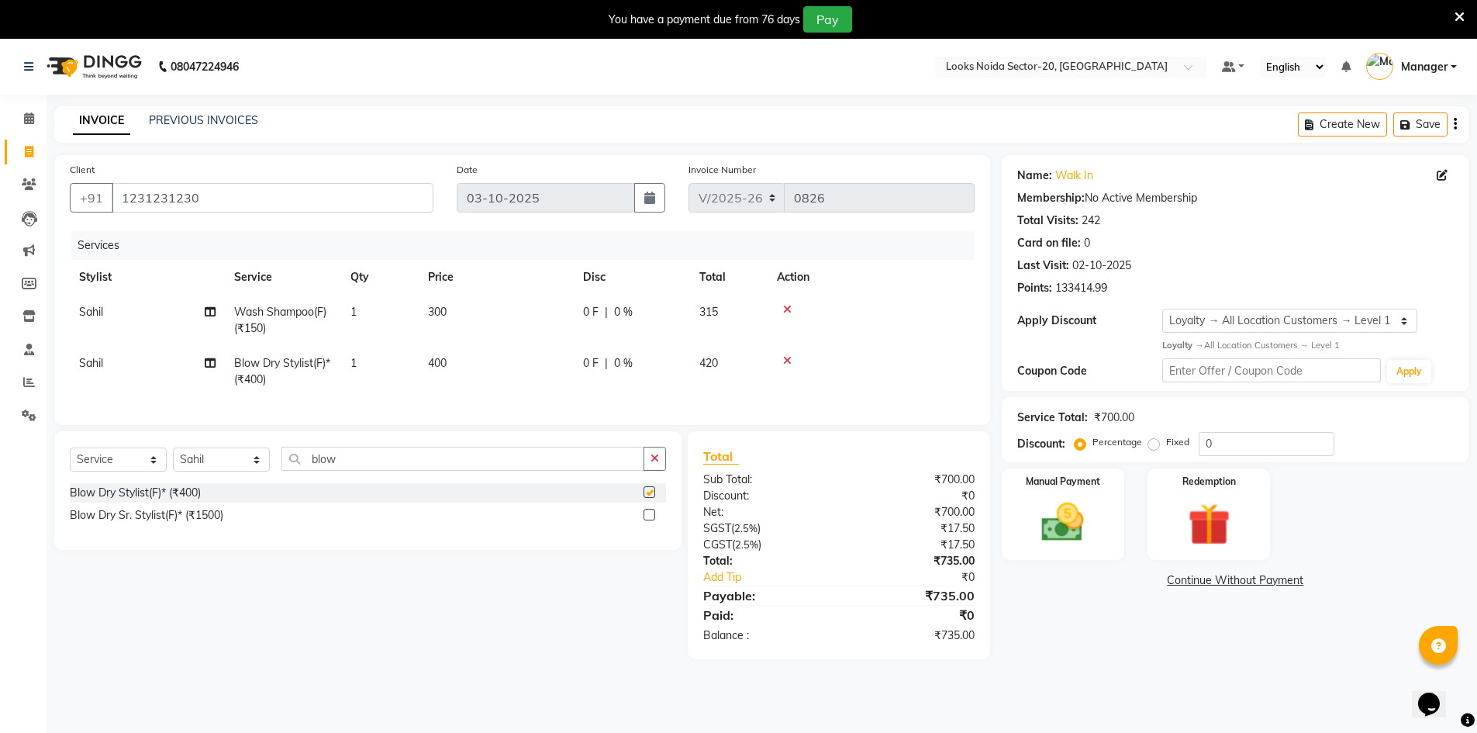
checkbox input "false"
click at [437, 359] on span "400" at bounding box center [437, 363] width 19 height 14
select select "86762"
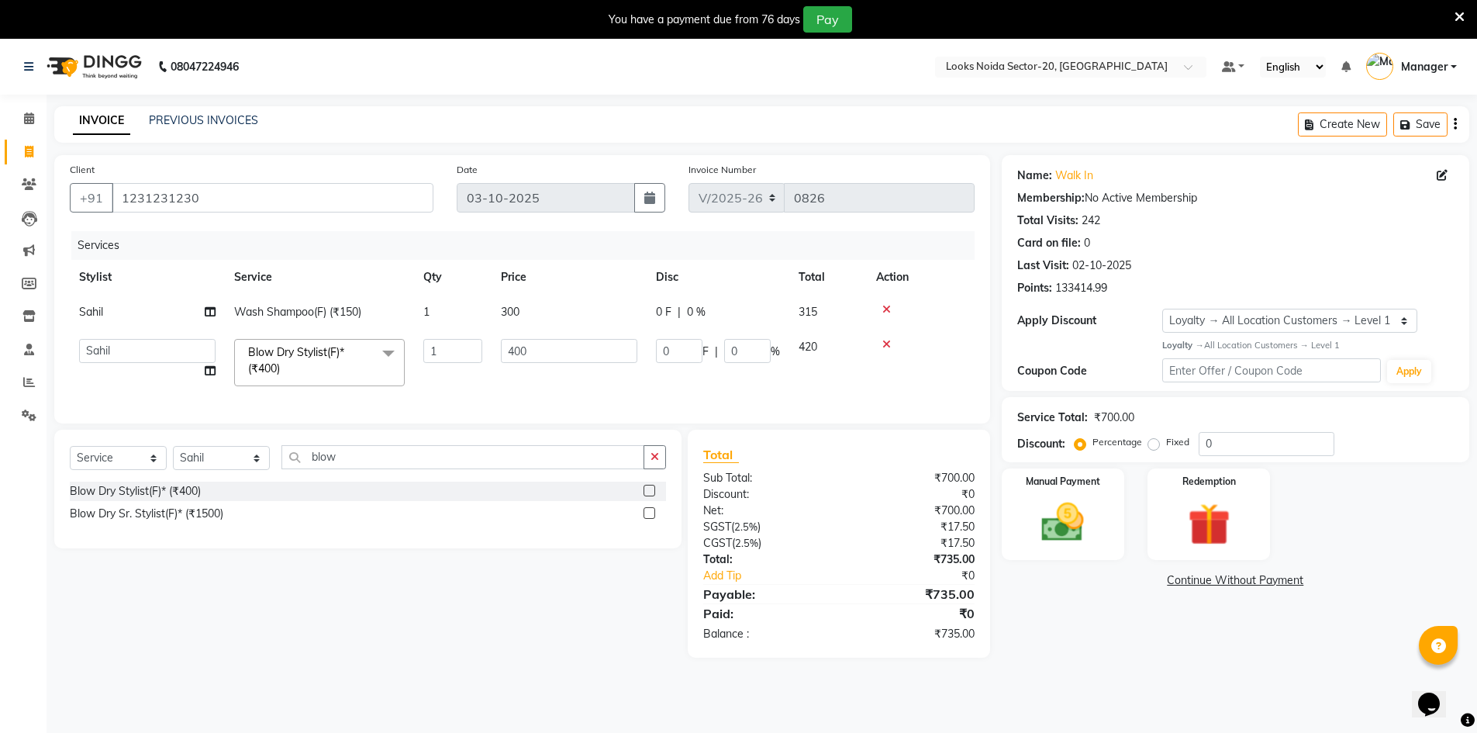
click at [564, 330] on td "400" at bounding box center [569, 363] width 155 height 66
click at [555, 362] on input "400" at bounding box center [569, 351] width 136 height 24
click at [563, 358] on input "400" at bounding box center [569, 351] width 136 height 24
type input "4"
type input "500"
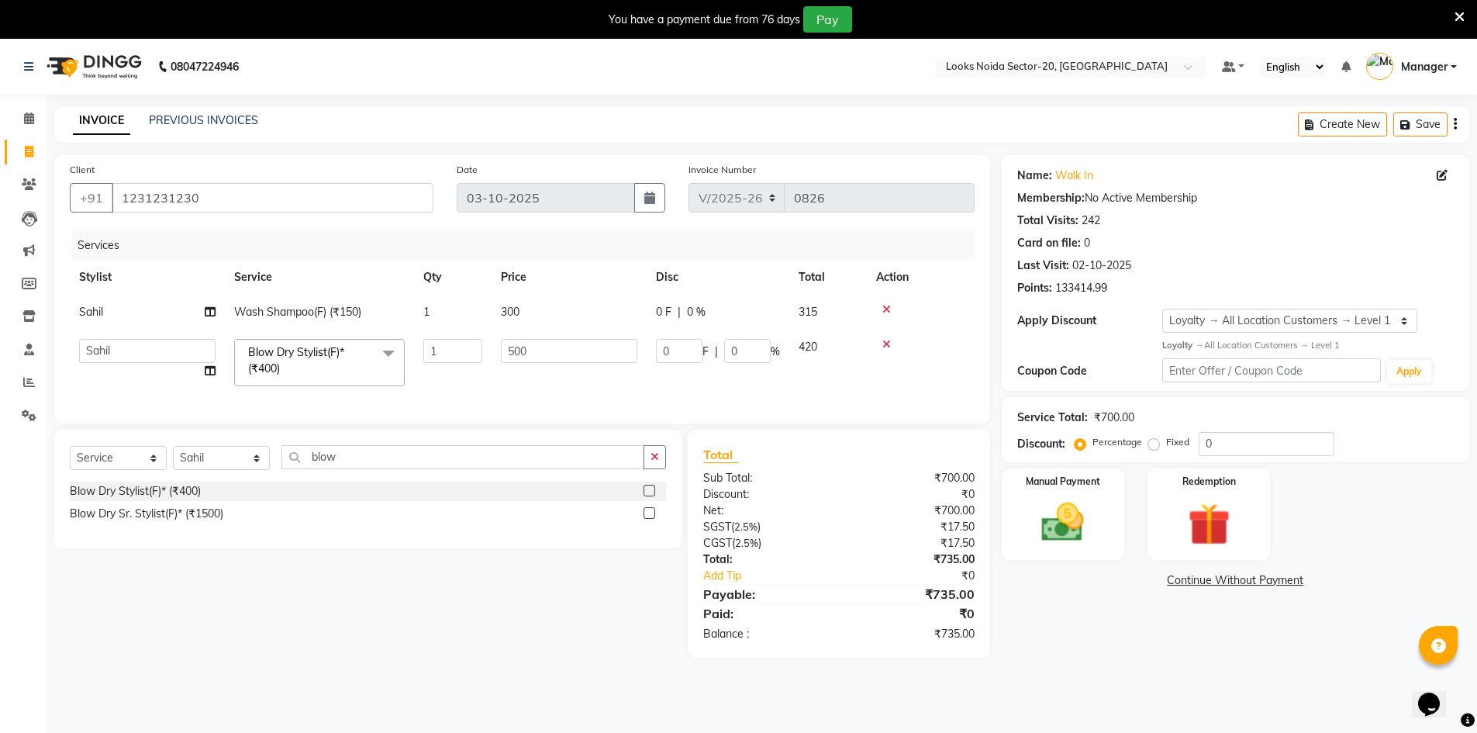
click at [629, 626] on div "Select Service Product Membership Package Voucher Prepaid Gift Card Select Styl…" at bounding box center [362, 544] width 639 height 228
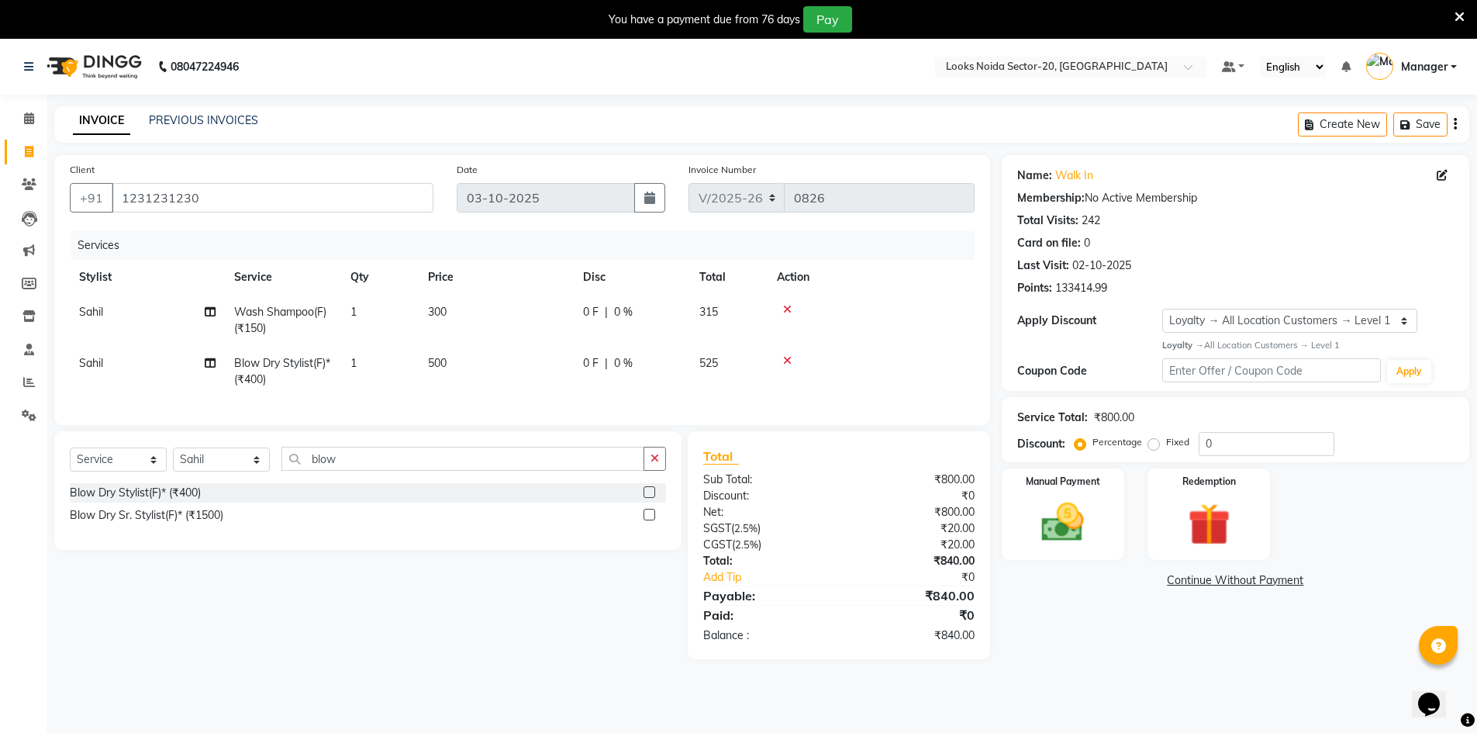
click at [785, 306] on icon at bounding box center [787, 309] width 9 height 11
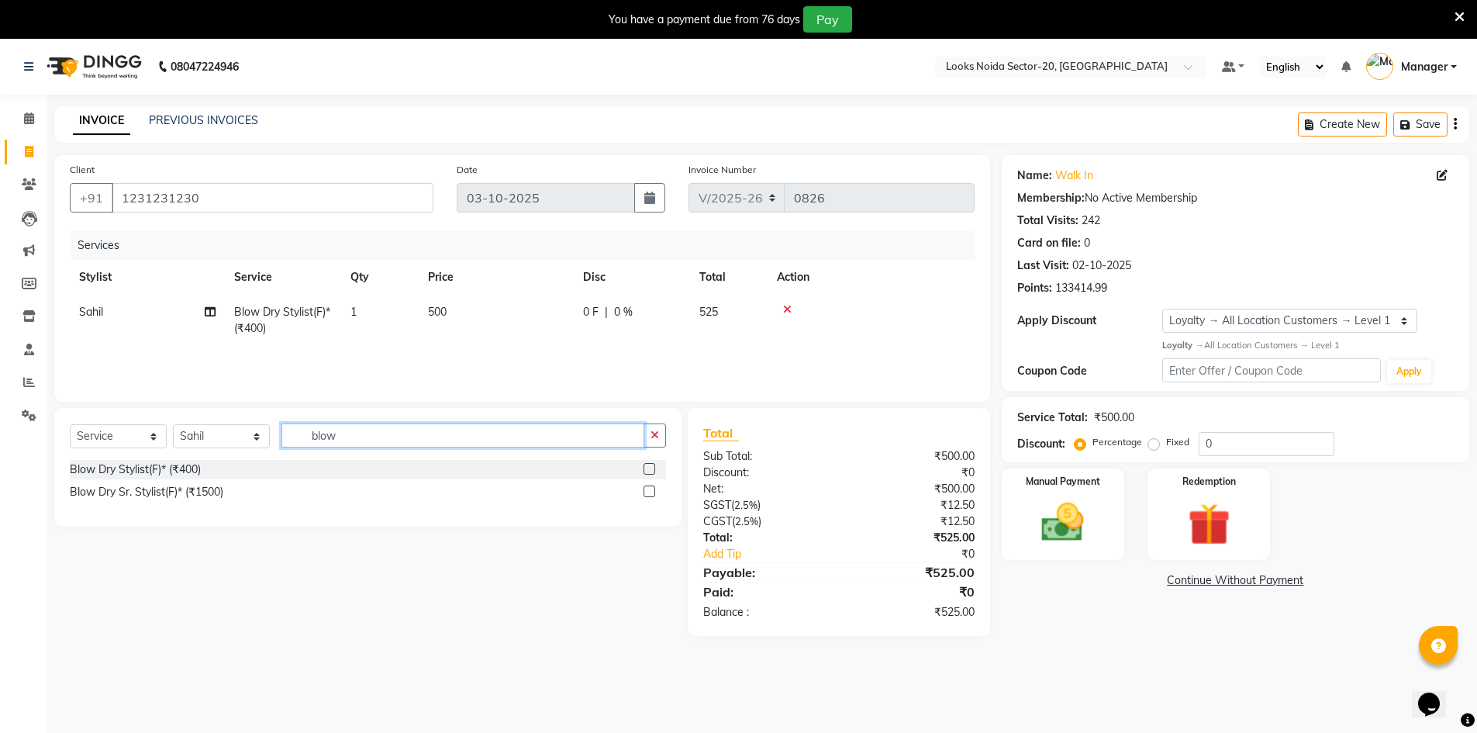
click at [368, 430] on input "blow" at bounding box center [462, 435] width 363 height 24
type input "b"
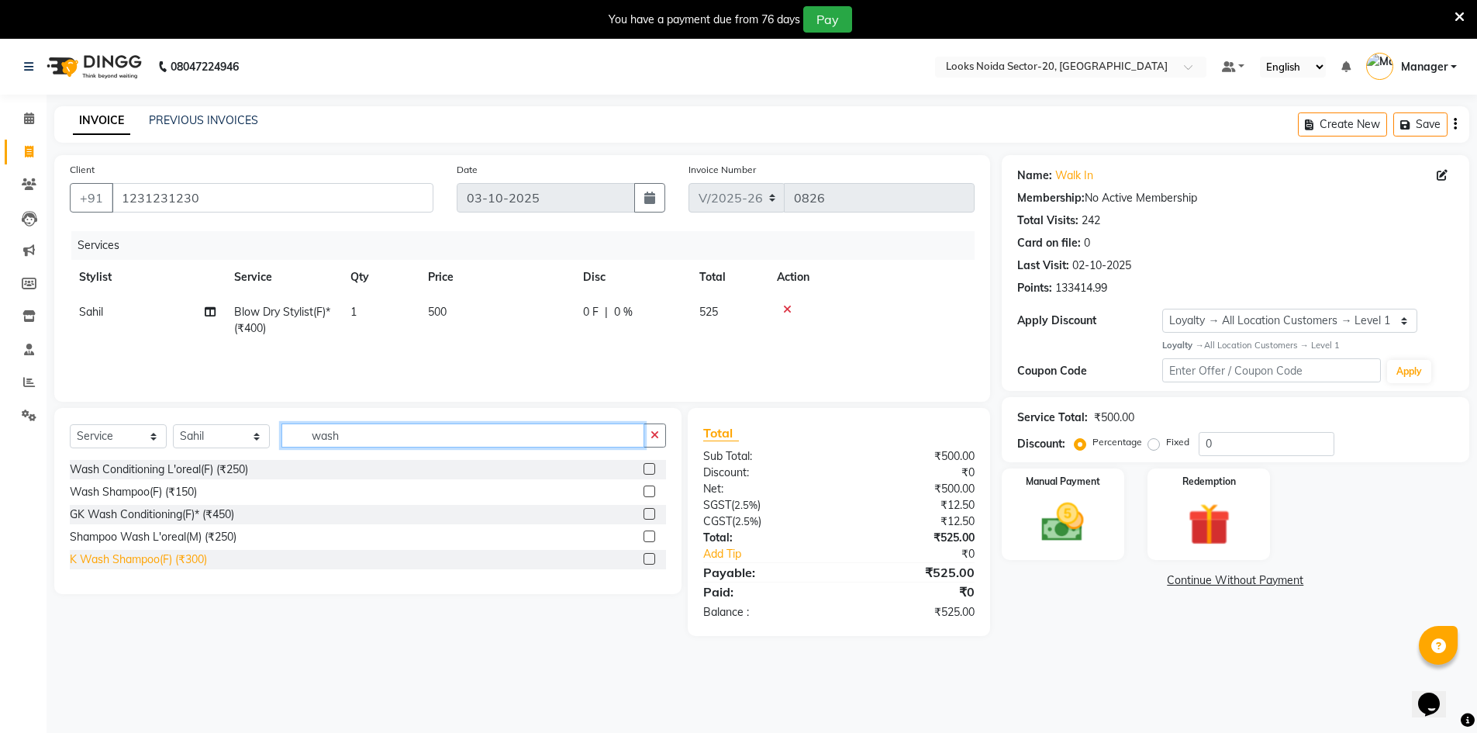
type input "wash"
click at [178, 563] on div "K Wash Shampoo(F) (₹300)" at bounding box center [138, 559] width 137 height 16
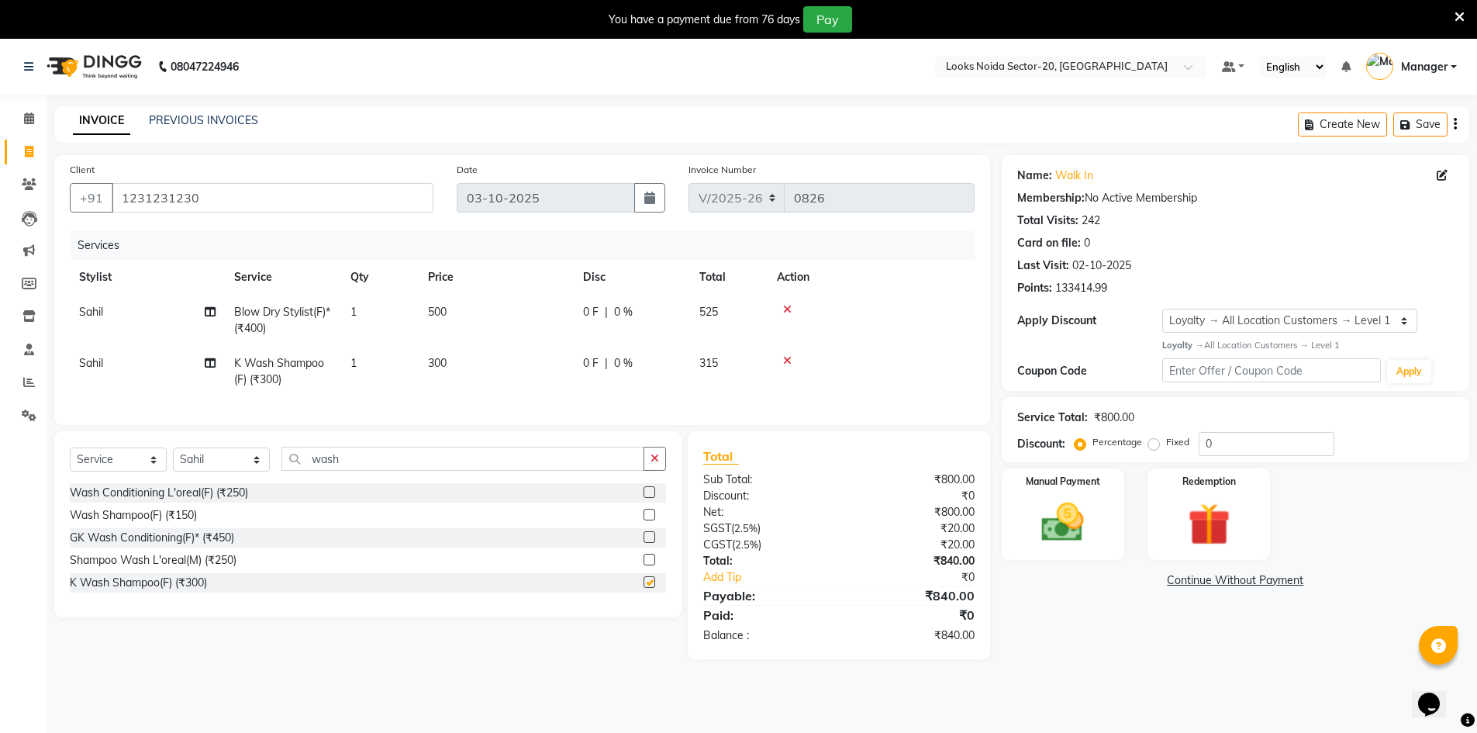
checkbox input "false"
click at [451, 354] on td "300" at bounding box center [496, 371] width 155 height 51
select select "86762"
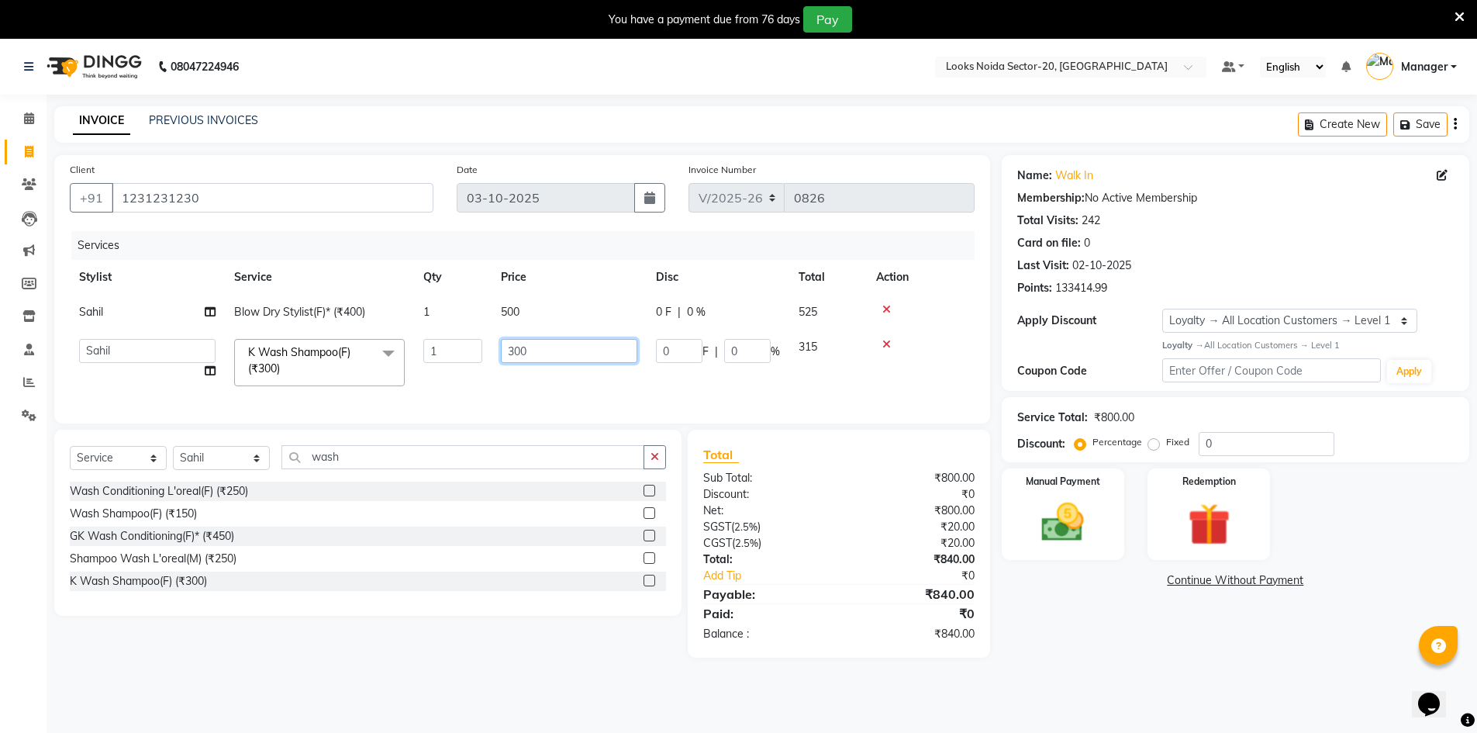
click at [537, 356] on input "300" at bounding box center [569, 351] width 136 height 24
type input "3"
type input "600"
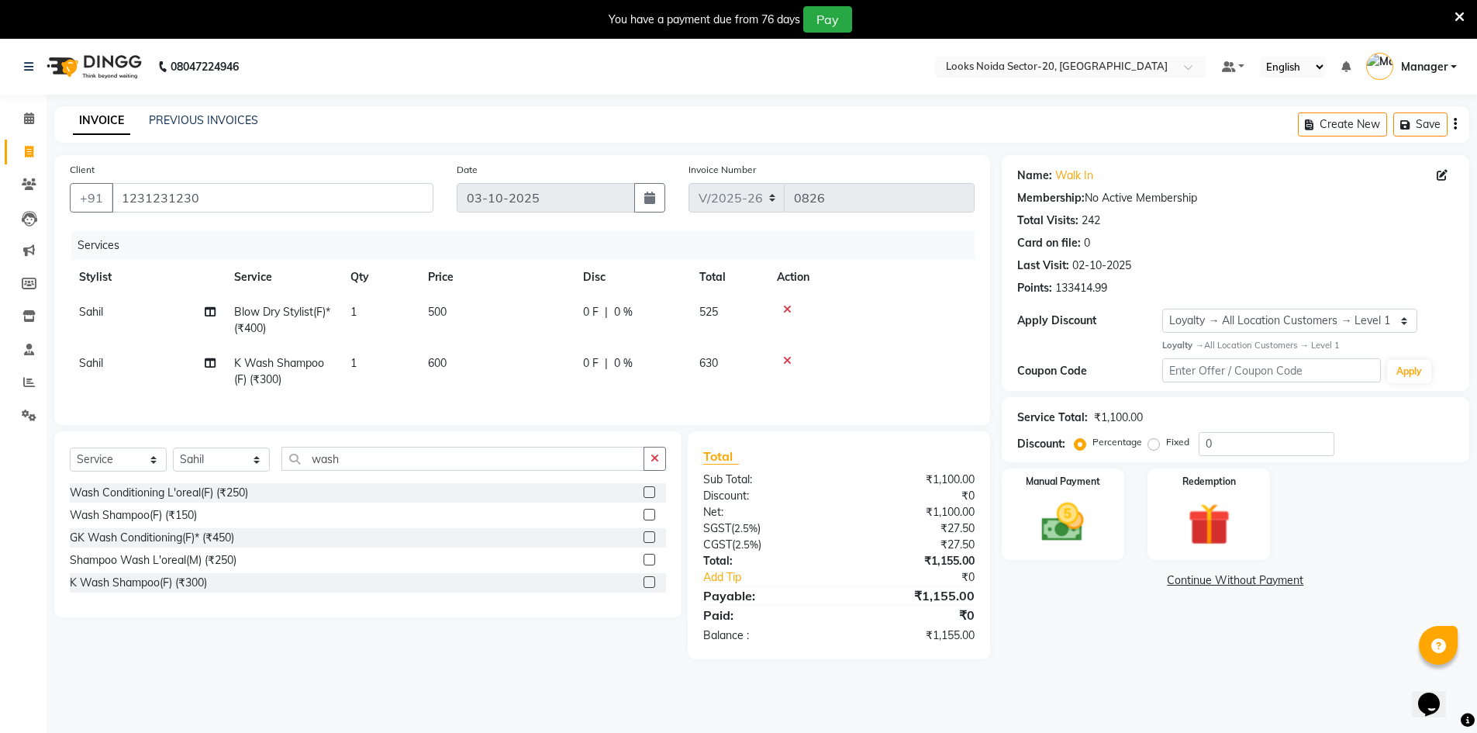
click at [1129, 658] on div "Name: Walk In Membership: No Active Membership Total Visits: 242 Card on file: …" at bounding box center [1241, 407] width 479 height 504
click at [275, 181] on div "Client +91 1231231230" at bounding box center [251, 193] width 387 height 64
click at [274, 197] on input "1231231230" at bounding box center [273, 197] width 322 height 29
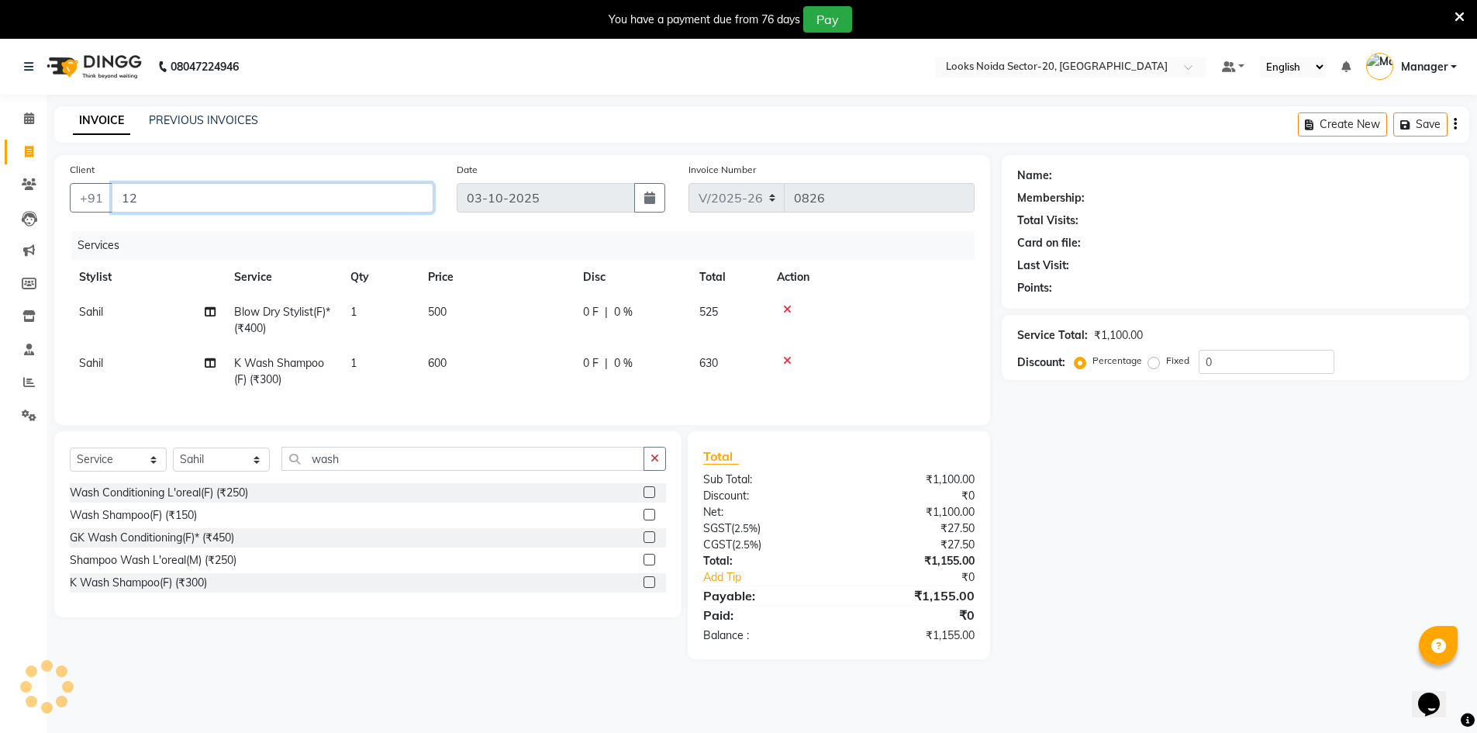
type input "1"
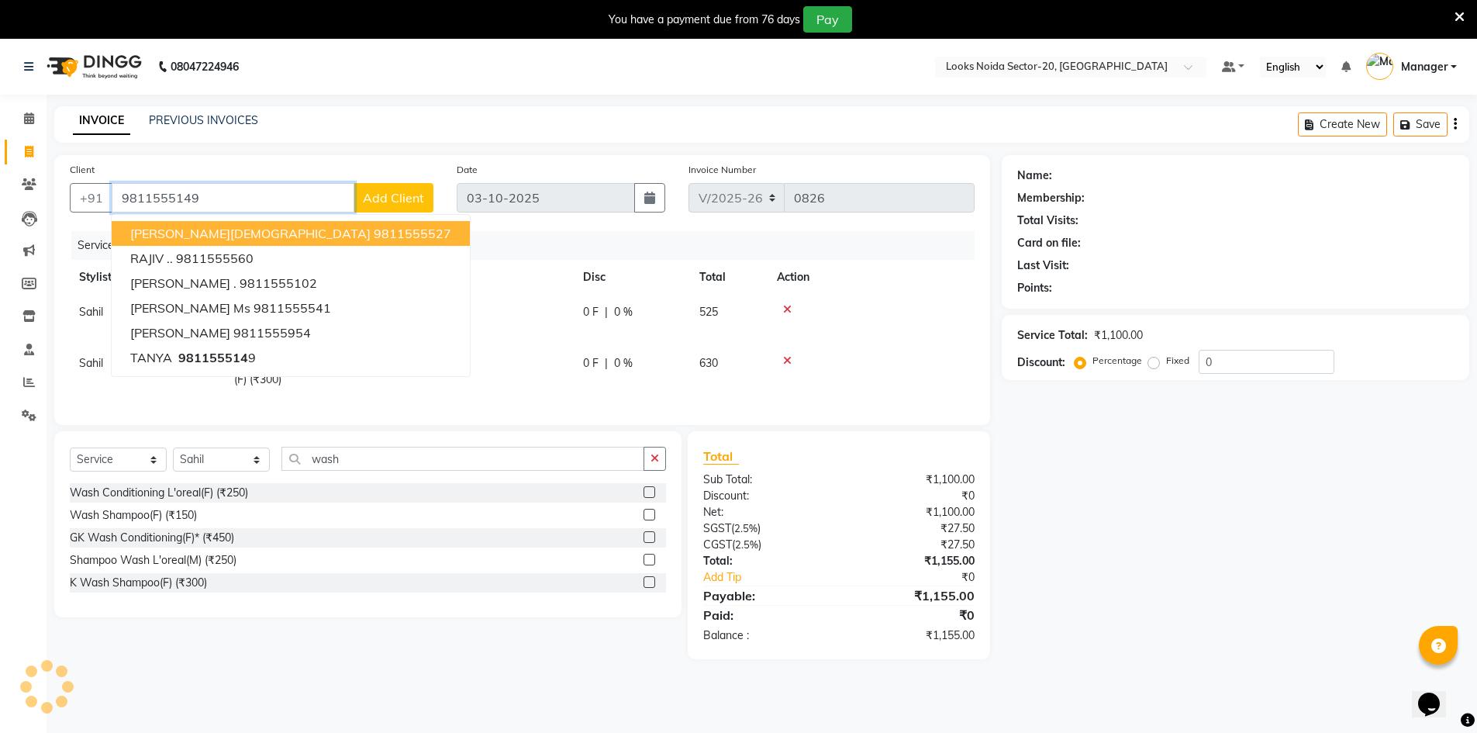
type input "9811555149"
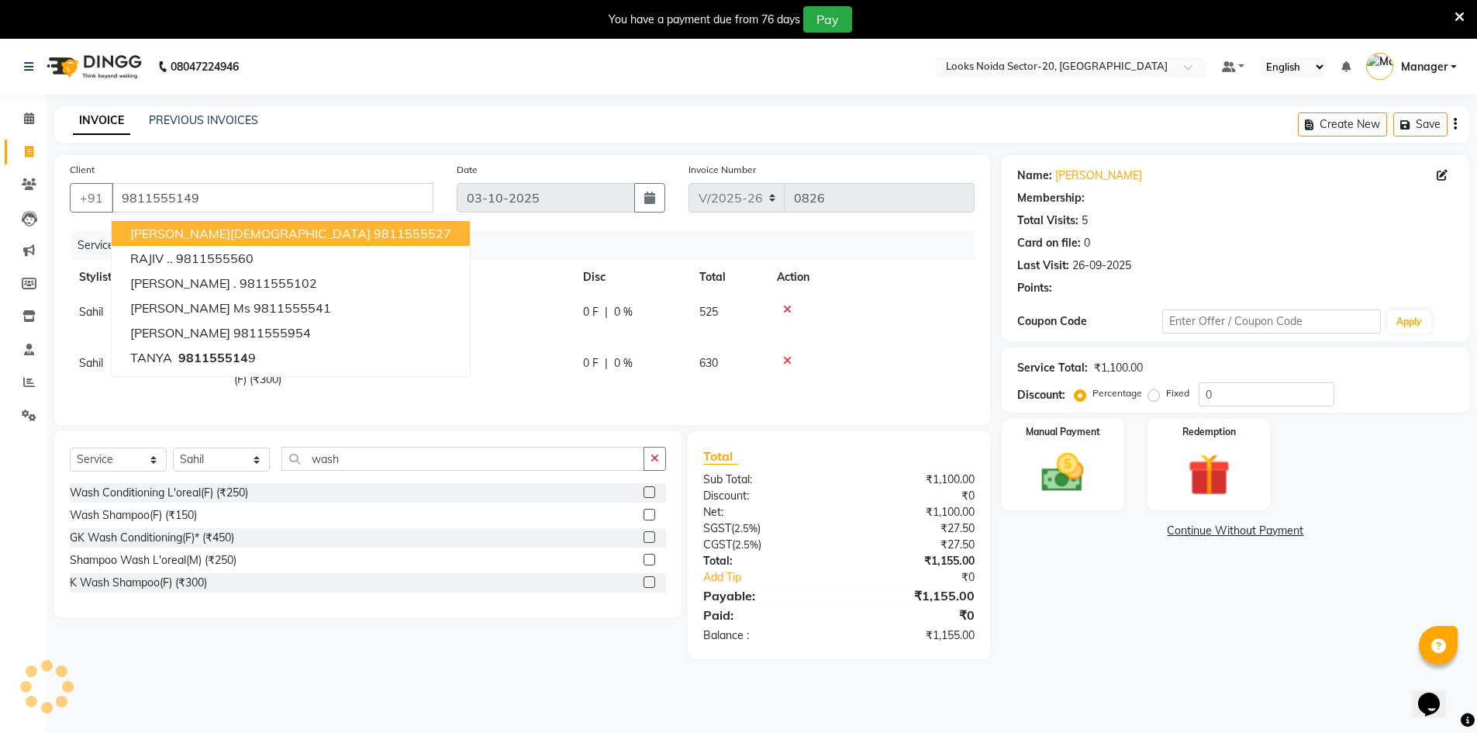
select select "1: Object"
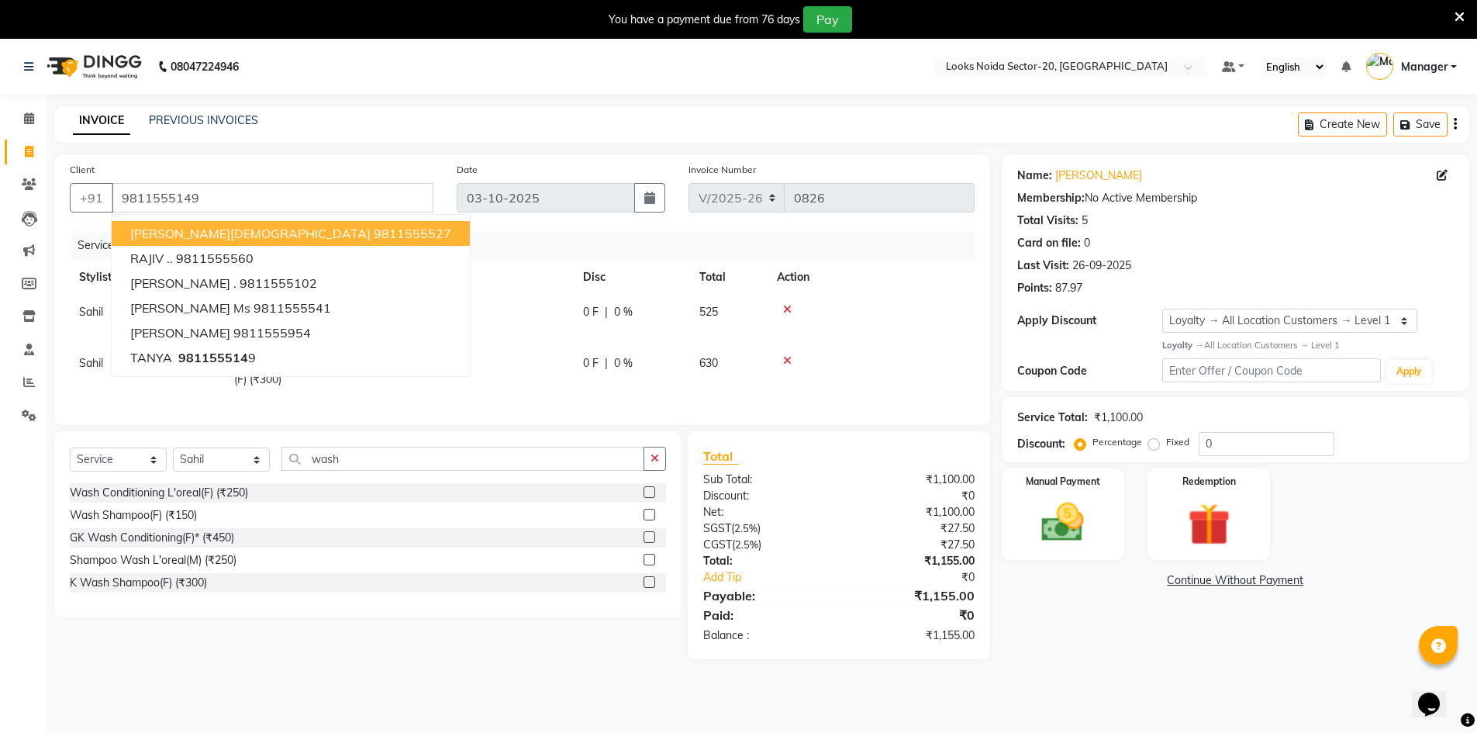
click at [1158, 259] on div "Last Visit: 26-09-2025" at bounding box center [1235, 265] width 437 height 16
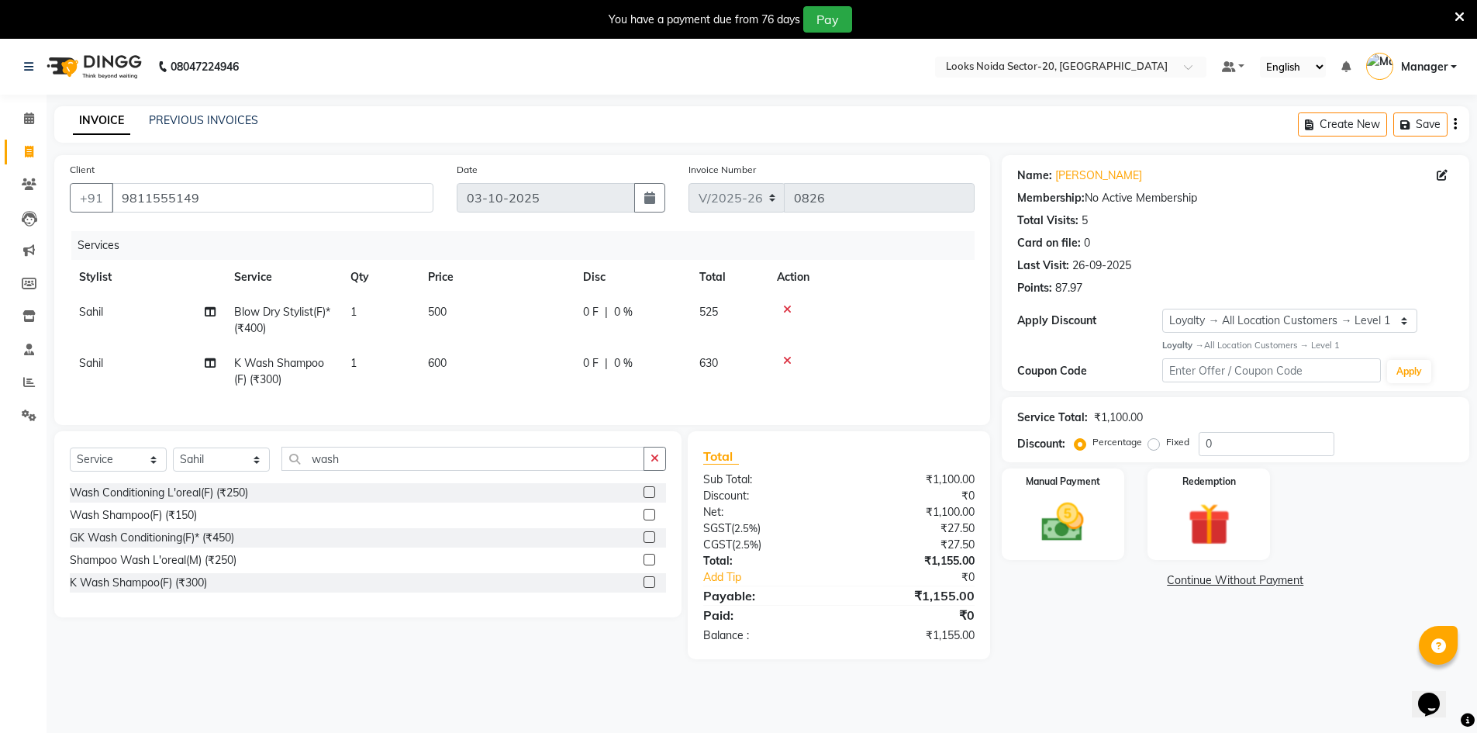
click at [432, 357] on span "600" at bounding box center [437, 363] width 19 height 14
select select "86762"
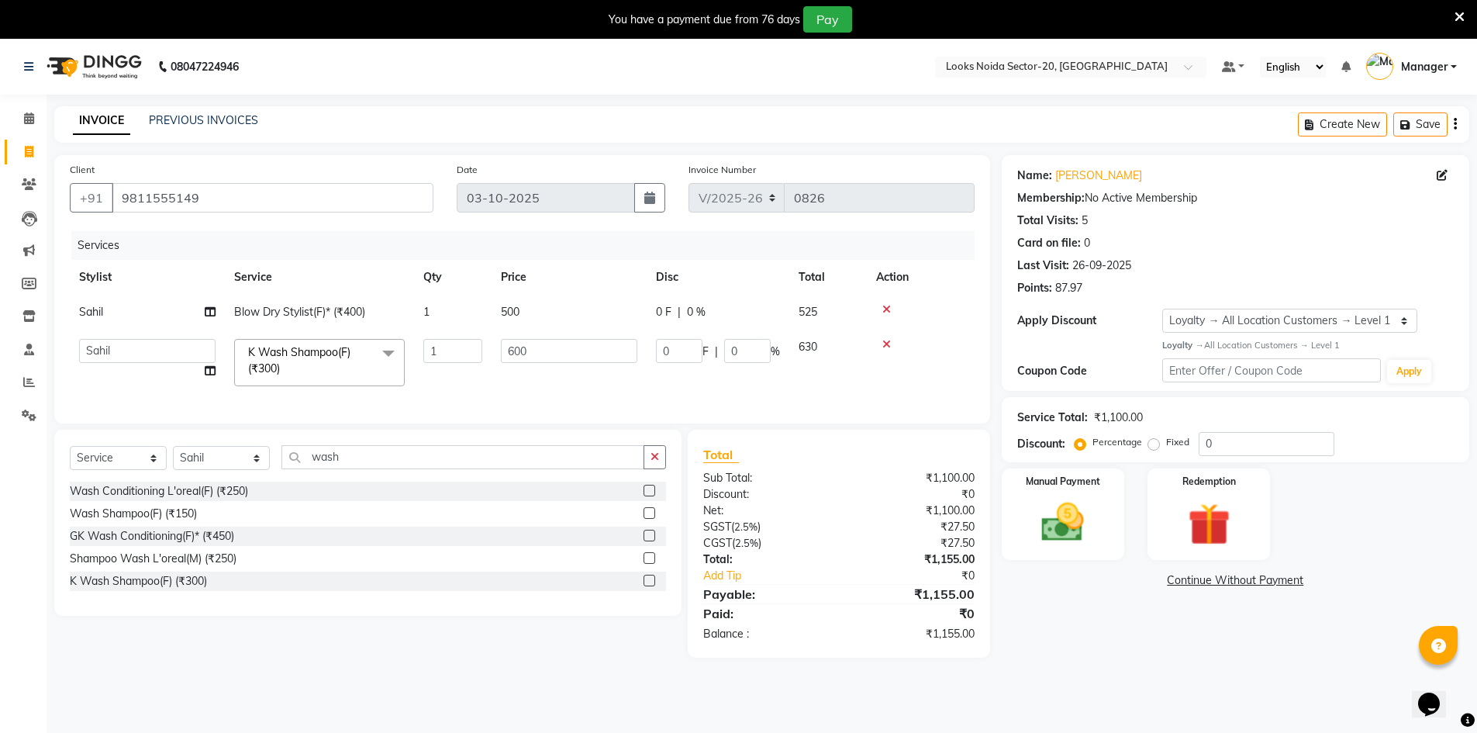
drag, startPoint x: 552, startPoint y: 383, endPoint x: 543, endPoint y: 353, distance: 31.6
click at [548, 372] on td "600" at bounding box center [569, 363] width 155 height 66
click at [543, 352] on input "600" at bounding box center [569, 351] width 136 height 24
type input "6"
type input "500"
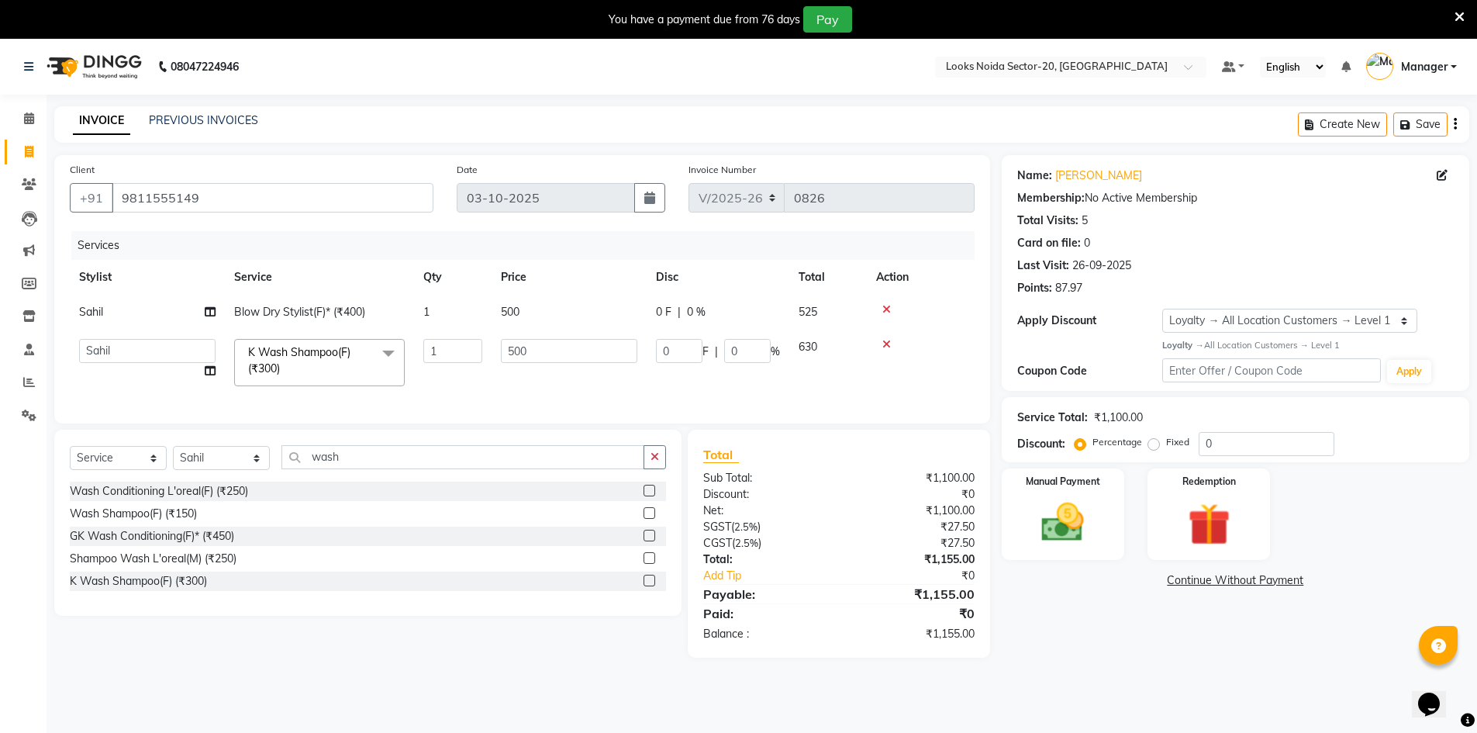
click at [1057, 622] on div "Name: Tanya Membership: No Active Membership Total Visits: 5 Card on file: 0 La…" at bounding box center [1241, 406] width 479 height 502
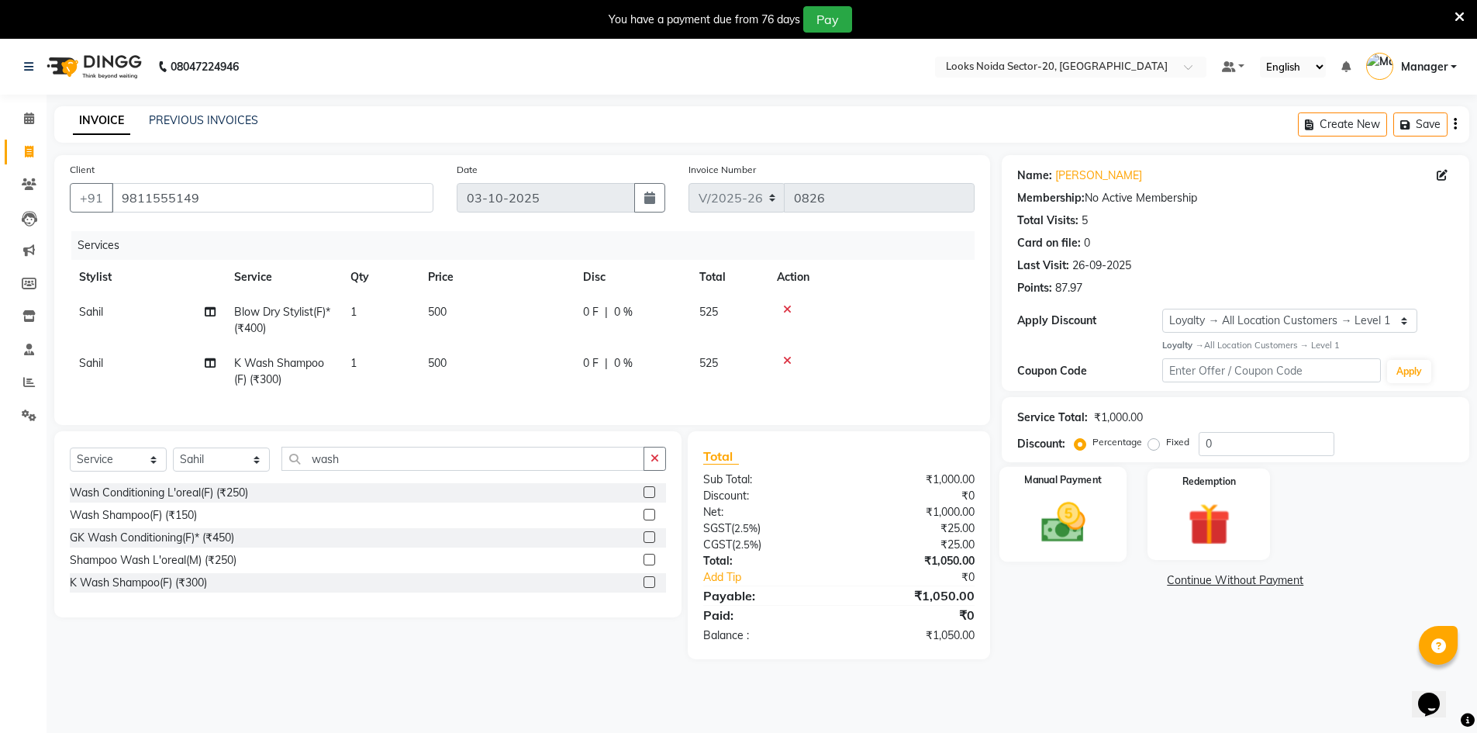
click at [1038, 513] on img at bounding box center [1062, 522] width 71 height 50
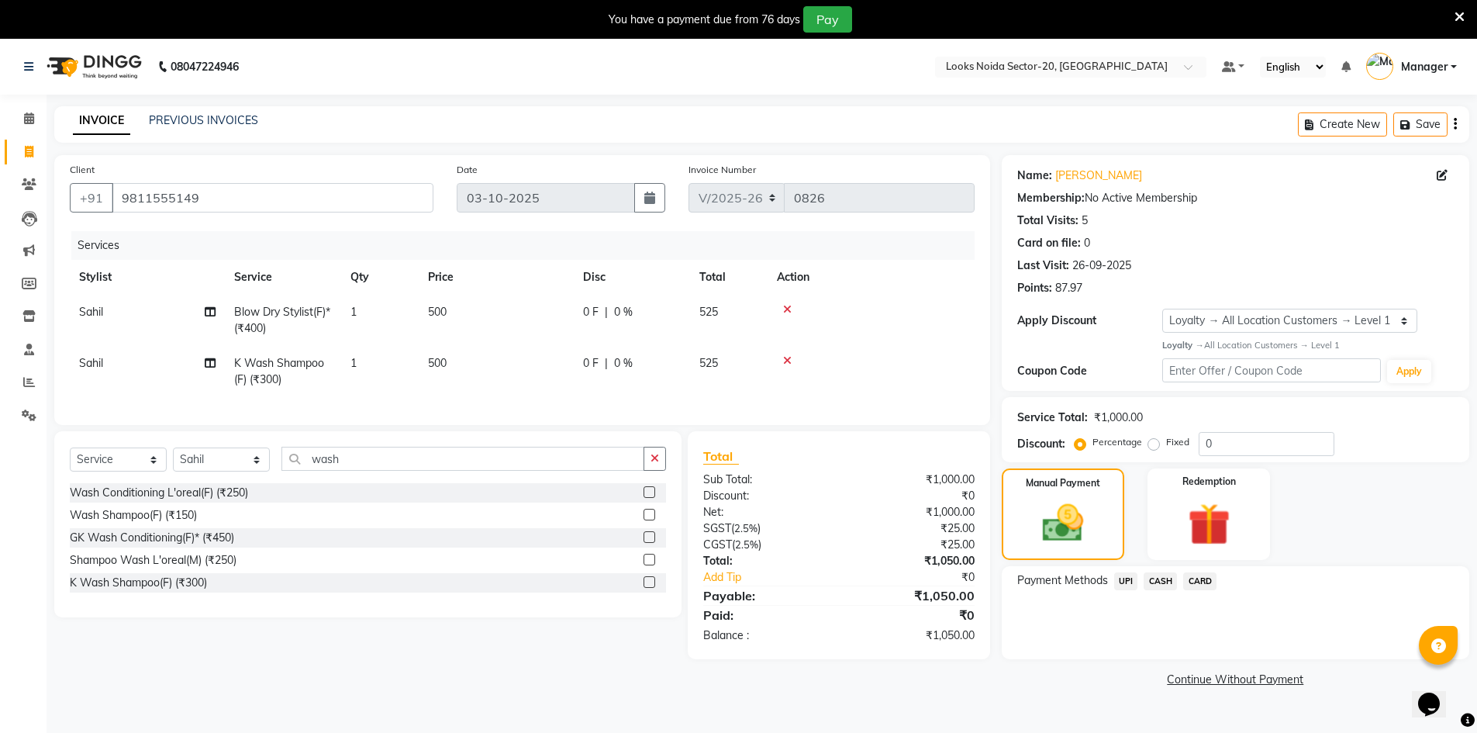
click at [1131, 581] on span "UPI" at bounding box center [1126, 581] width 24 height 18
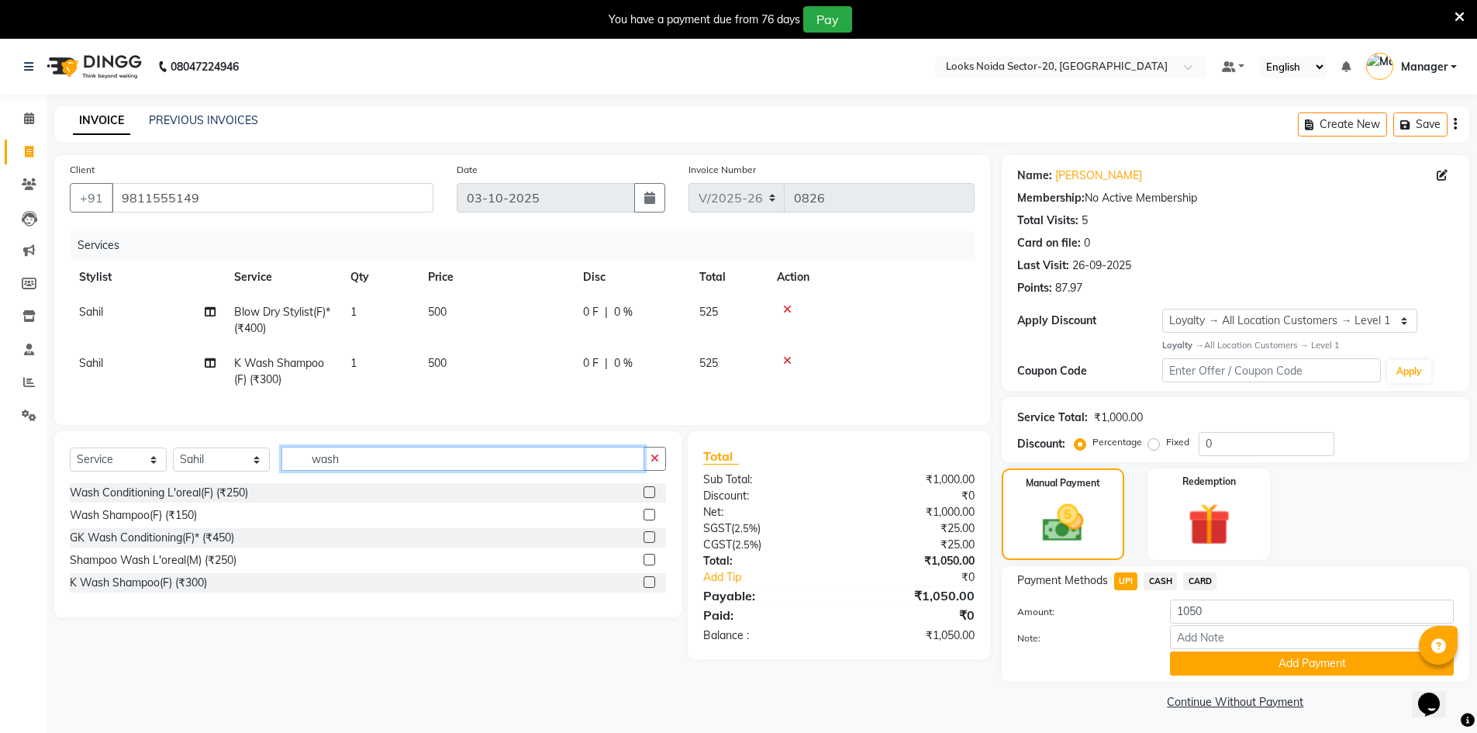
click at [469, 471] on input "wash" at bounding box center [462, 459] width 363 height 24
click at [85, 316] on span "Sahil" at bounding box center [91, 312] width 24 height 14
select select "86762"
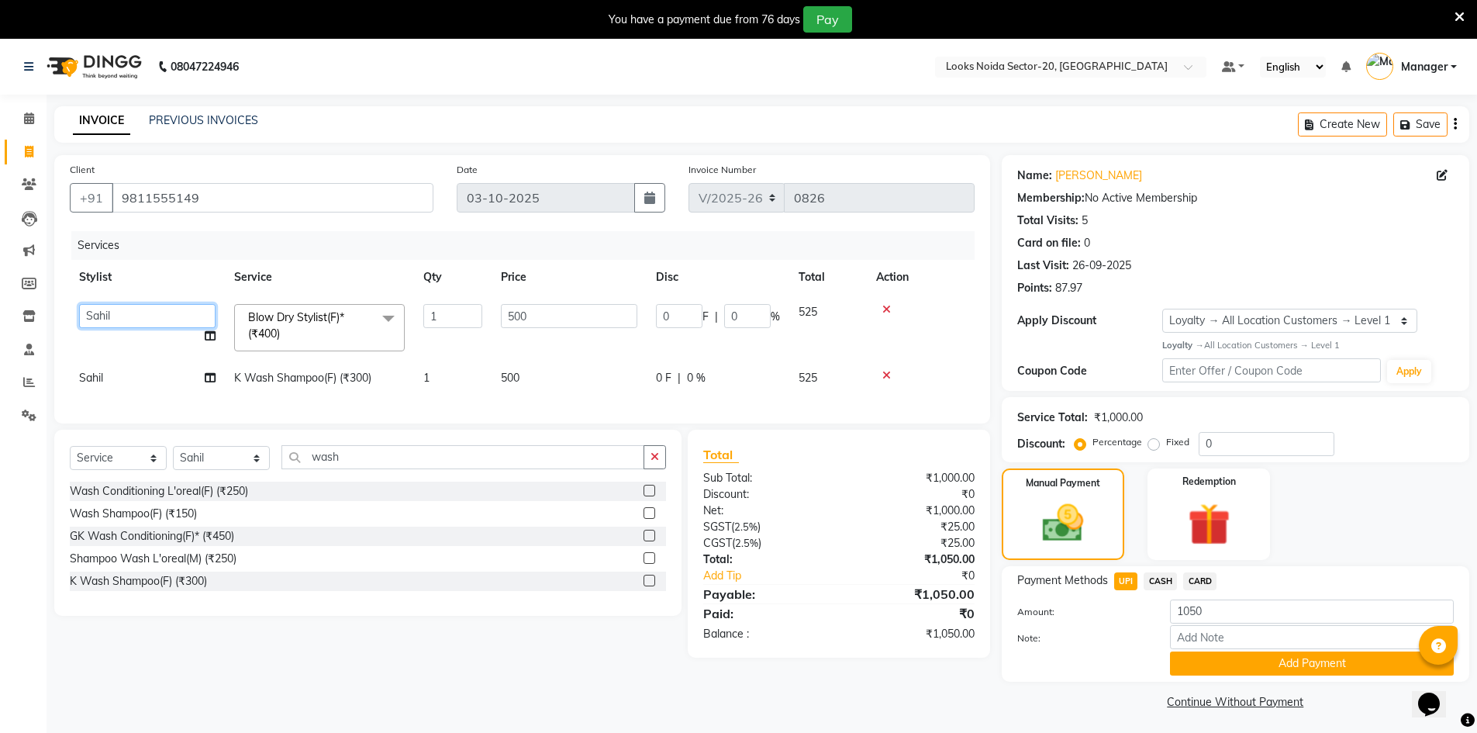
click at [157, 310] on select "Aarti Sharma Abhishek_Mrg Adil Counter_Sales Elisha Fardeen Mahfoos Mahi Manage…" at bounding box center [147, 316] width 136 height 24
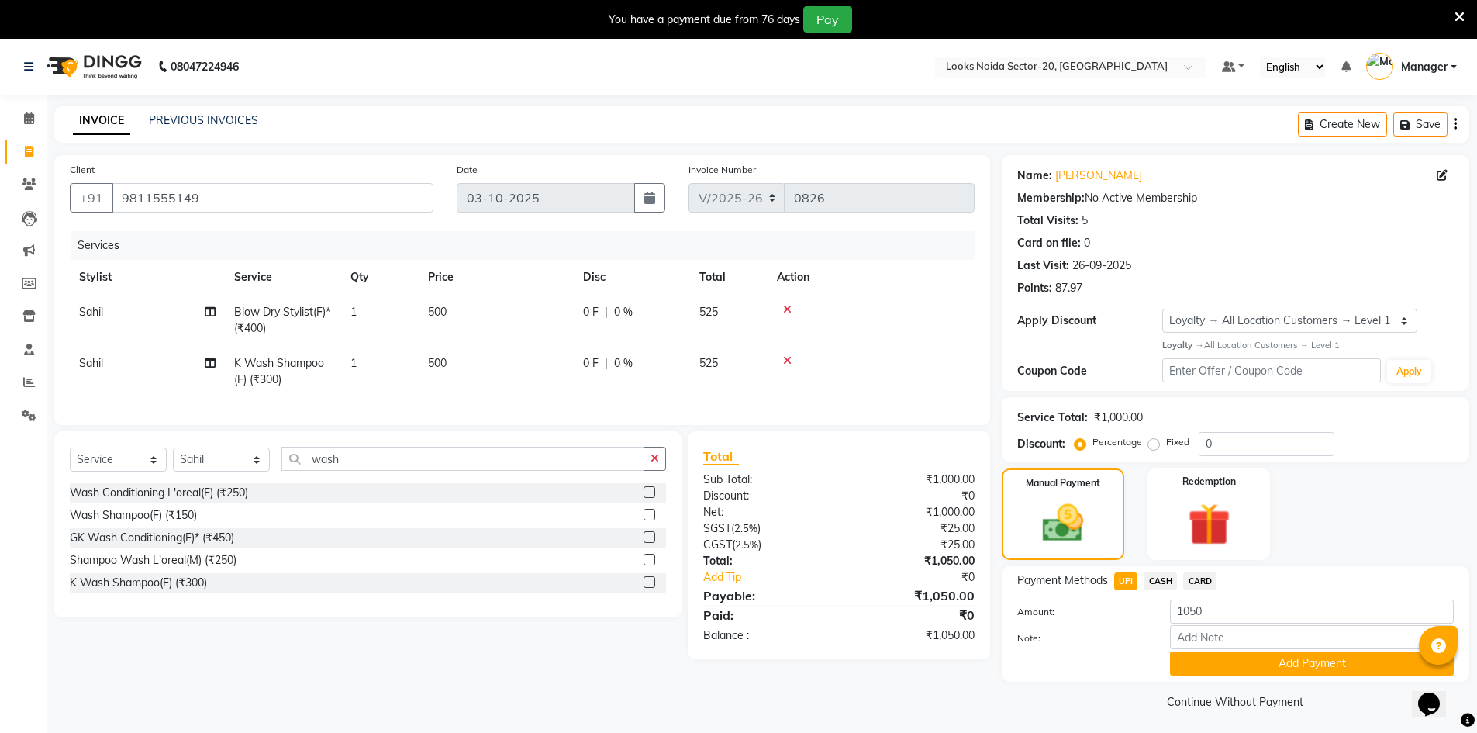
click at [319, 693] on div "Client +91 9811555149 Date 03-10-2025 Invoice Number V/2025 V/2025-26 0826 Serv…" at bounding box center [522, 434] width 959 height 558
click at [1208, 667] on button "Add Payment" at bounding box center [1312, 663] width 284 height 24
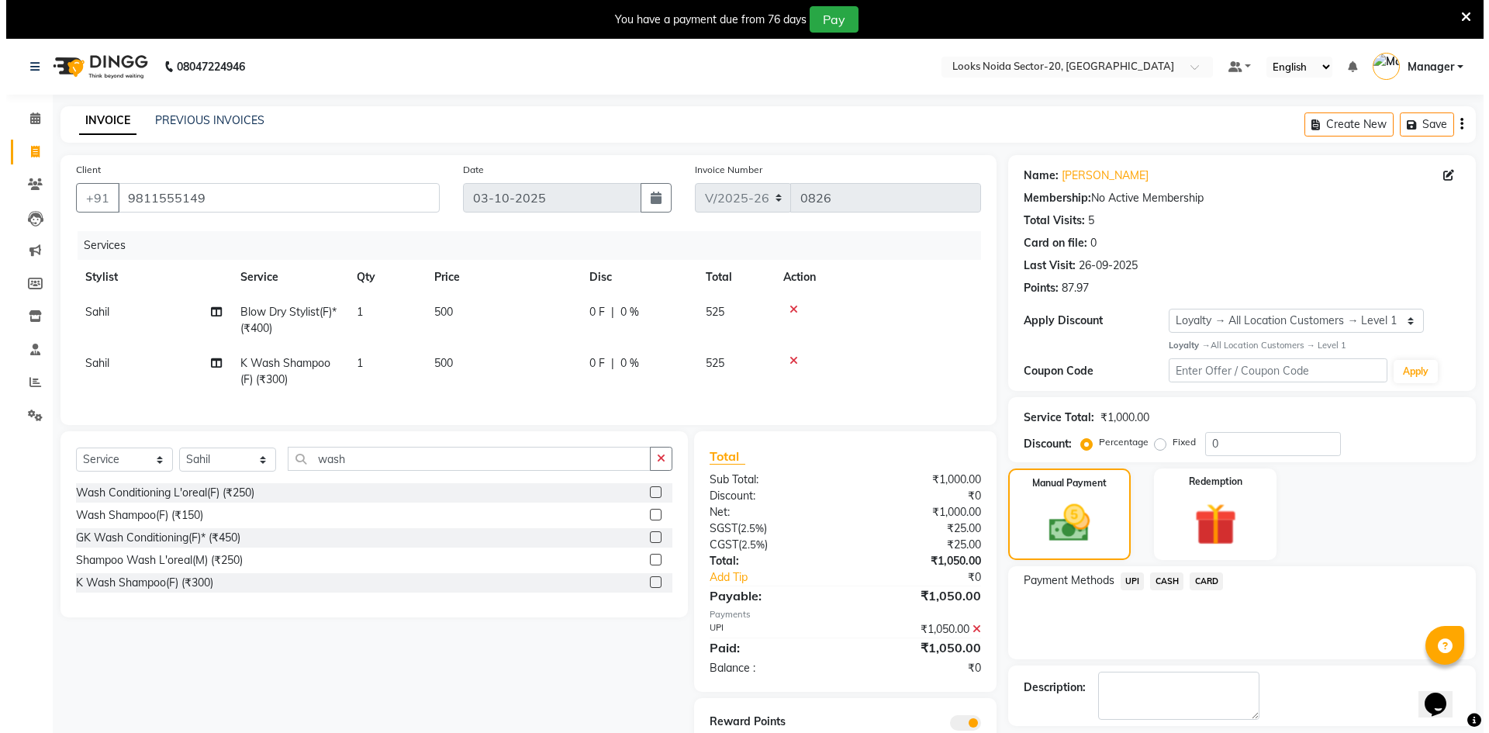
scroll to position [71, 0]
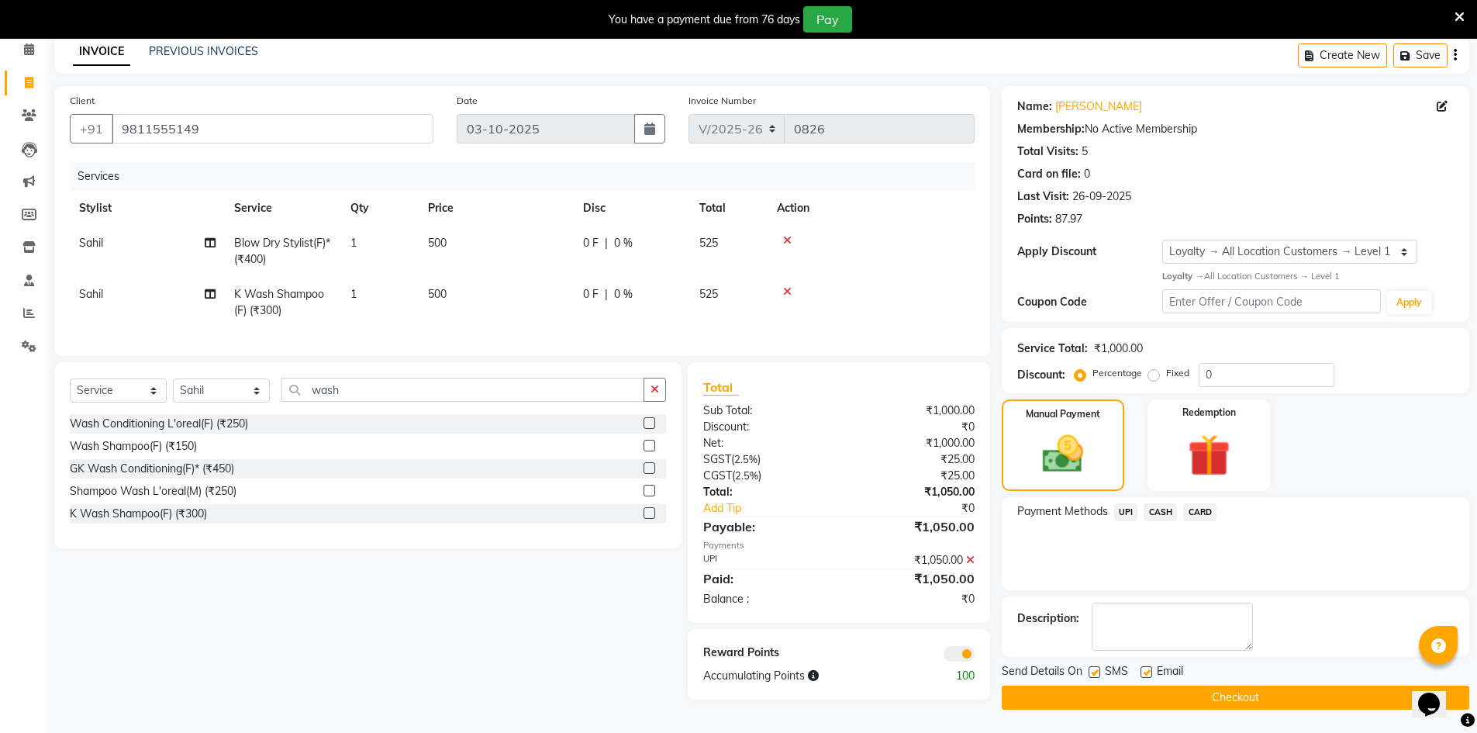
click at [960, 661] on span at bounding box center [959, 654] width 31 height 16
click at [975, 656] on input "checkbox" at bounding box center [975, 656] width 0 height 0
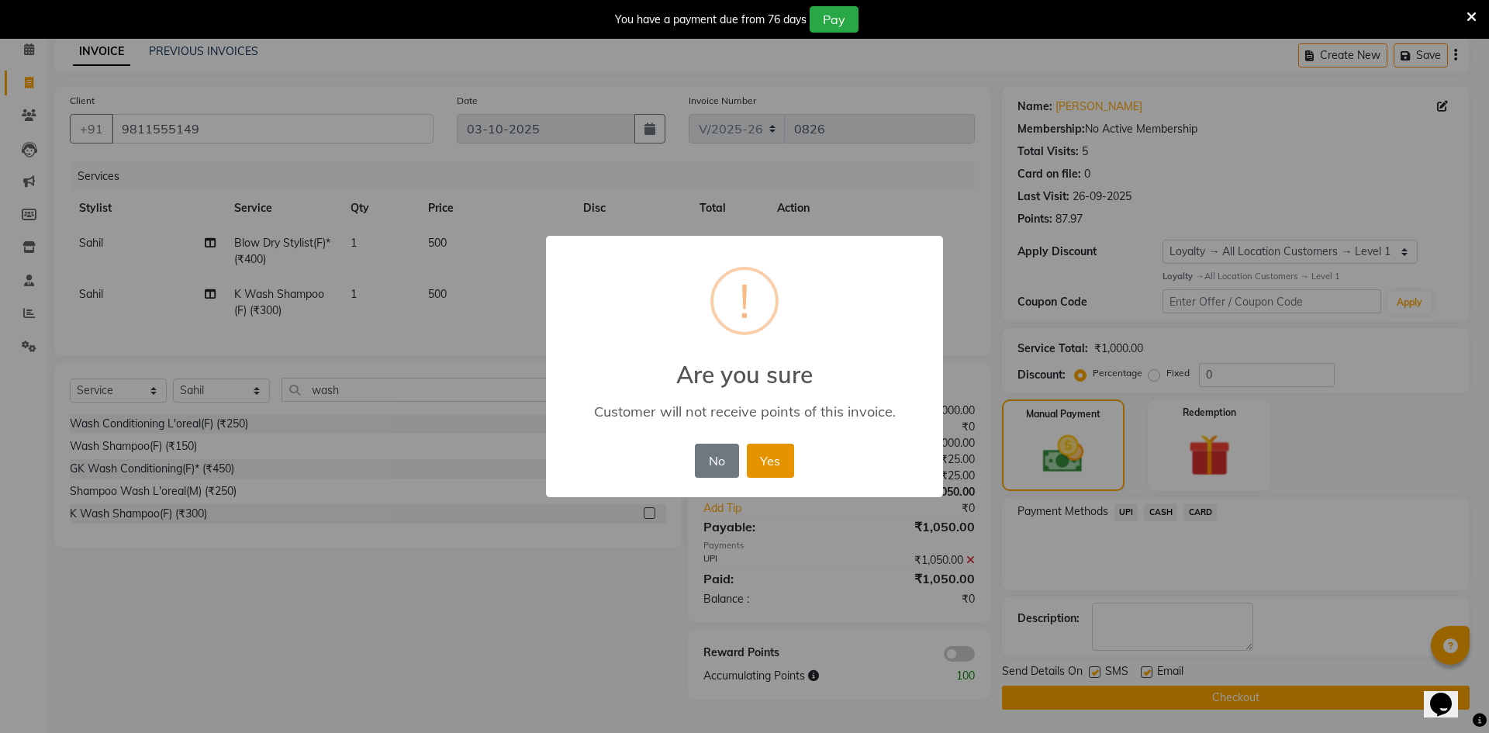
click at [758, 455] on button "Yes" at bounding box center [770, 461] width 47 height 34
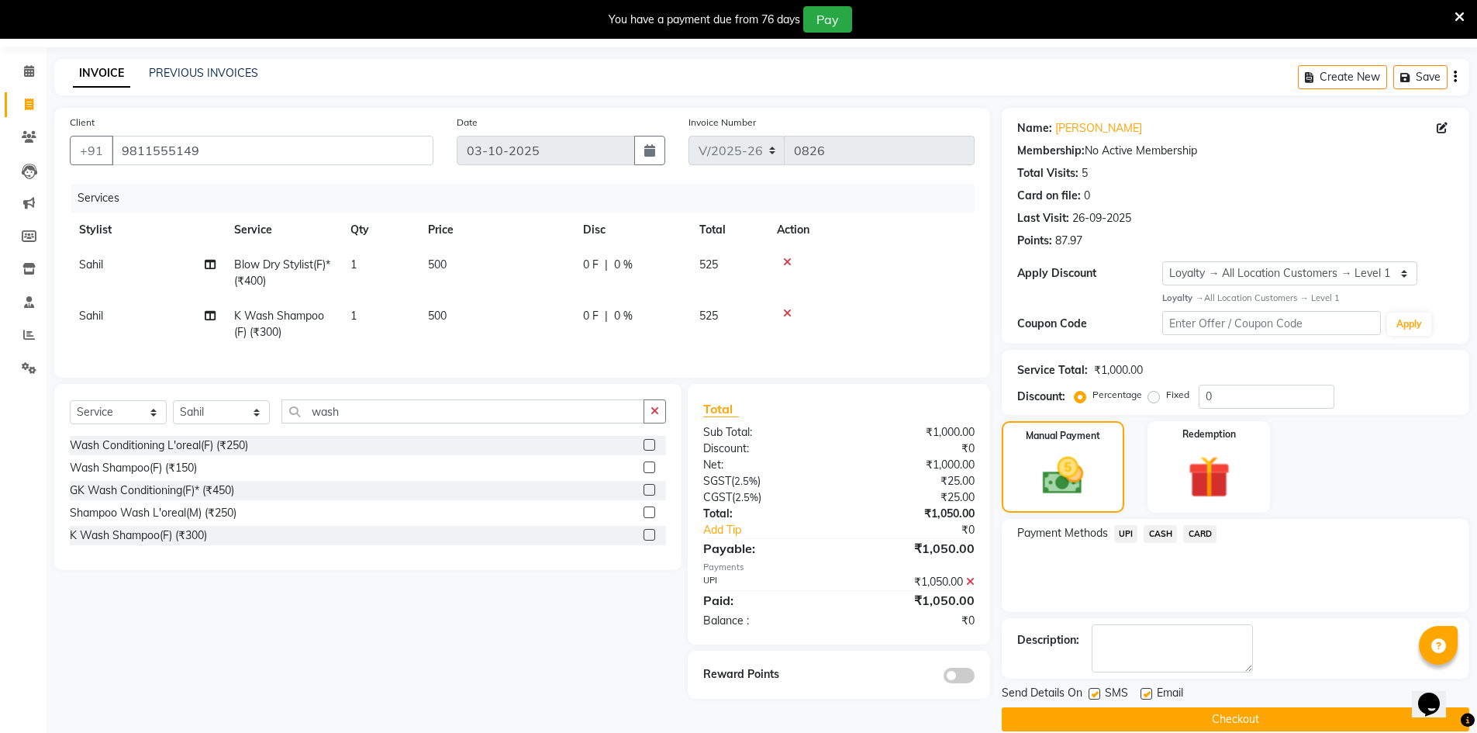
scroll to position [69, 0]
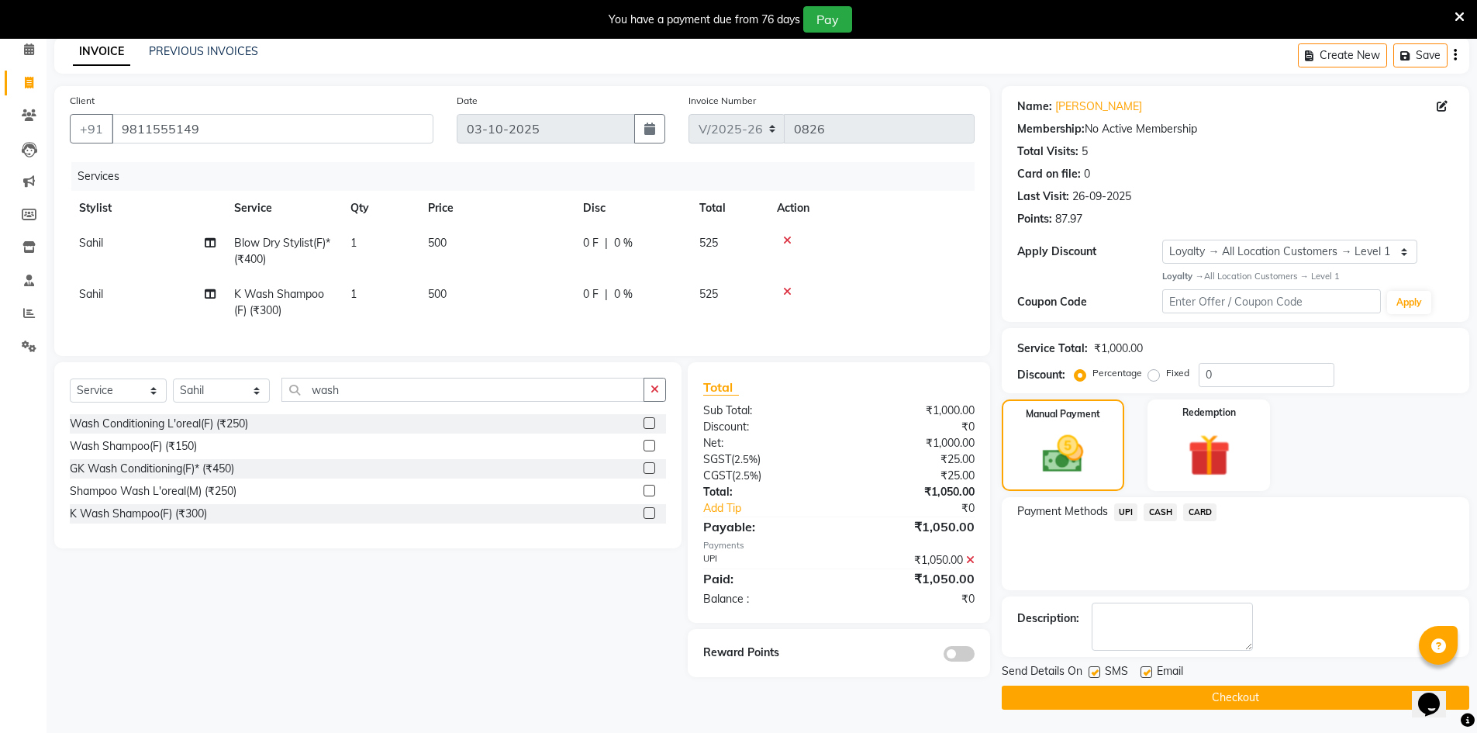
click at [1162, 693] on button "Checkout" at bounding box center [1236, 697] width 468 height 24
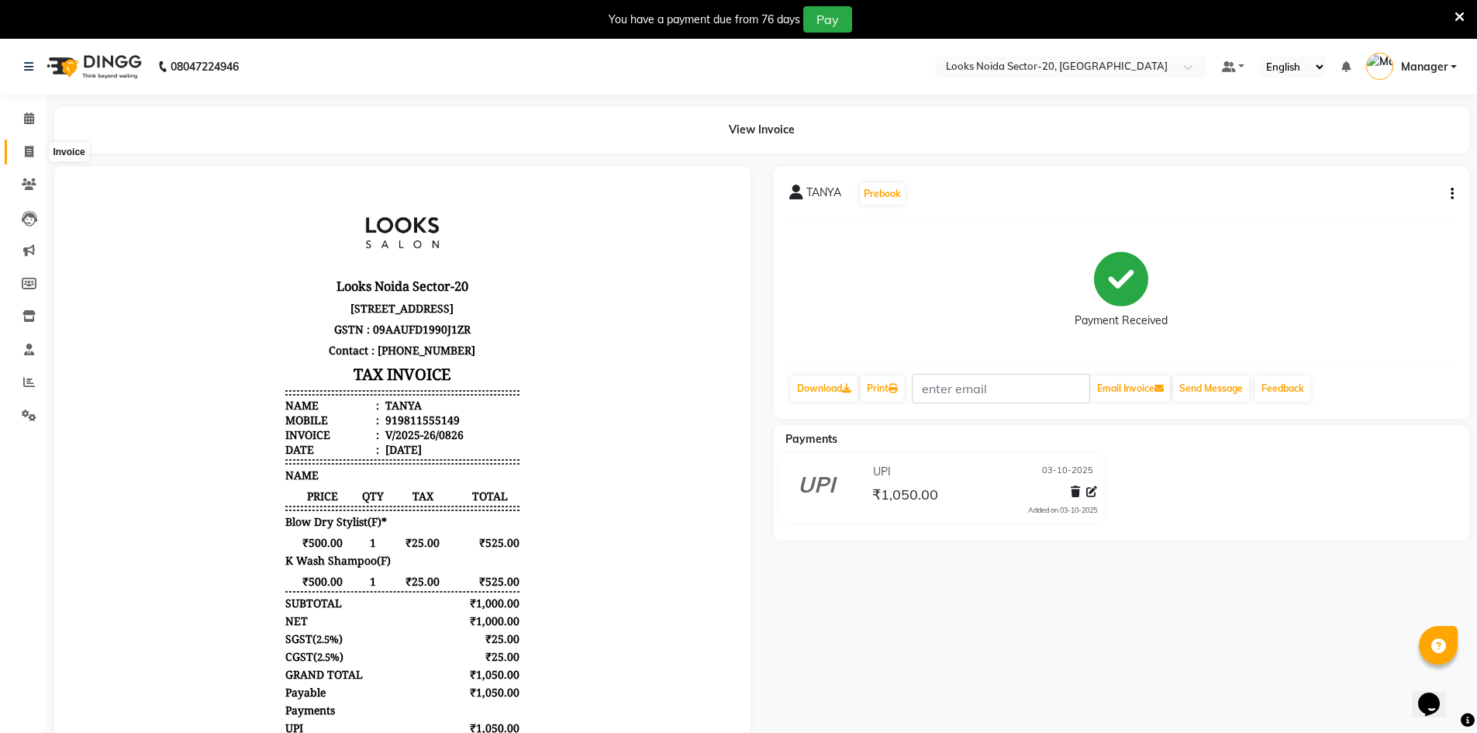
click at [33, 154] on icon at bounding box center [29, 152] width 9 height 12
select select "service"
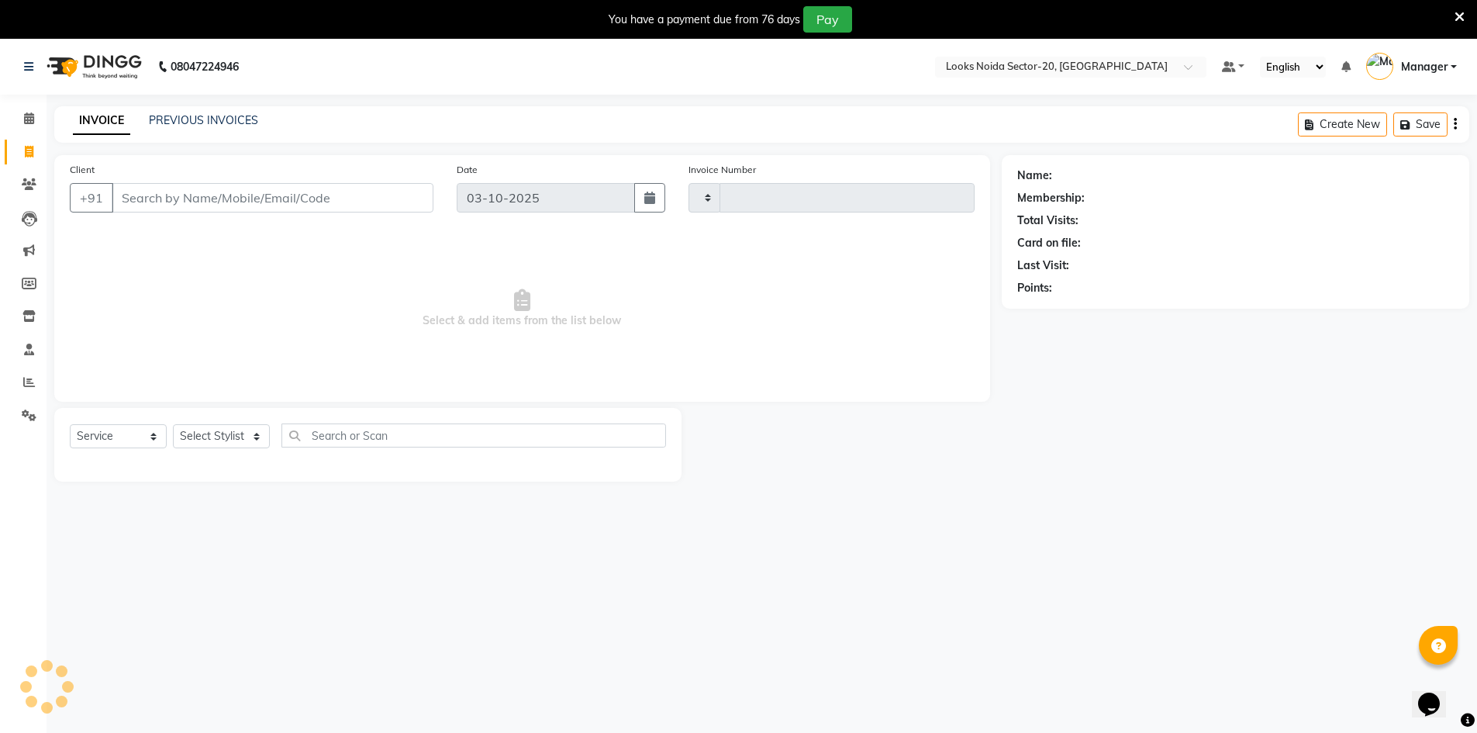
type input "0827"
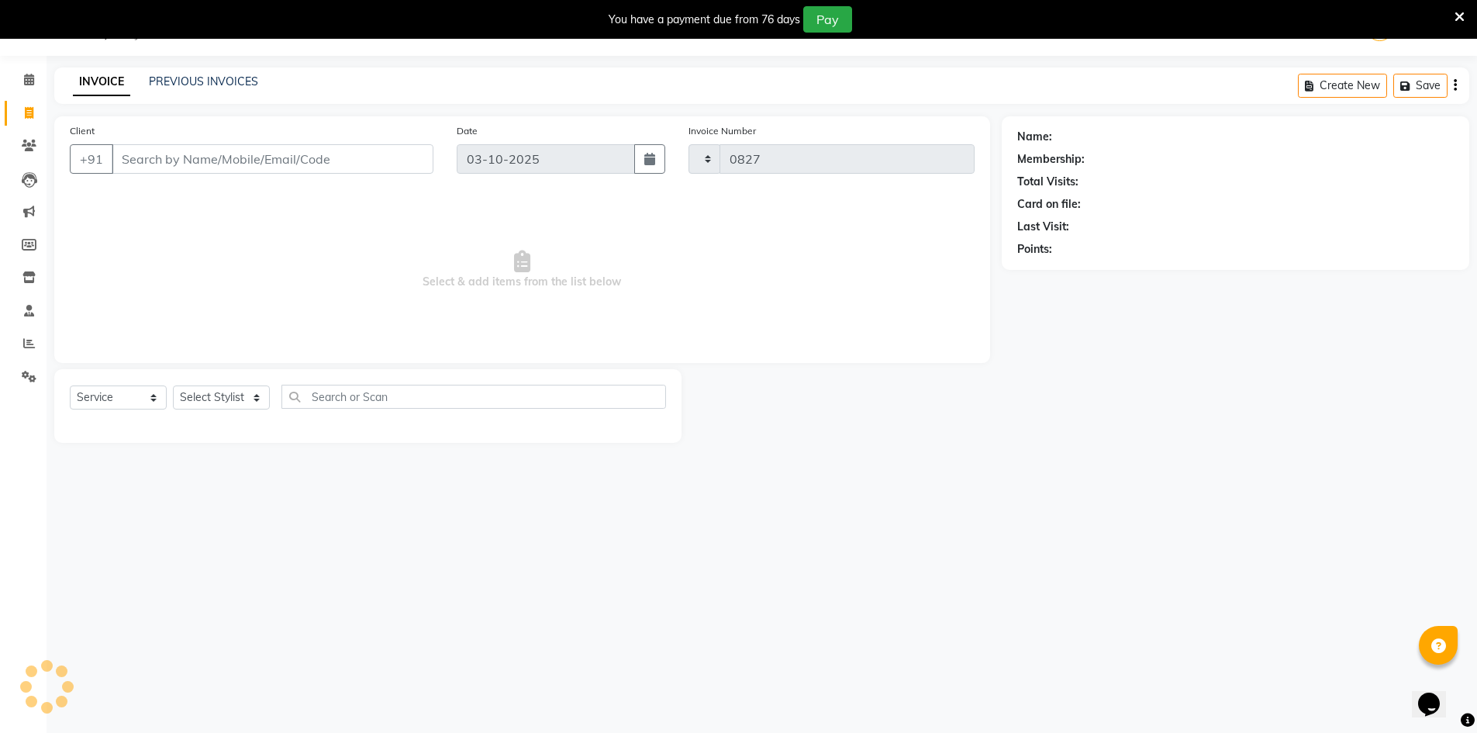
select select "8646"
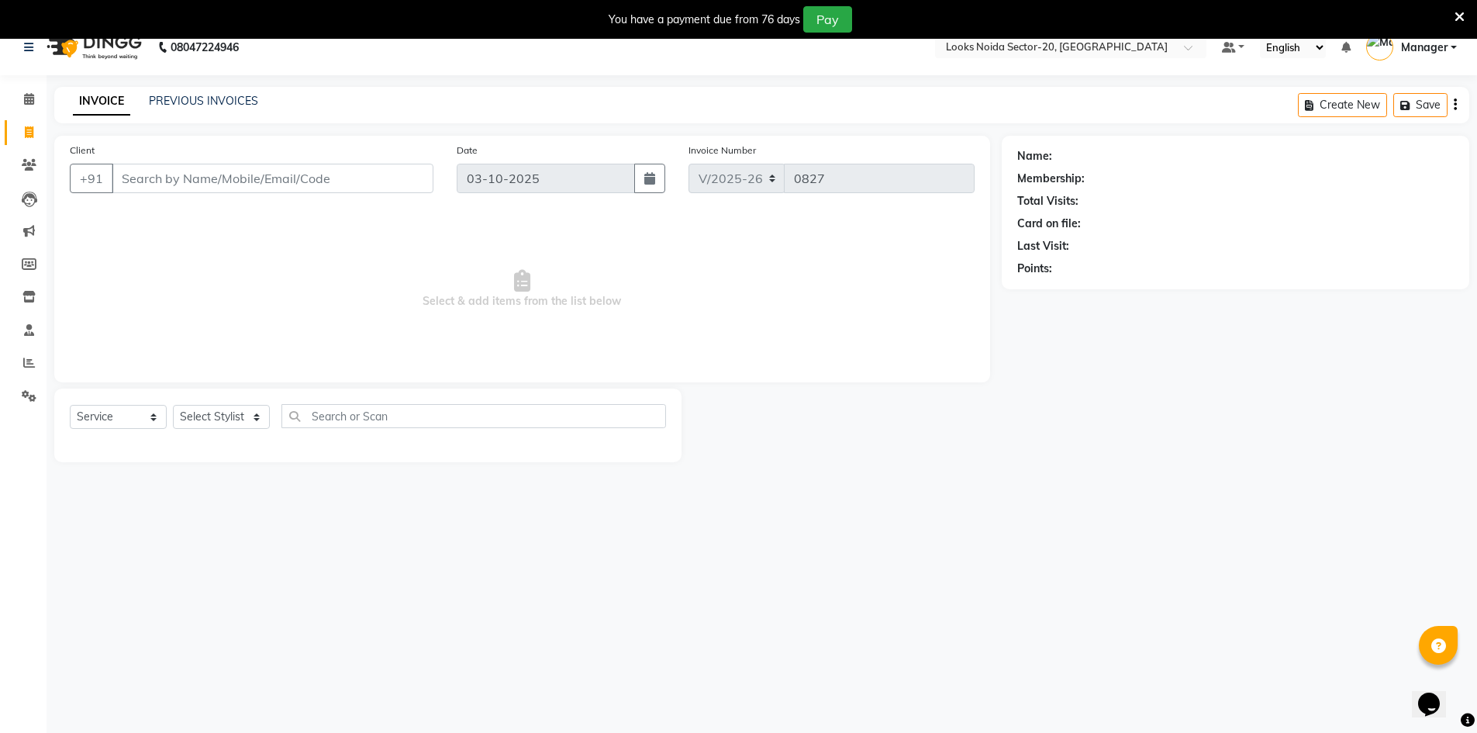
scroll to position [0, 0]
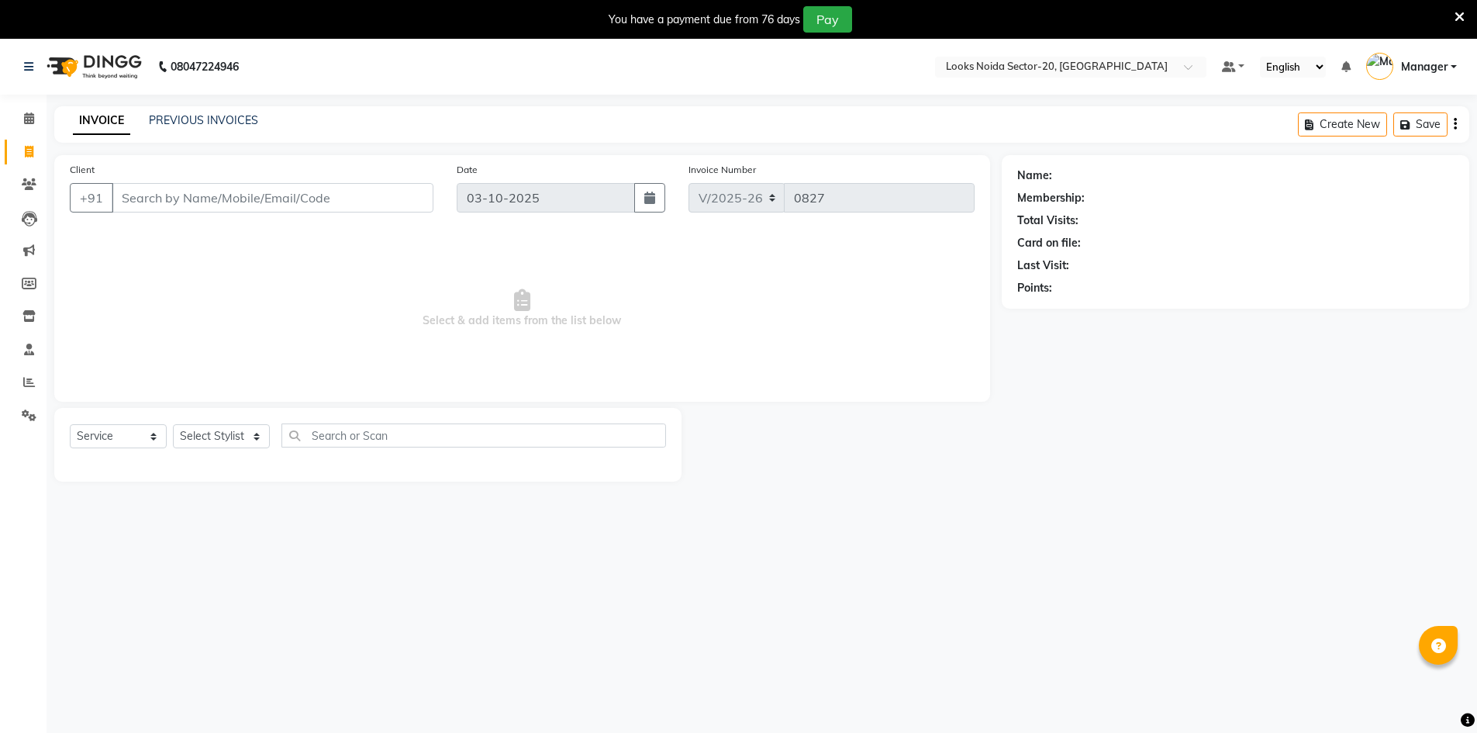
select select "8646"
select select "service"
click at [32, 127] on span at bounding box center [29, 119] width 27 height 18
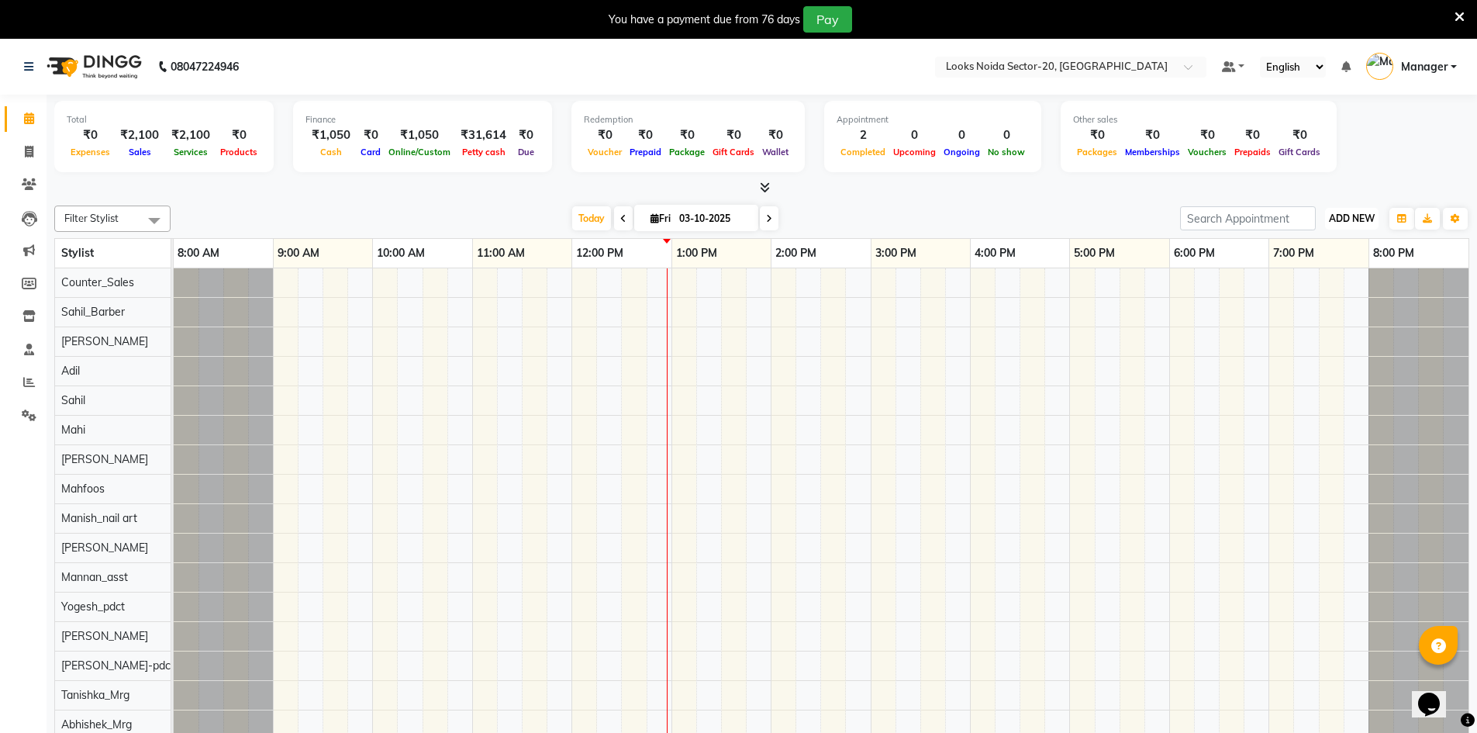
click at [1329, 210] on button "ADD NEW Toggle Dropdown" at bounding box center [1352, 219] width 54 height 22
click at [1306, 284] on link "Add Expense" at bounding box center [1316, 288] width 123 height 20
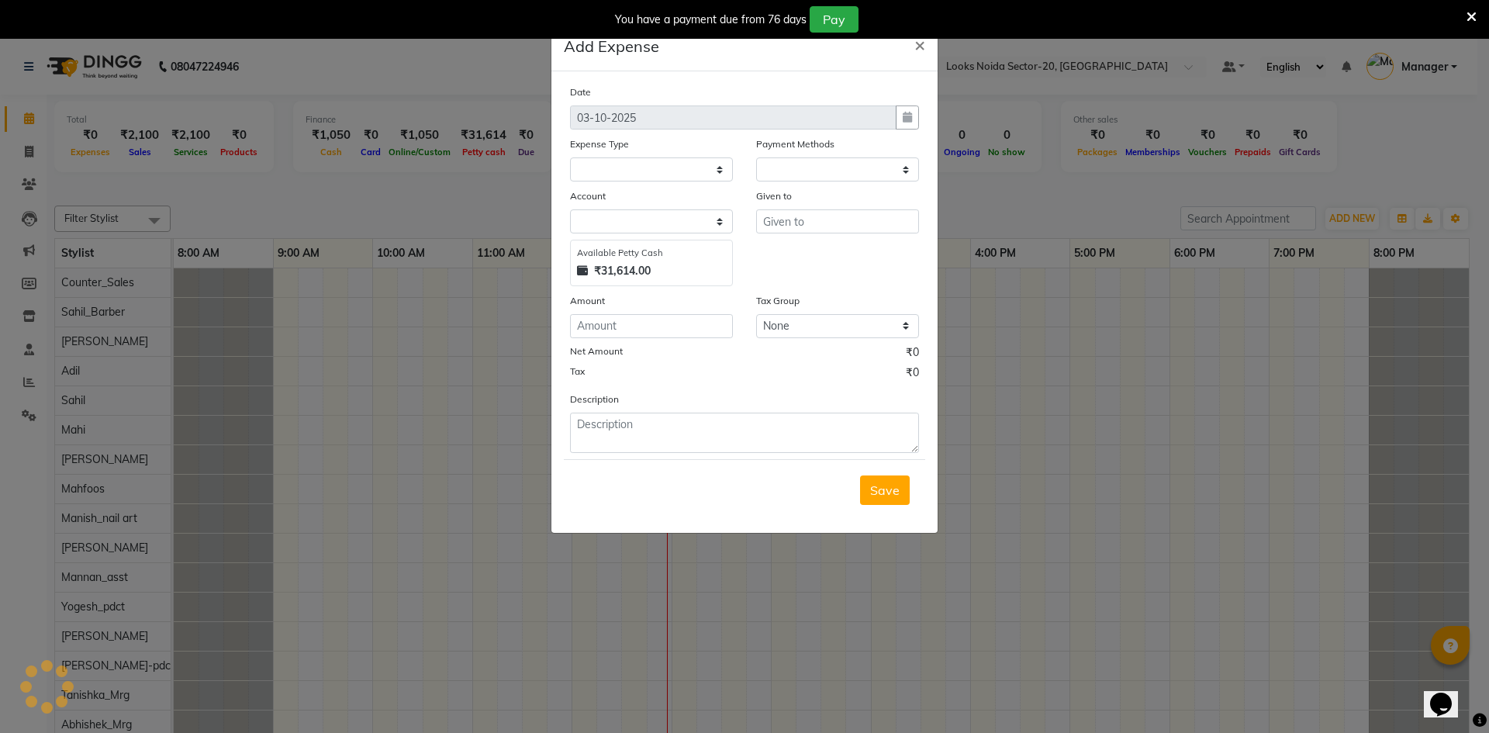
select select "1"
select select "7896"
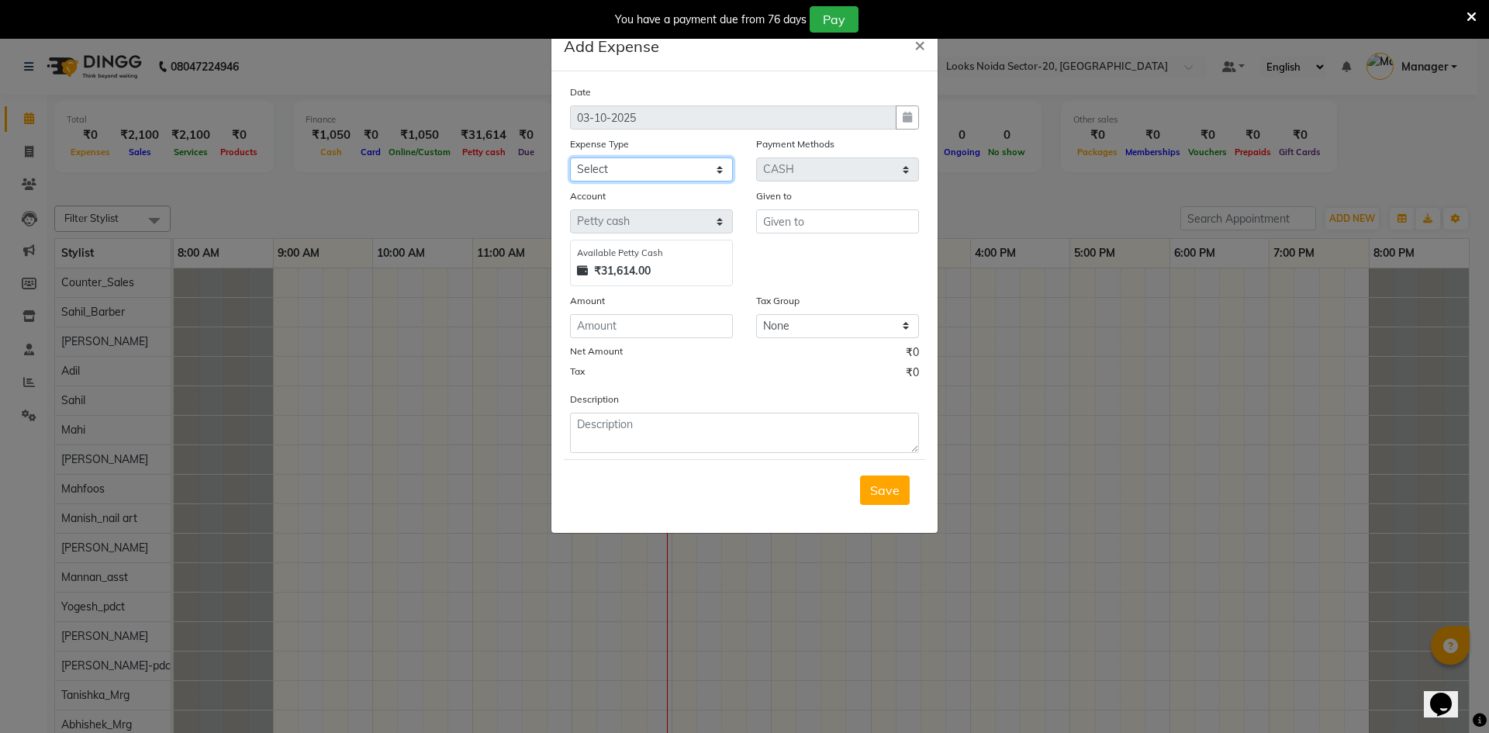
click at [678, 161] on select "Select Accommodation Aesthetics Bank Deposit BLINKIT Cash Handover Client Refun…" at bounding box center [651, 169] width 163 height 24
select select "25132"
click at [570, 157] on select "Select Accommodation Aesthetics Bank Deposit BLINKIT Cash Handover Client Refun…" at bounding box center [651, 169] width 163 height 24
click at [663, 323] on input "number" at bounding box center [651, 326] width 163 height 24
type input "105"
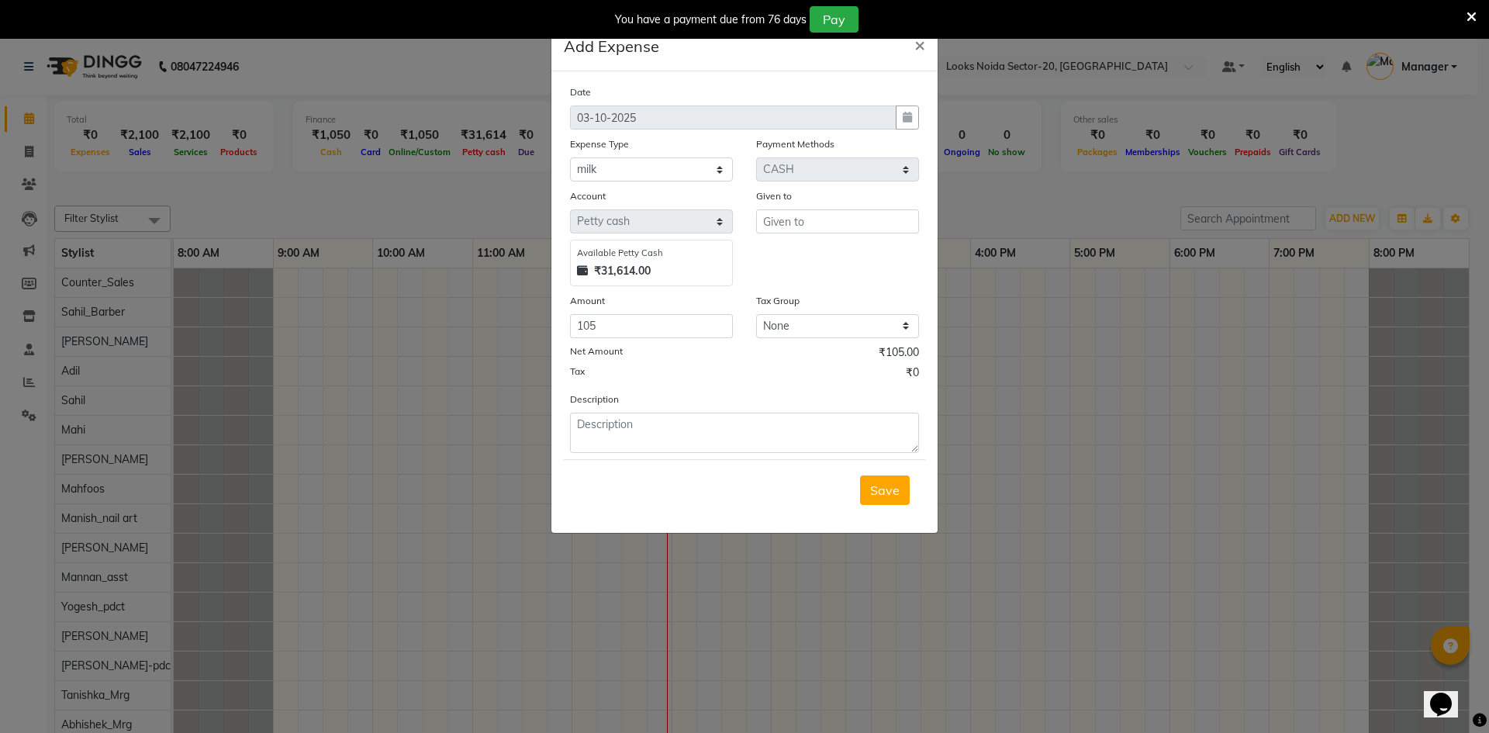
click at [684, 380] on div "Tax ₹0" at bounding box center [744, 374] width 349 height 20
click at [830, 230] on input "text" at bounding box center [837, 221] width 163 height 24
type input "akash"
click at [785, 442] on textarea at bounding box center [744, 433] width 349 height 40
type textarea "milk 1.5 kg"
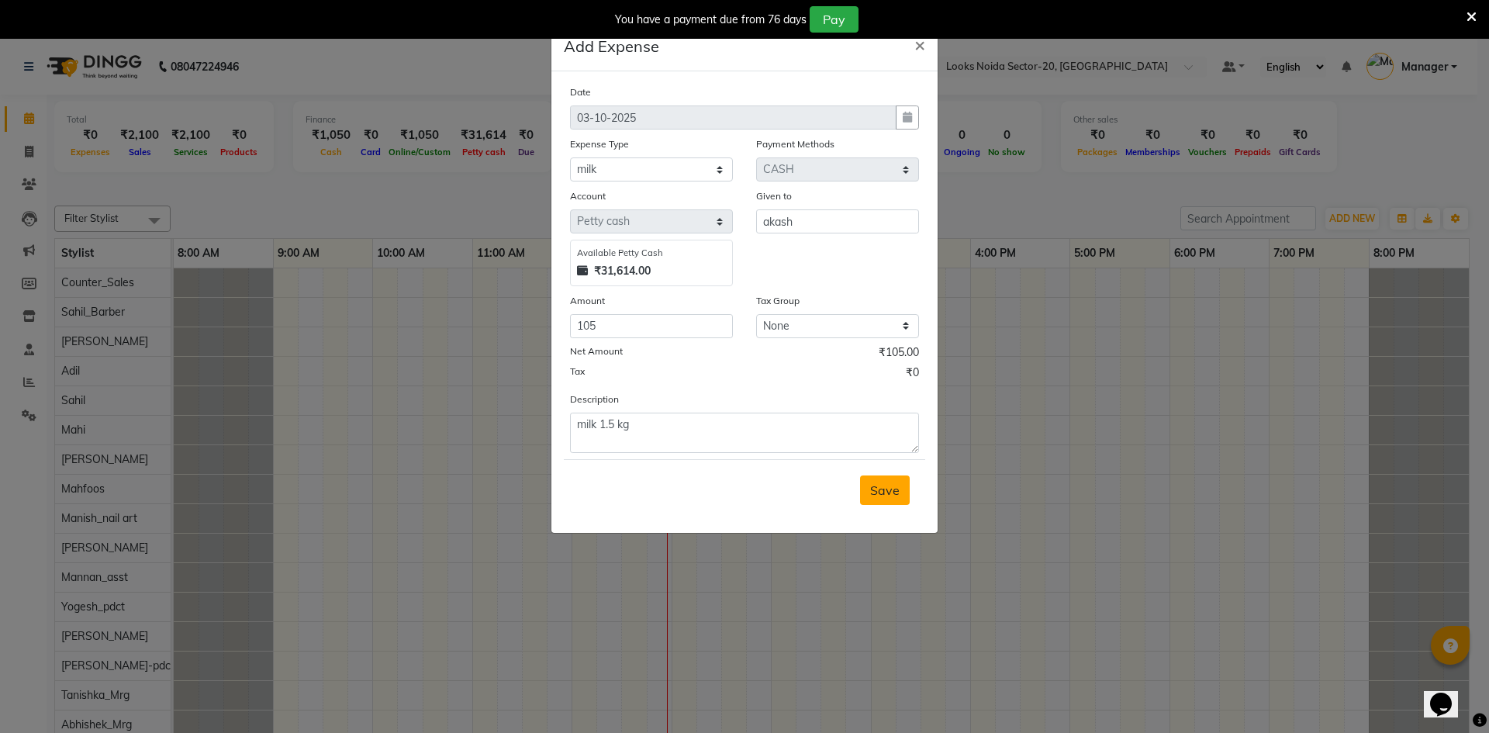
click at [896, 487] on span "Save" at bounding box center [884, 490] width 29 height 16
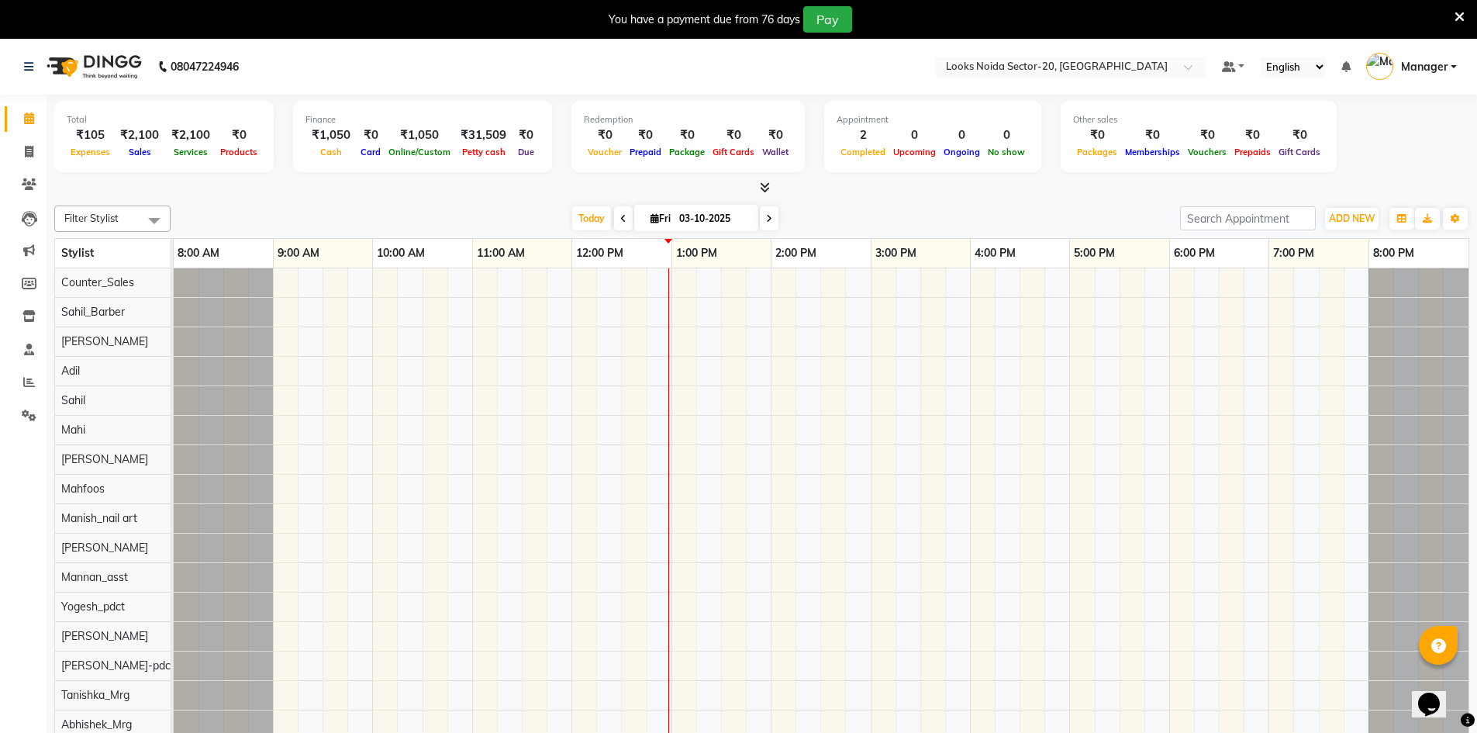
click at [758, 195] on span at bounding box center [762, 188] width 16 height 16
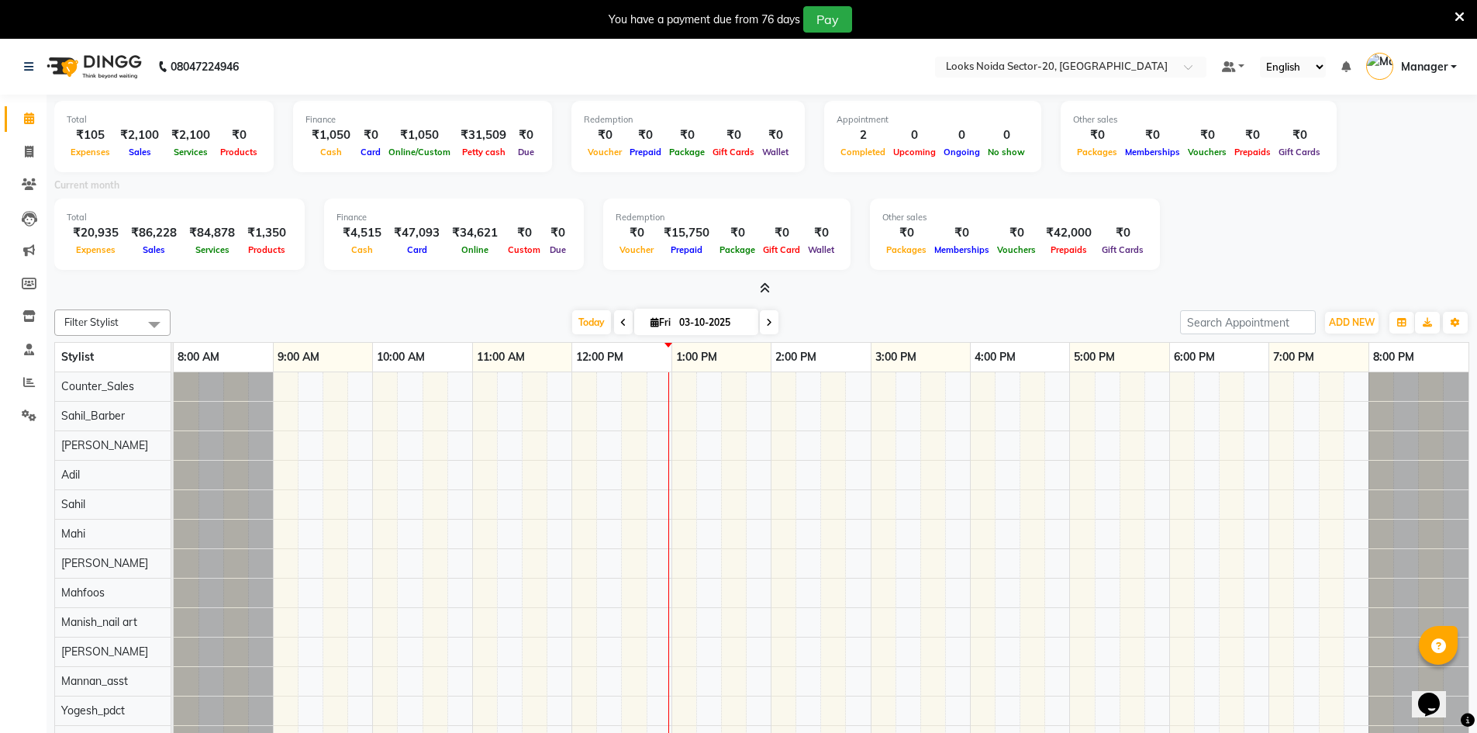
click at [765, 288] on icon at bounding box center [765, 288] width 10 height 12
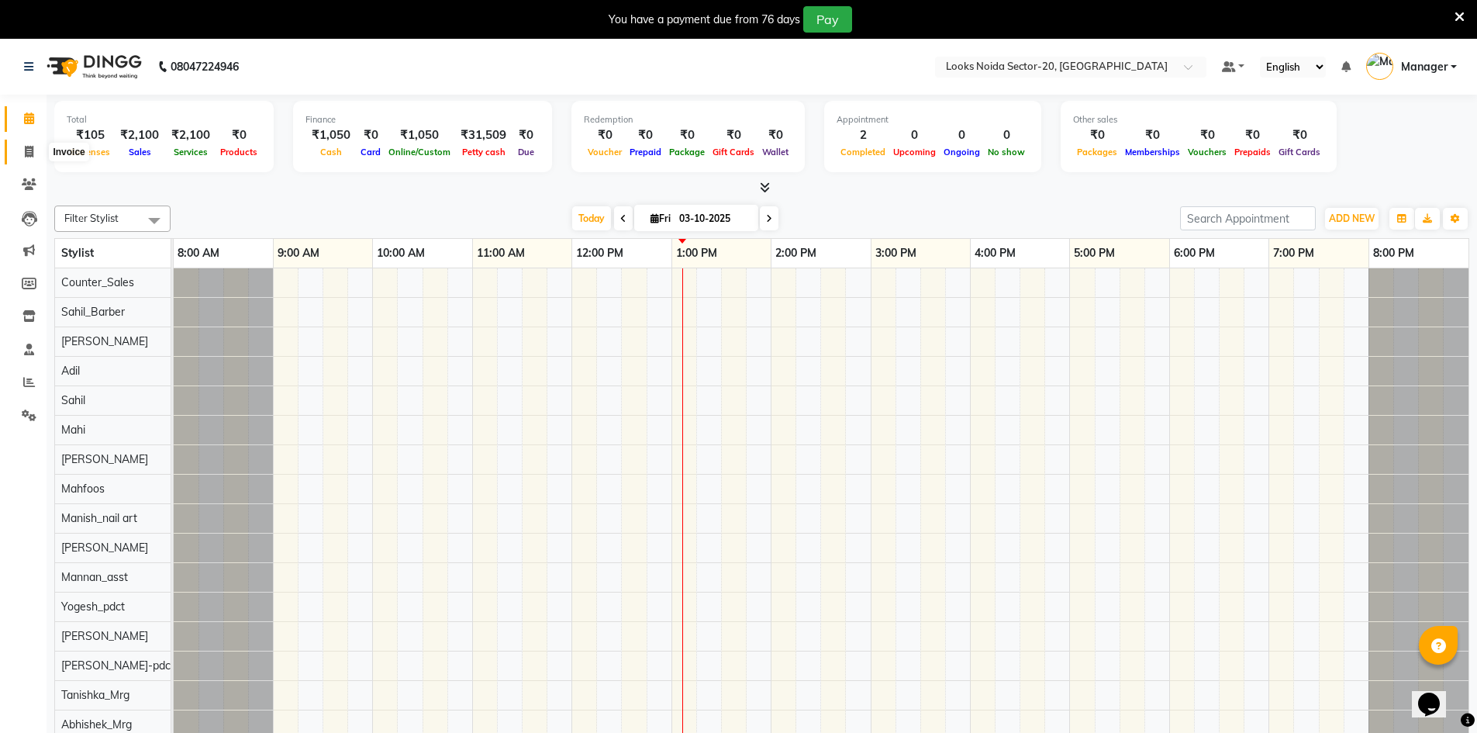
click at [25, 151] on icon at bounding box center [29, 152] width 9 height 12
select select "8646"
select select "service"
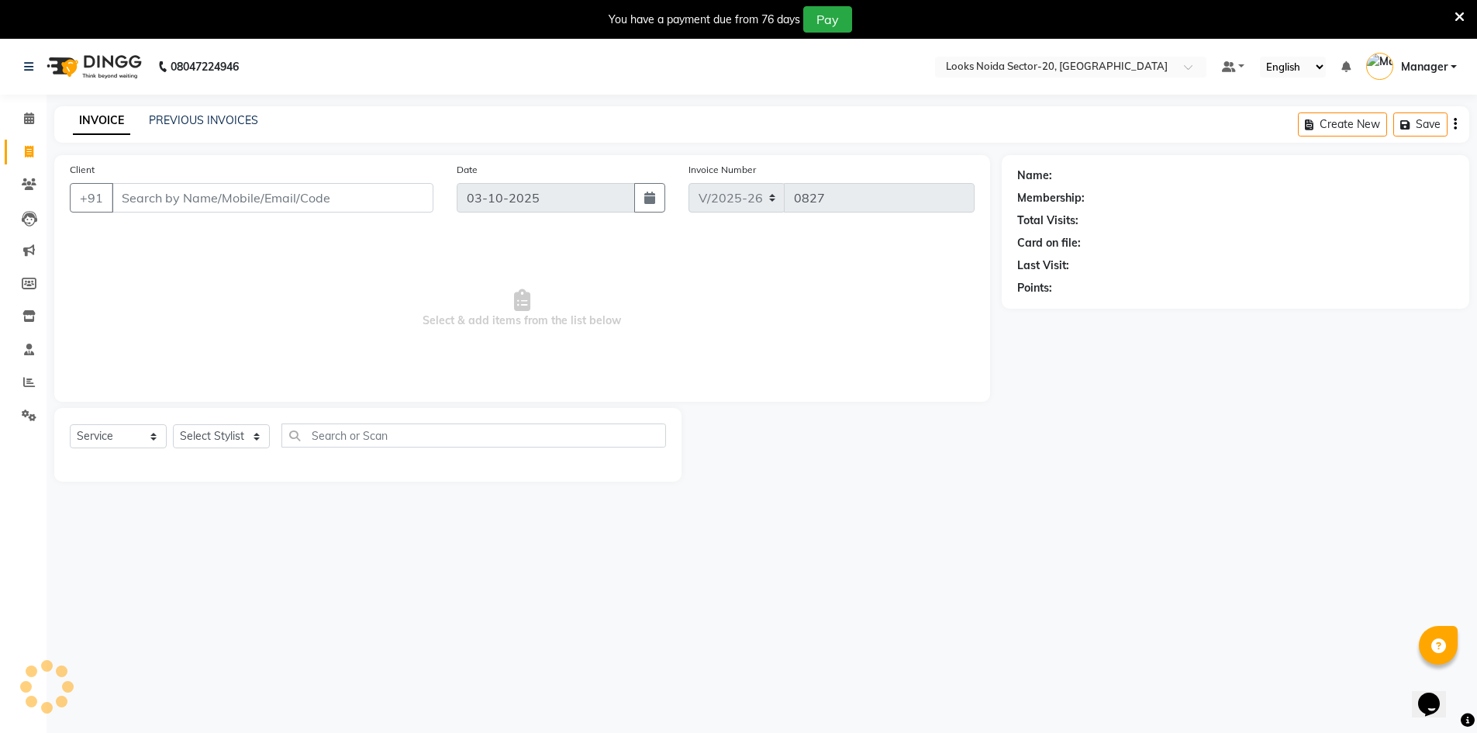
click at [161, 195] on input "Client" at bounding box center [273, 197] width 322 height 29
click at [211, 209] on input "Client" at bounding box center [273, 197] width 322 height 29
click at [40, 115] on span at bounding box center [29, 119] width 27 height 18
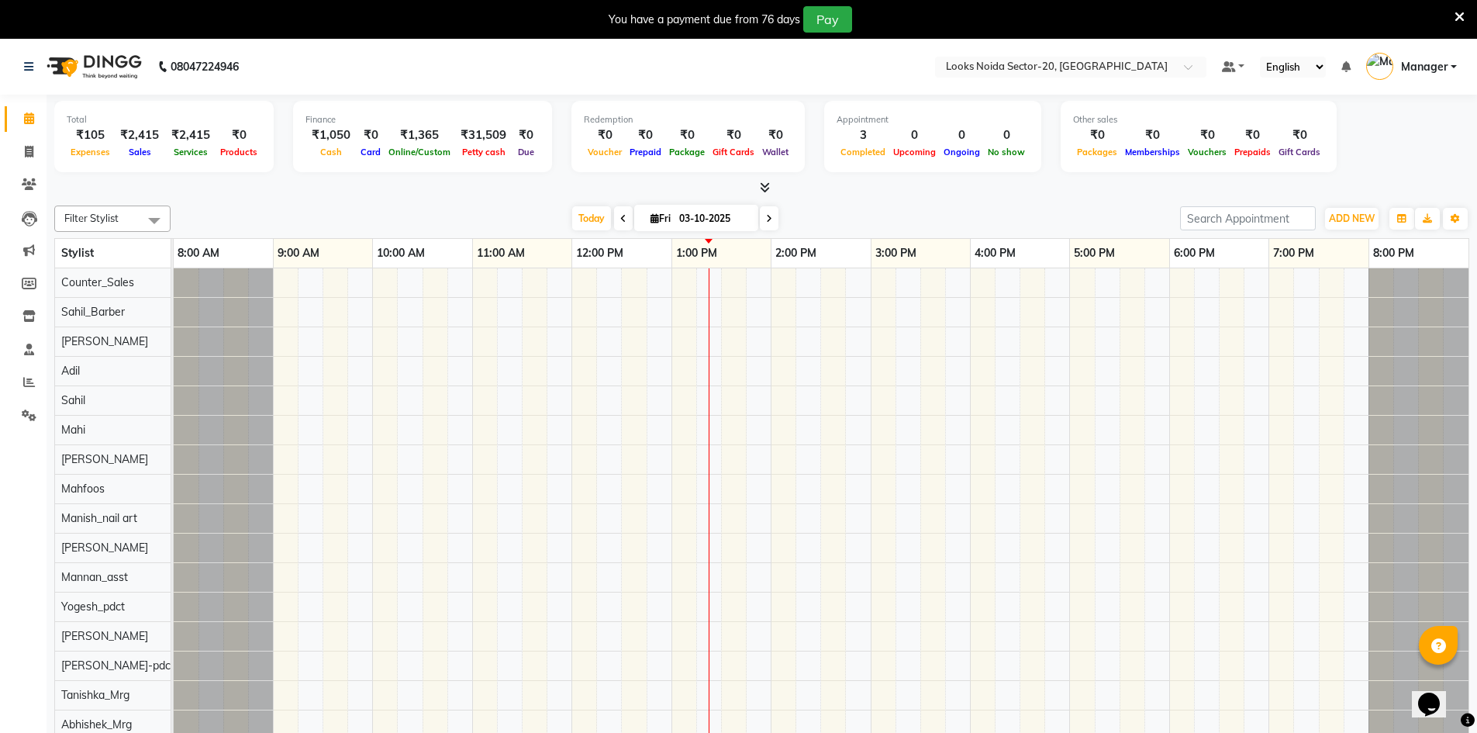
click at [1459, 18] on icon at bounding box center [1460, 17] width 10 height 14
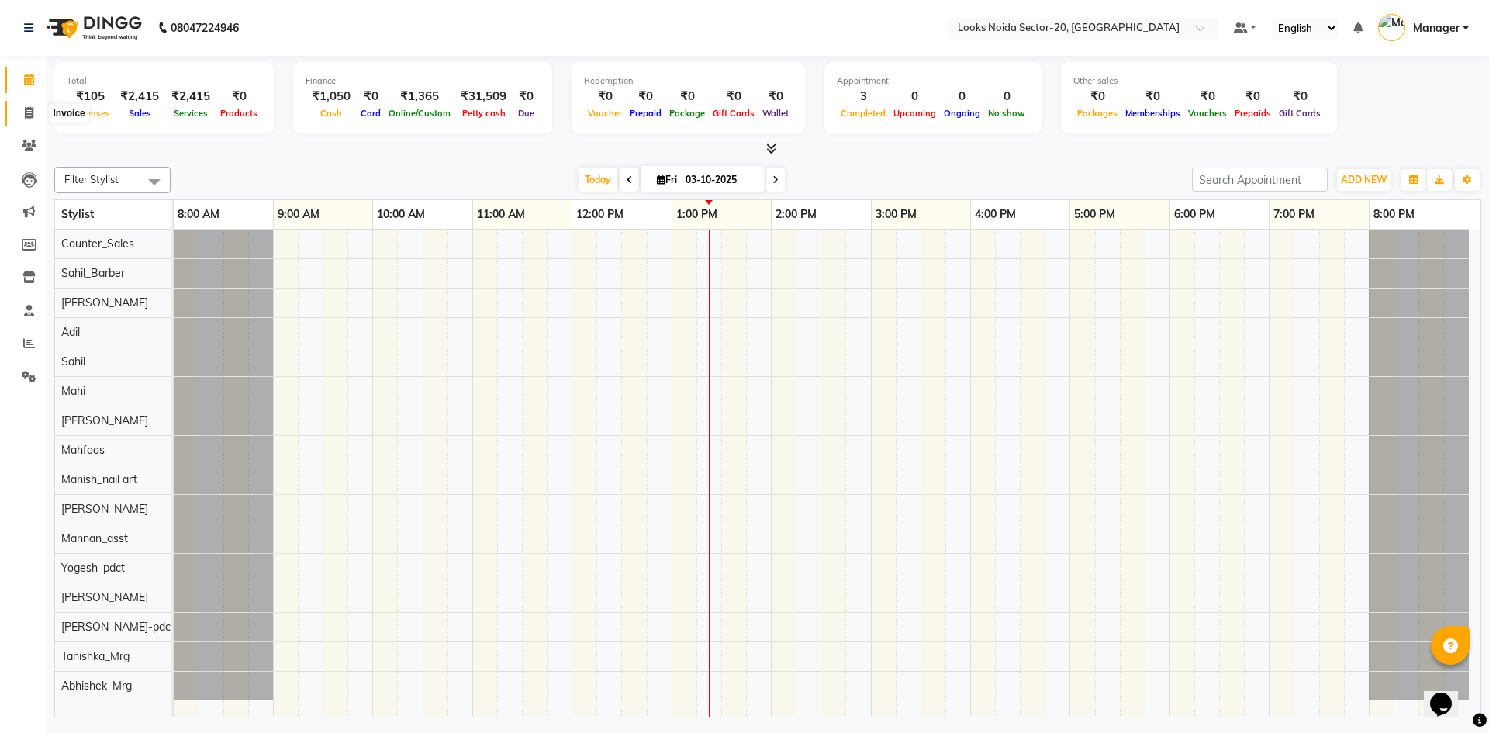
click at [32, 105] on span at bounding box center [29, 114] width 27 height 18
select select "service"
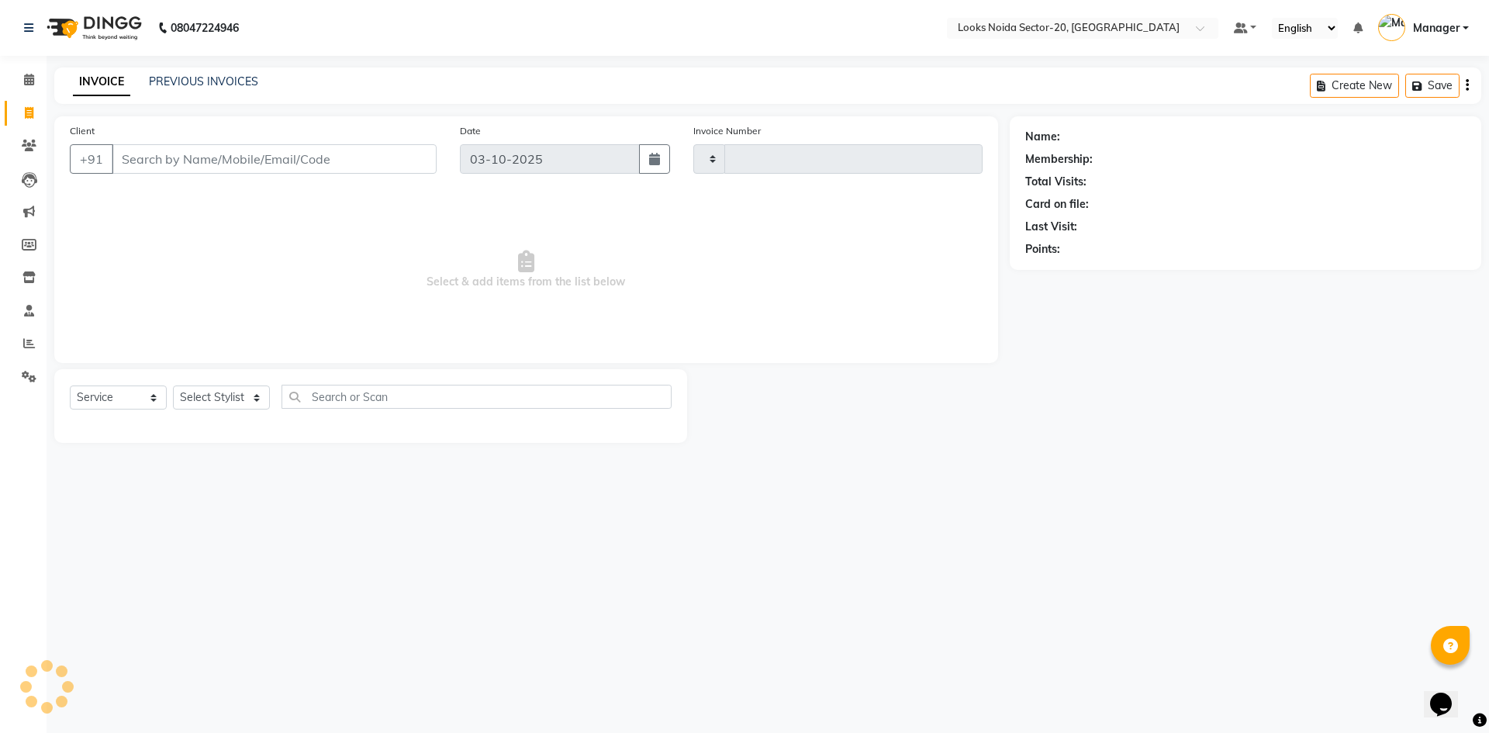
type input "0828"
select select "8646"
click at [326, 151] on input "Client" at bounding box center [274, 158] width 325 height 29
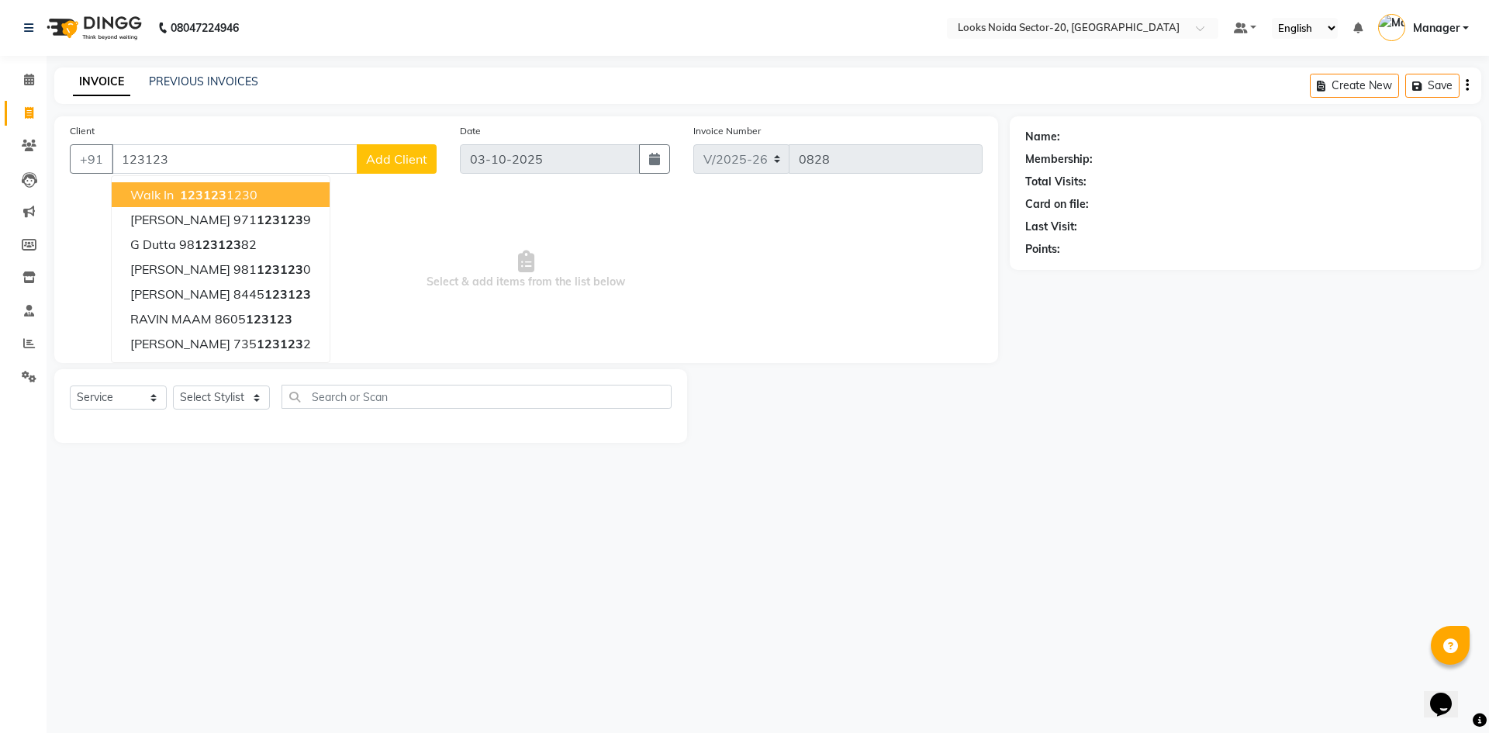
click at [217, 199] on span "123123" at bounding box center [203, 195] width 47 height 16
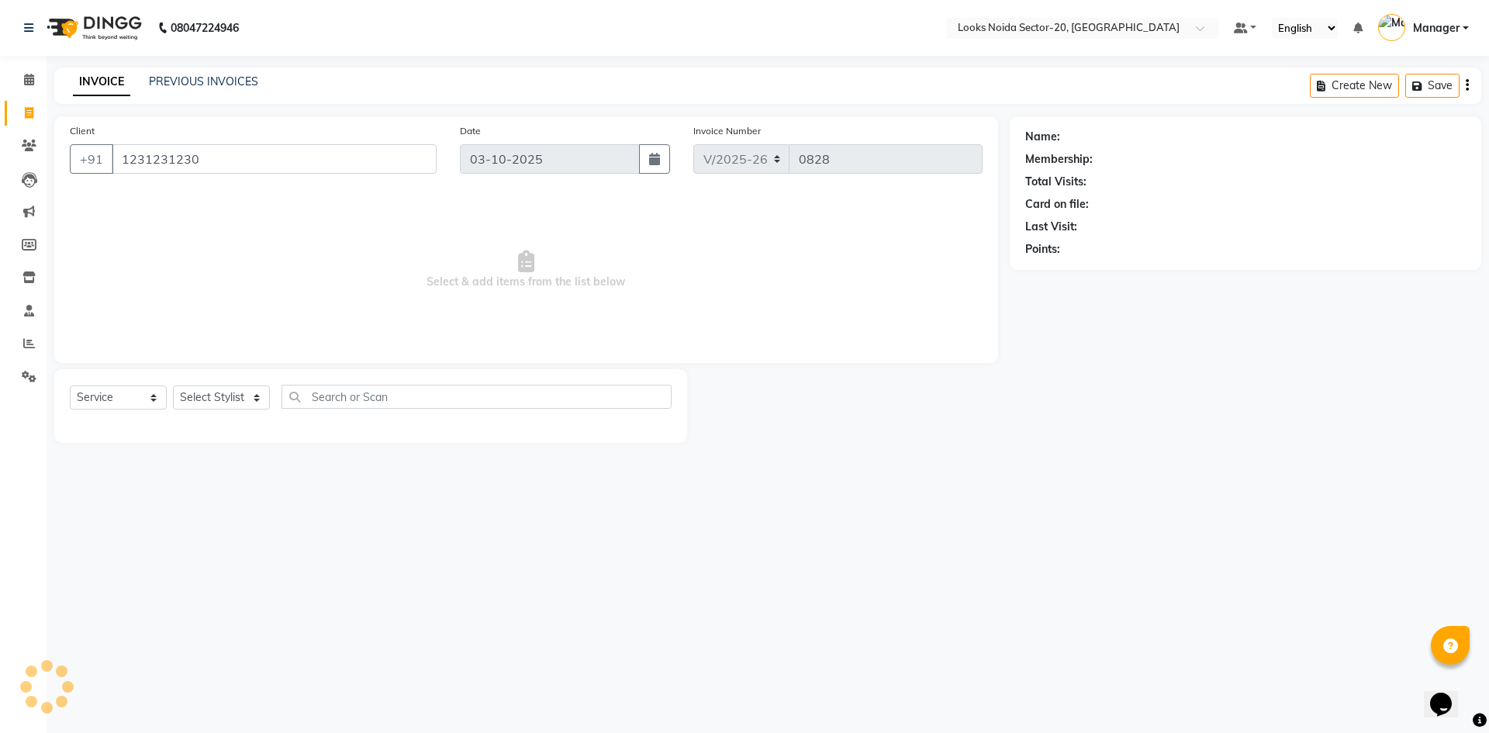
type input "1231231230"
select select "1: Object"
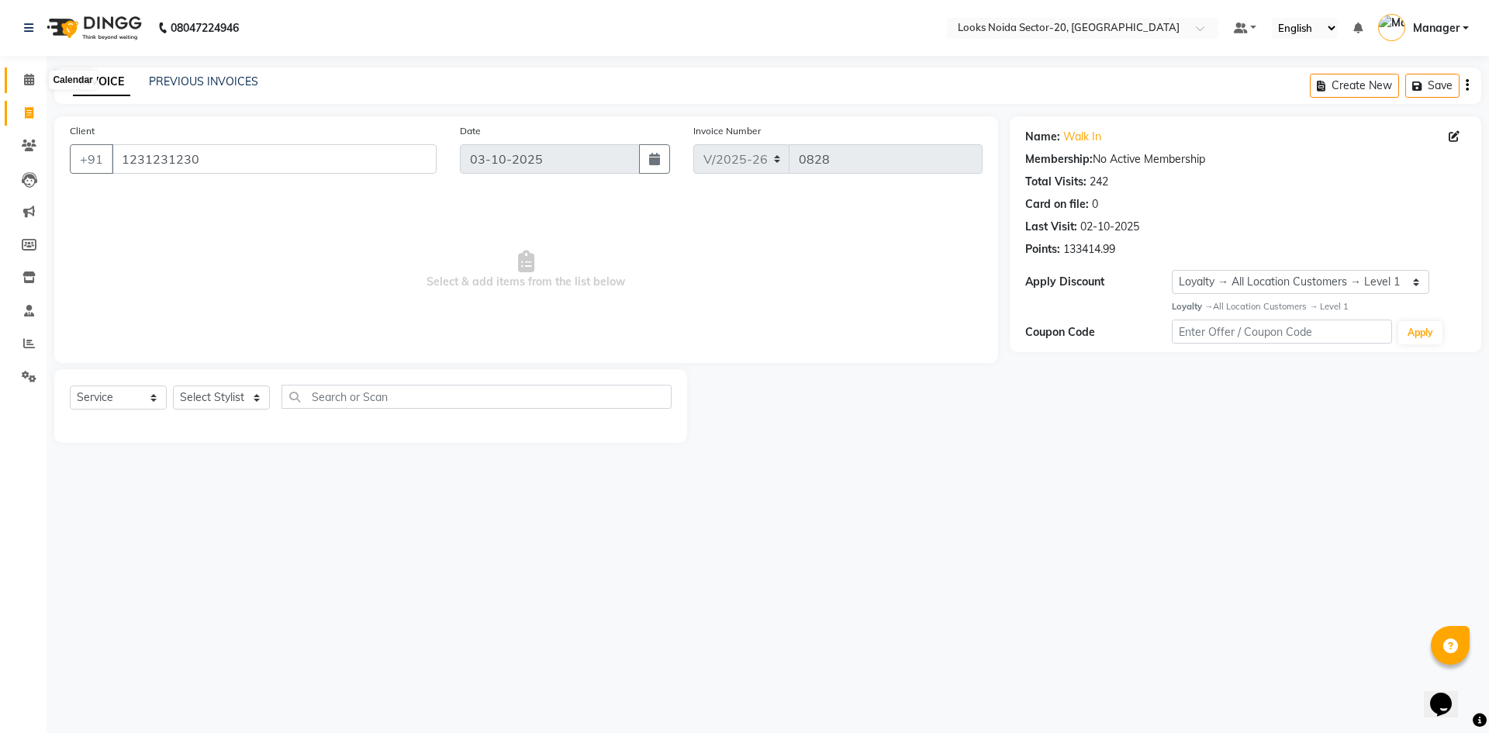
click at [32, 78] on icon at bounding box center [29, 80] width 10 height 12
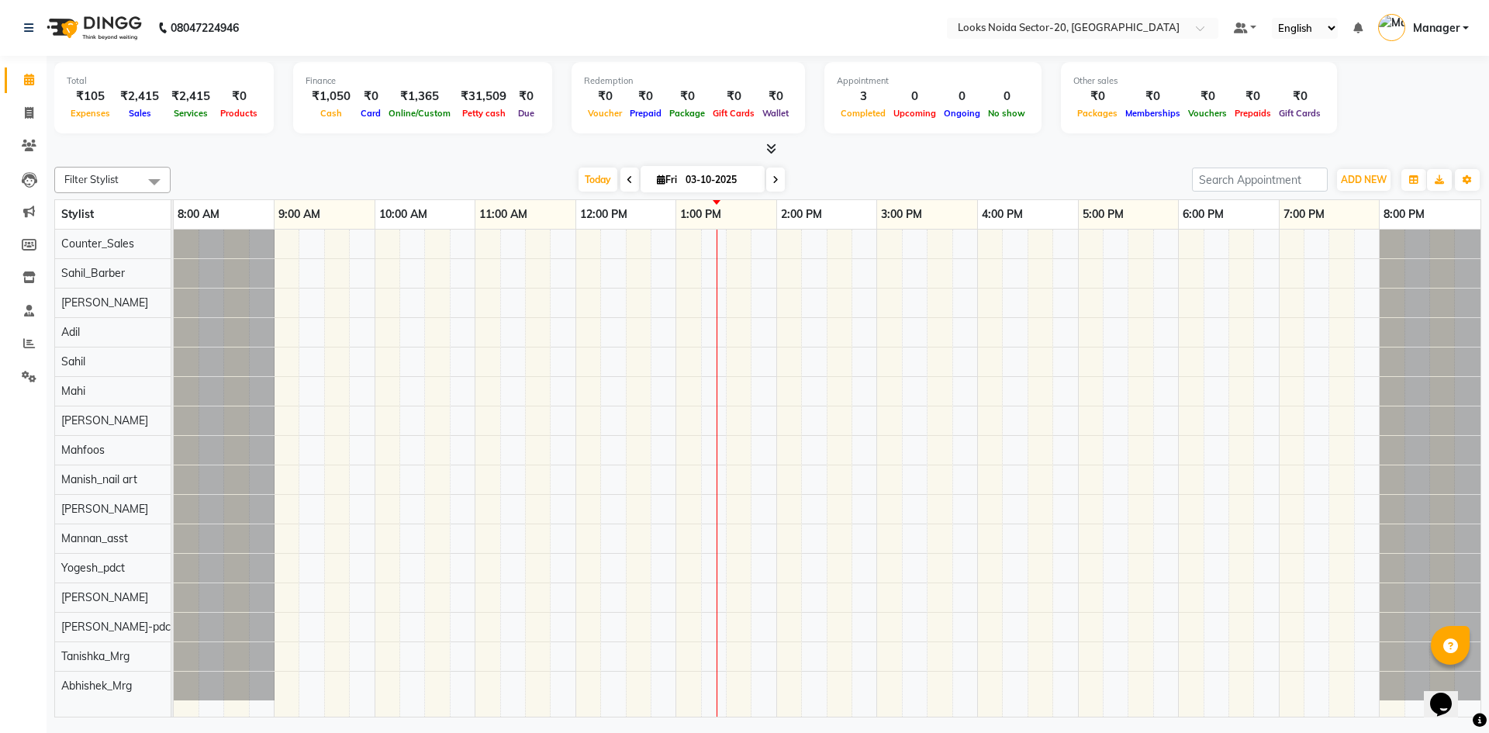
click at [354, 33] on nav "08047224946 Select Location × Looks Noida Sector-20, Noida Default Panel My Pan…" at bounding box center [744, 28] width 1489 height 56
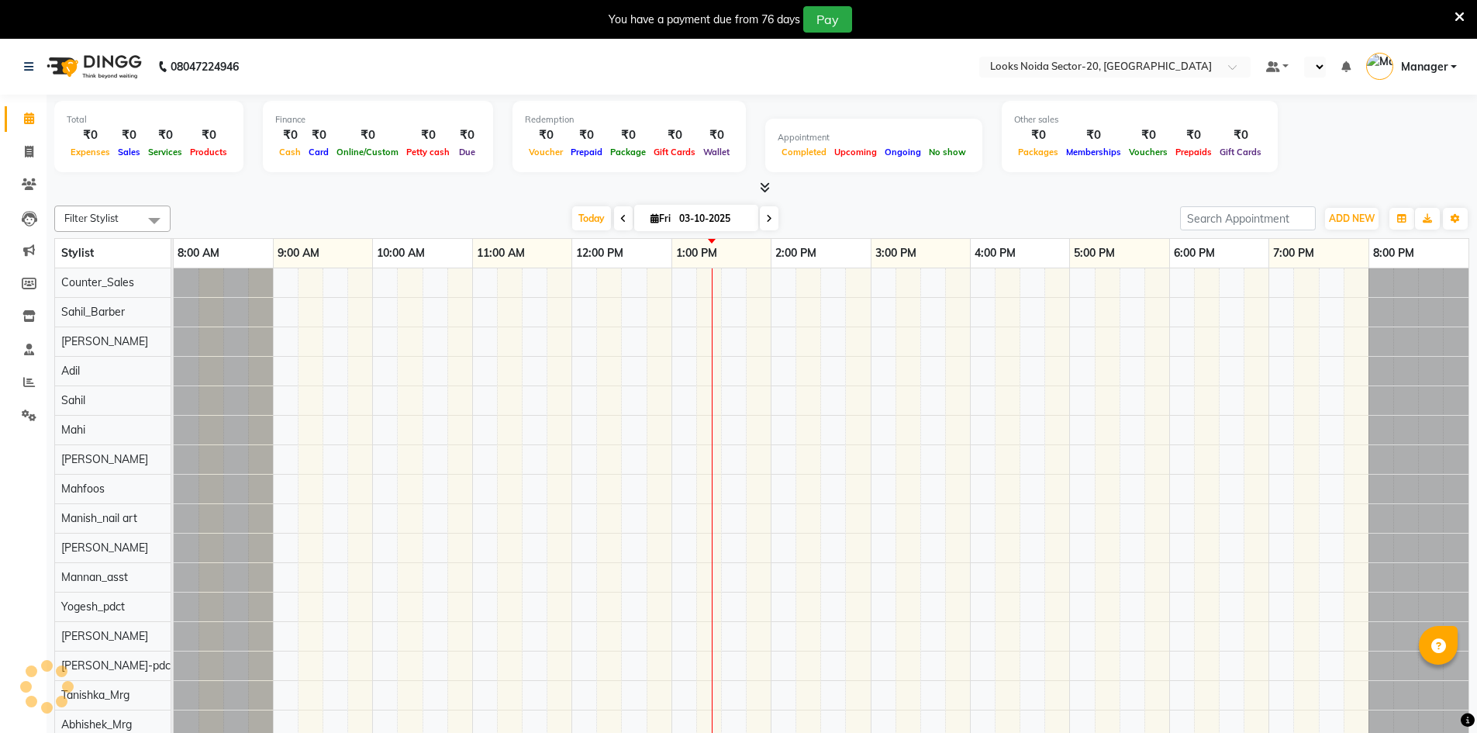
select select "en"
